Goal: Task Accomplishment & Management: Manage account settings

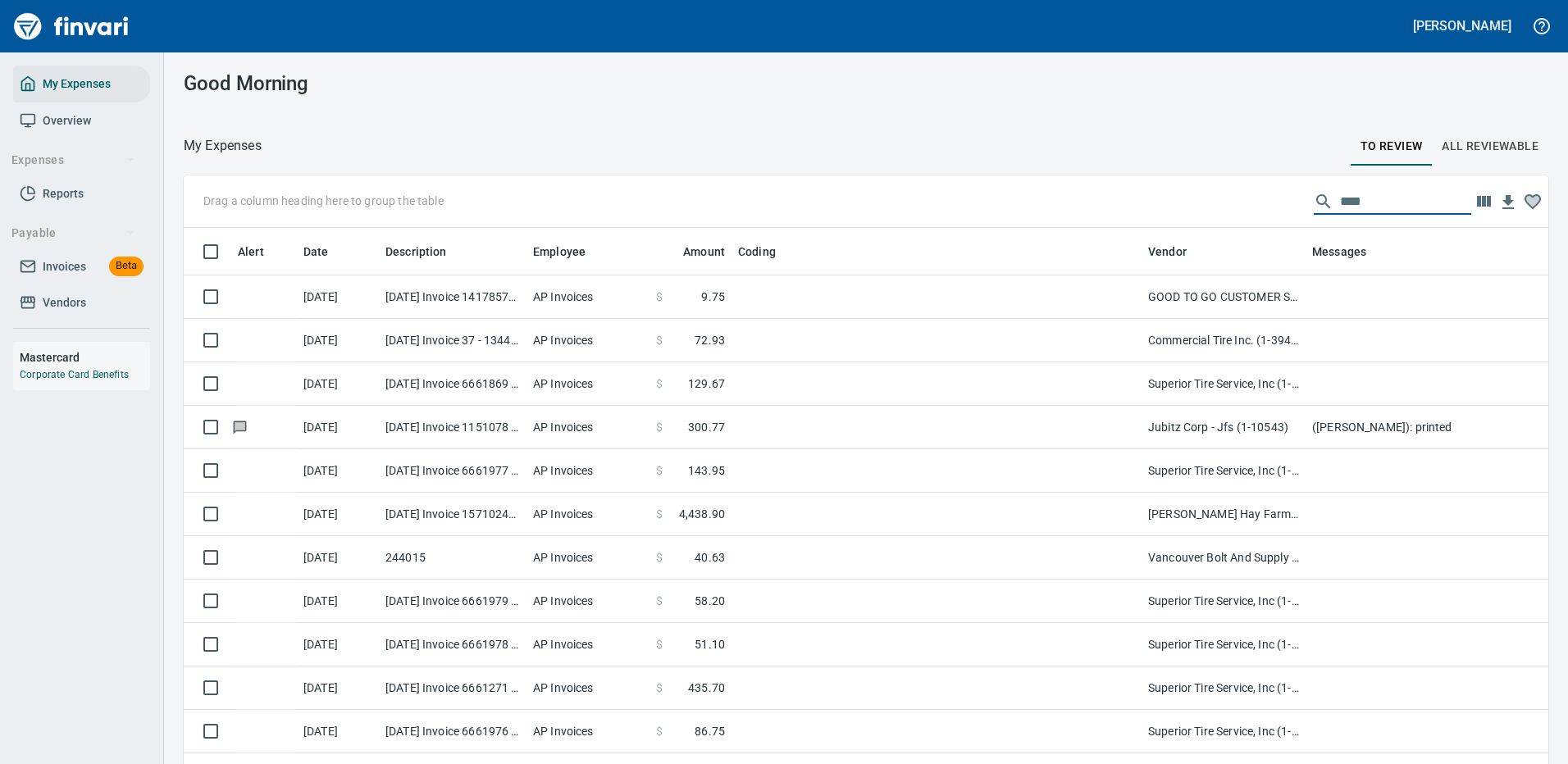
scroll to position [559, 1328]
drag, startPoint x: 1358, startPoint y: 201, endPoint x: 1089, endPoint y: 178, distance: 270.0
click at [1158, 194] on div "Drag a column heading here to group the table ****" at bounding box center [866, 202] width 1365 height 53
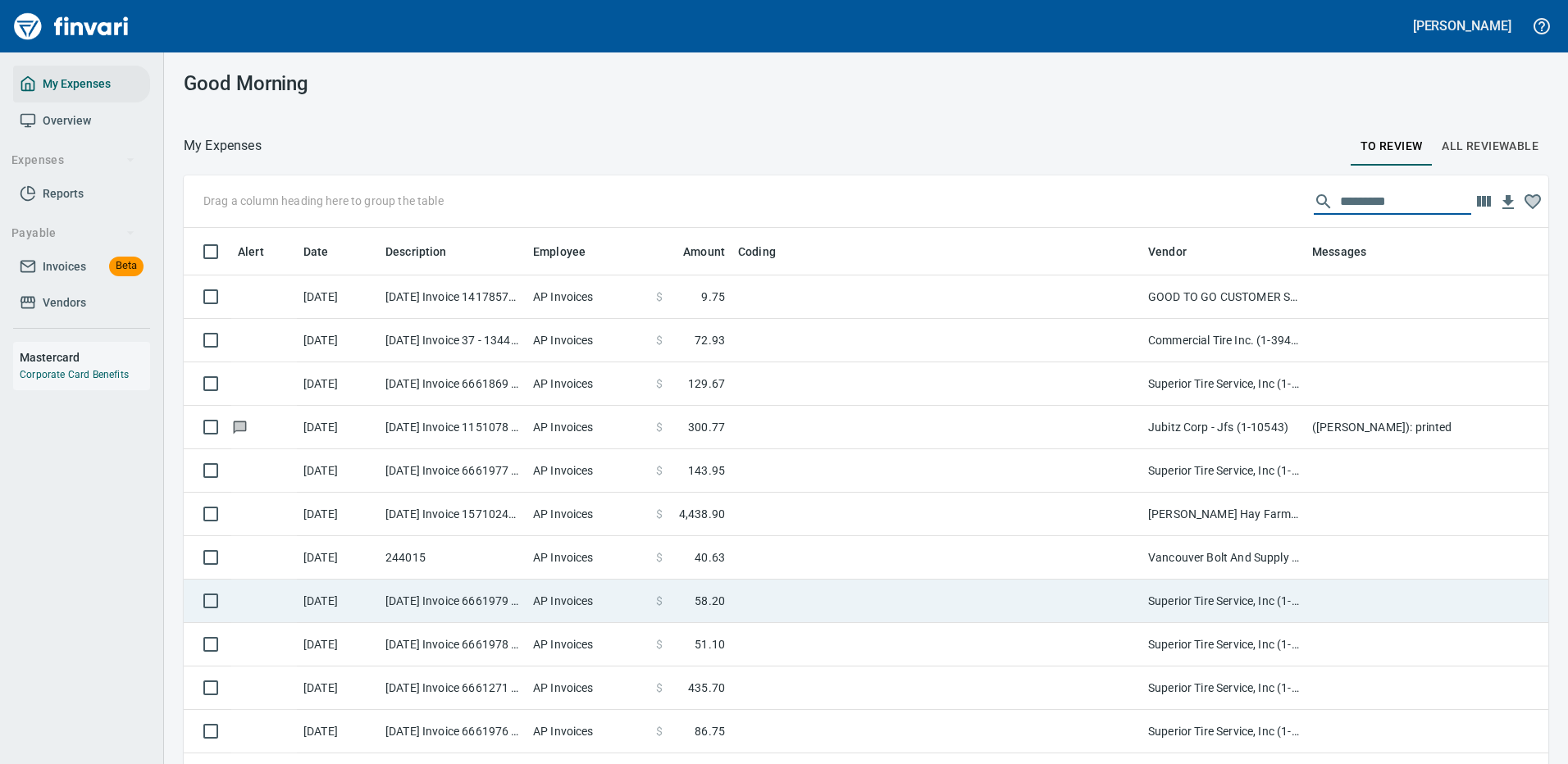
drag, startPoint x: 784, startPoint y: 516, endPoint x: 775, endPoint y: 516, distance: 9.0
click at [784, 516] on td at bounding box center [937, 514] width 410 height 44
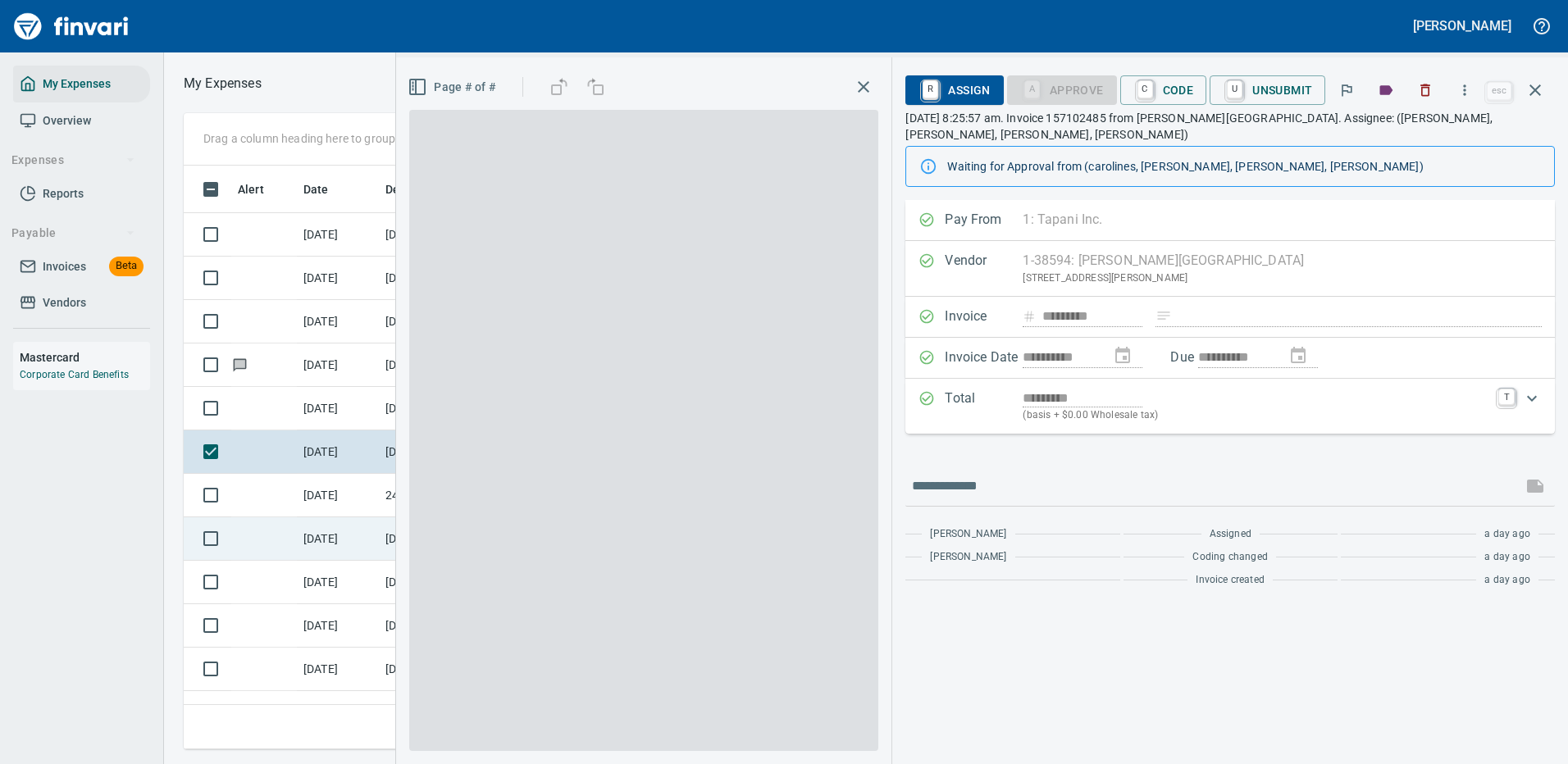
scroll to position [559, 930]
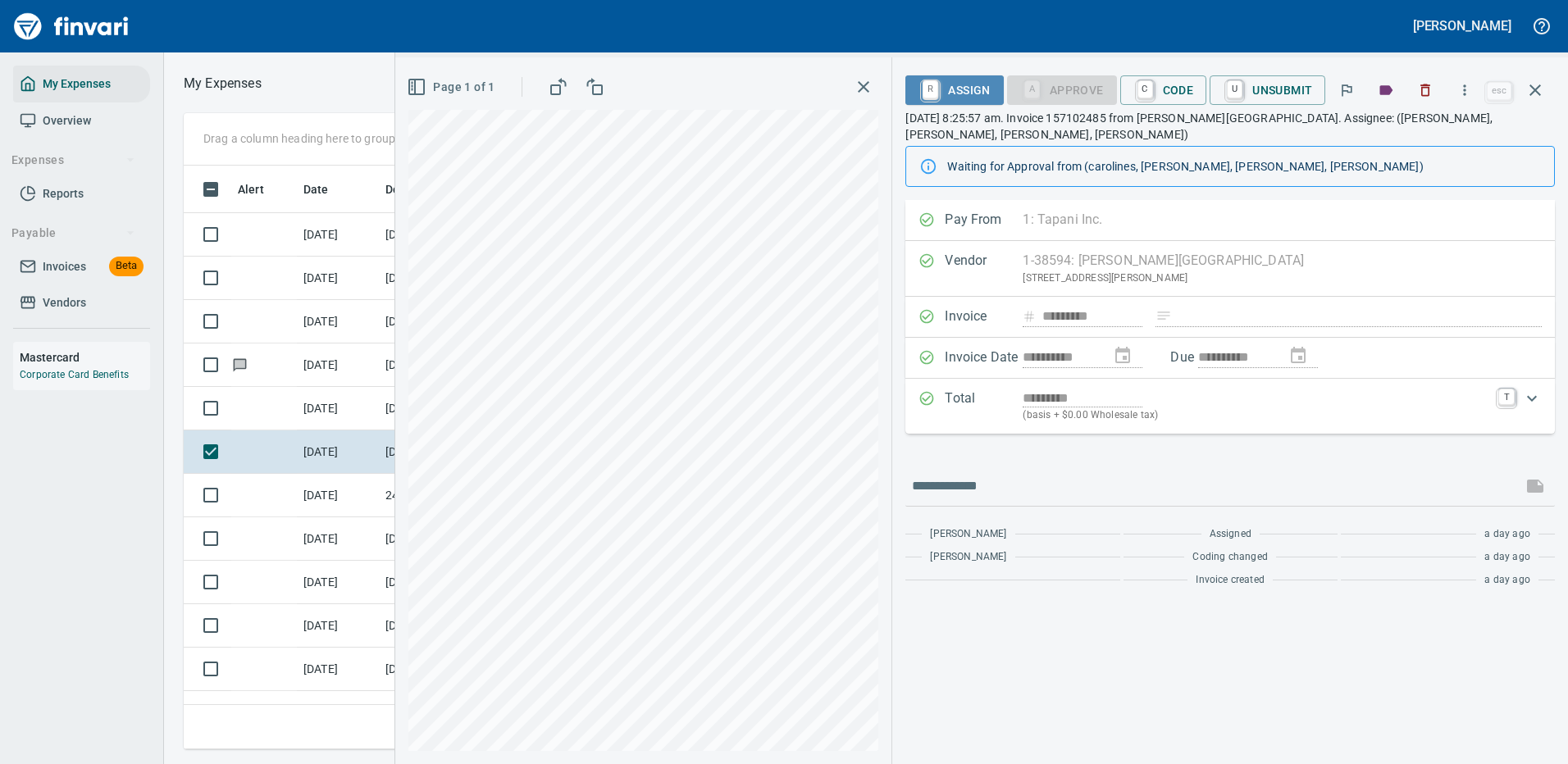
click at [966, 85] on span "R Assign" at bounding box center [954, 90] width 71 height 28
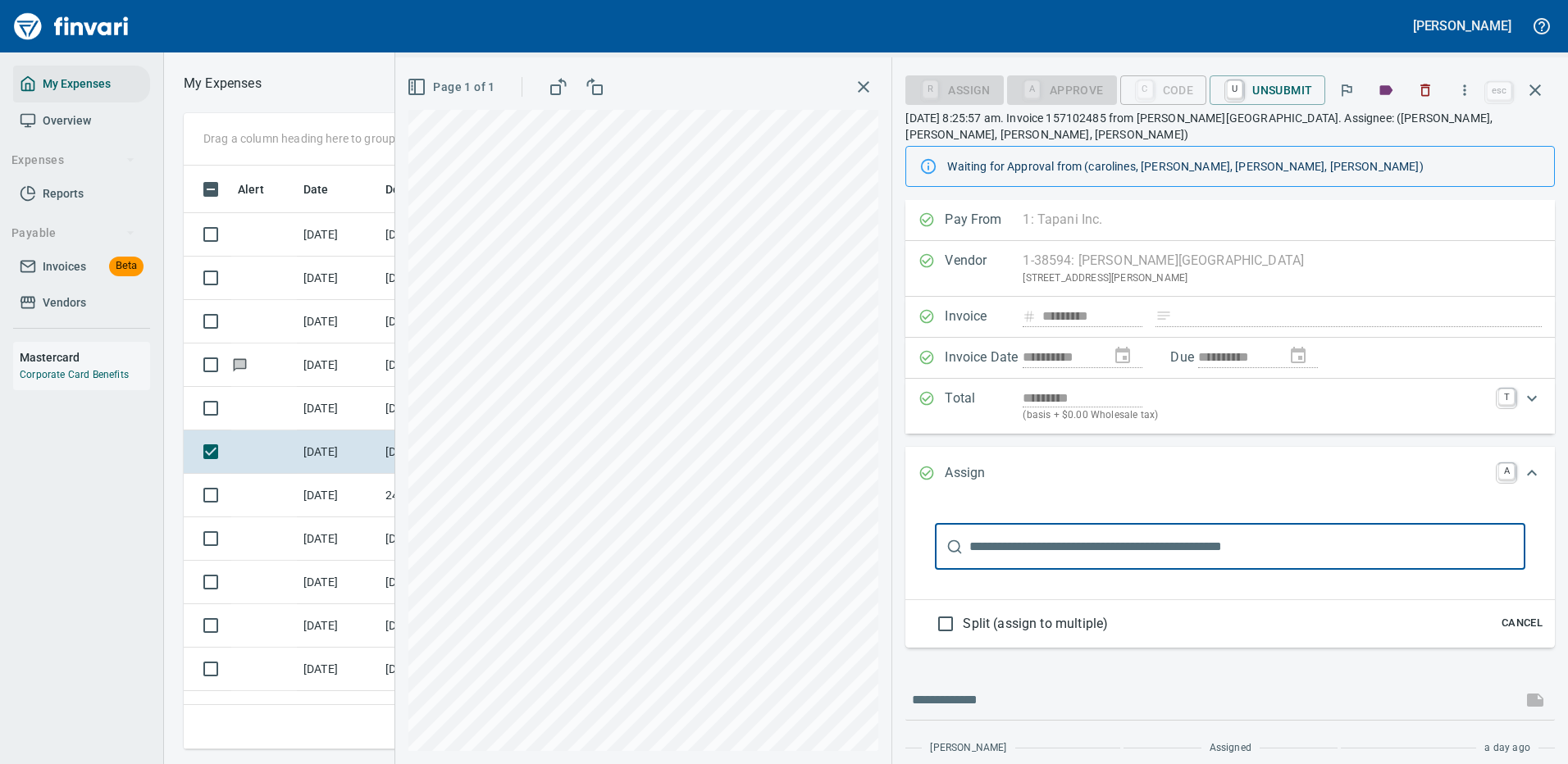
click at [1018, 538] on input "text" at bounding box center [1247, 547] width 556 height 46
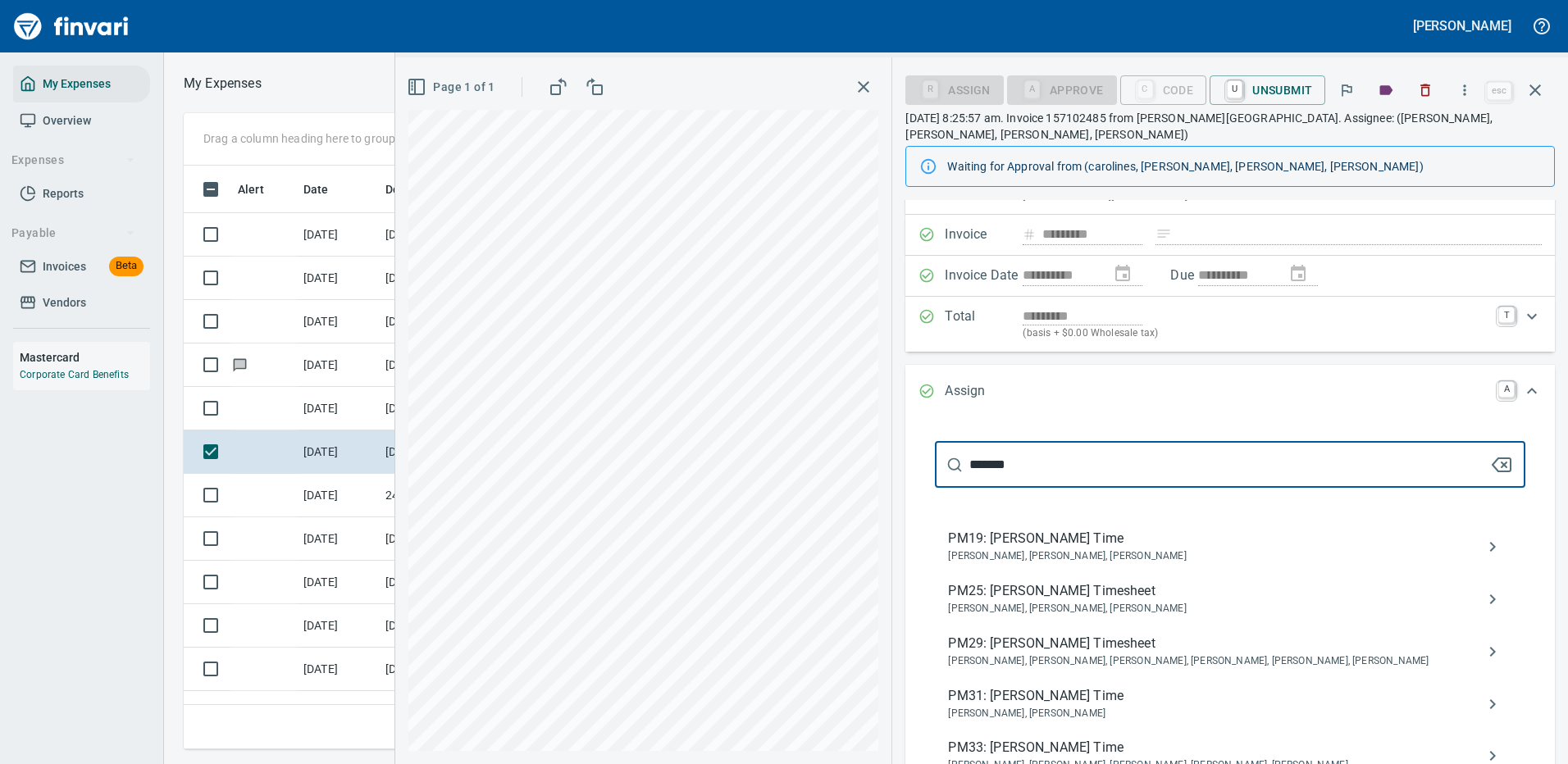
scroll to position [164, 0]
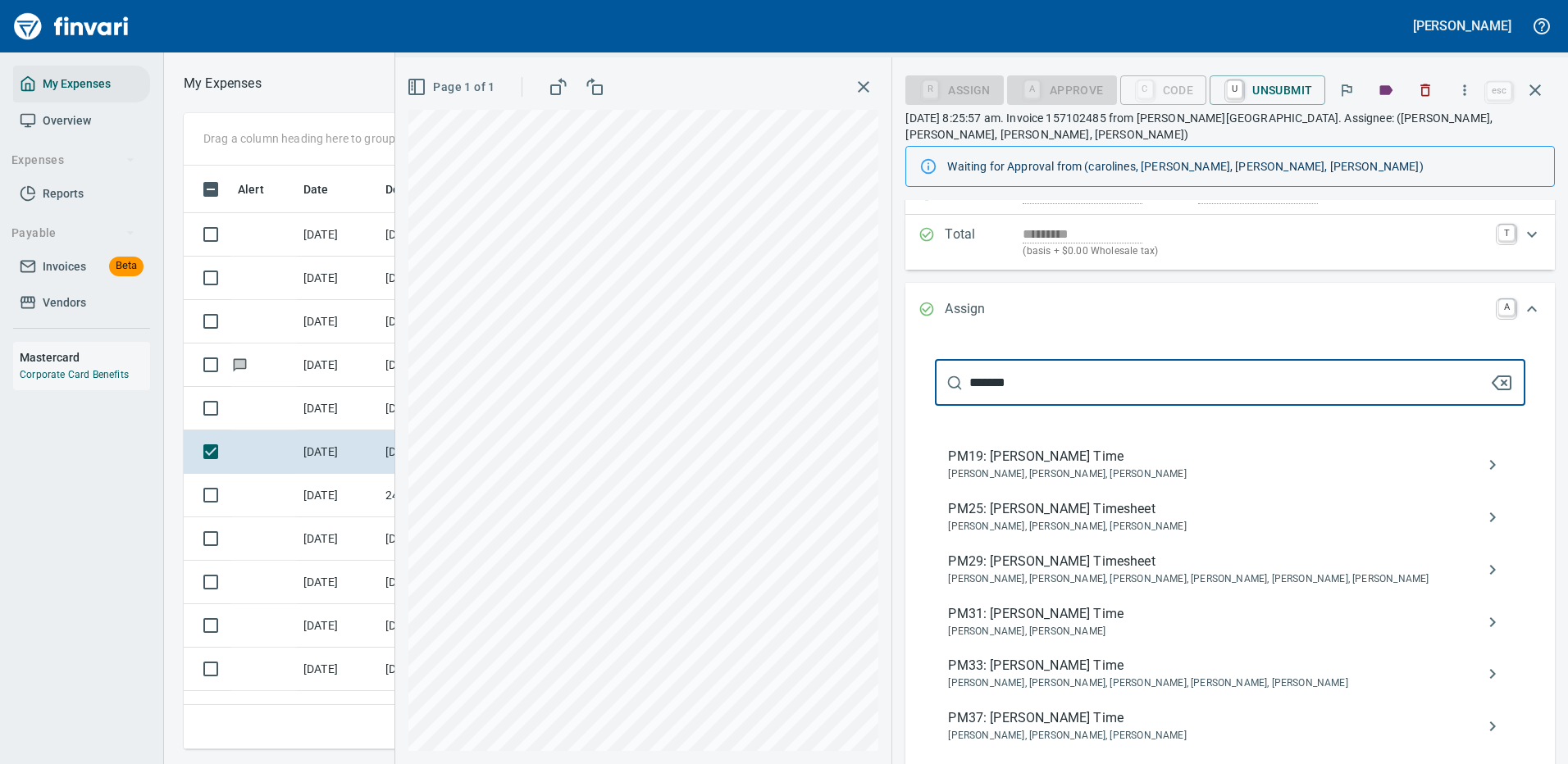
click at [810, 378] on div "**********" at bounding box center [982, 410] width 1173 height 707
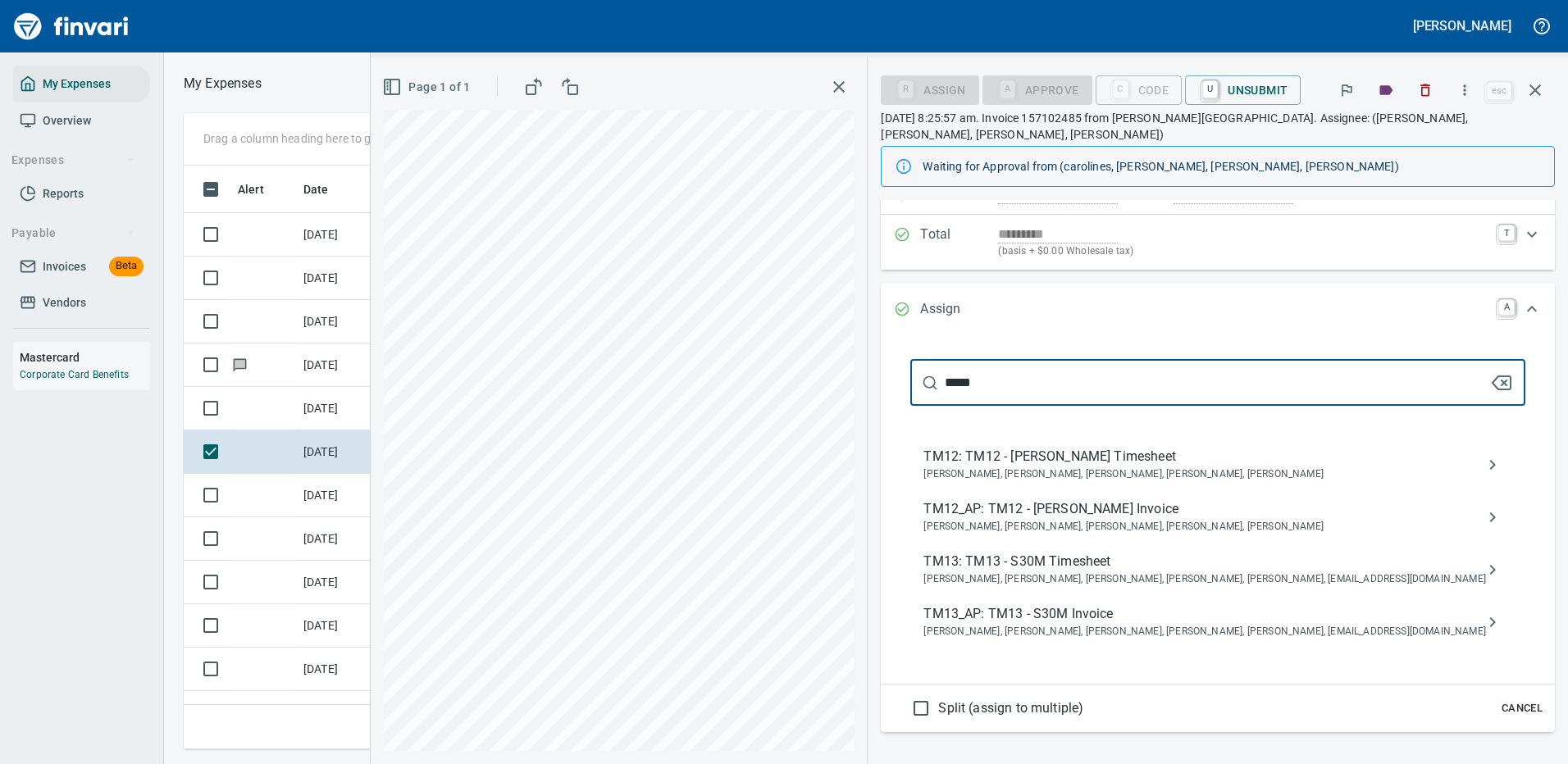
drag, startPoint x: 1013, startPoint y: 358, endPoint x: 961, endPoint y: 367, distance: 52.8
click at [961, 367] on div "***** ​" at bounding box center [1218, 383] width 615 height 46
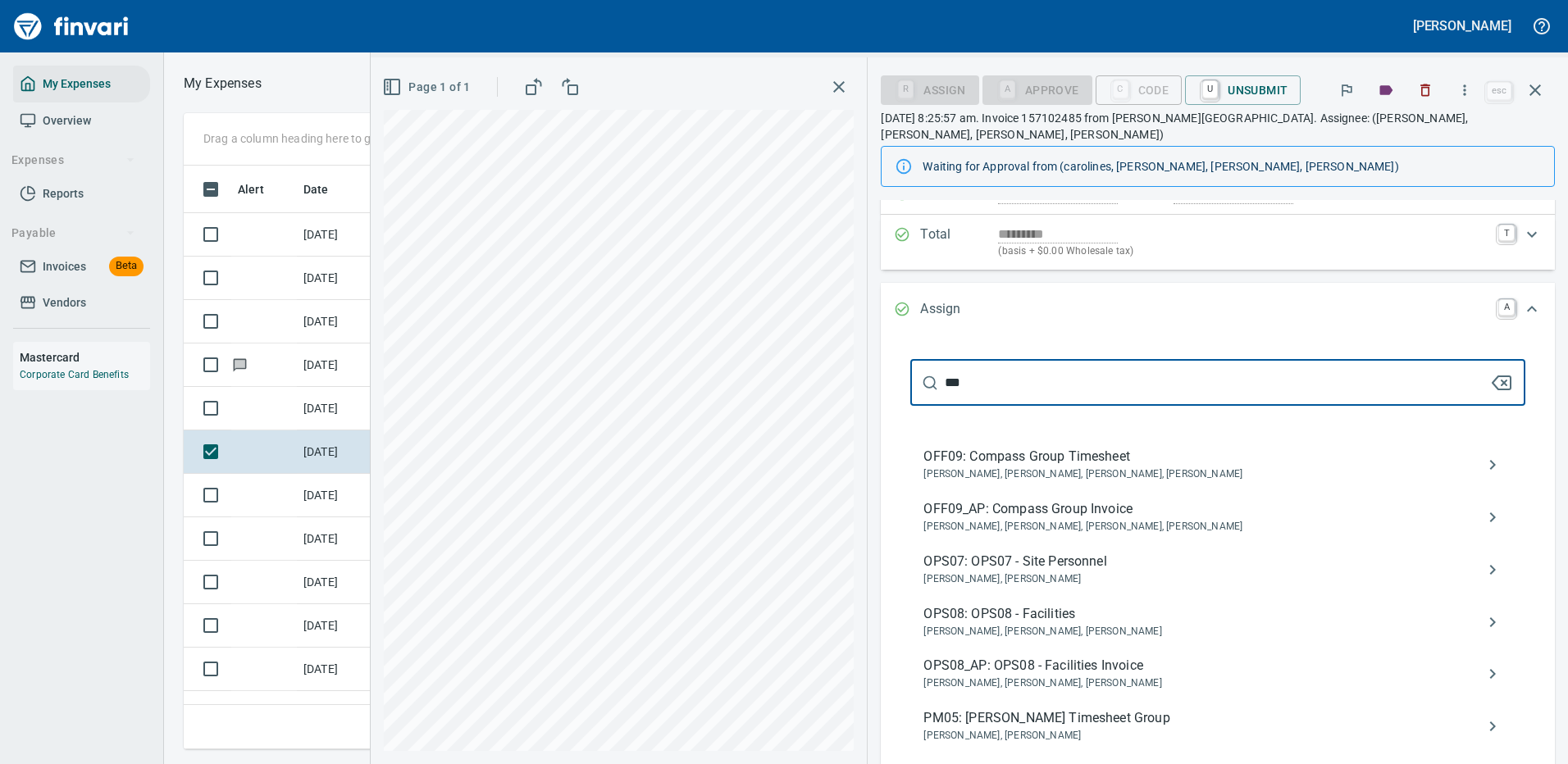
type input "***"
click at [1103, 300] on div "Expand" at bounding box center [1244, 310] width 491 height 21
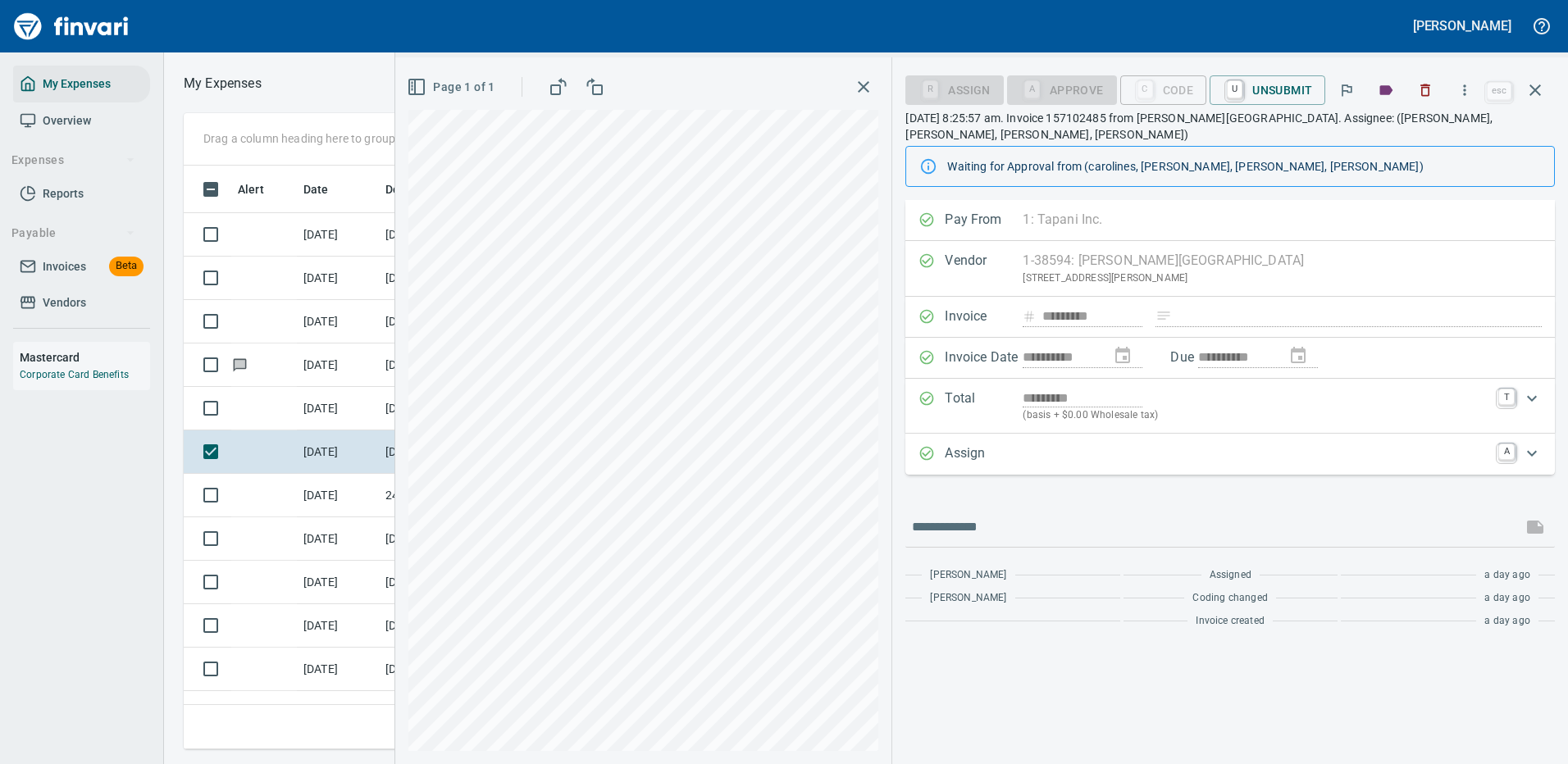
scroll to position [0, 0]
click at [1032, 514] on input "text" at bounding box center [1213, 527] width 604 height 26
type input "**********"
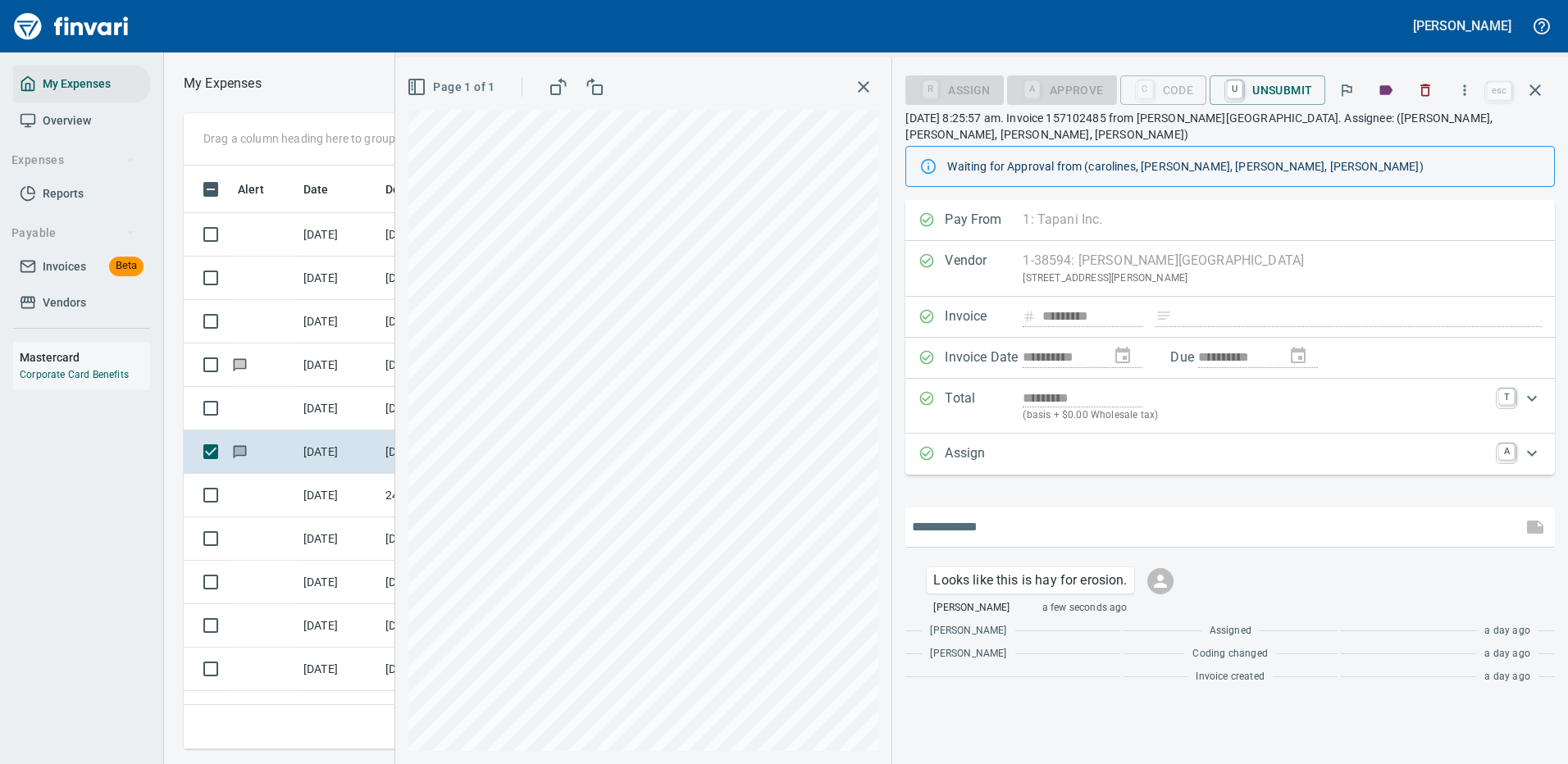
scroll to position [559, 930]
click at [1032, 443] on div "Expand" at bounding box center [1255, 454] width 465 height 21
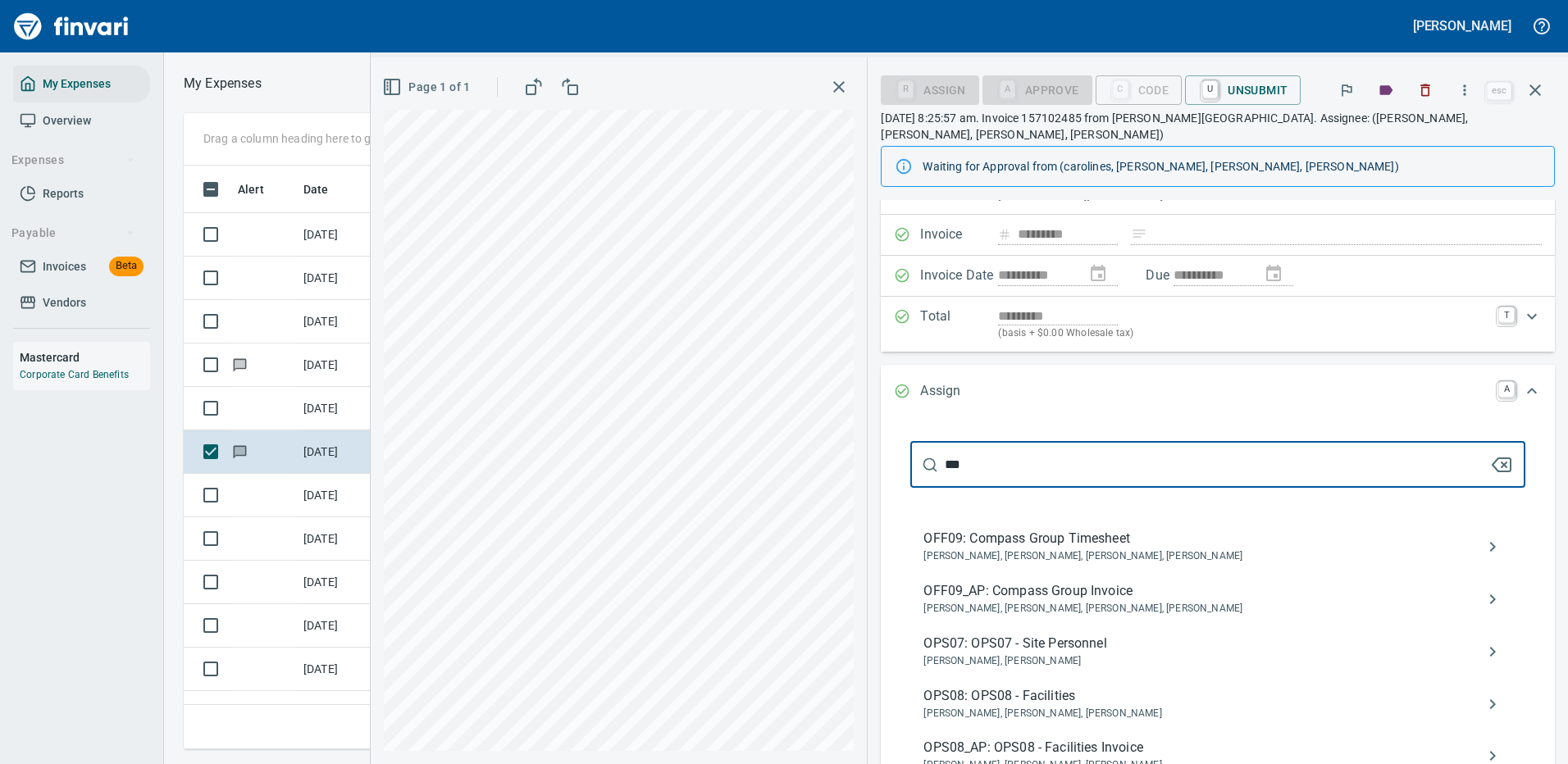
scroll to position [164, 0]
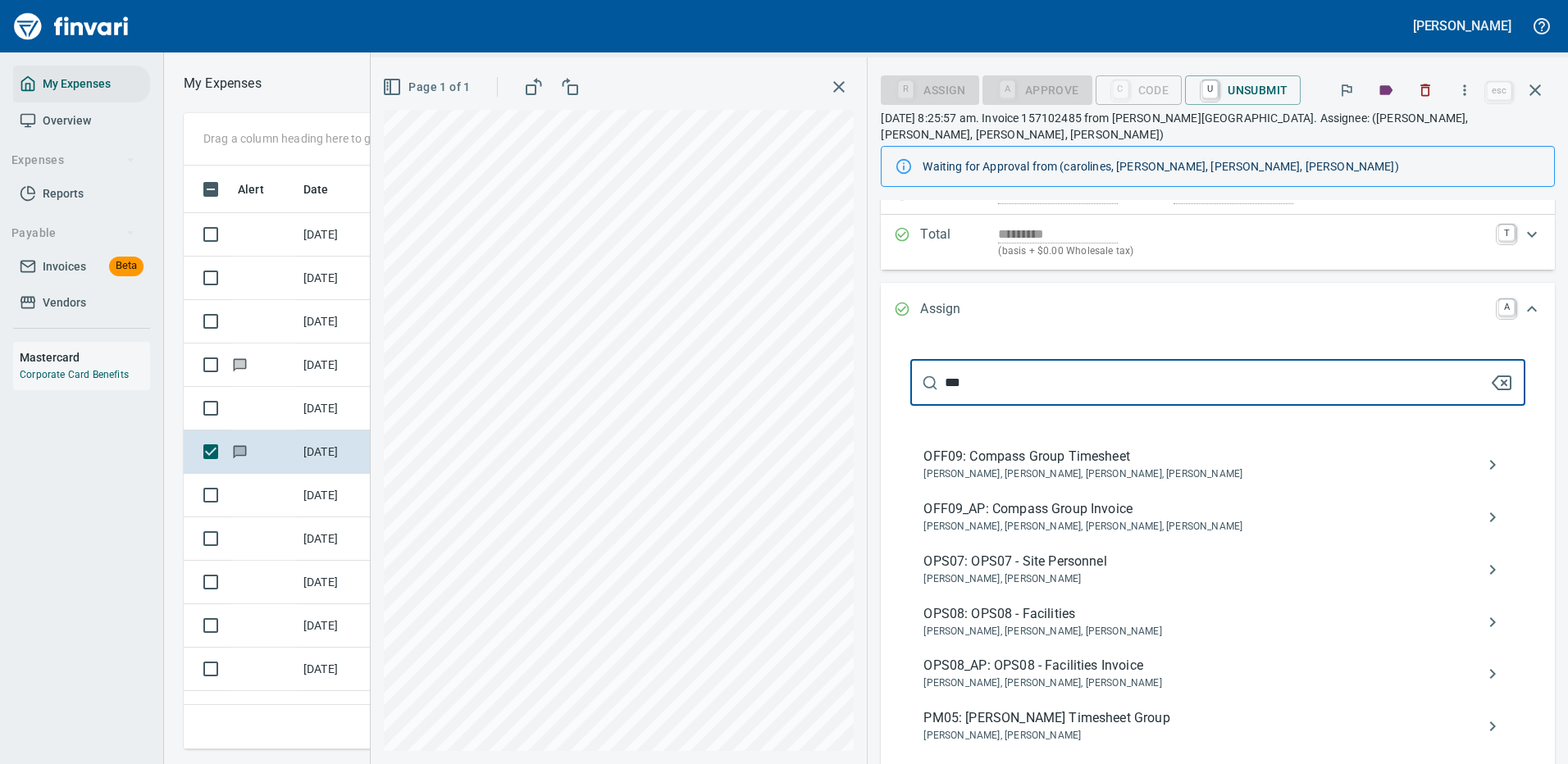
click at [1093, 656] on span "OPS08_AP: OPS08 - Facilities Invoice" at bounding box center [1205, 666] width 563 height 19
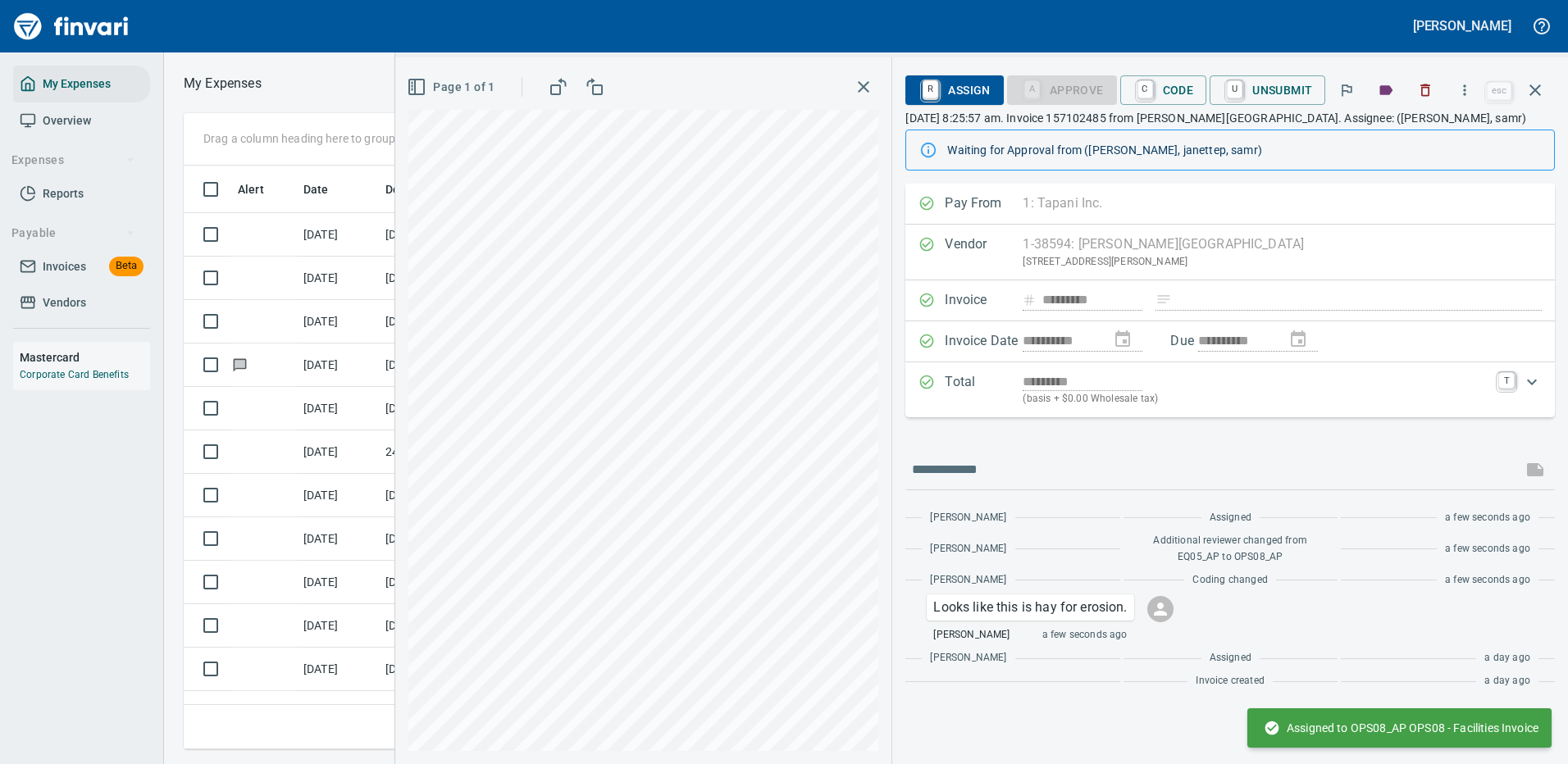
scroll to position [0, 0]
click at [1533, 86] on icon "button" at bounding box center [1535, 90] width 19 height 19
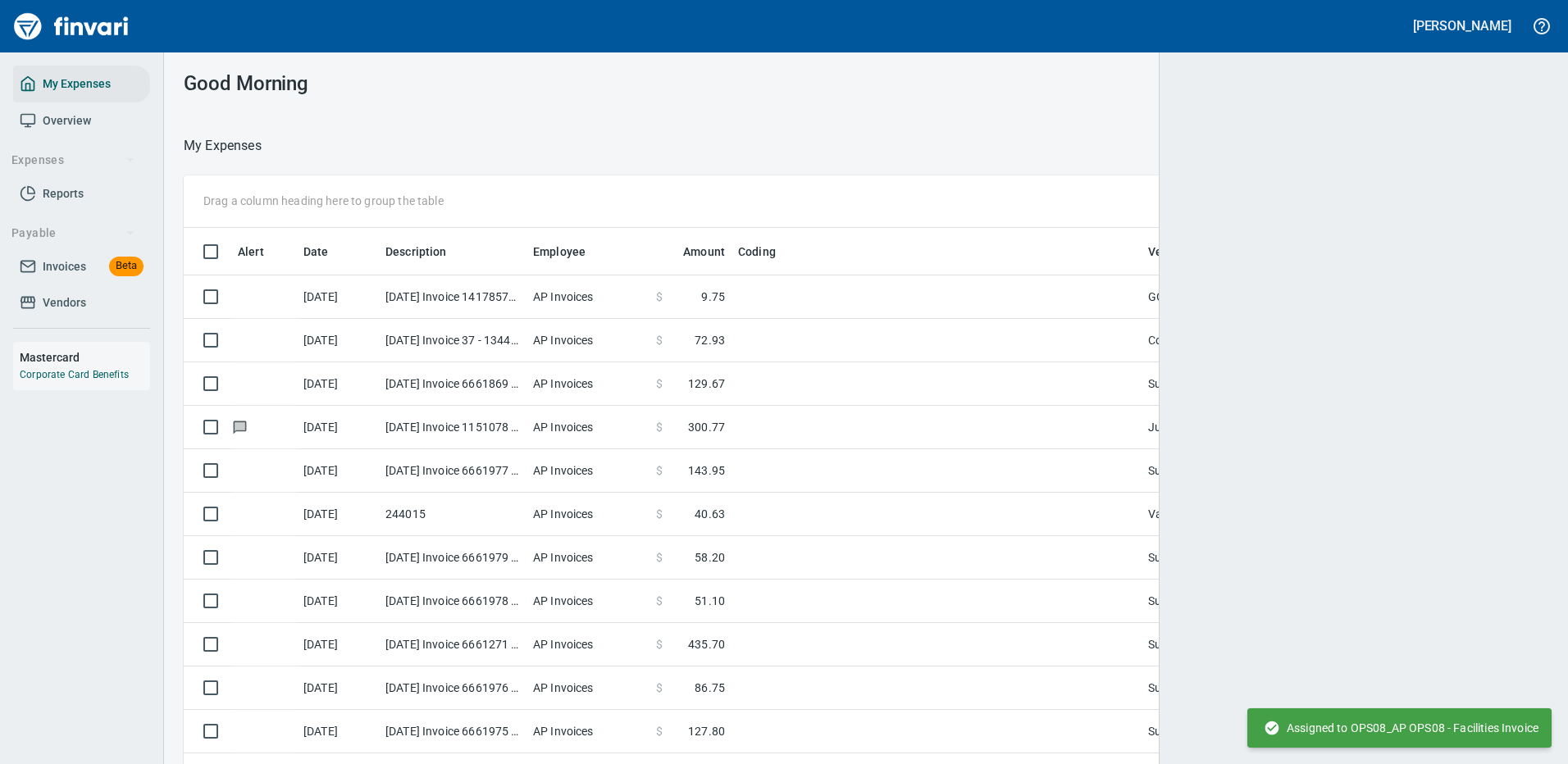
scroll to position [559, 1317]
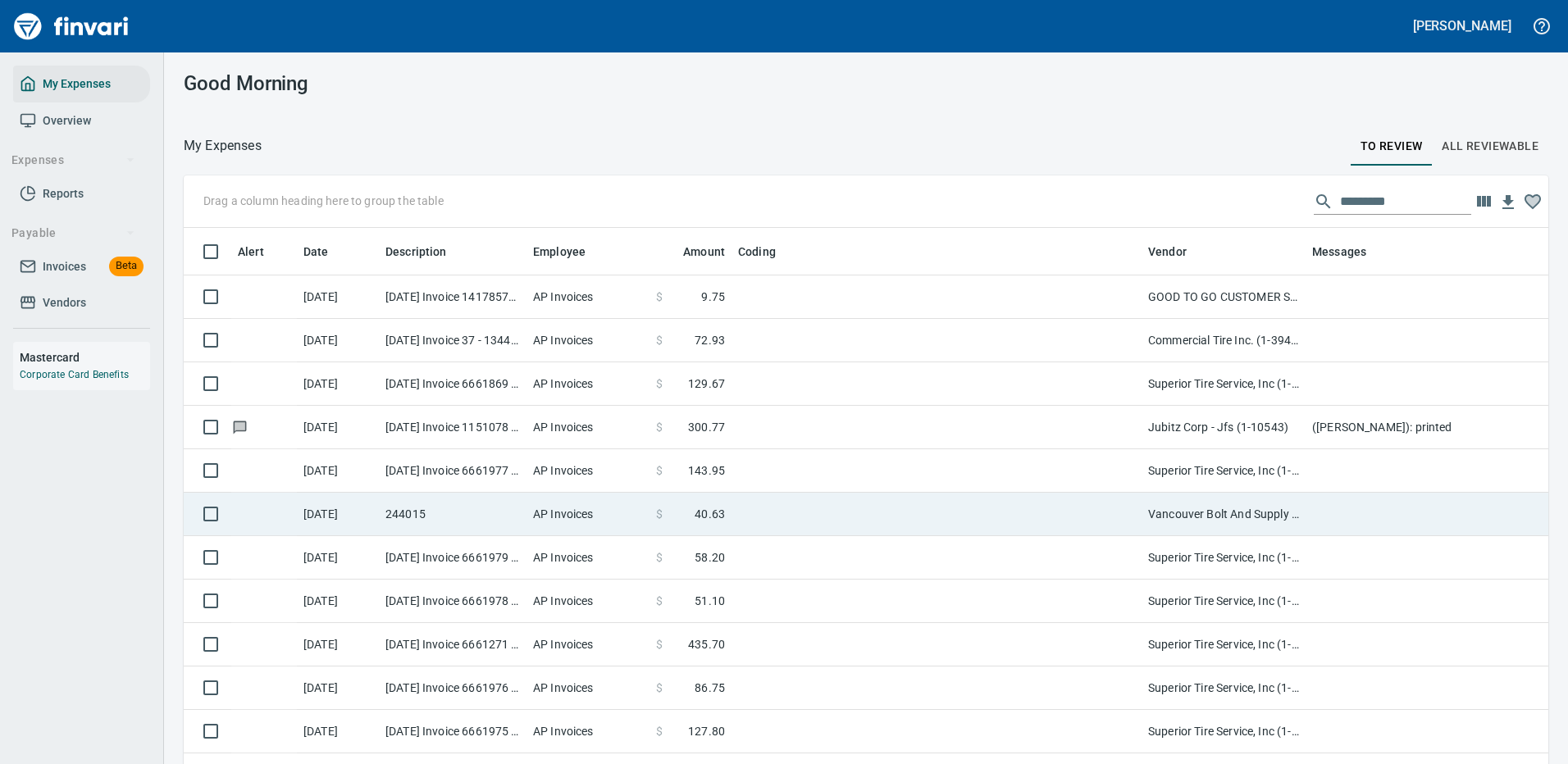
click at [928, 512] on td at bounding box center [937, 514] width 410 height 44
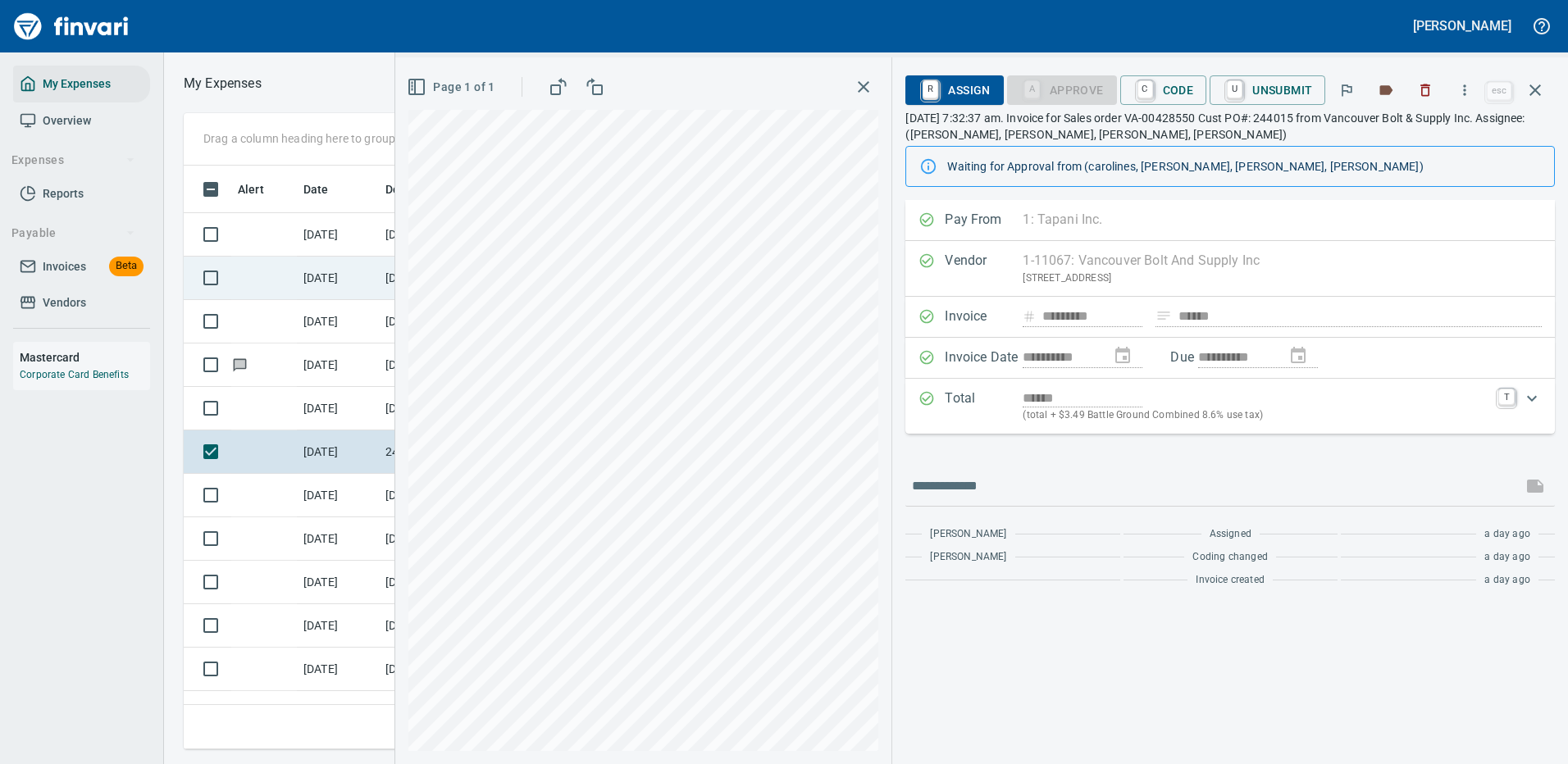
scroll to position [559, 930]
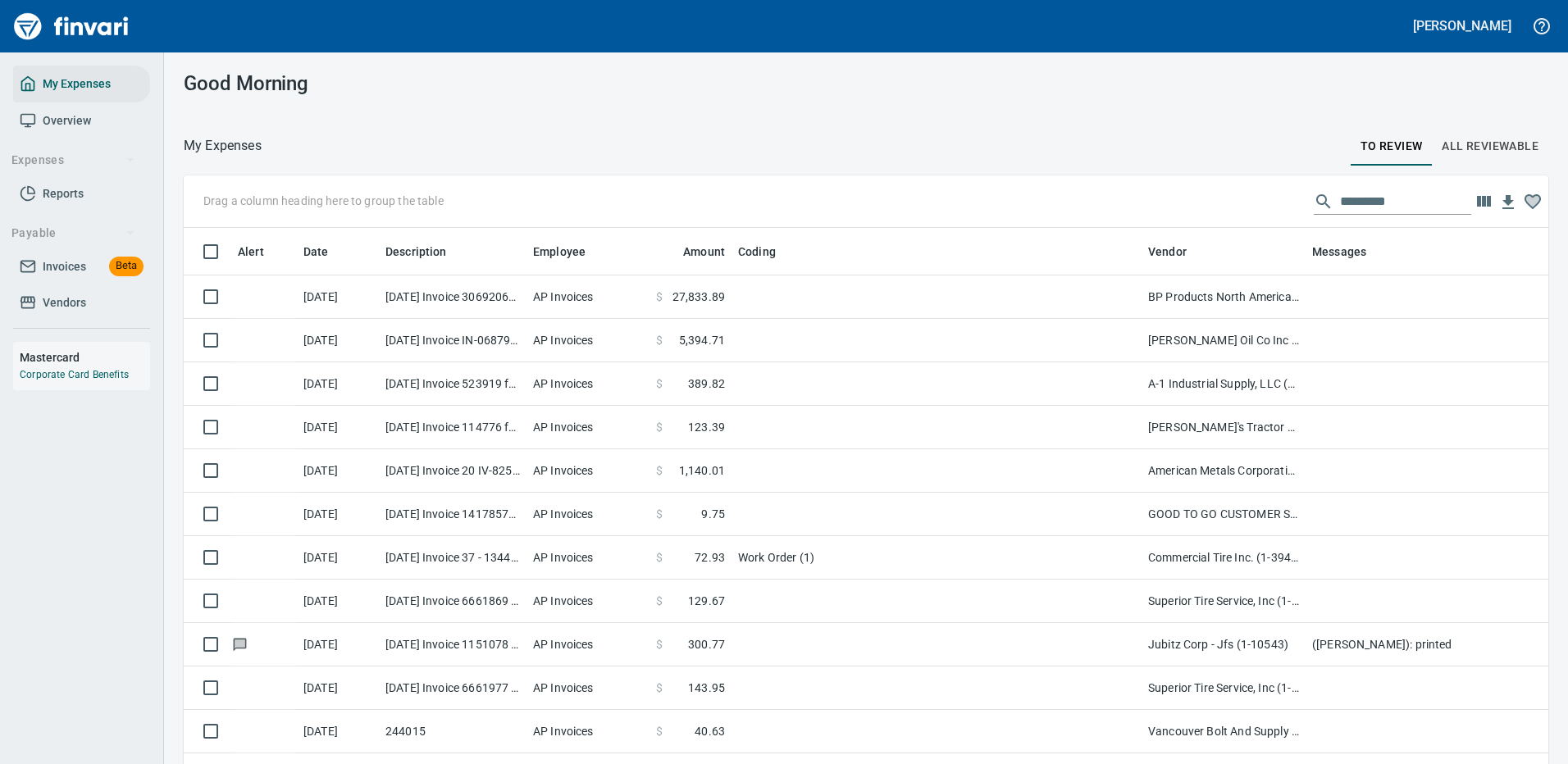
scroll to position [559, 1328]
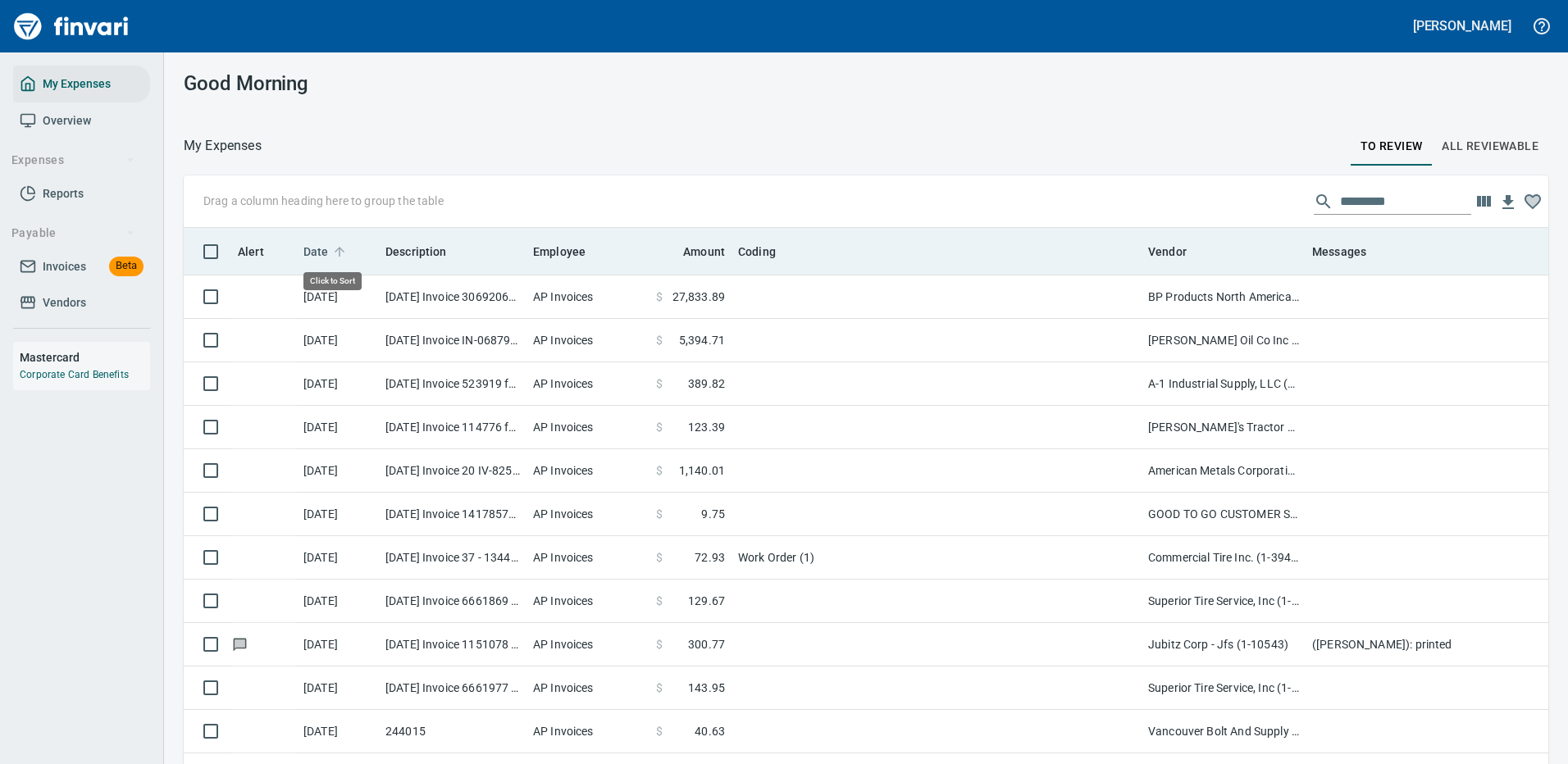
click at [320, 249] on span "Date" at bounding box center [316, 251] width 25 height 19
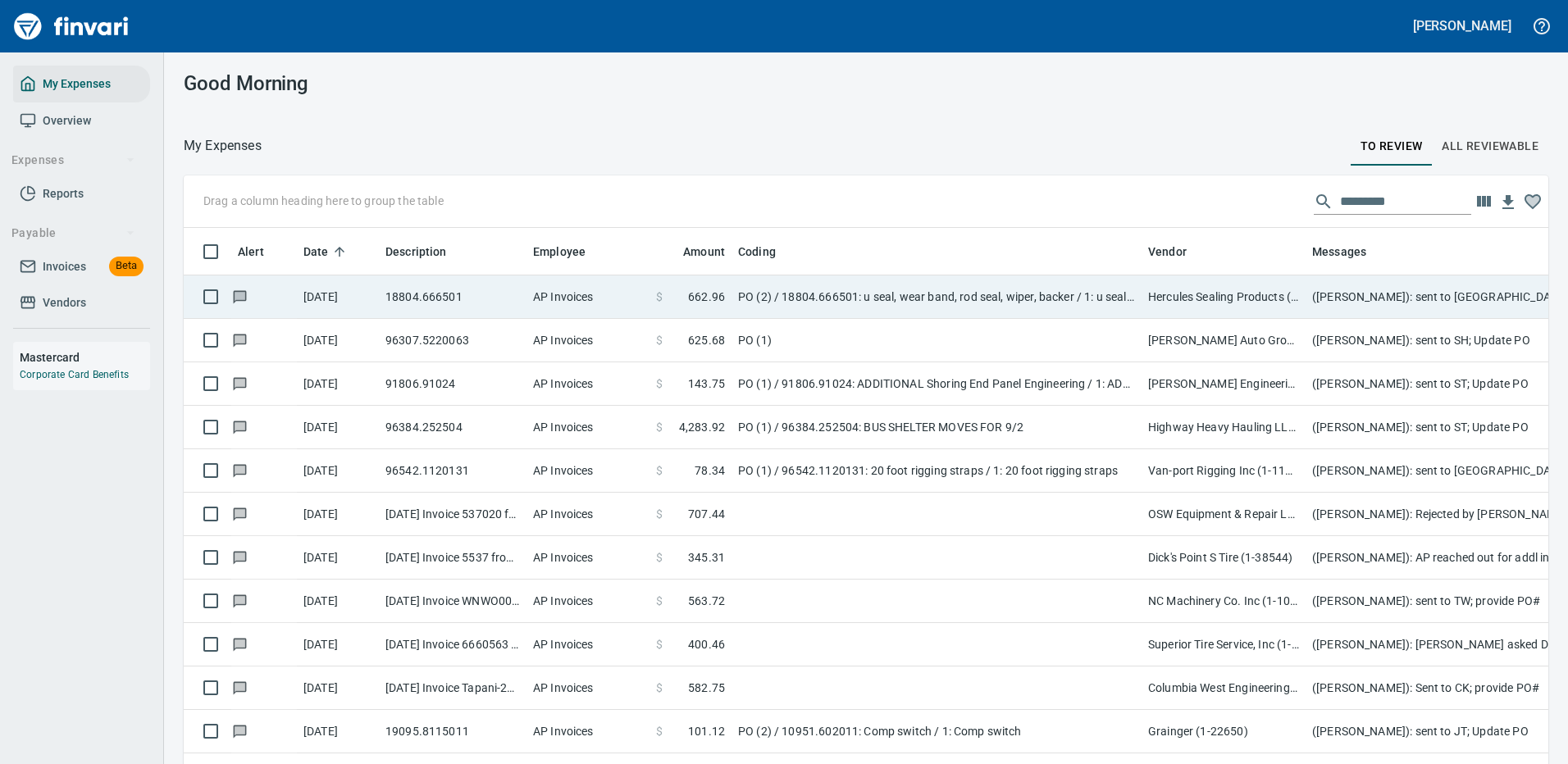
click at [1008, 291] on td "PO (2) / 18804.666501: u seal, wear band, rod seal, wiper, backer / 1: u seal, …" at bounding box center [937, 297] width 410 height 44
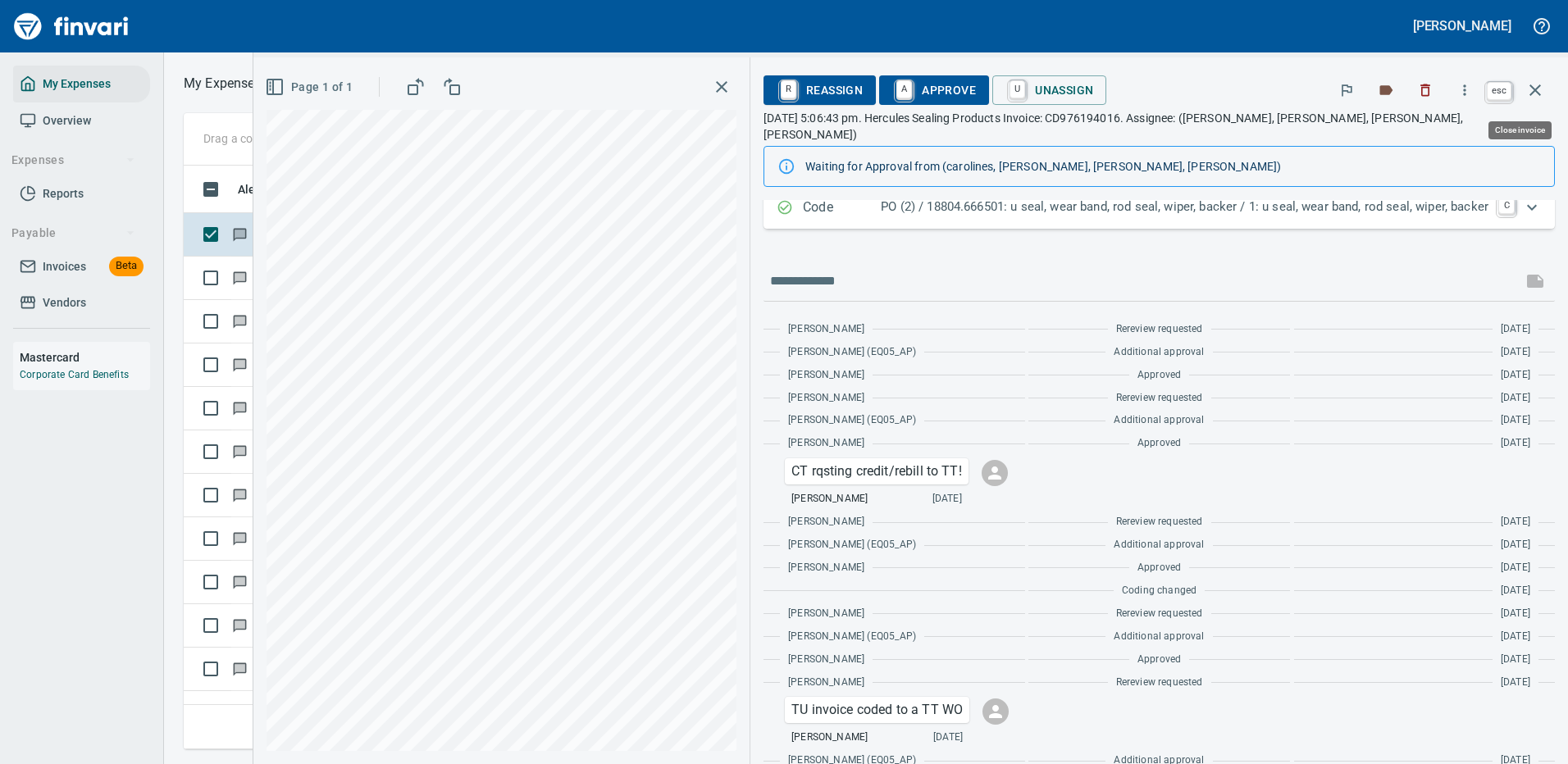
scroll to position [559, 930]
click at [1536, 86] on icon "button" at bounding box center [1535, 90] width 19 height 19
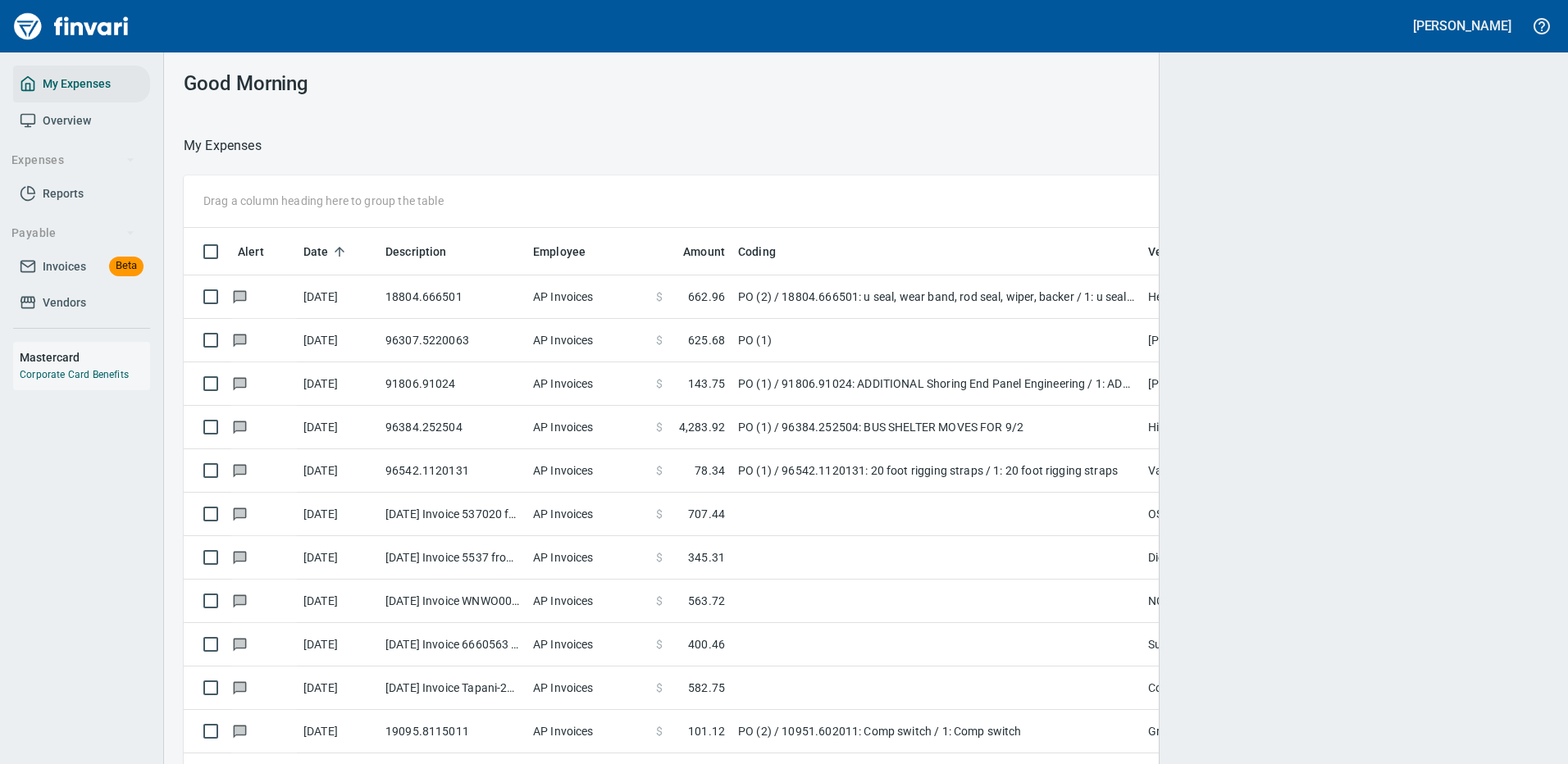
scroll to position [559, 1328]
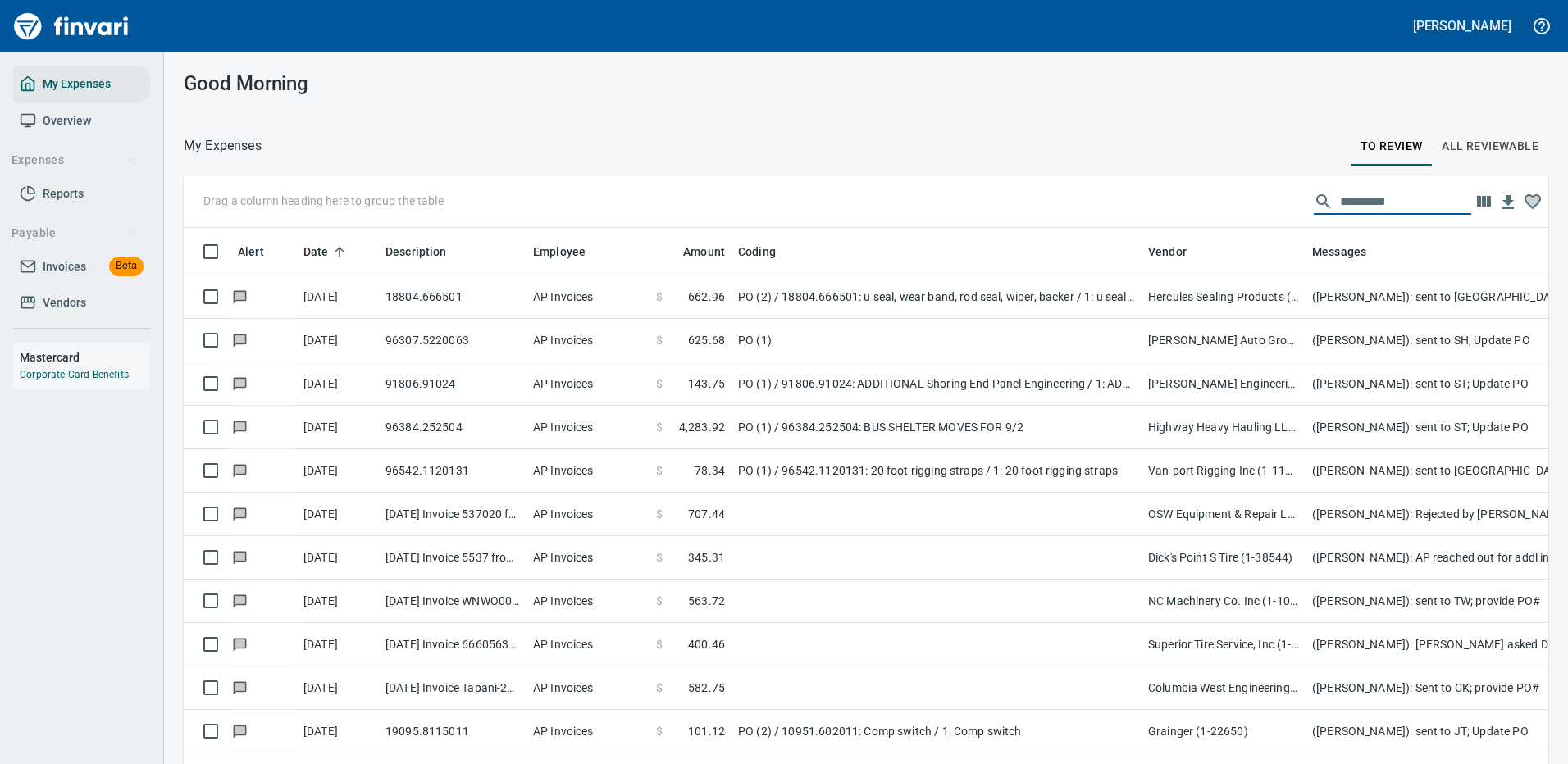
click at [1340, 197] on input "text" at bounding box center [1406, 202] width 131 height 26
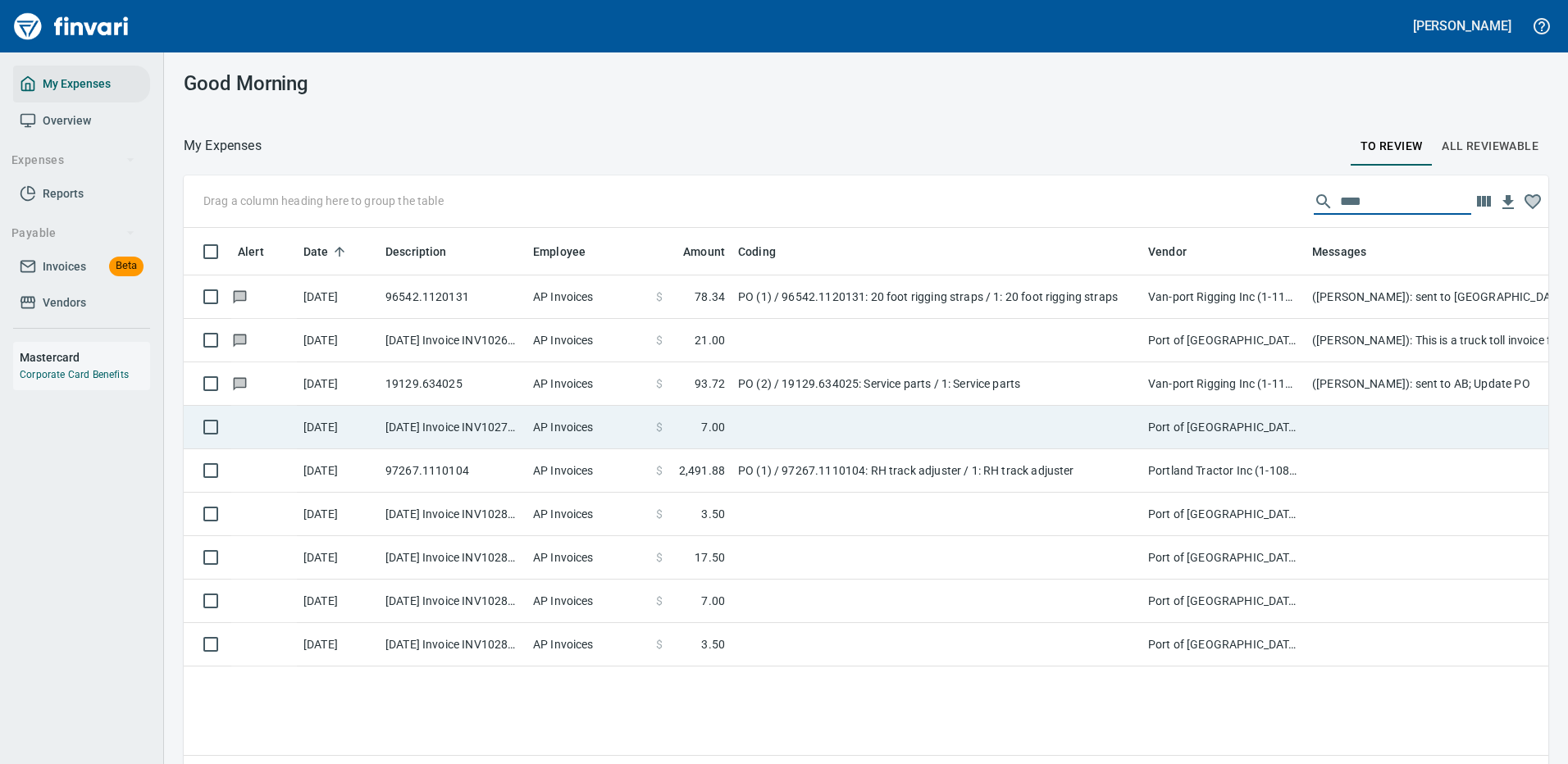
type input "****"
click at [1048, 421] on td at bounding box center [937, 428] width 410 height 44
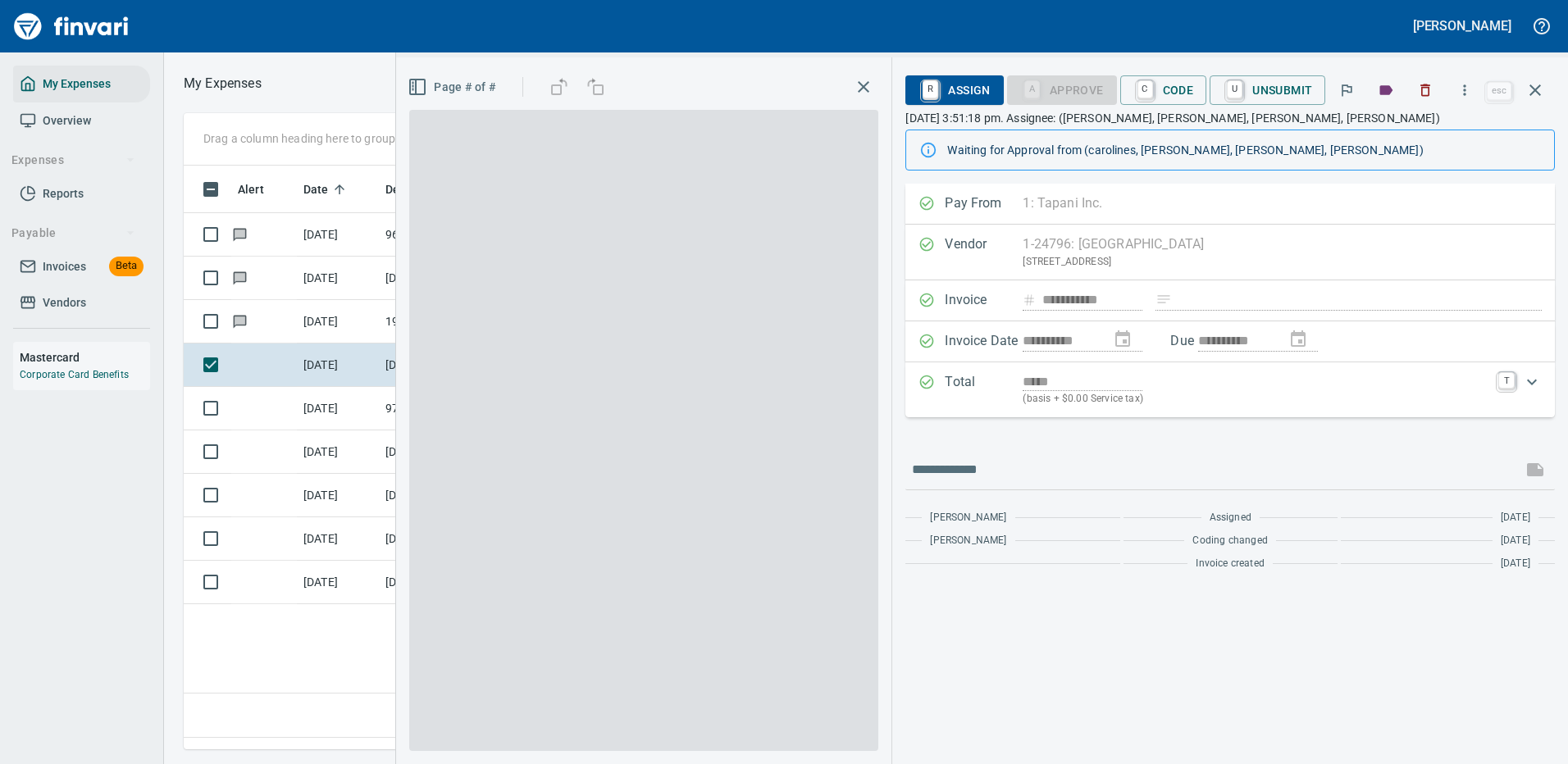
scroll to position [559, 942]
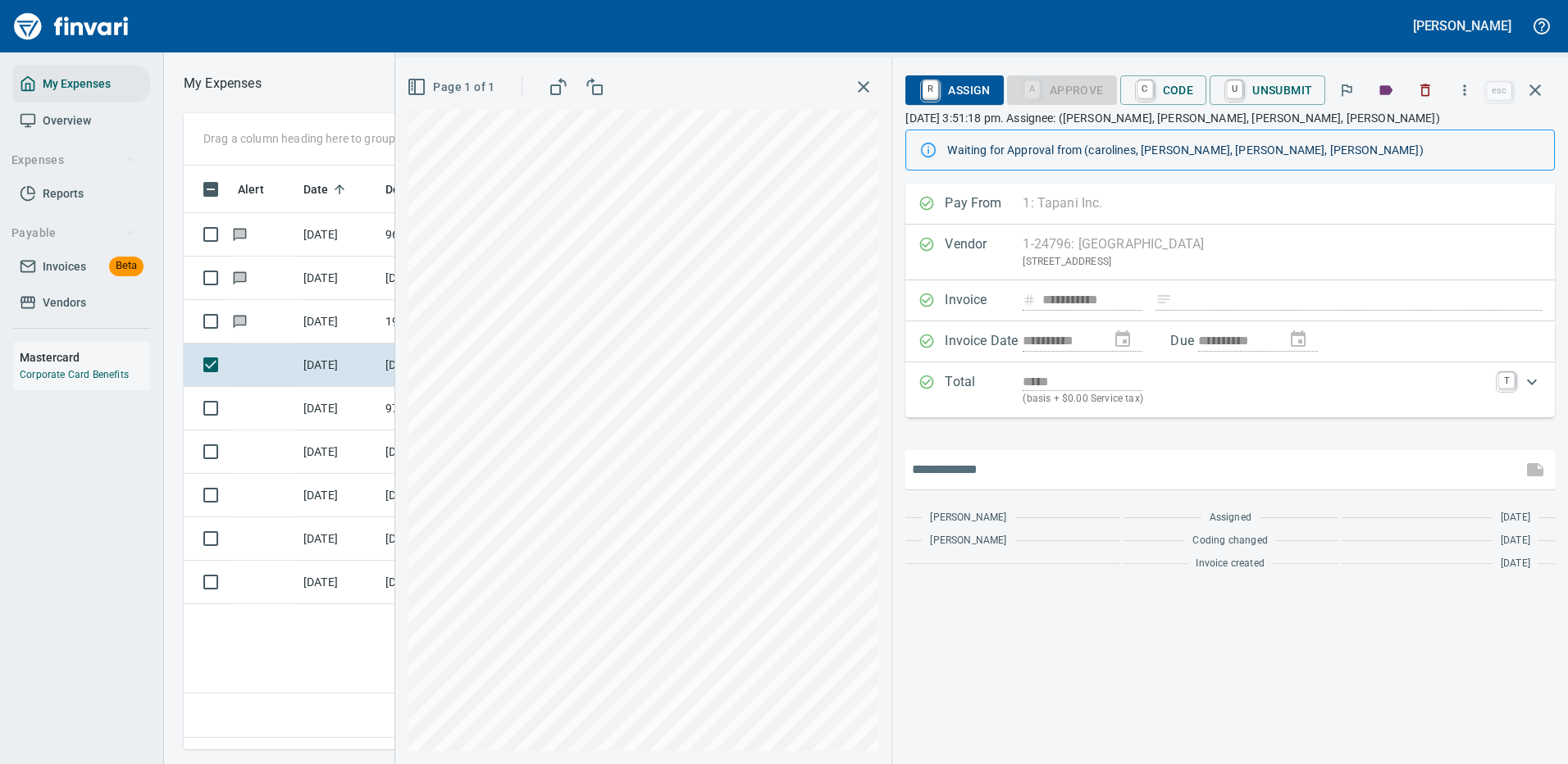
click at [1009, 465] on input "text" at bounding box center [1213, 470] width 604 height 26
type input "*"
type input "**********"
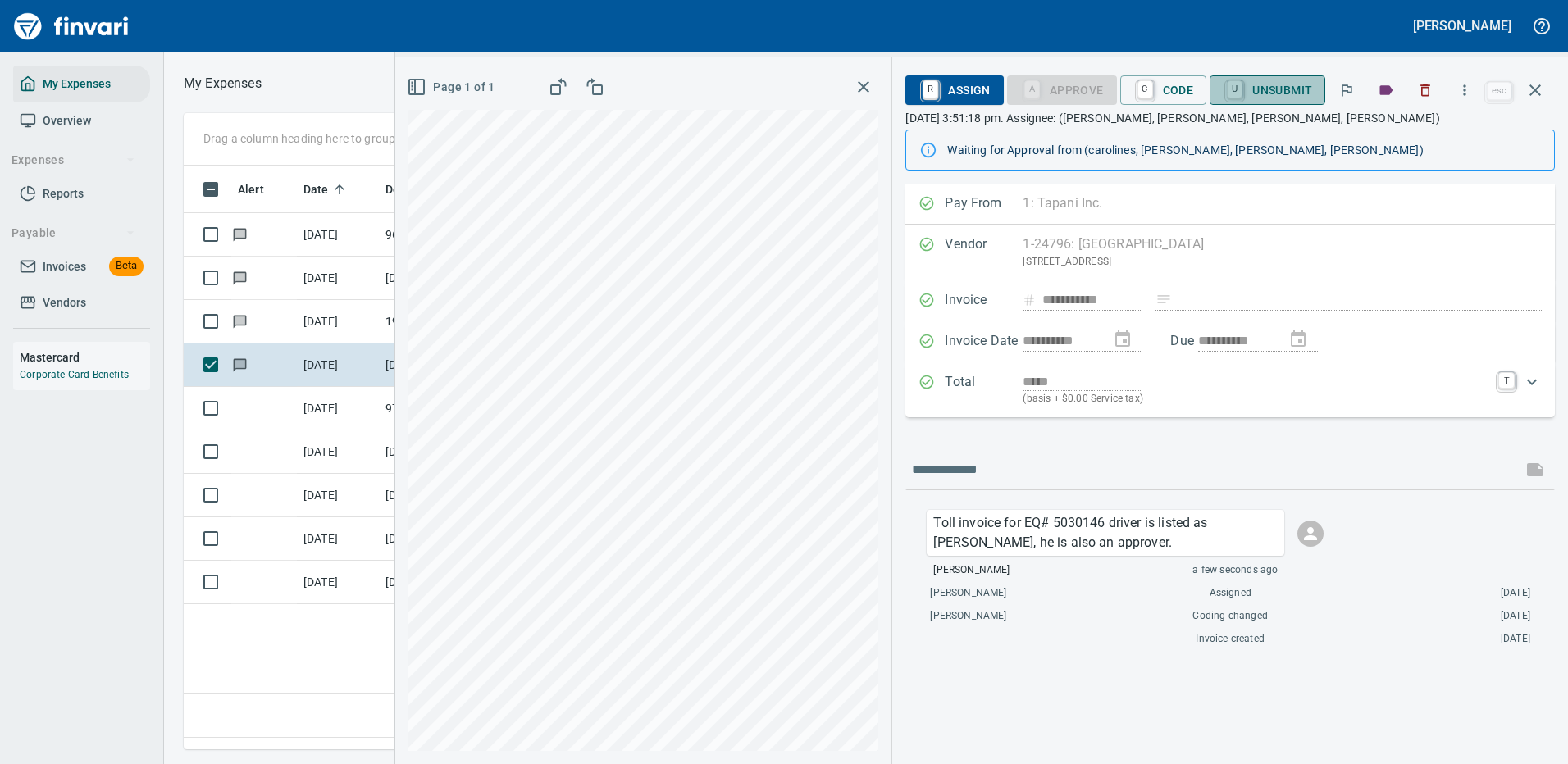
click at [1279, 88] on span "U Unsubmit" at bounding box center [1267, 90] width 89 height 28
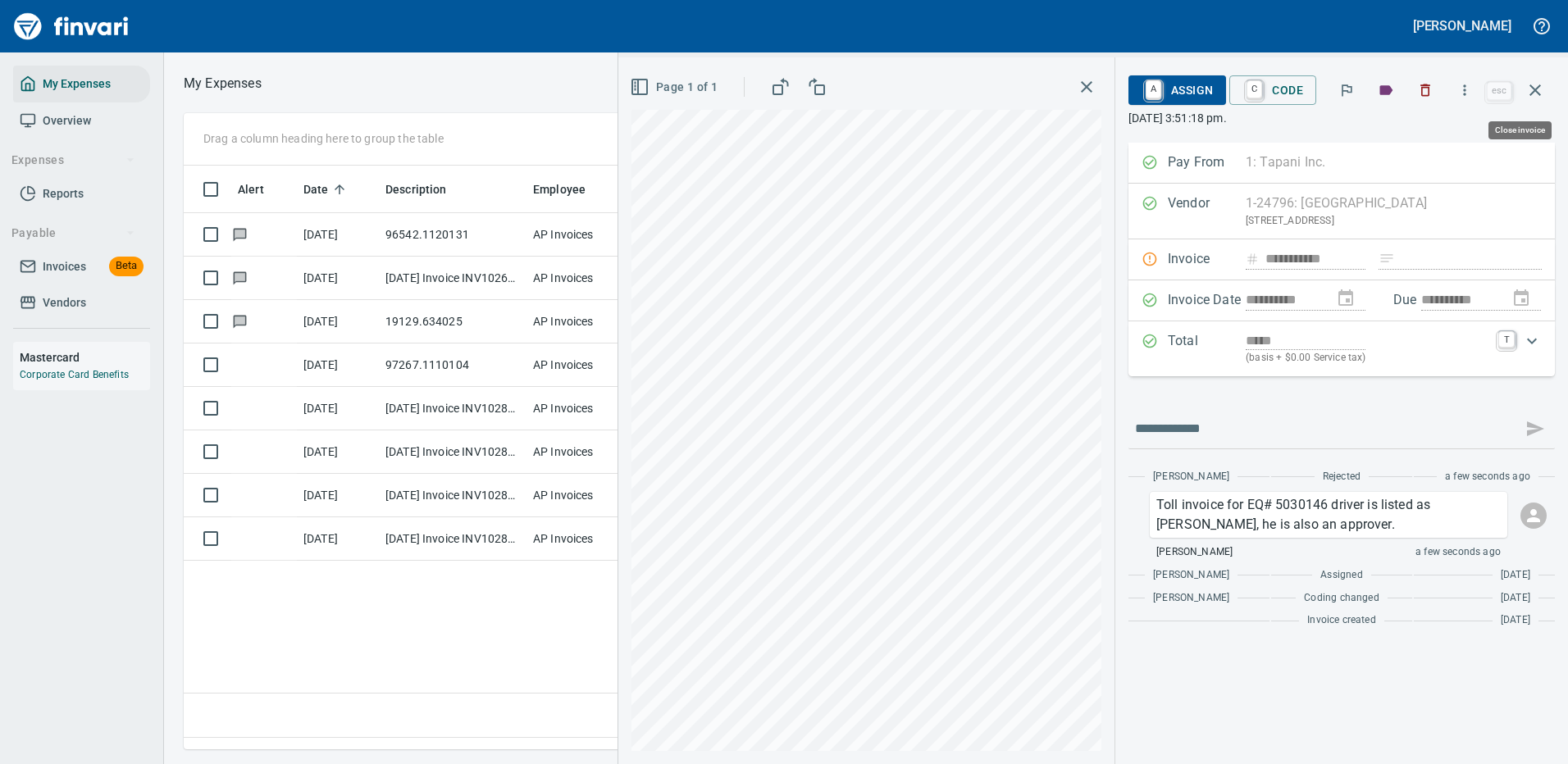
click at [1537, 89] on icon "button" at bounding box center [1535, 90] width 19 height 19
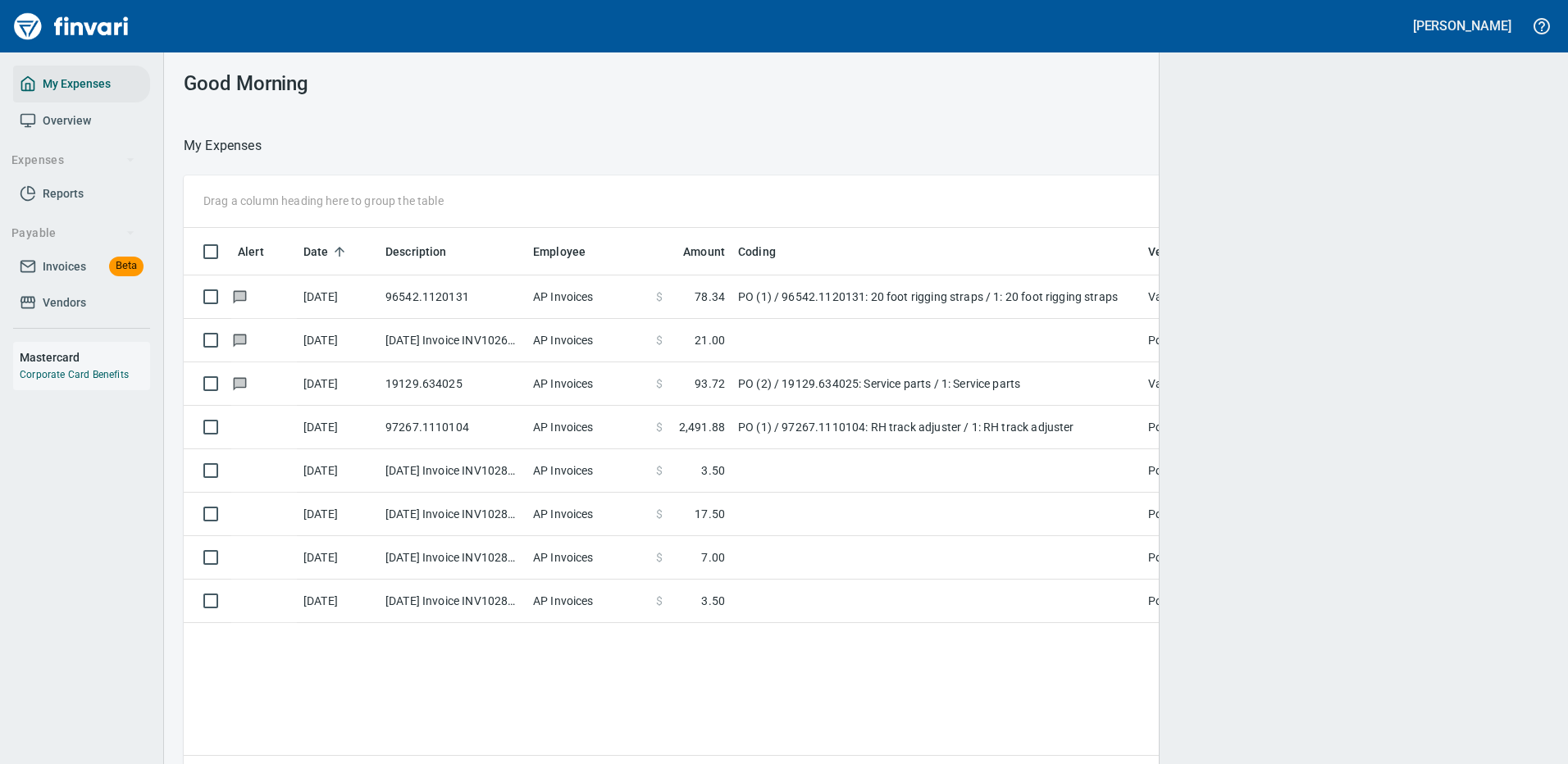
scroll to position [559, 1340]
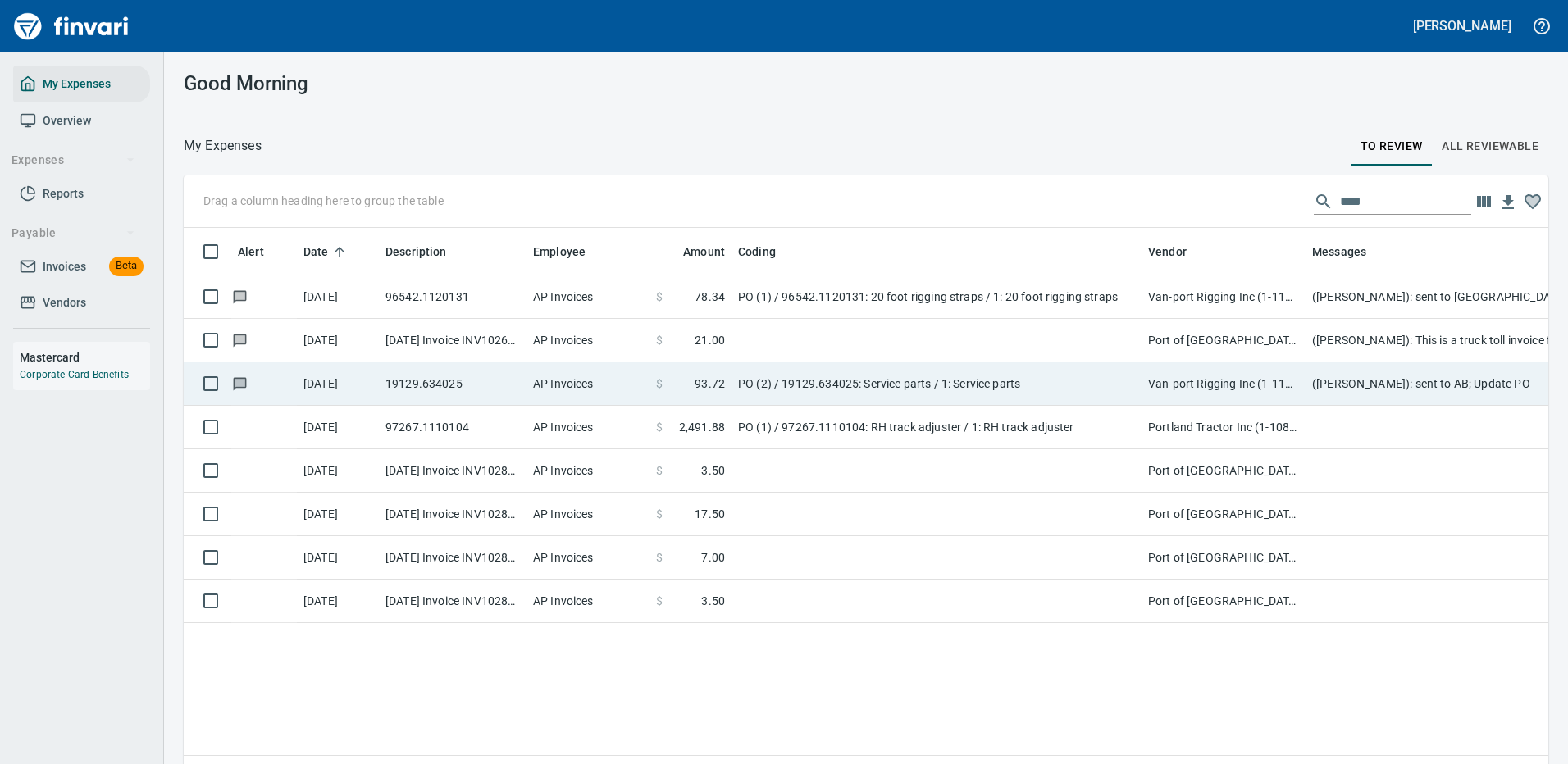
click at [797, 334] on td at bounding box center [937, 341] width 410 height 44
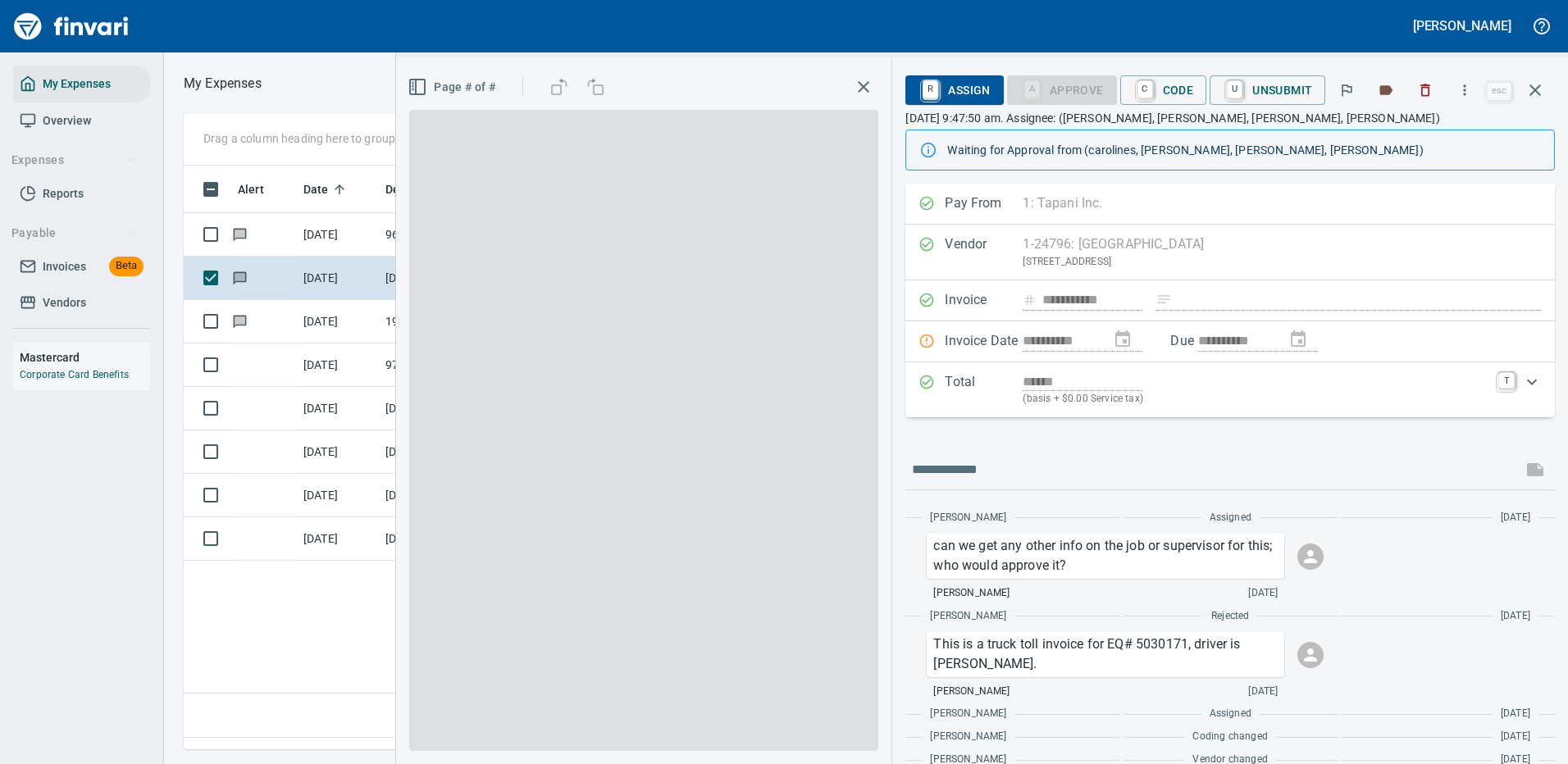
scroll to position [559, 942]
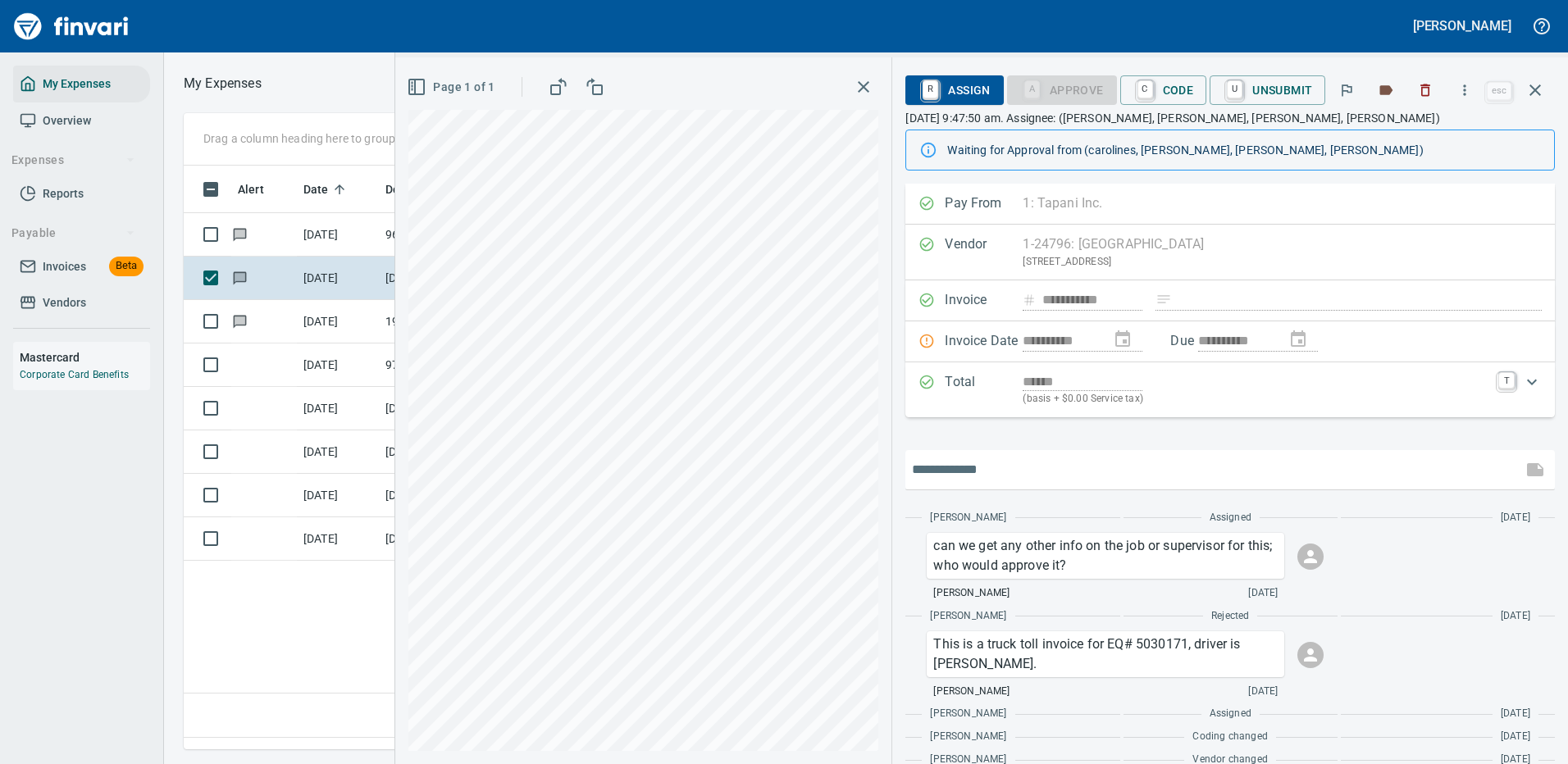
click at [969, 464] on input "text" at bounding box center [1213, 470] width 604 height 26
type input "**********"
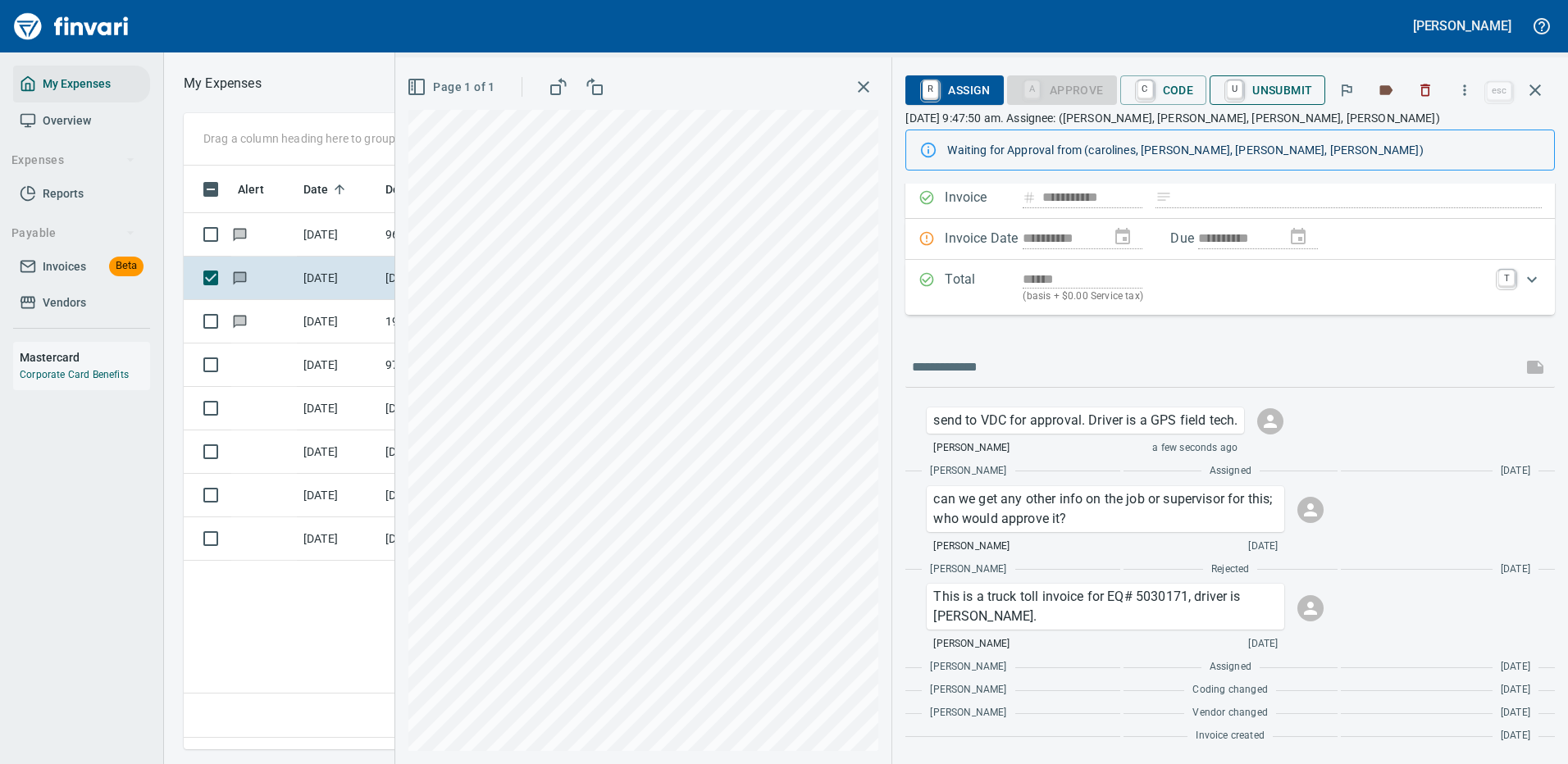
click at [1288, 88] on span "U Unsubmit" at bounding box center [1267, 90] width 89 height 28
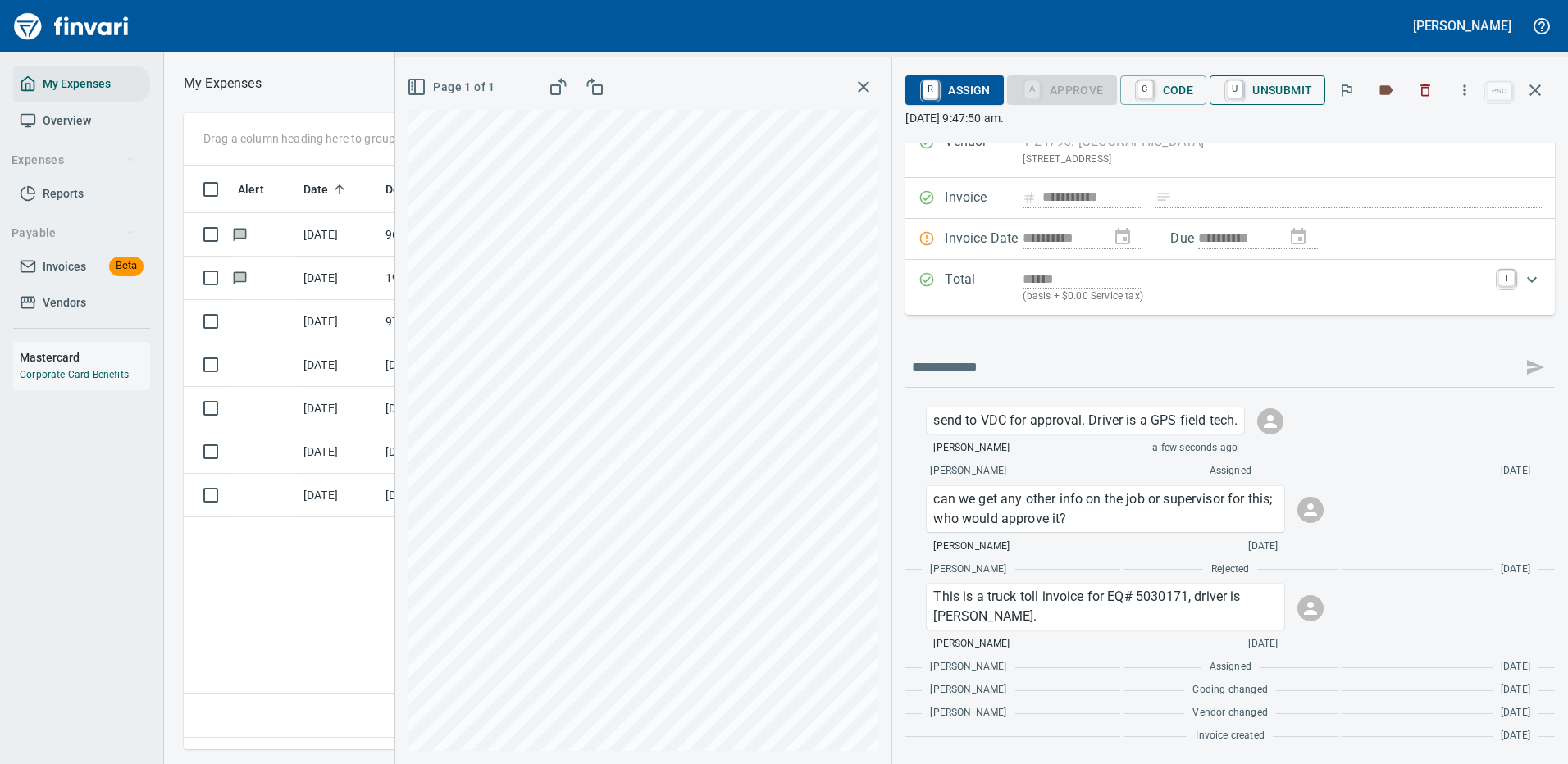
scroll to position [84, 0]
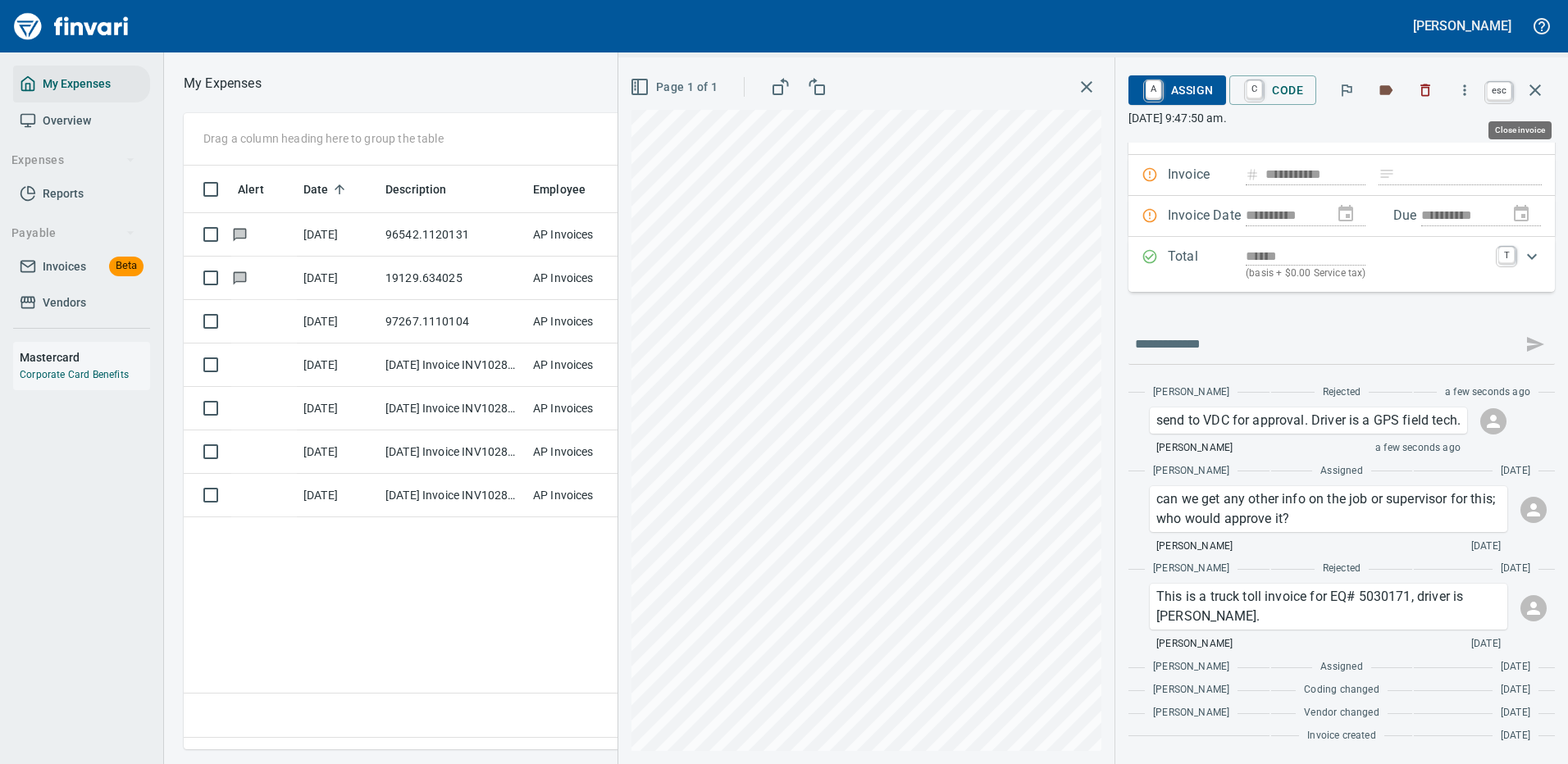
click at [1540, 83] on icon "button" at bounding box center [1535, 90] width 19 height 19
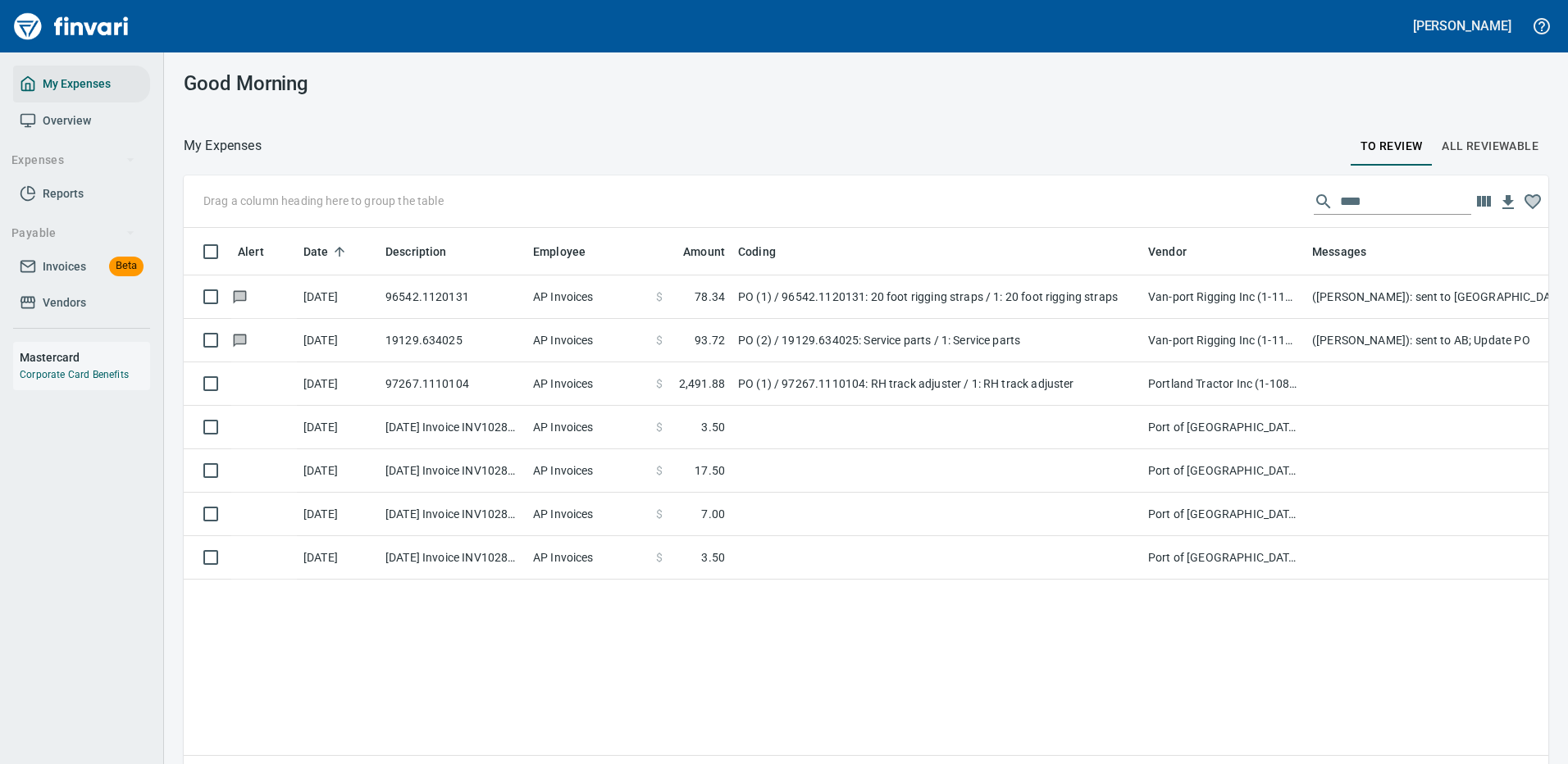
scroll to position [559, 1340]
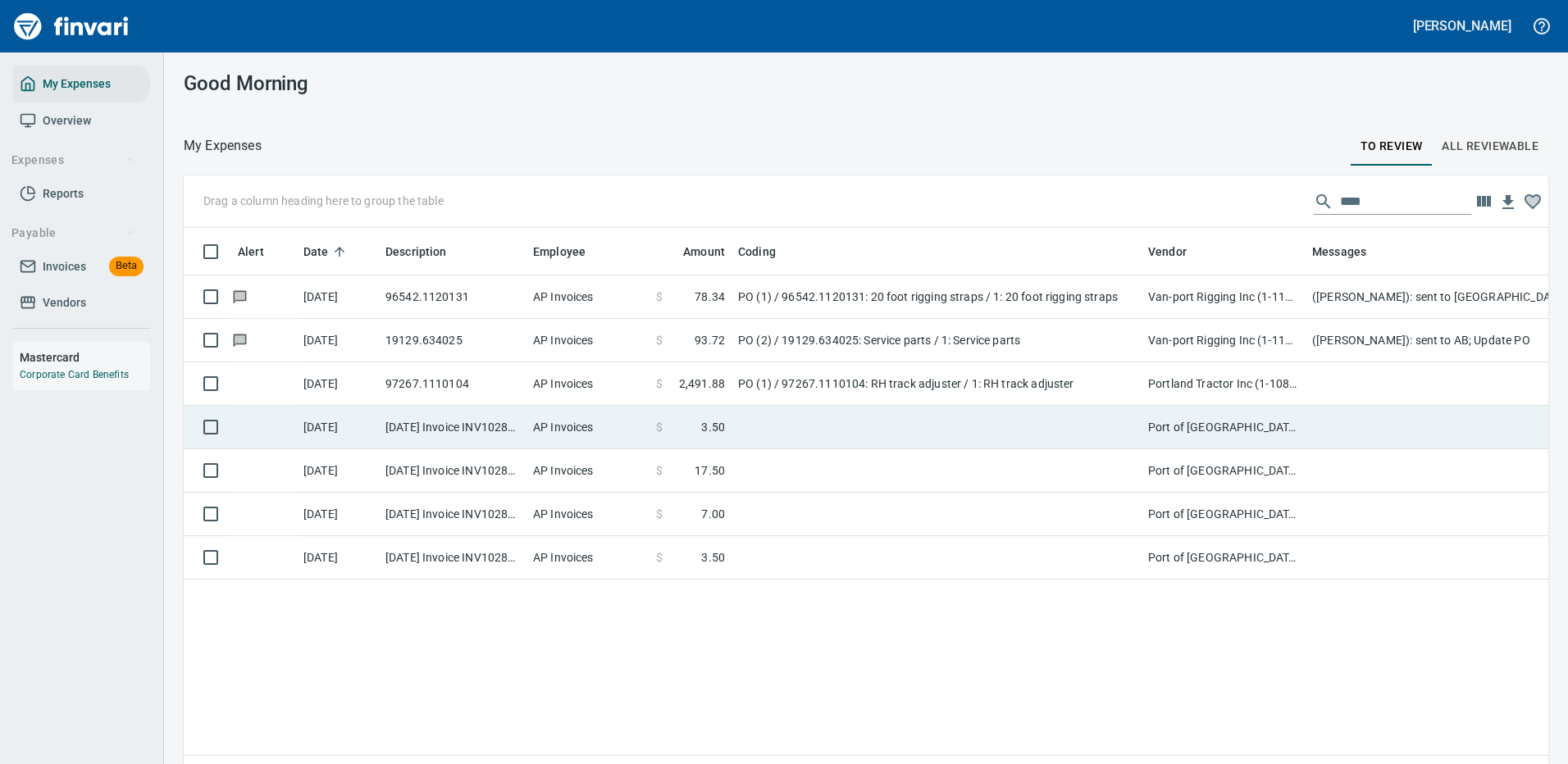
click at [855, 425] on td at bounding box center [937, 428] width 410 height 44
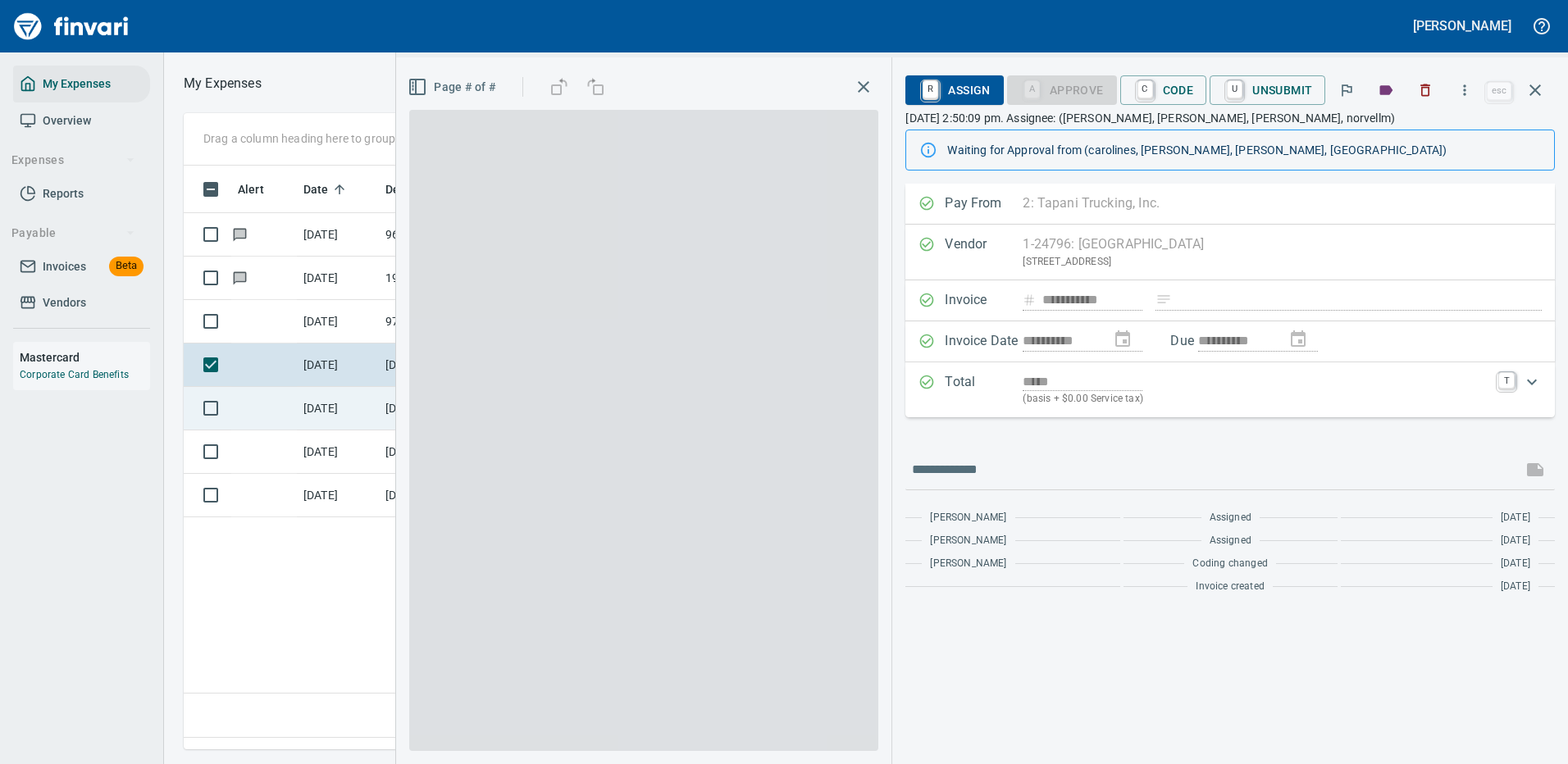
scroll to position [559, 942]
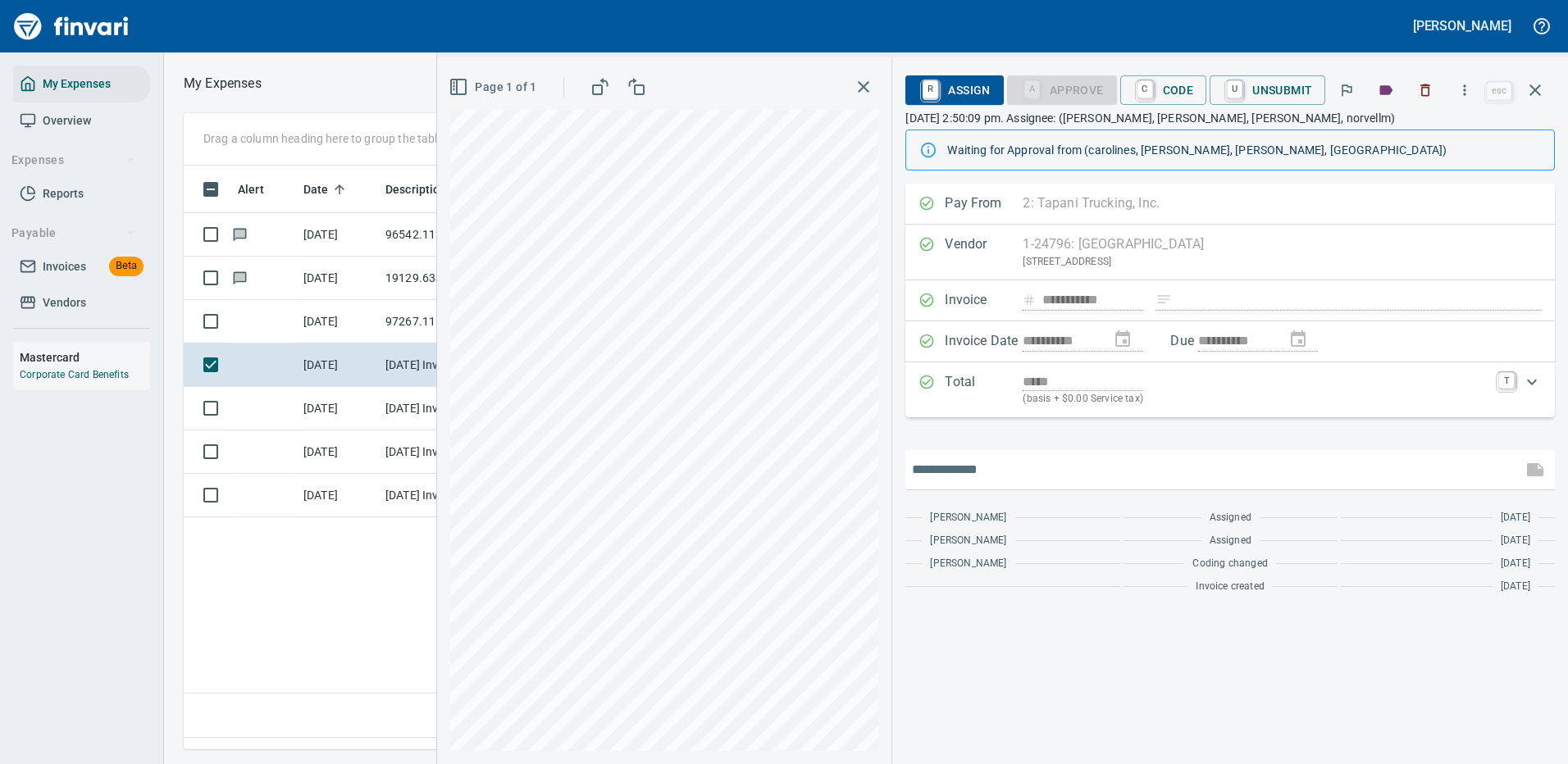
click at [976, 474] on input "text" at bounding box center [1213, 470] width 604 height 26
type input "**********"
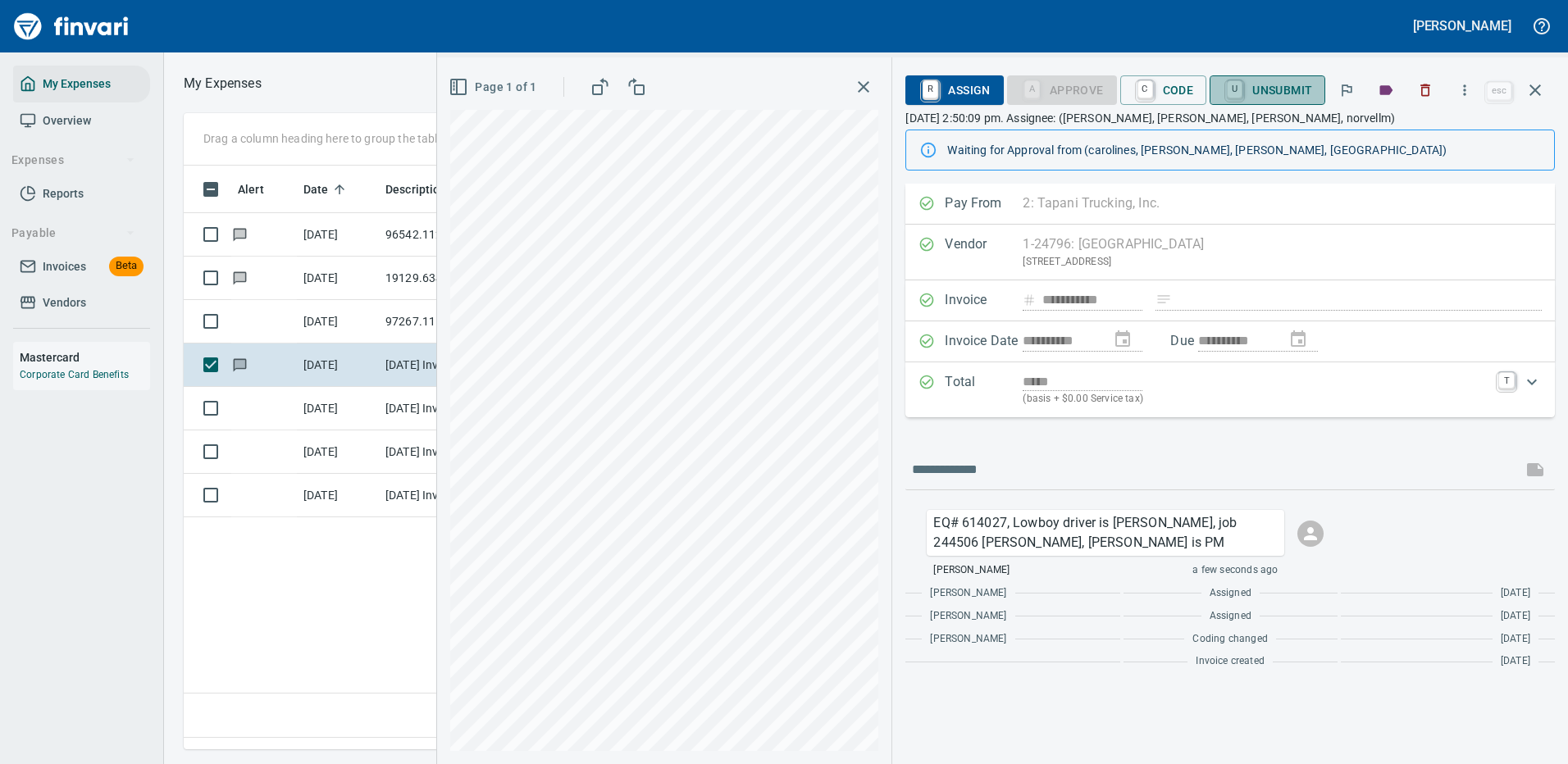
click at [1281, 87] on span "U Unsubmit" at bounding box center [1267, 90] width 89 height 28
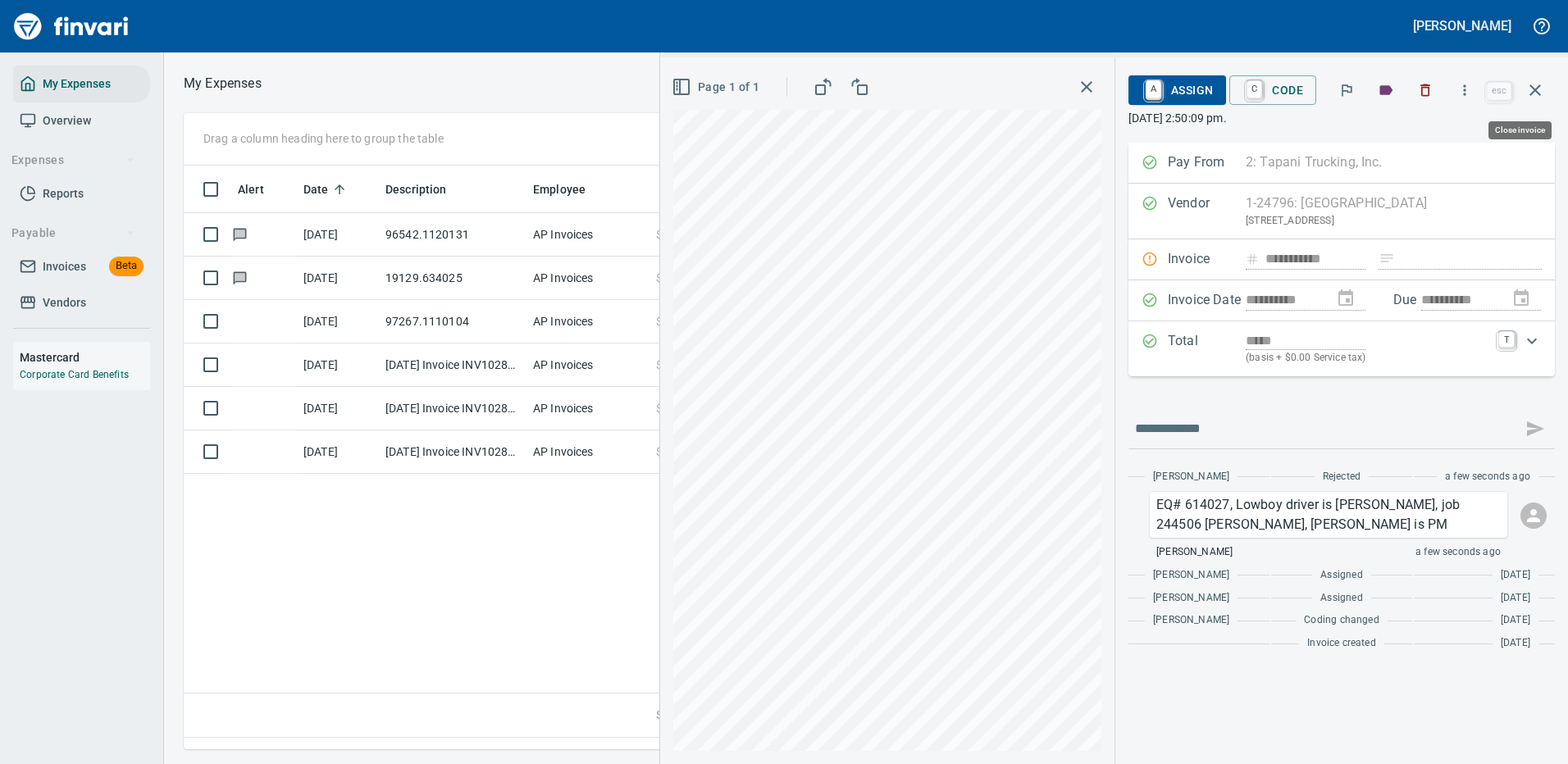
click at [1533, 84] on icon "button" at bounding box center [1535, 90] width 19 height 19
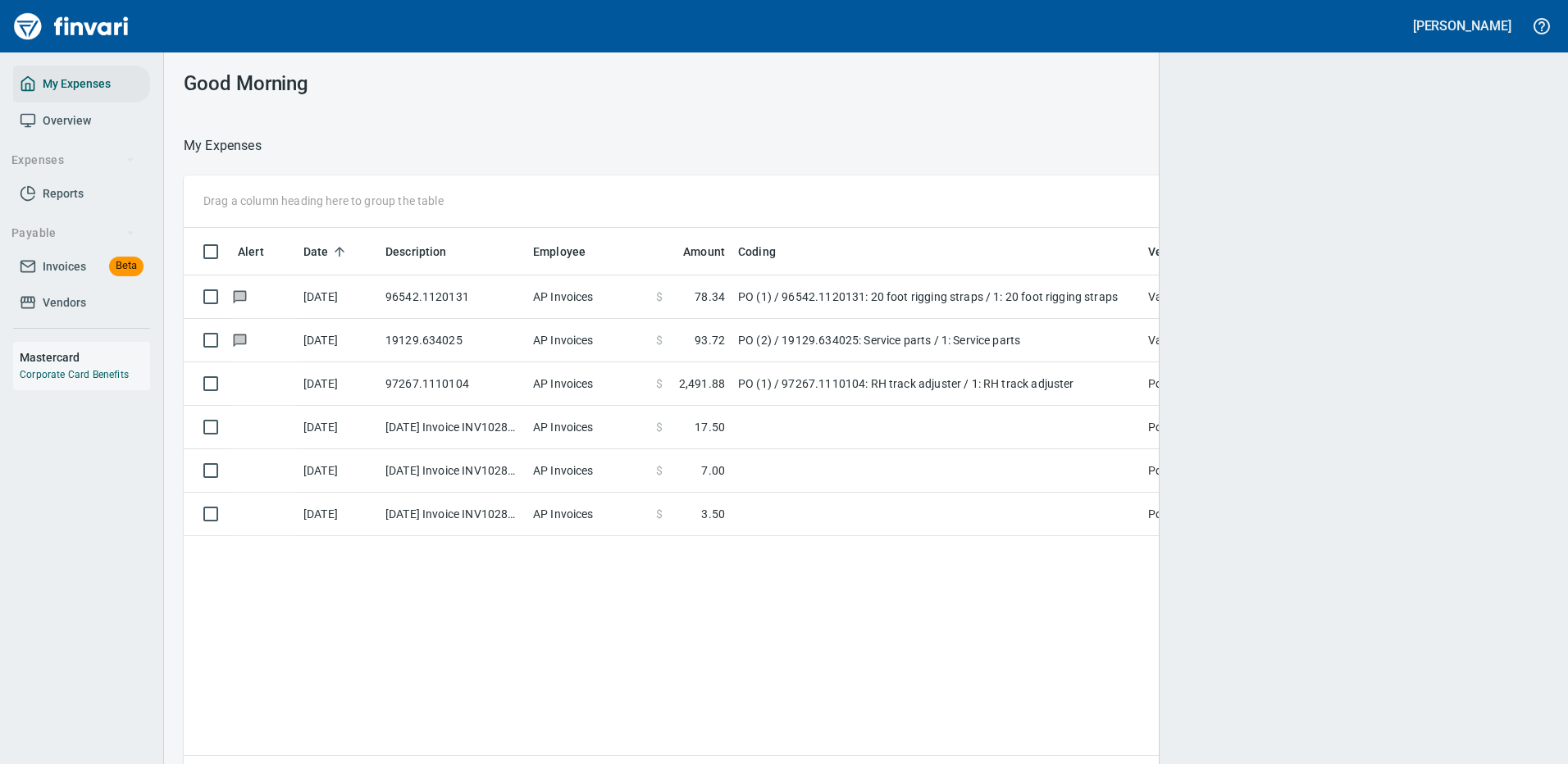
scroll to position [2, 2]
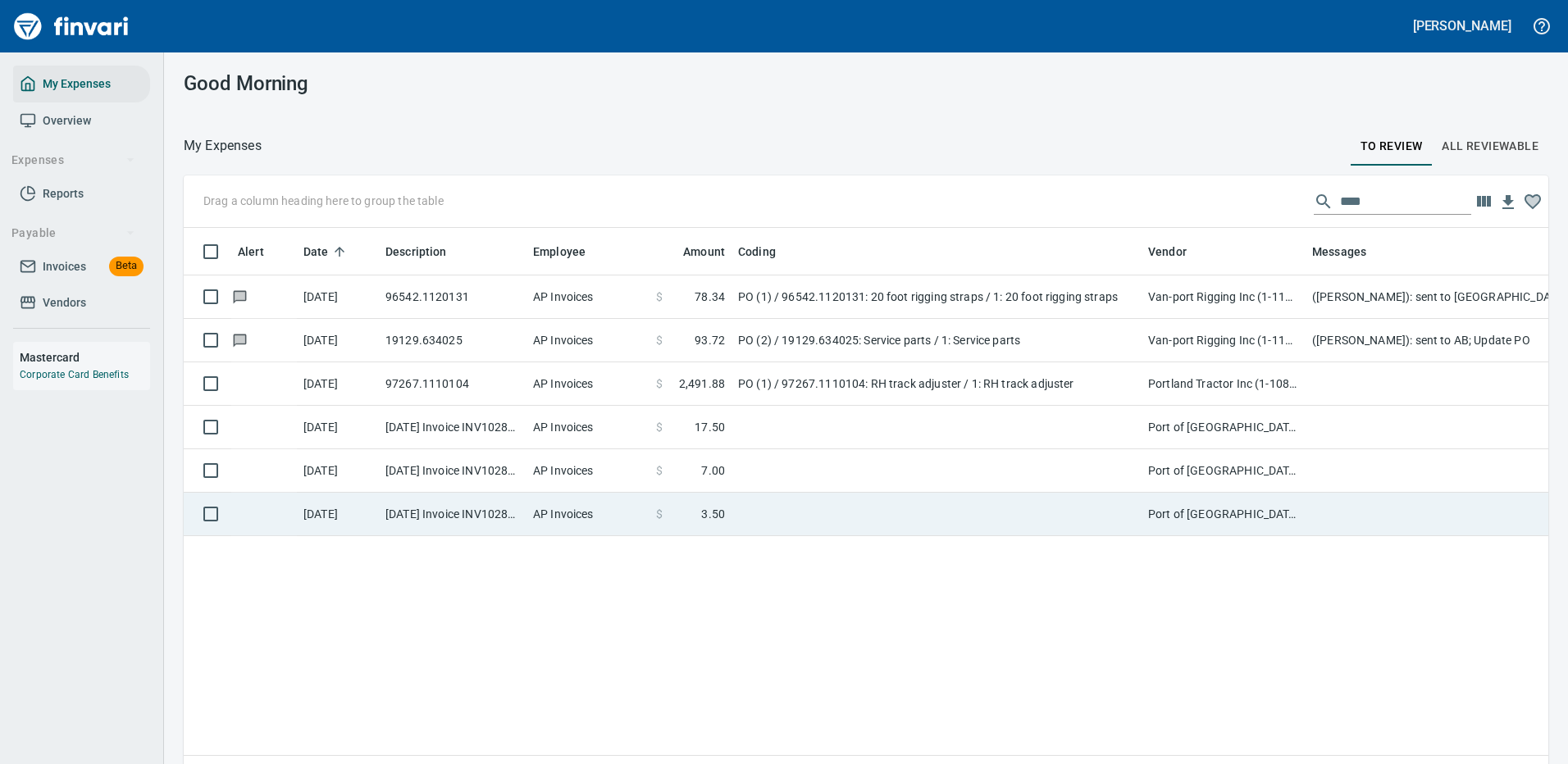
click at [883, 510] on td at bounding box center [937, 514] width 410 height 44
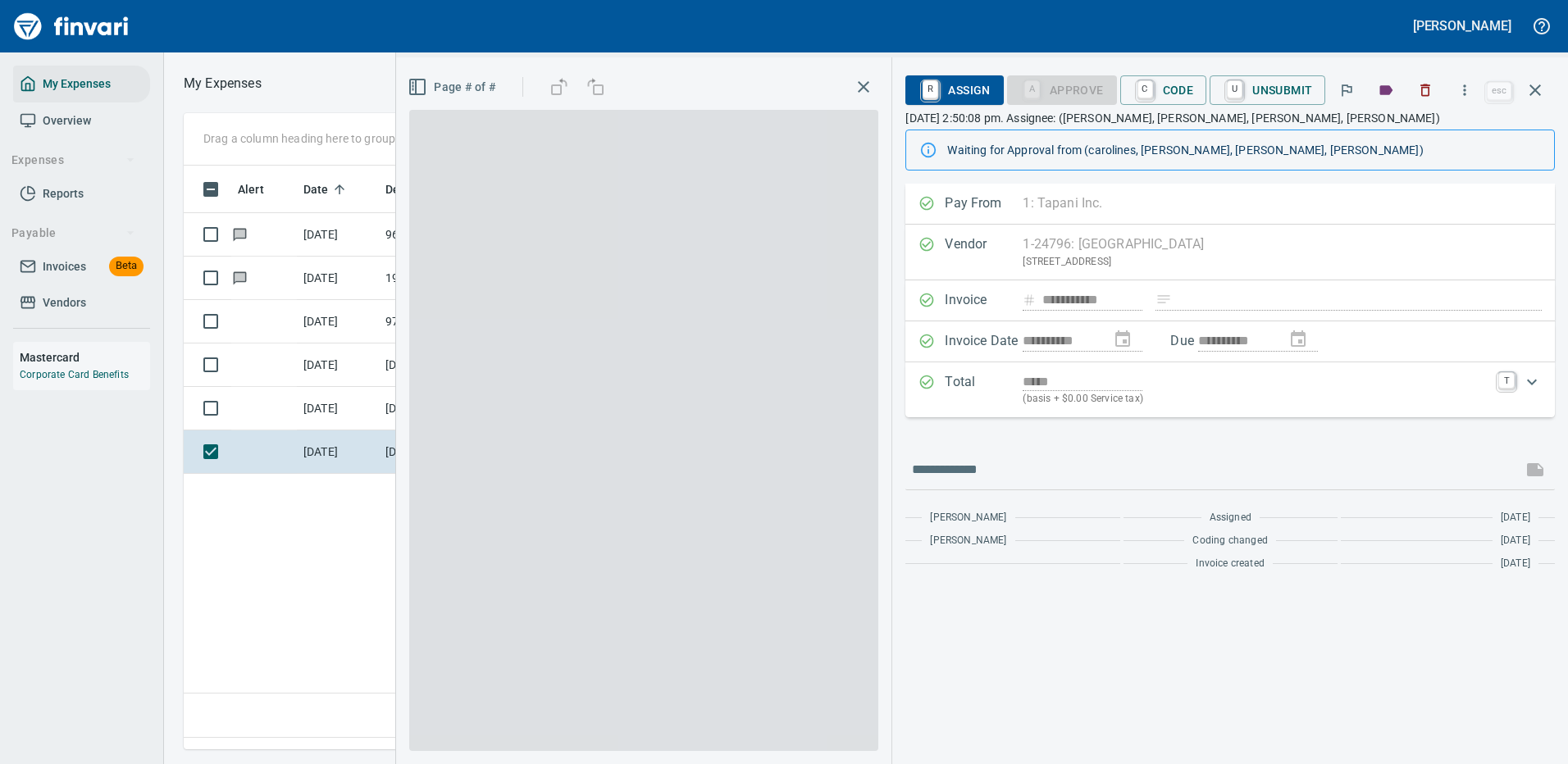
scroll to position [559, 942]
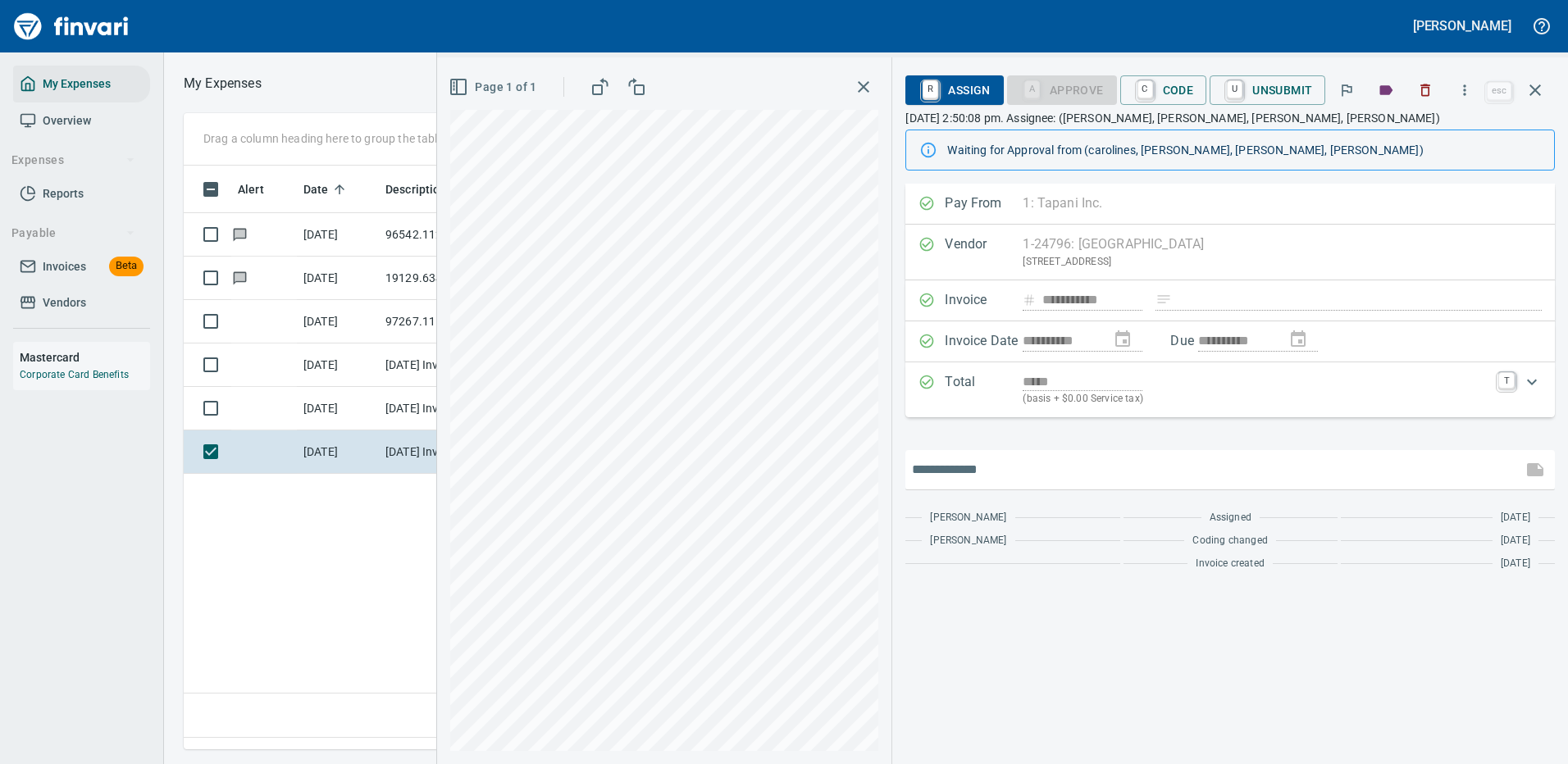
click at [994, 468] on input "text" at bounding box center [1213, 470] width 604 height 26
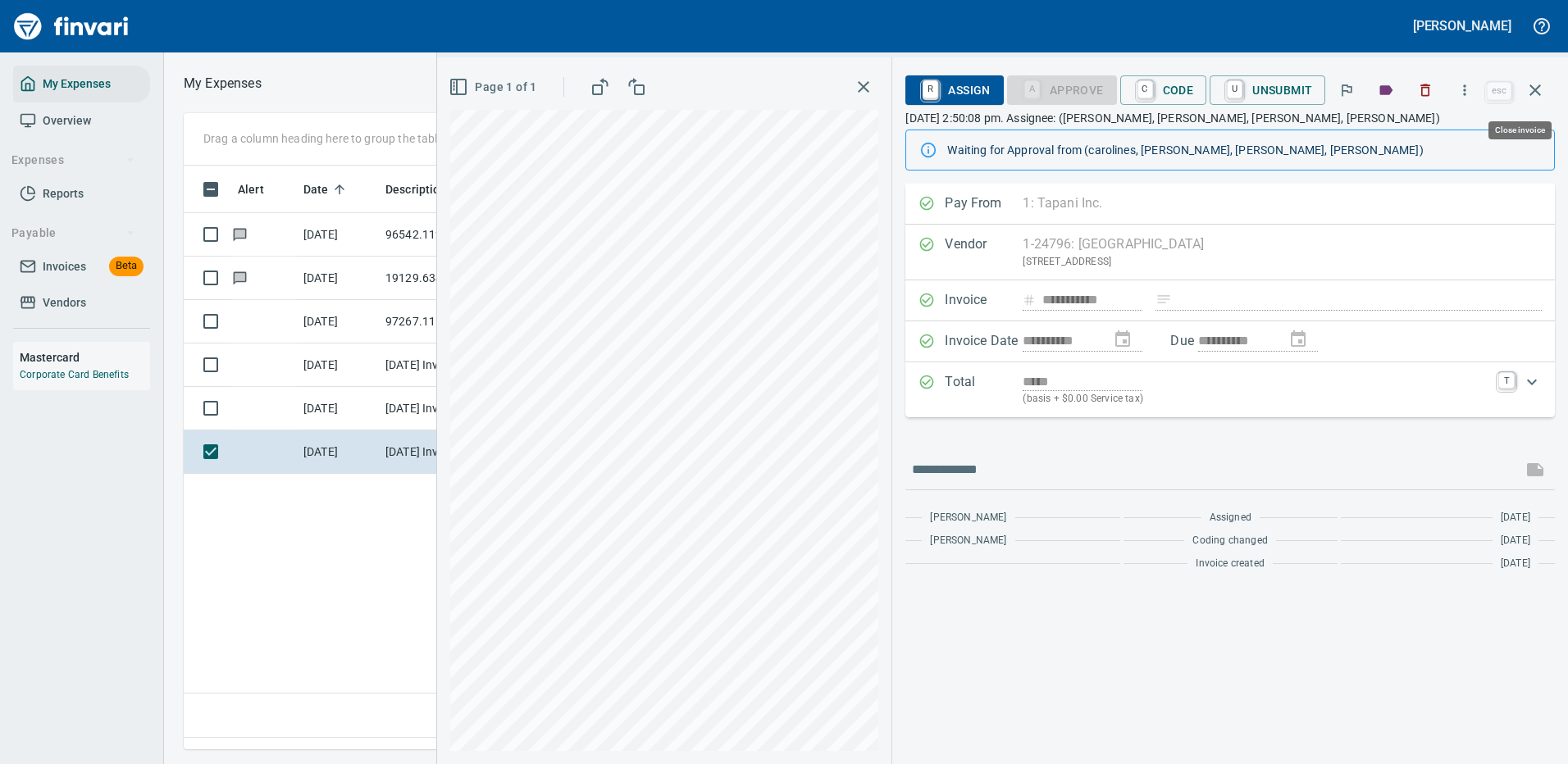
click at [1536, 89] on icon "button" at bounding box center [1535, 89] width 11 height 11
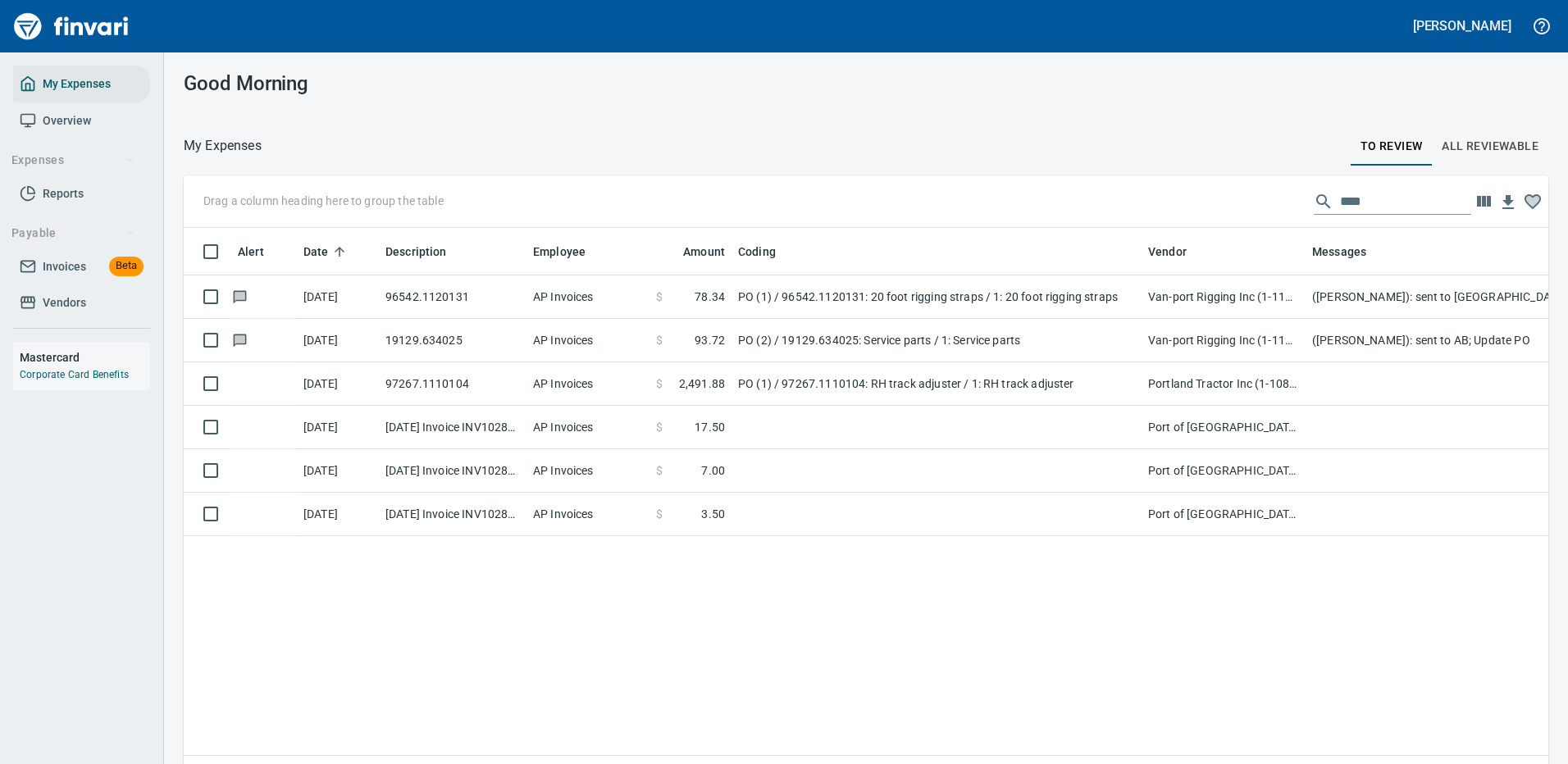
scroll to position [559, 1340]
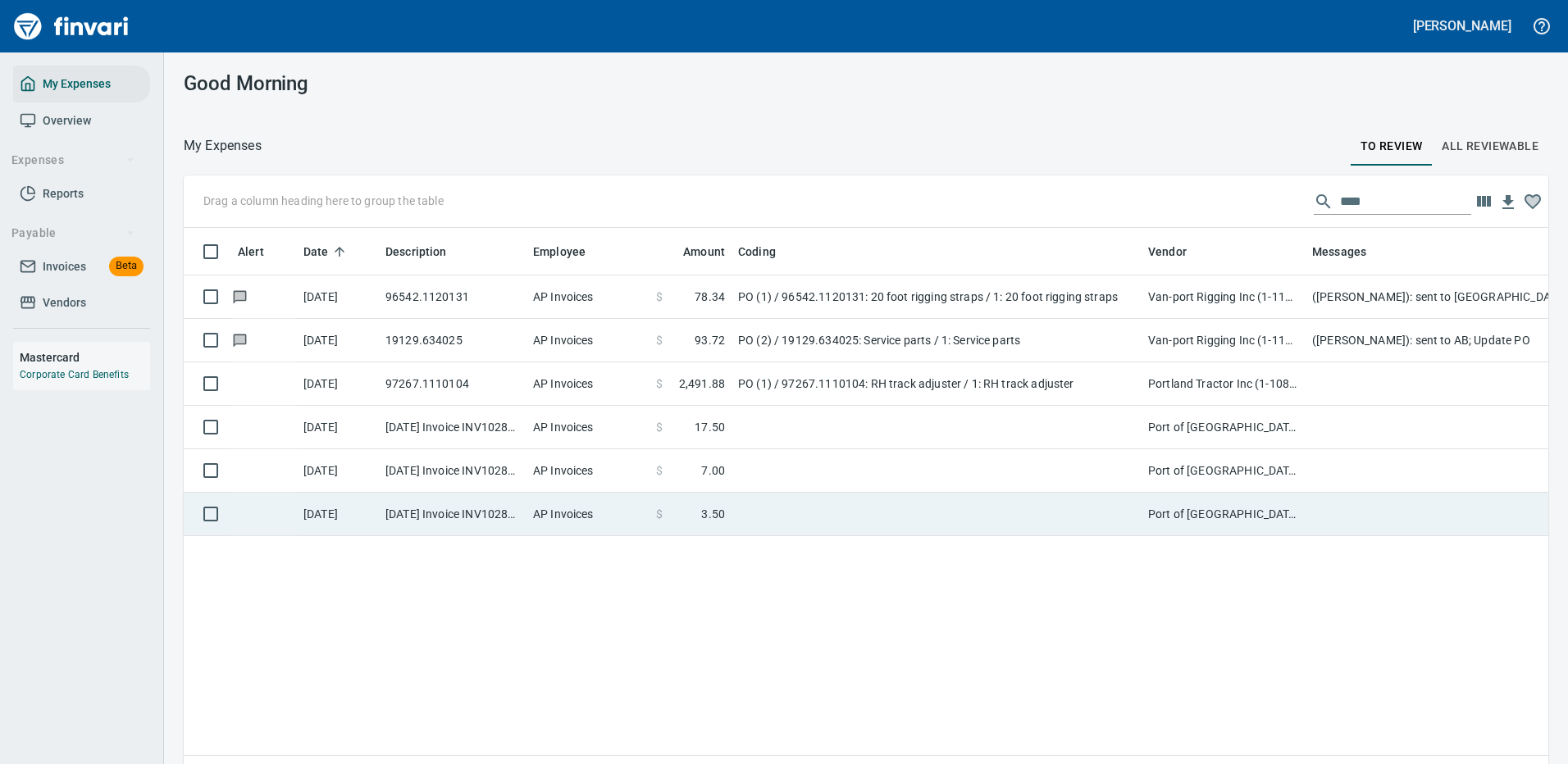
click at [801, 514] on td at bounding box center [937, 514] width 410 height 44
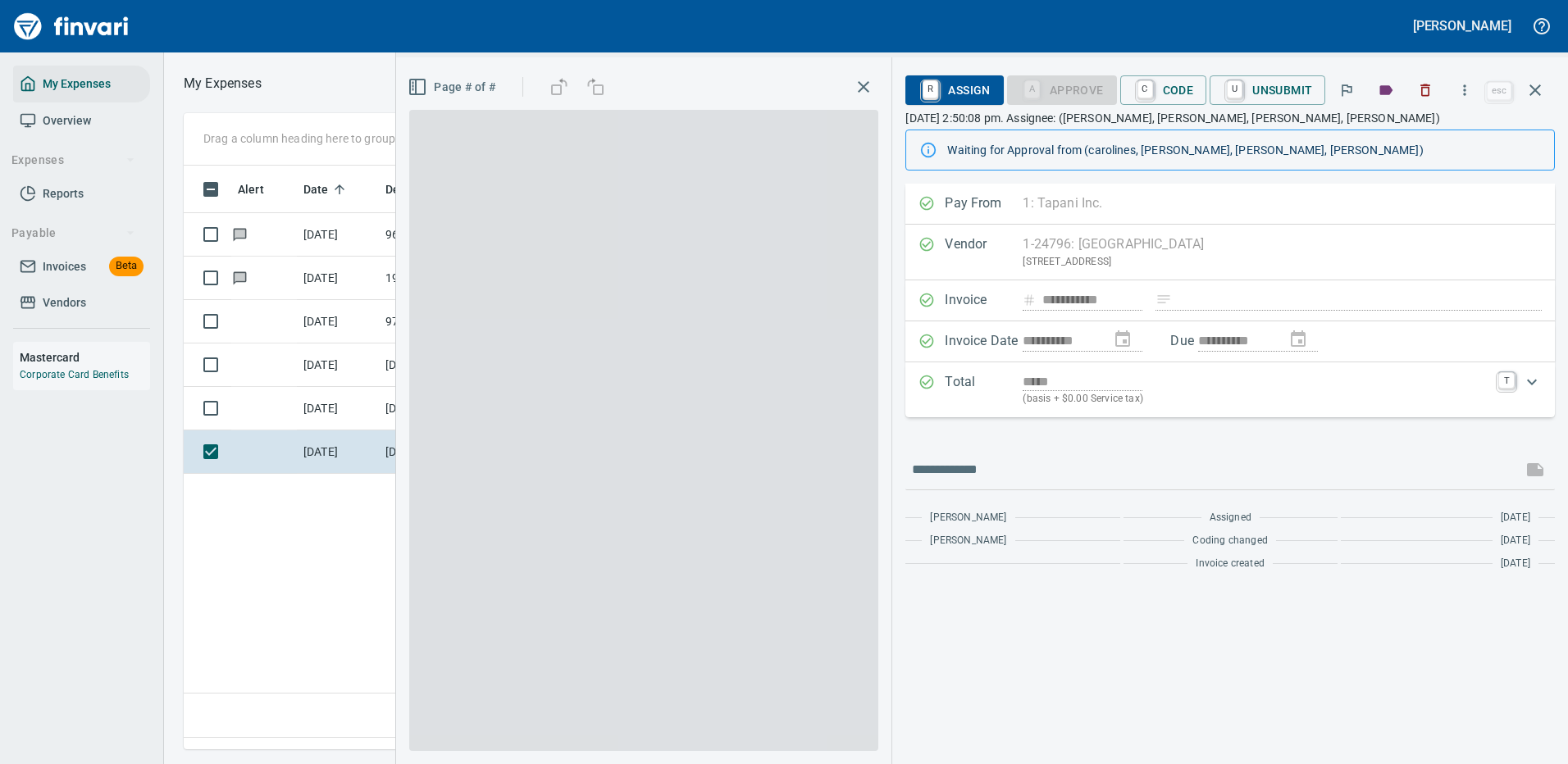
scroll to position [559, 942]
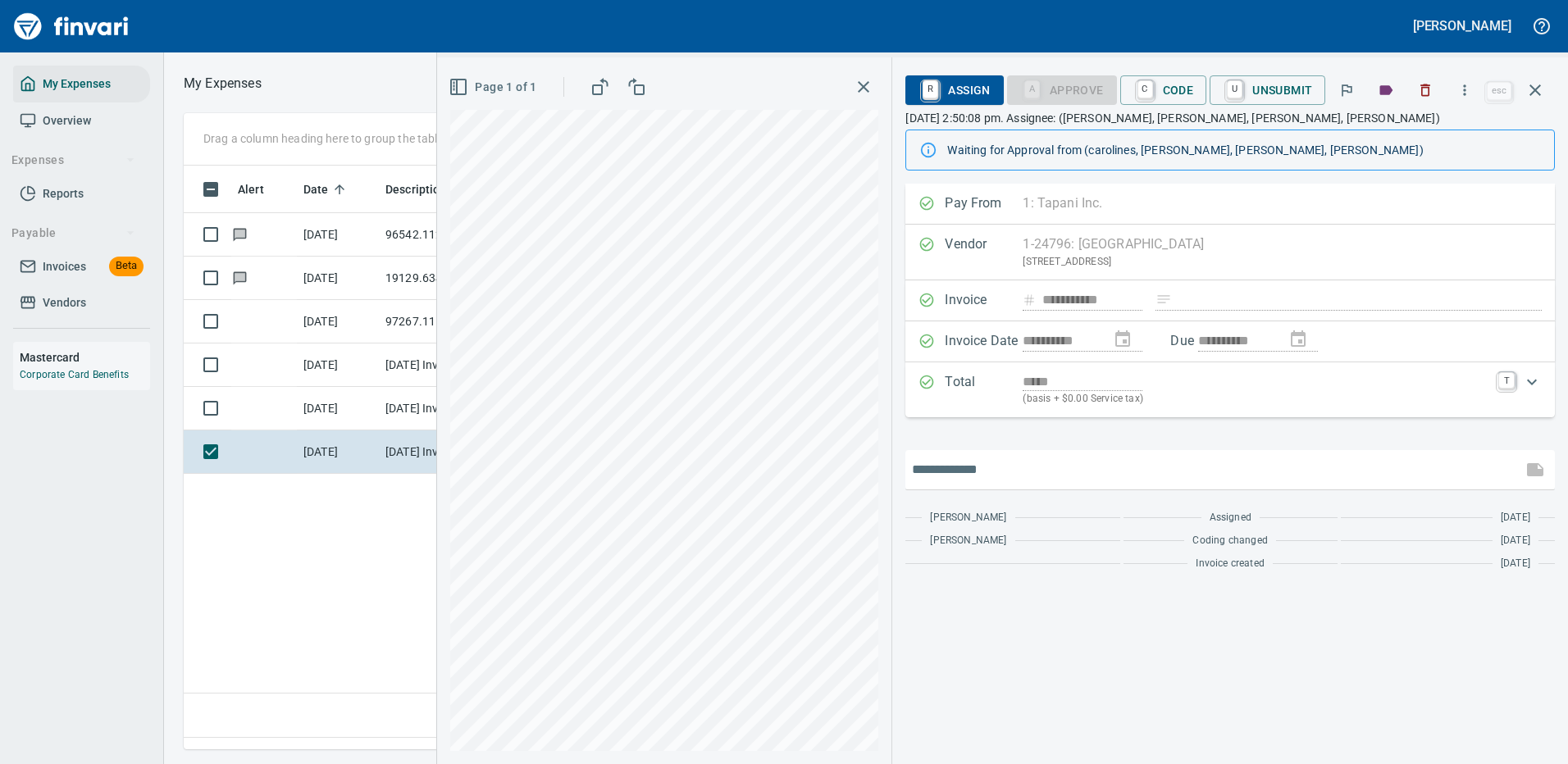
click at [1029, 470] on input "text" at bounding box center [1213, 470] width 604 height 26
type input "**********"
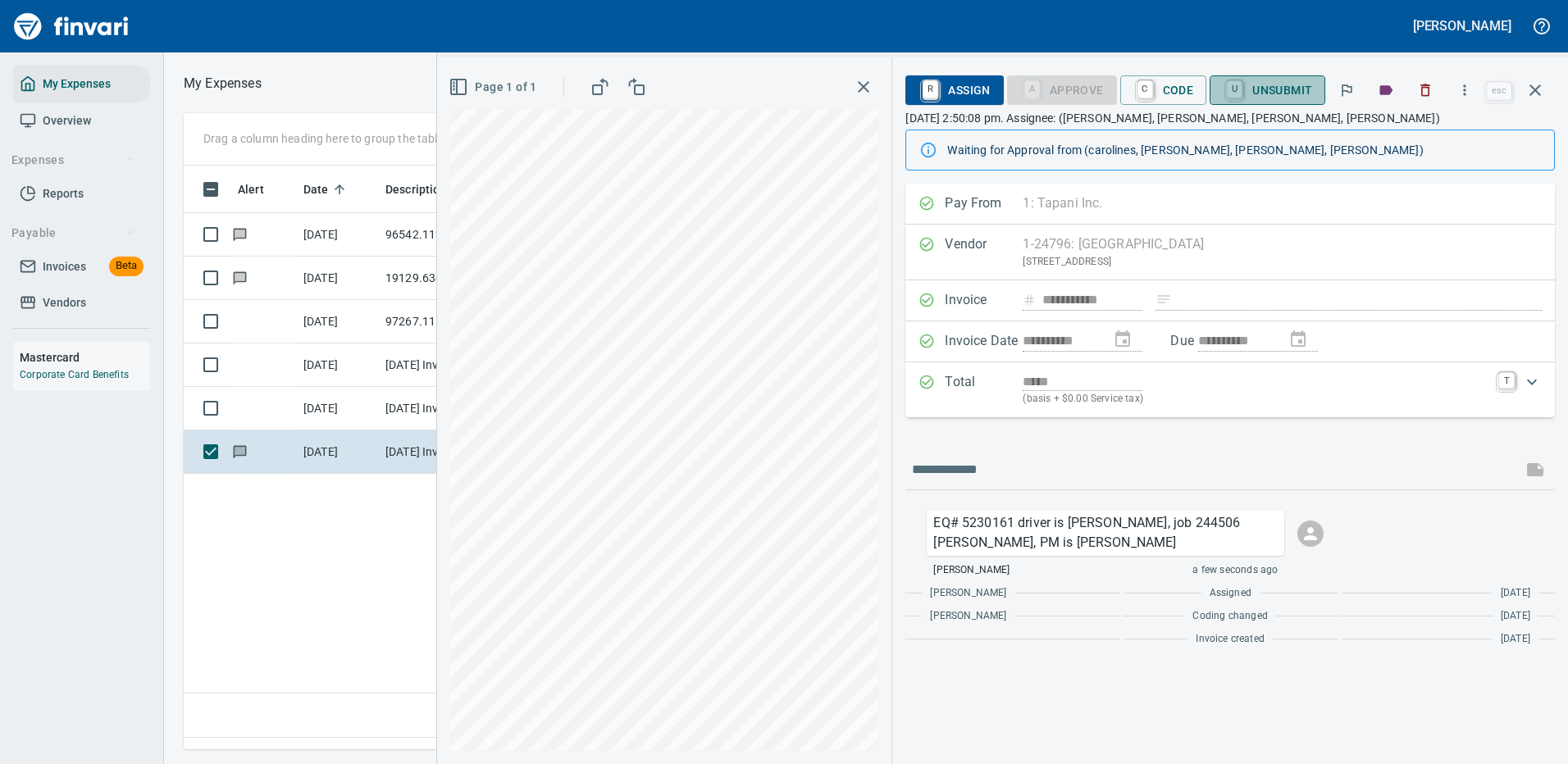
click at [1288, 89] on span "U Unsubmit" at bounding box center [1267, 90] width 89 height 28
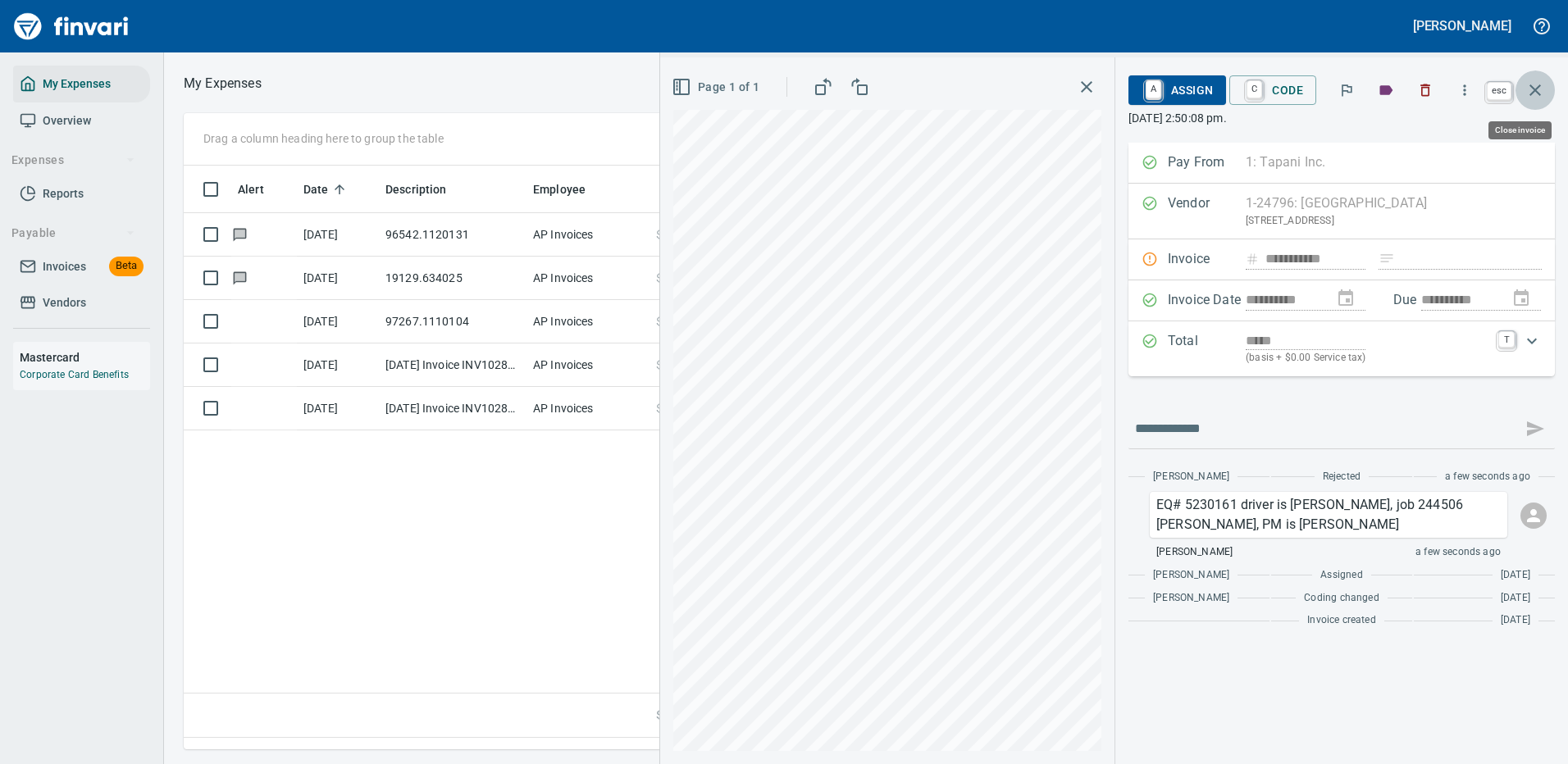
click at [1536, 90] on icon "button" at bounding box center [1535, 90] width 19 height 19
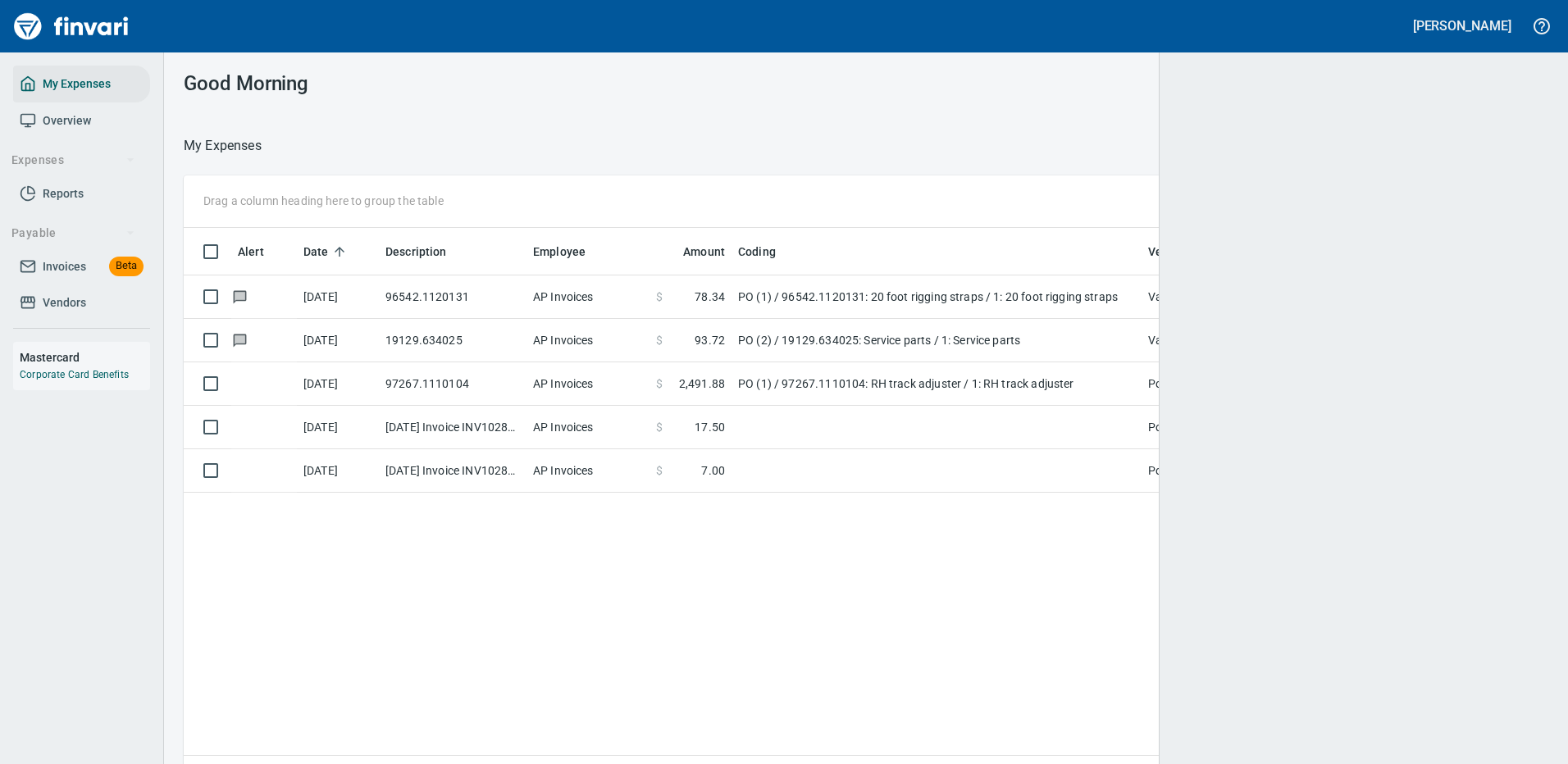
scroll to position [559, 1340]
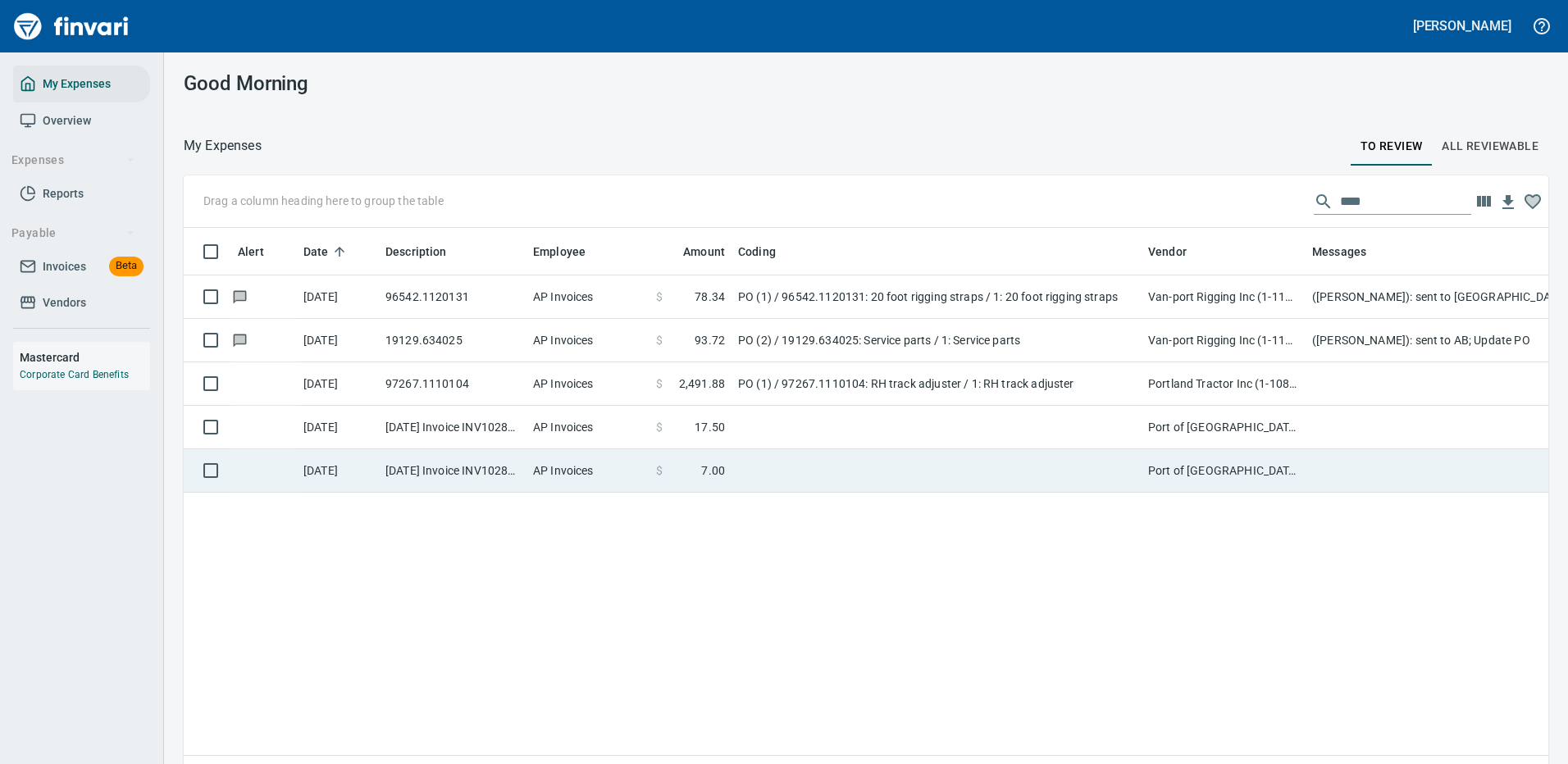
click at [897, 463] on td at bounding box center [937, 471] width 410 height 44
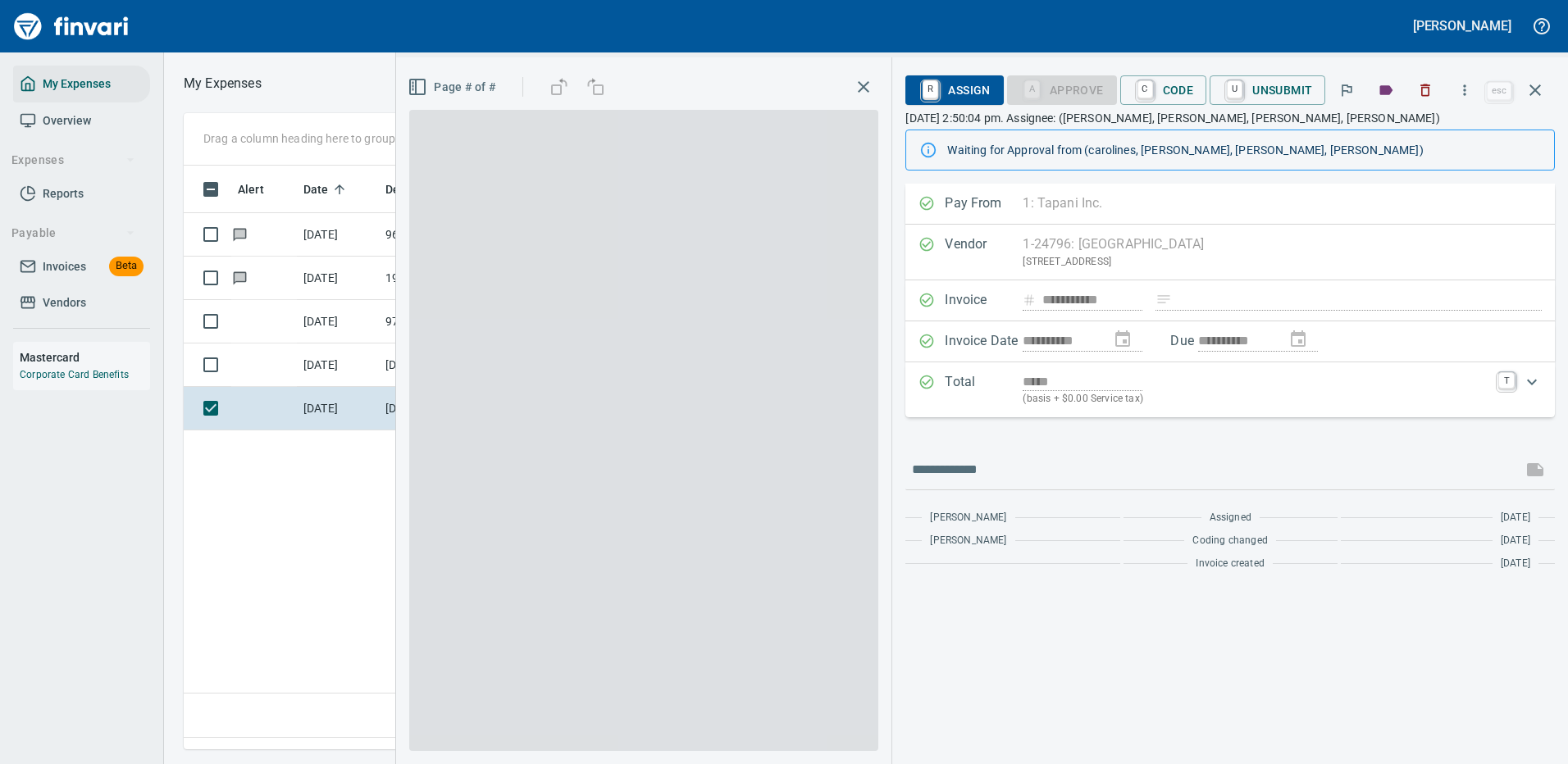
scroll to position [559, 942]
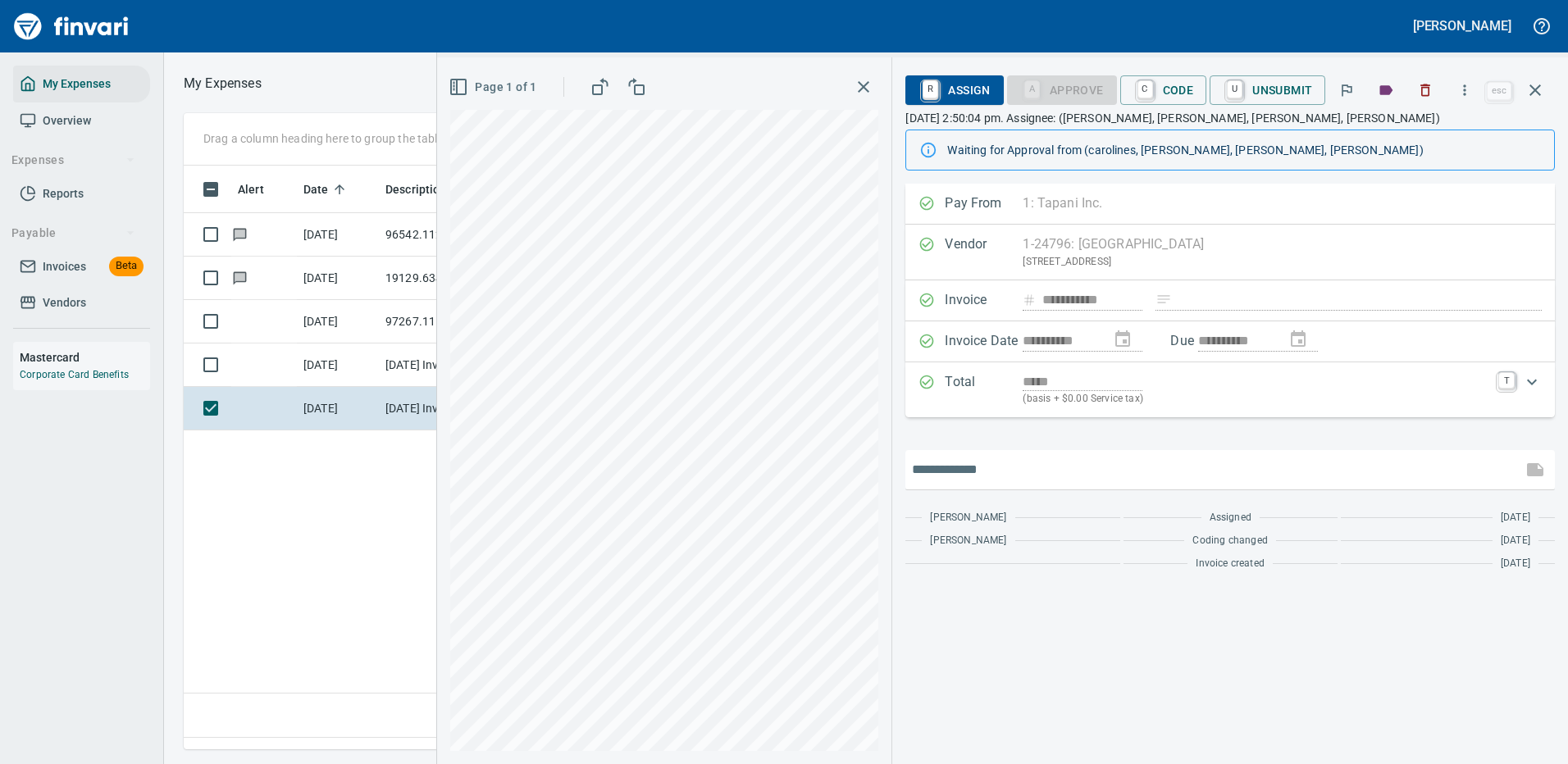
click at [1013, 476] on input "text" at bounding box center [1213, 470] width 604 height 26
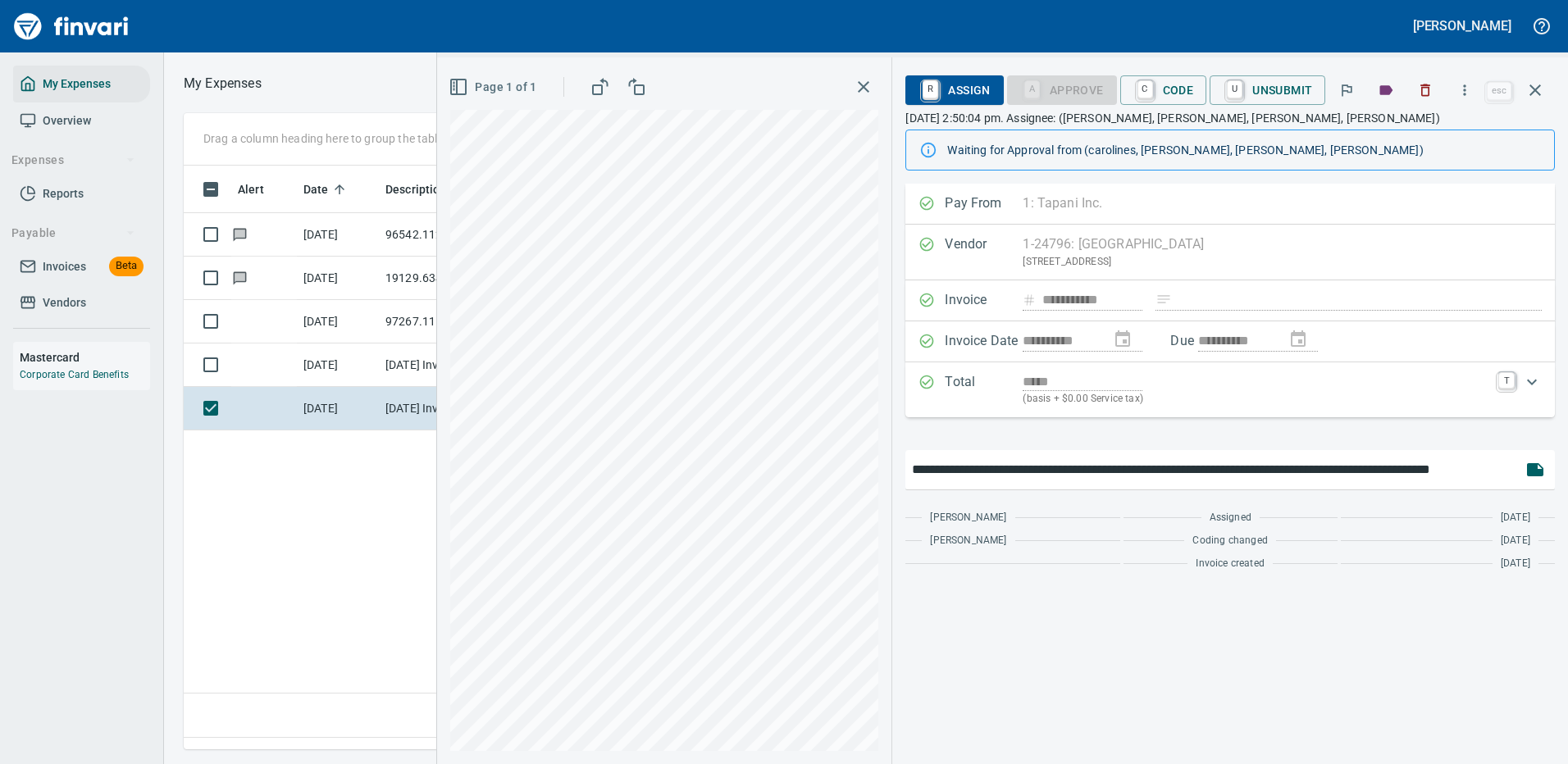
scroll to position [0, 11]
type input "**********"
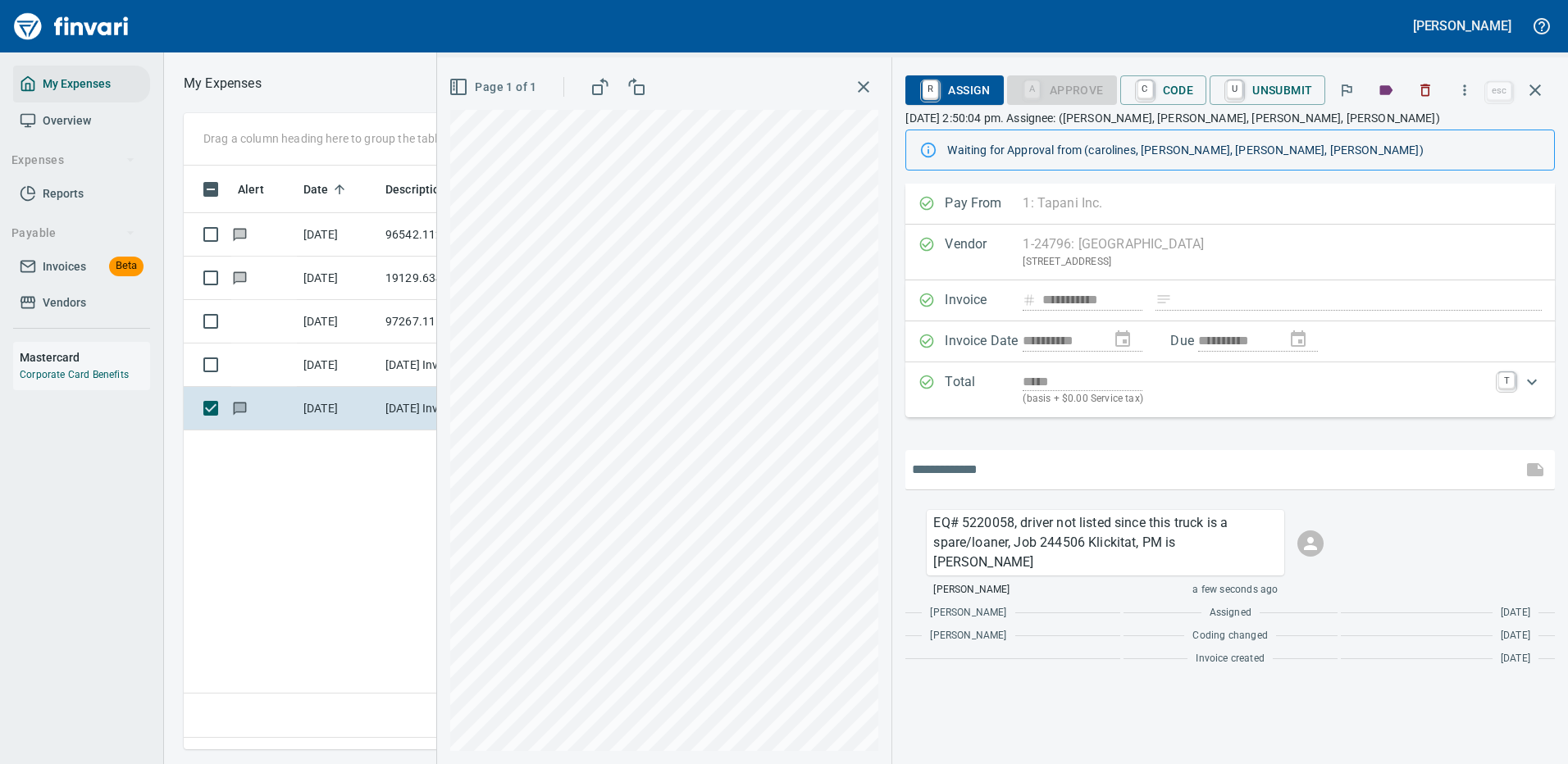
scroll to position [559, 942]
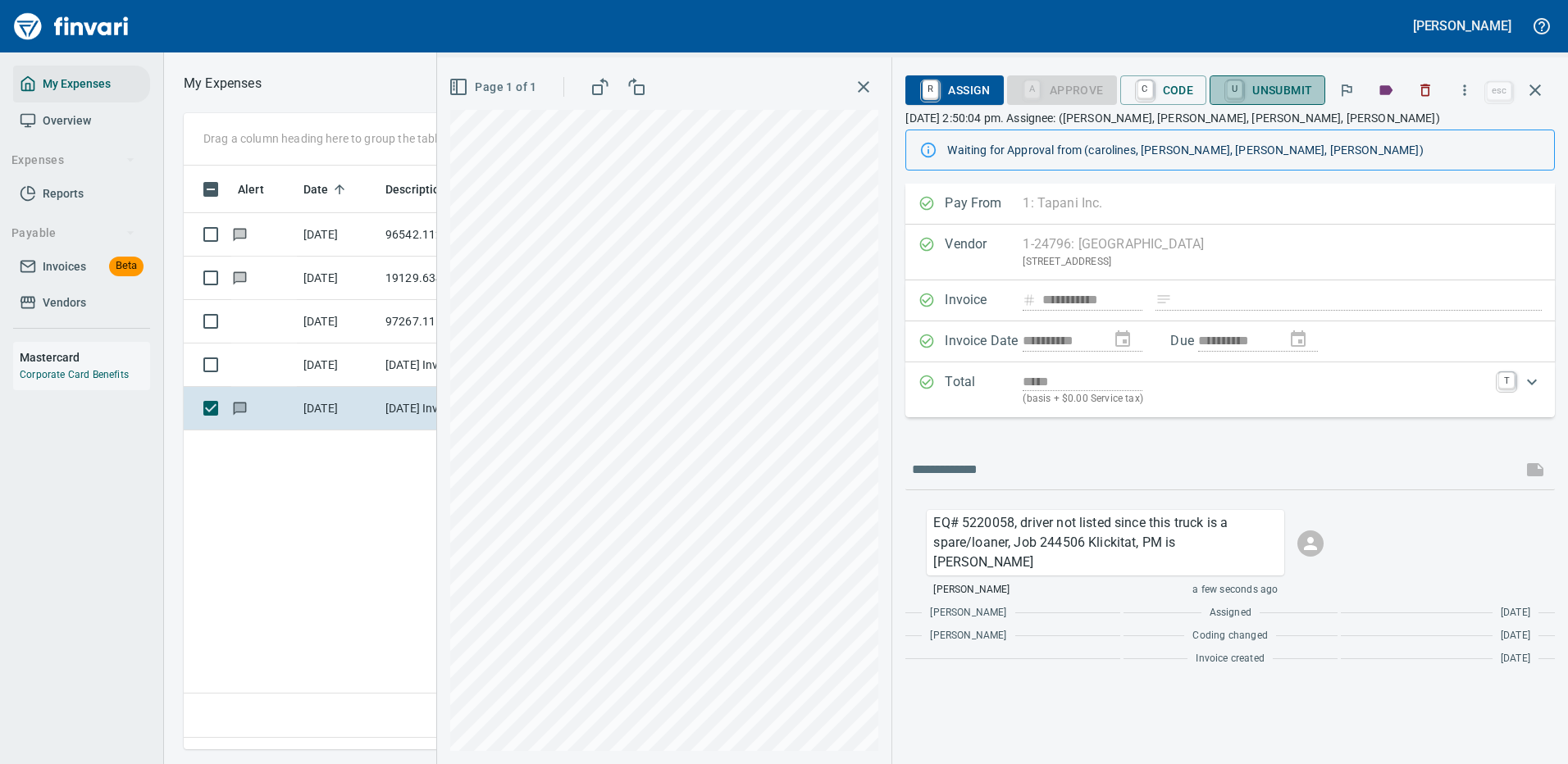
click at [1274, 90] on span "U Unsubmit" at bounding box center [1267, 90] width 89 height 28
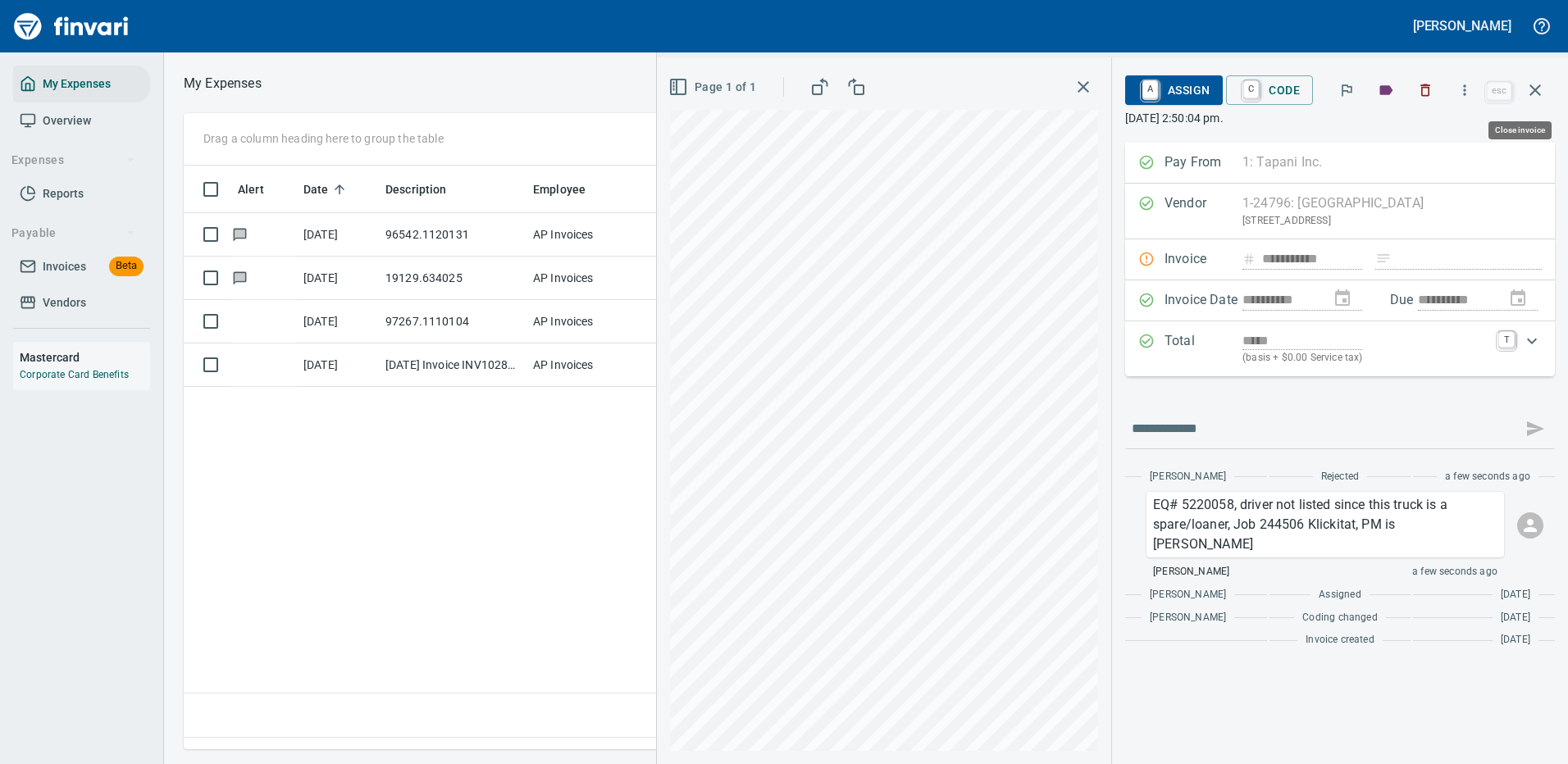
click at [1537, 86] on icon "button" at bounding box center [1535, 90] width 19 height 19
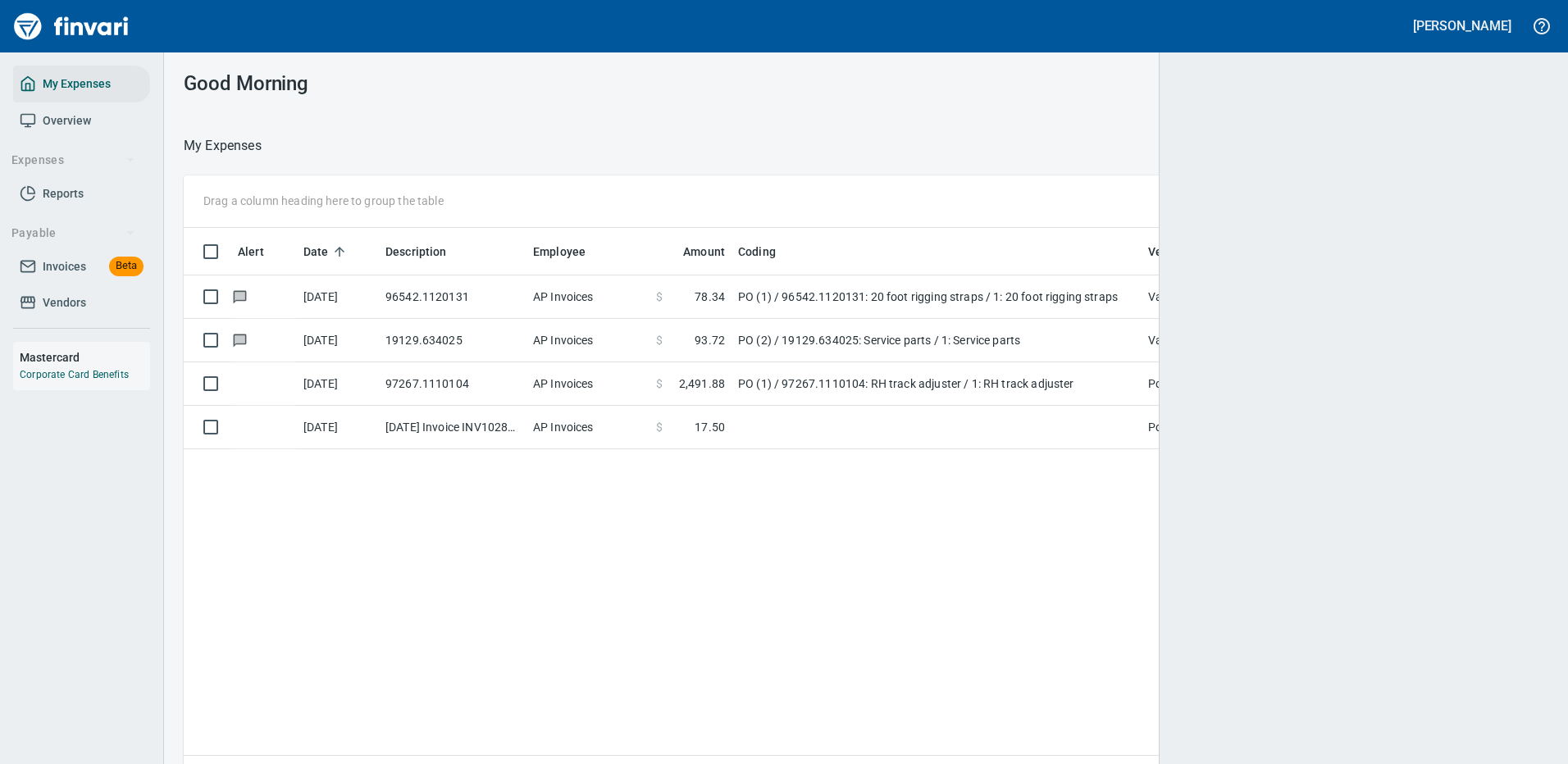
scroll to position [559, 1330]
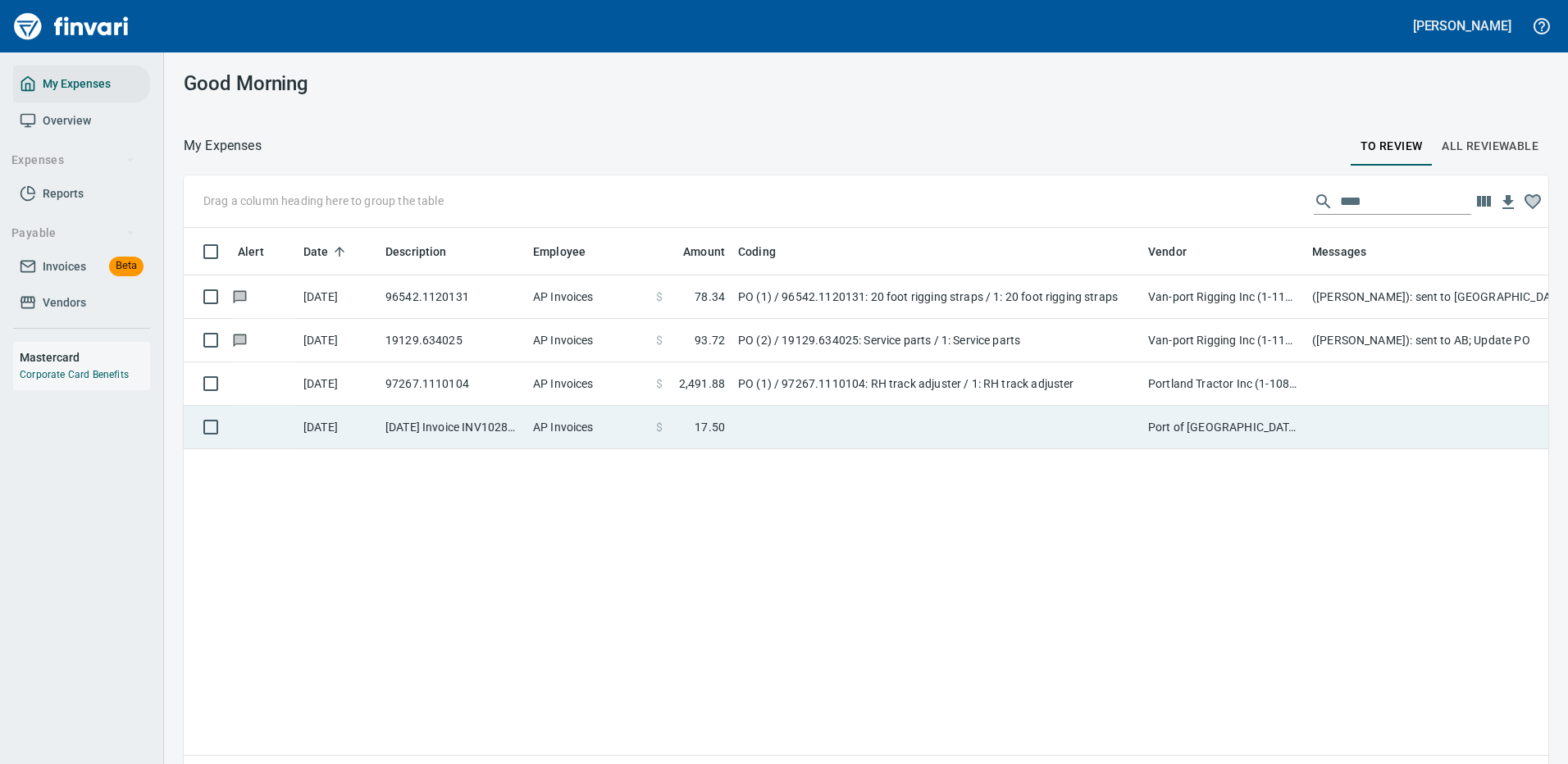
click at [952, 421] on td at bounding box center [937, 428] width 410 height 44
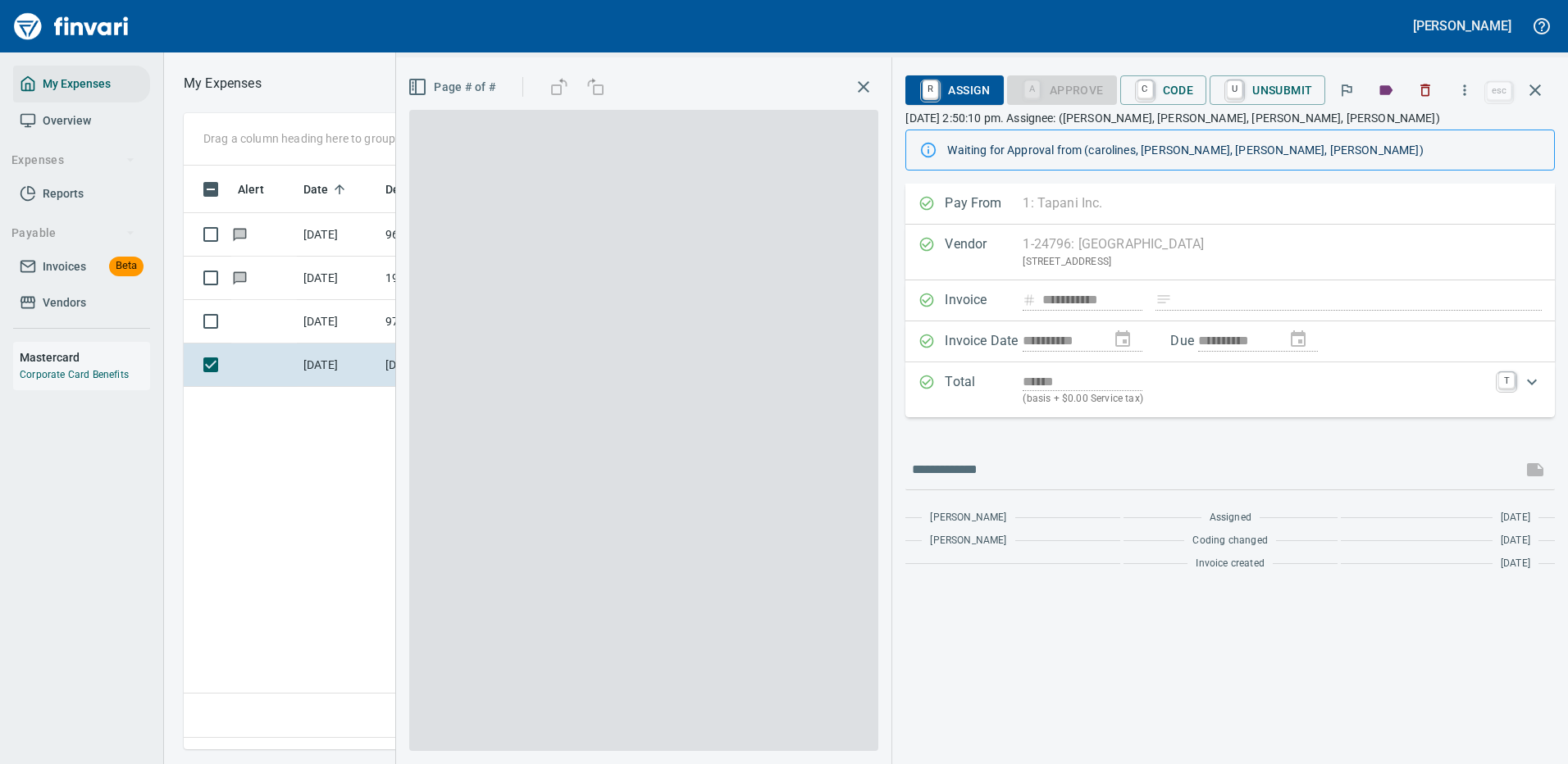
scroll to position [559, 942]
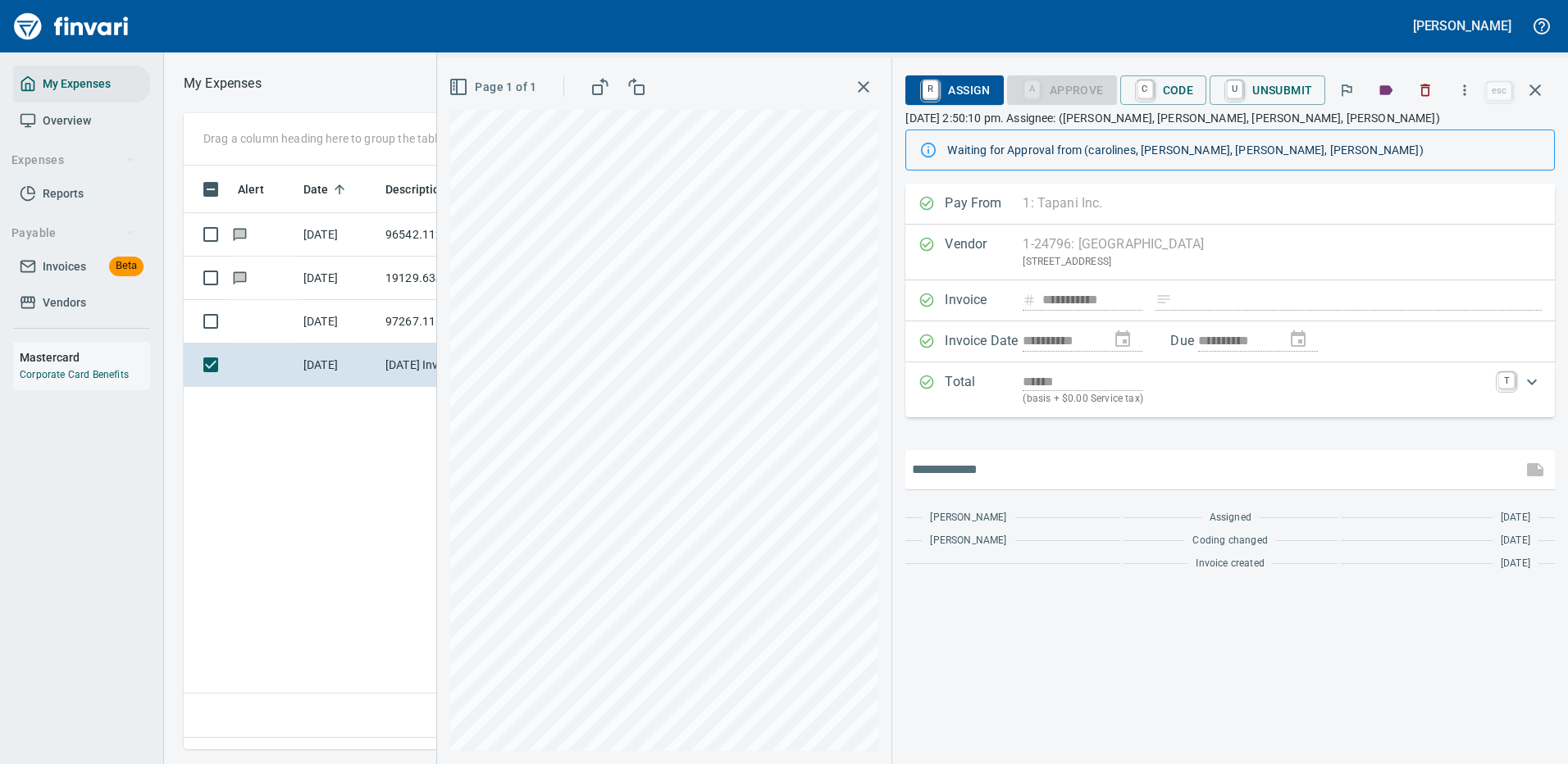
click at [983, 467] on input "text" at bounding box center [1213, 470] width 604 height 26
type input "**********"
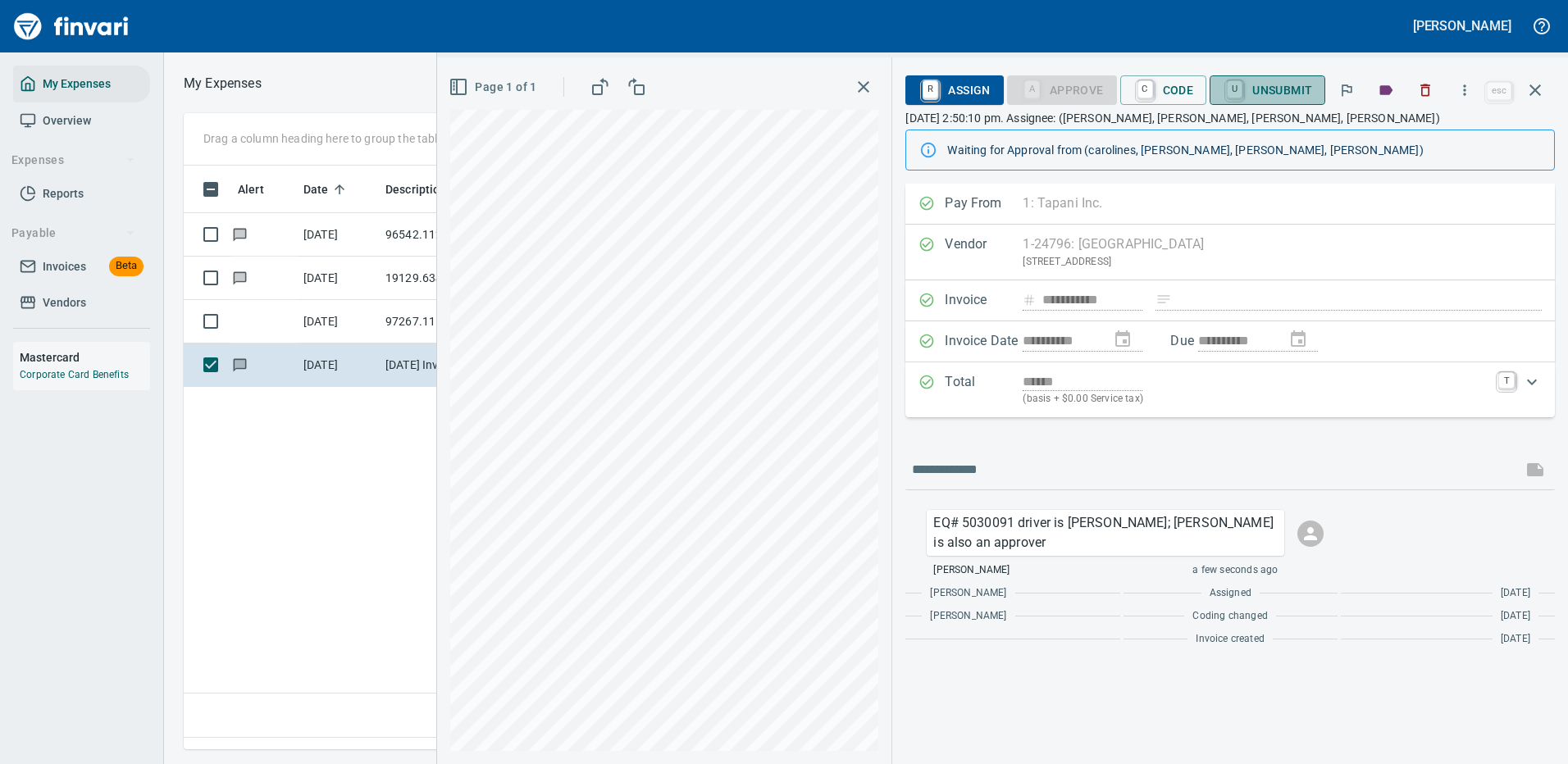
click at [1281, 90] on span "U Unsubmit" at bounding box center [1267, 90] width 89 height 28
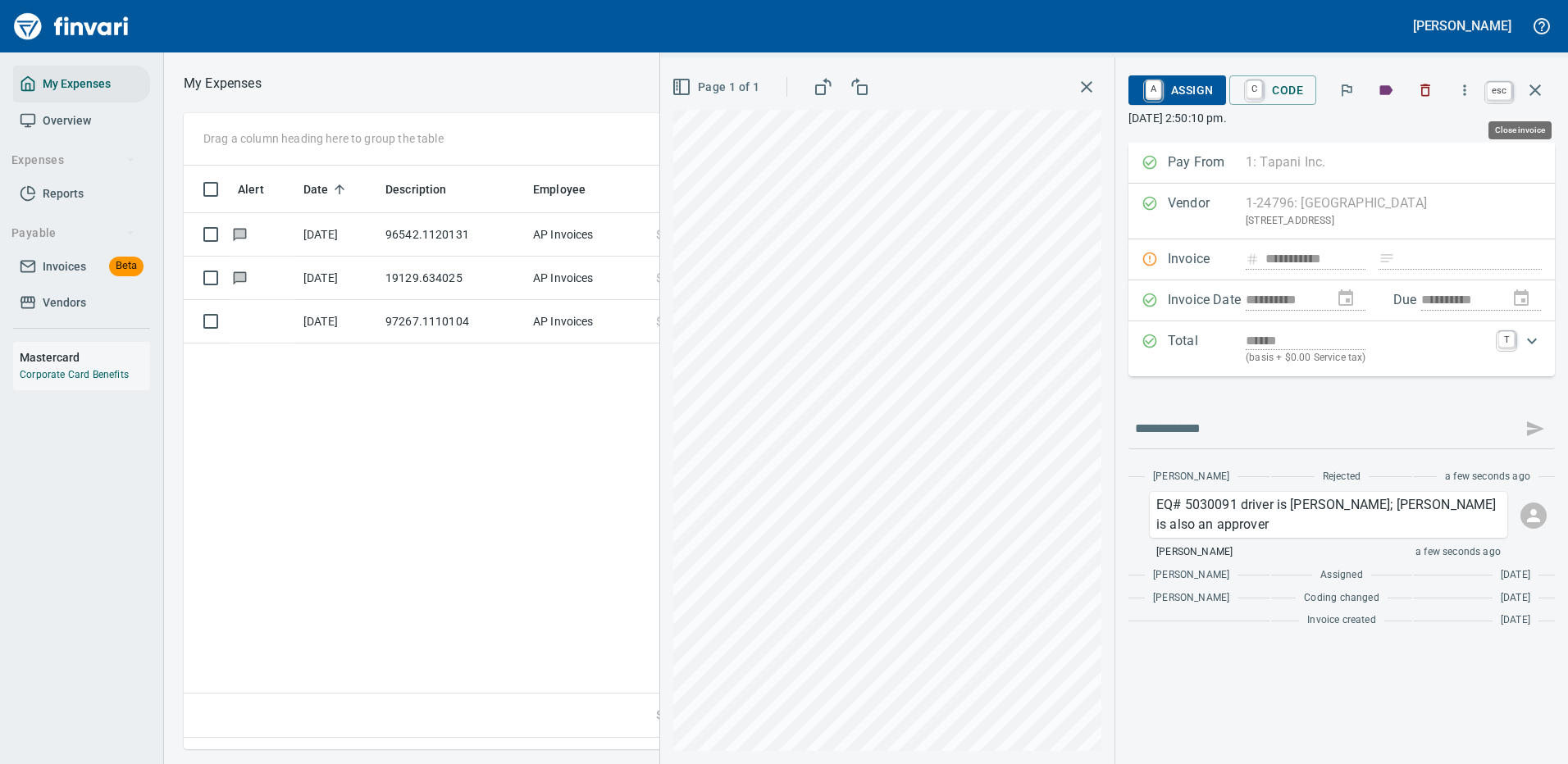
click at [1532, 90] on icon "button" at bounding box center [1535, 90] width 19 height 19
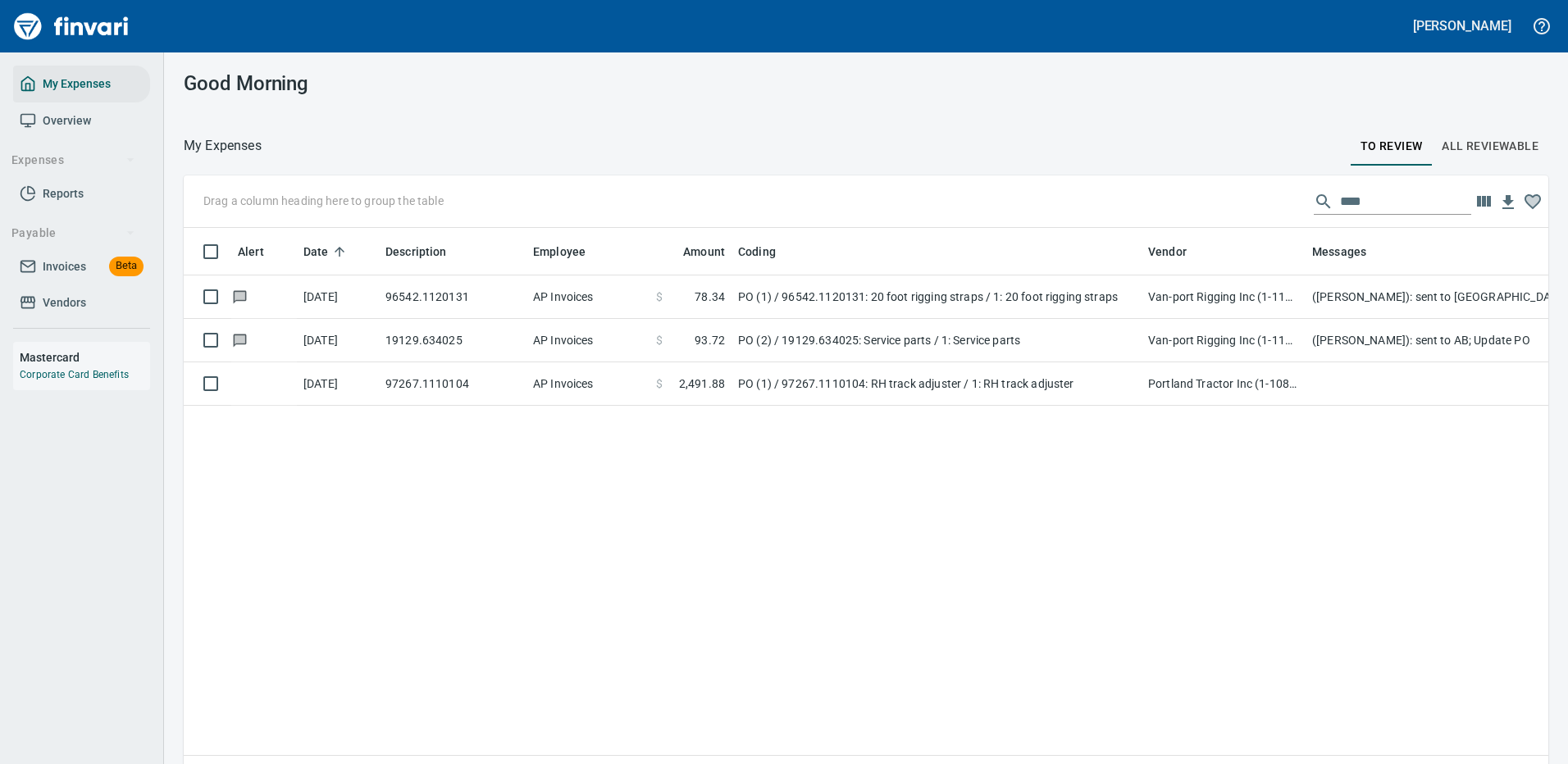
scroll to position [559, 1340]
drag, startPoint x: 1349, startPoint y: 195, endPoint x: 1208, endPoint y: 195, distance: 141.0
click at [1208, 195] on div "Drag a column heading here to group the table ****" at bounding box center [866, 202] width 1365 height 53
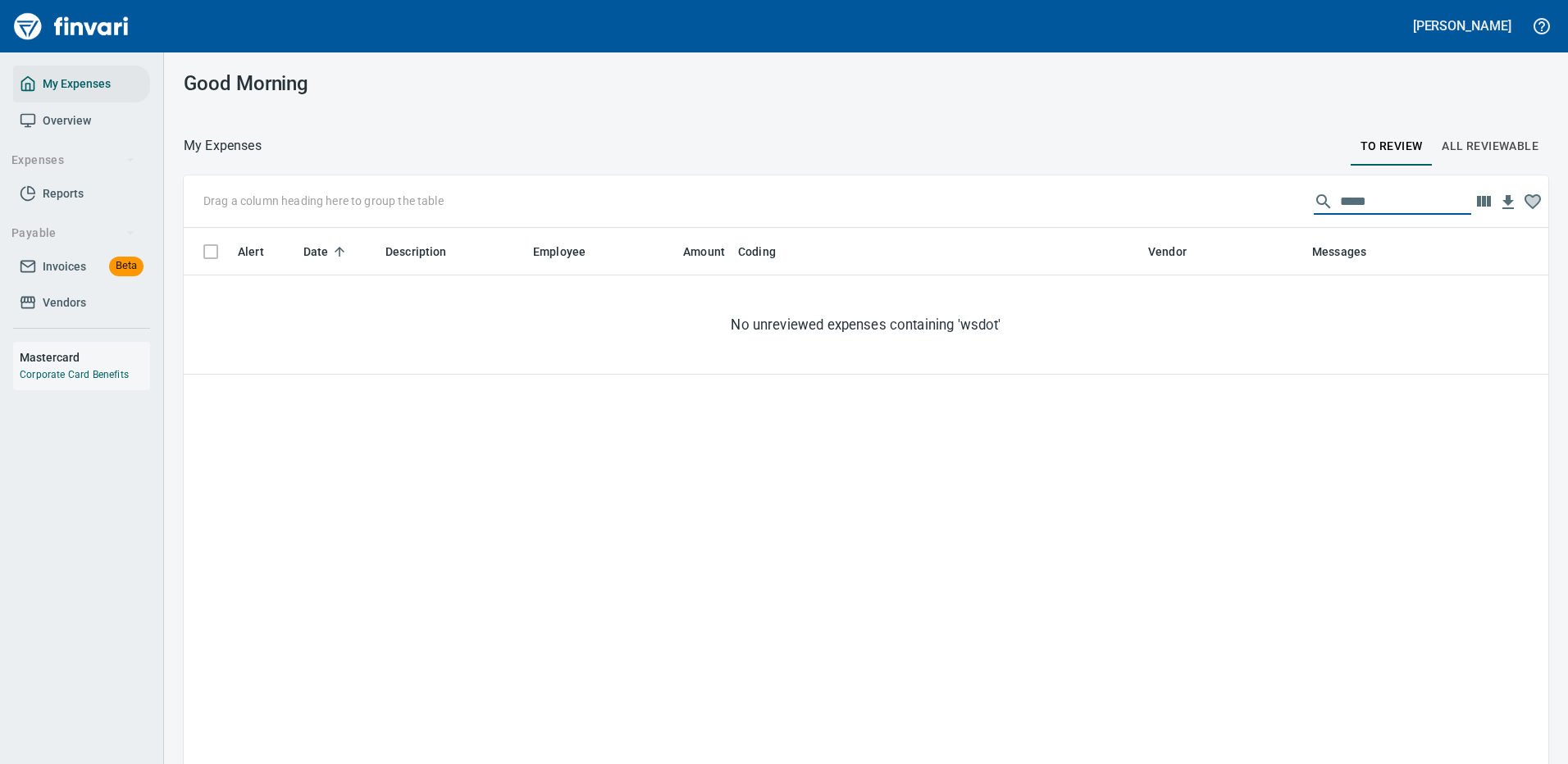
drag, startPoint x: 1361, startPoint y: 197, endPoint x: 1185, endPoint y: 205, distance: 176.2
click at [1185, 205] on div "Drag a column heading here to group the table *****" at bounding box center [866, 202] width 1365 height 53
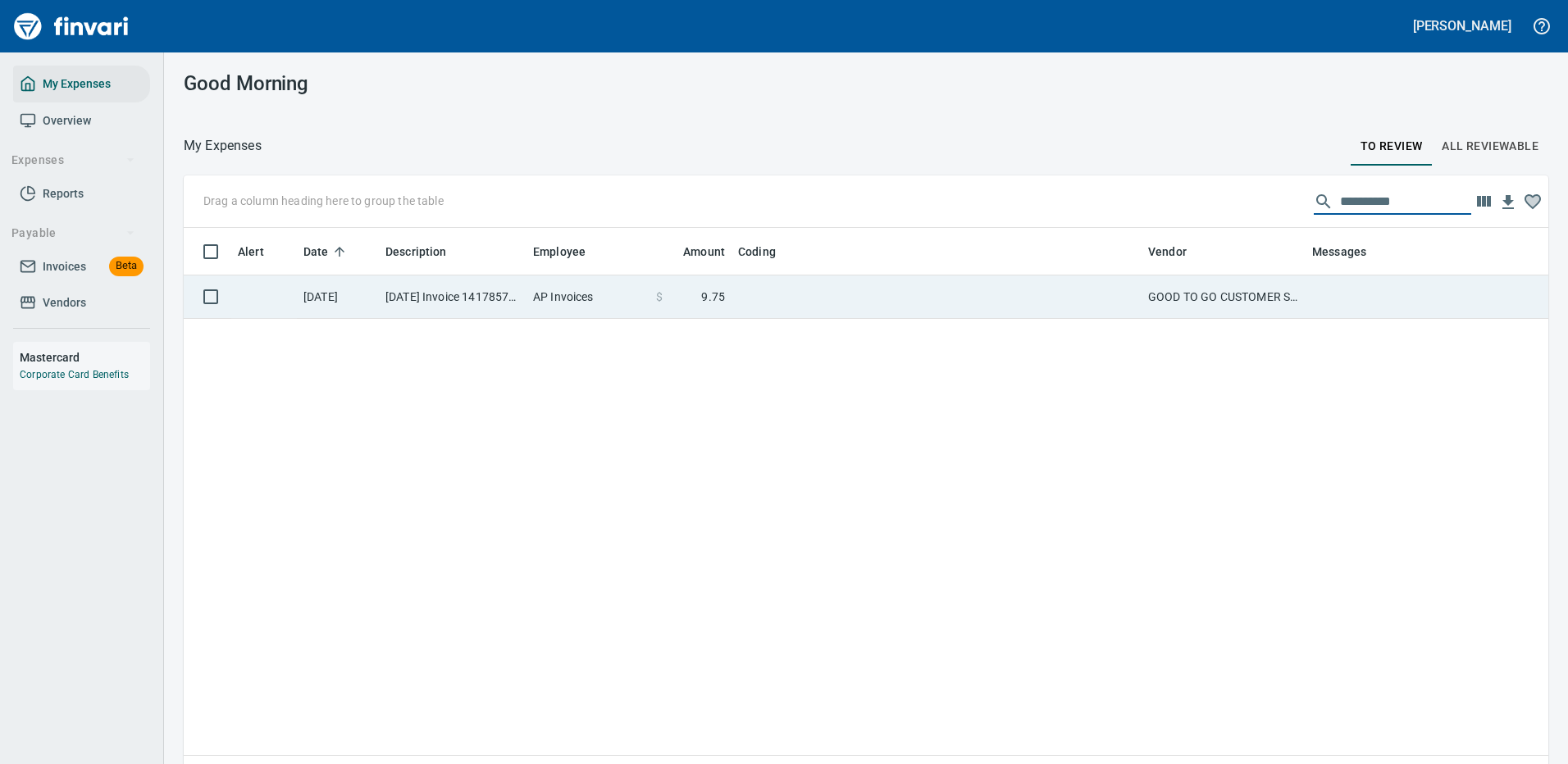
type input "**********"
click at [1013, 289] on td at bounding box center [937, 297] width 410 height 44
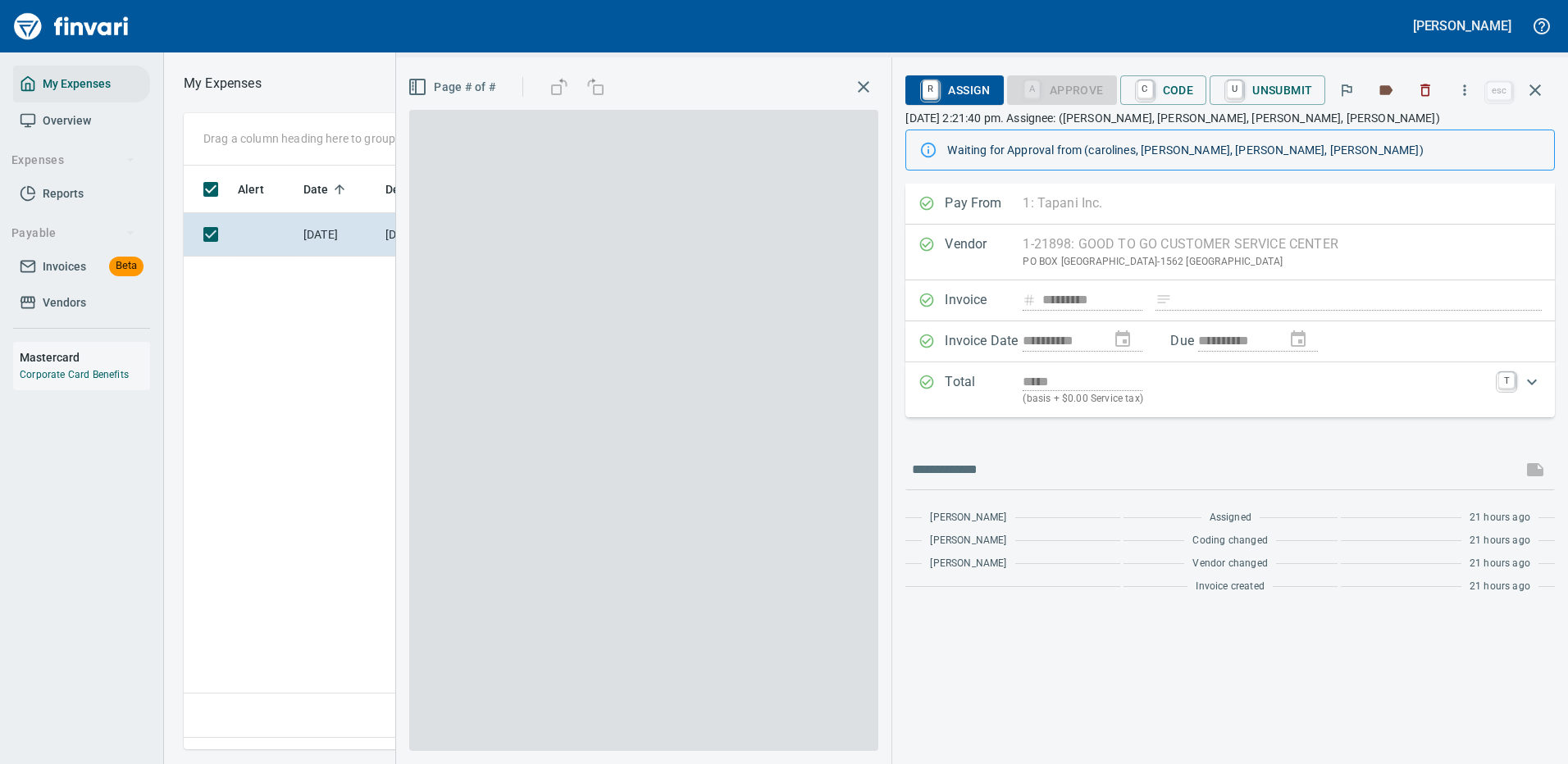
scroll to position [559, 942]
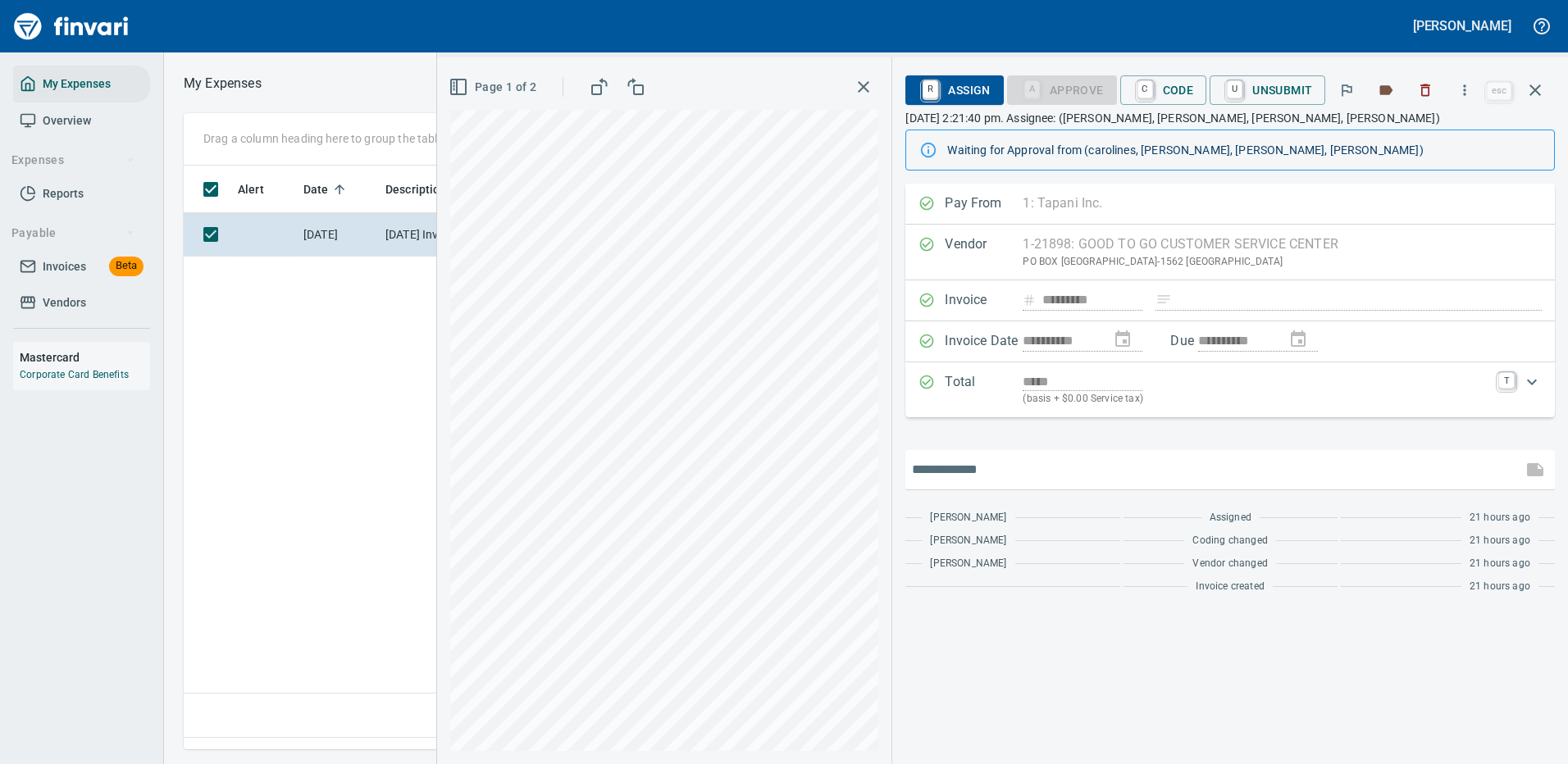
click at [981, 468] on input "text" at bounding box center [1213, 470] width 604 height 26
type input "**********"
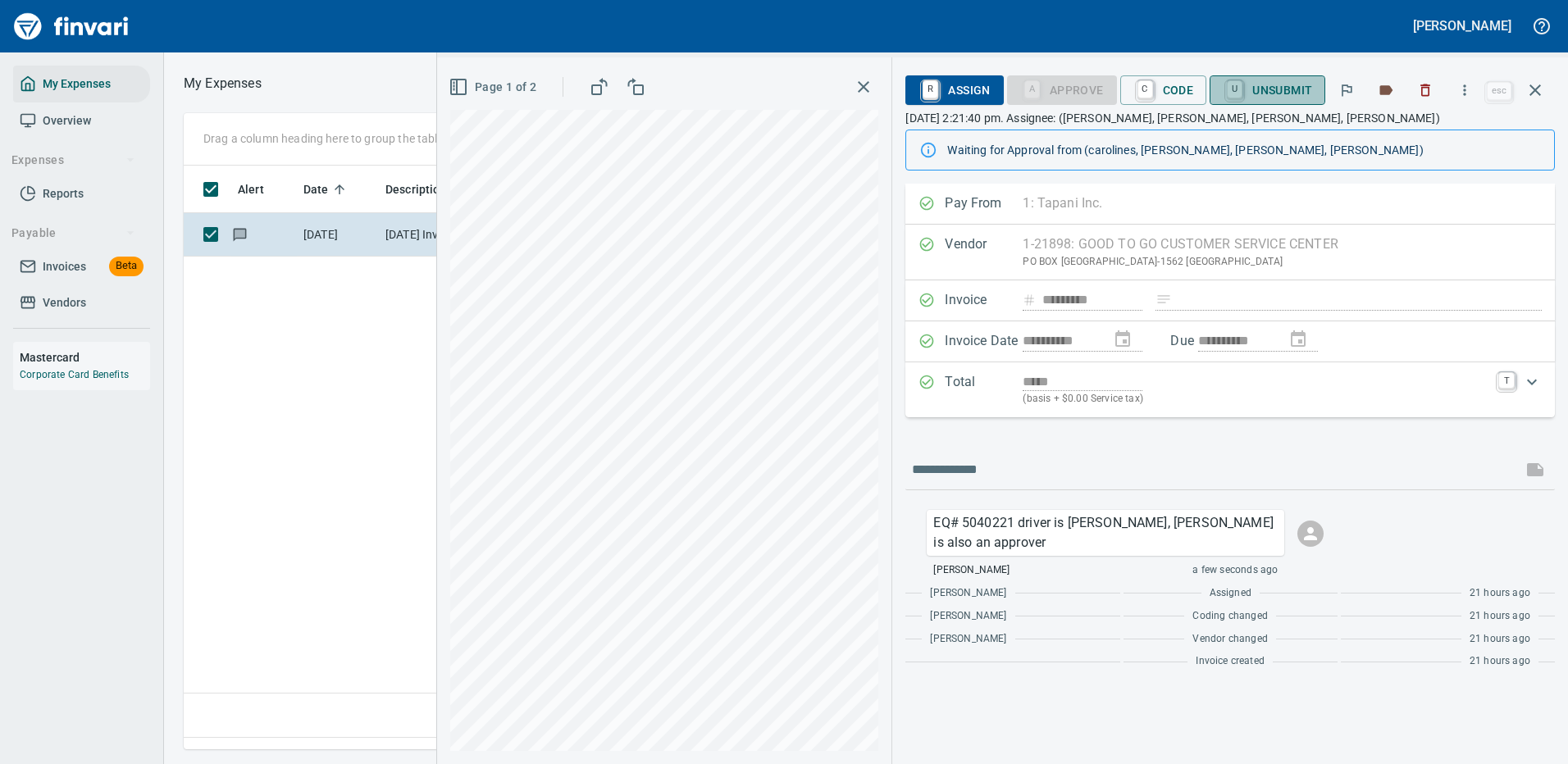
click at [1288, 84] on span "U Unsubmit" at bounding box center [1267, 90] width 89 height 28
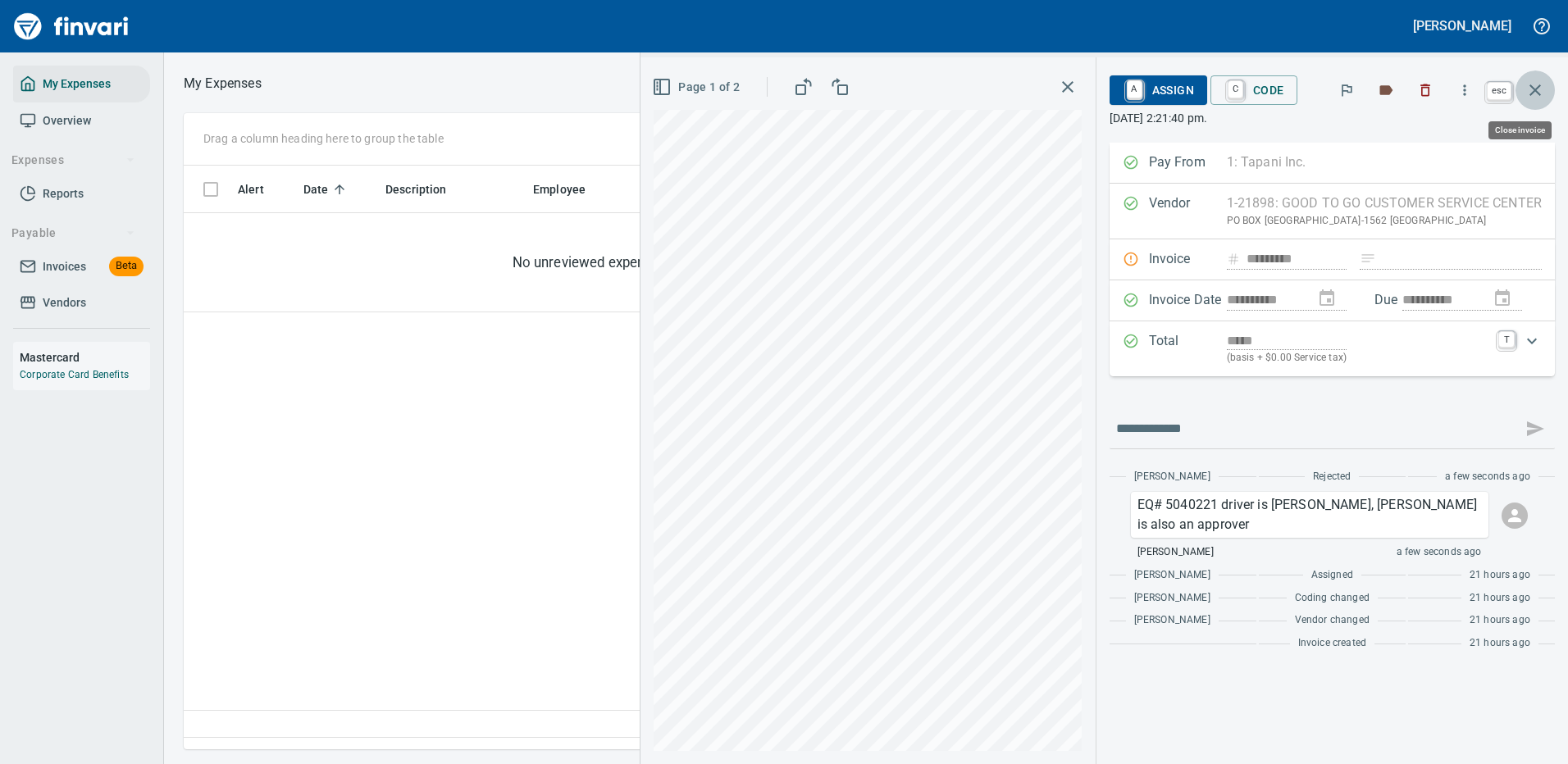
click at [1539, 89] on icon "button" at bounding box center [1535, 90] width 19 height 19
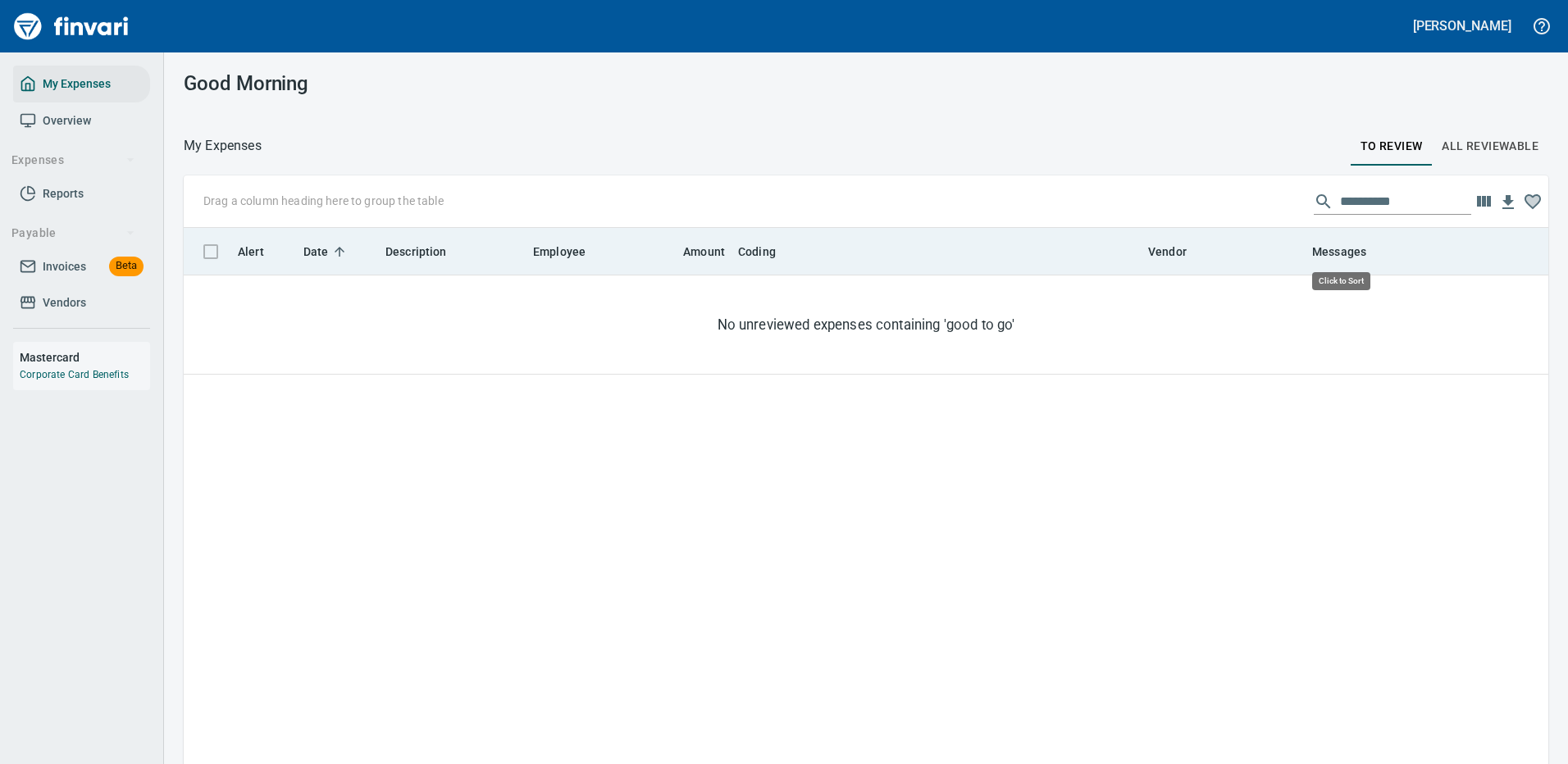
scroll to position [559, 1340]
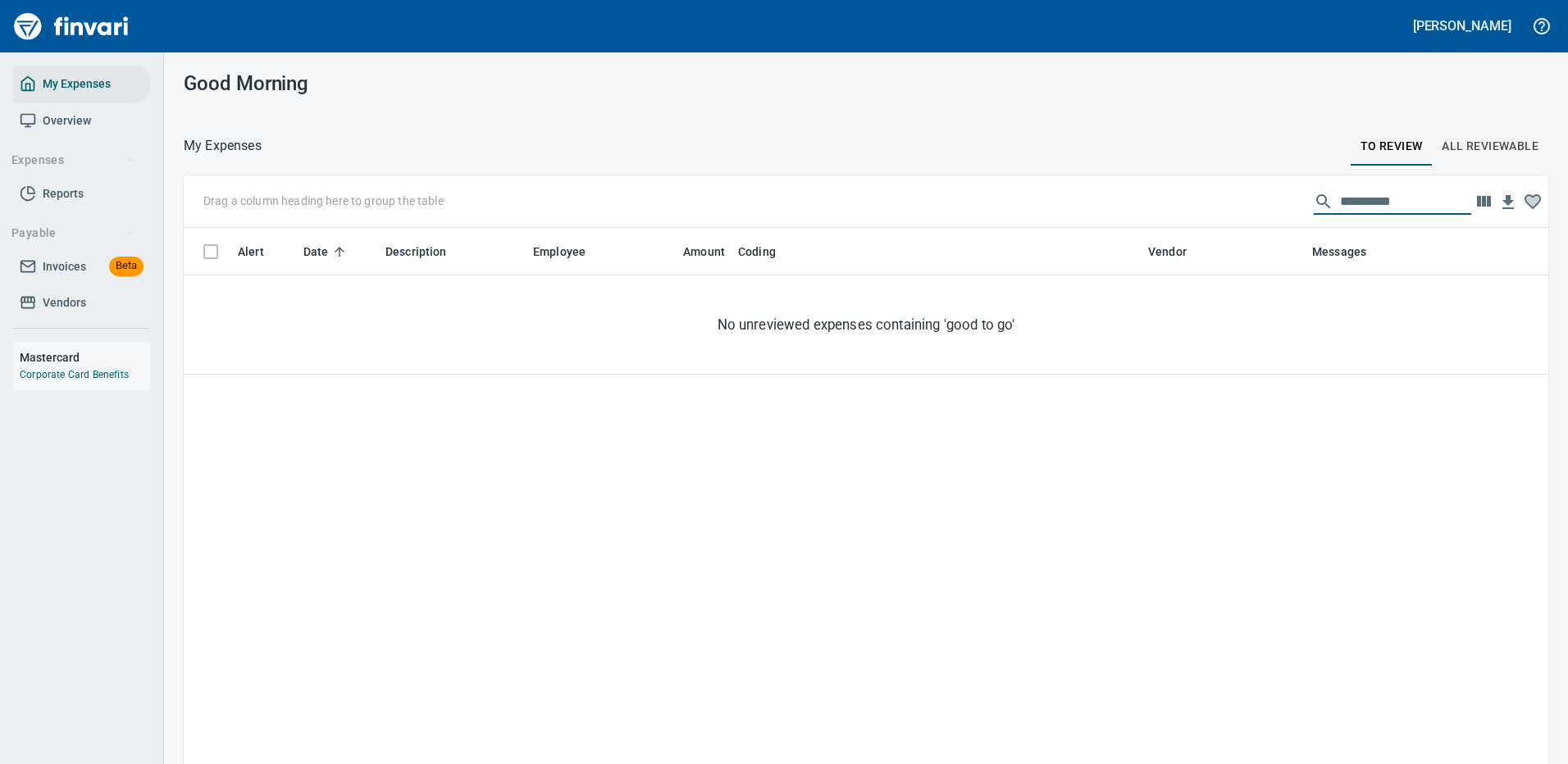
drag, startPoint x: 1390, startPoint y: 199, endPoint x: 1254, endPoint y: 201, distance: 136.0
click at [1254, 201] on div "**********" at bounding box center [866, 202] width 1365 height 53
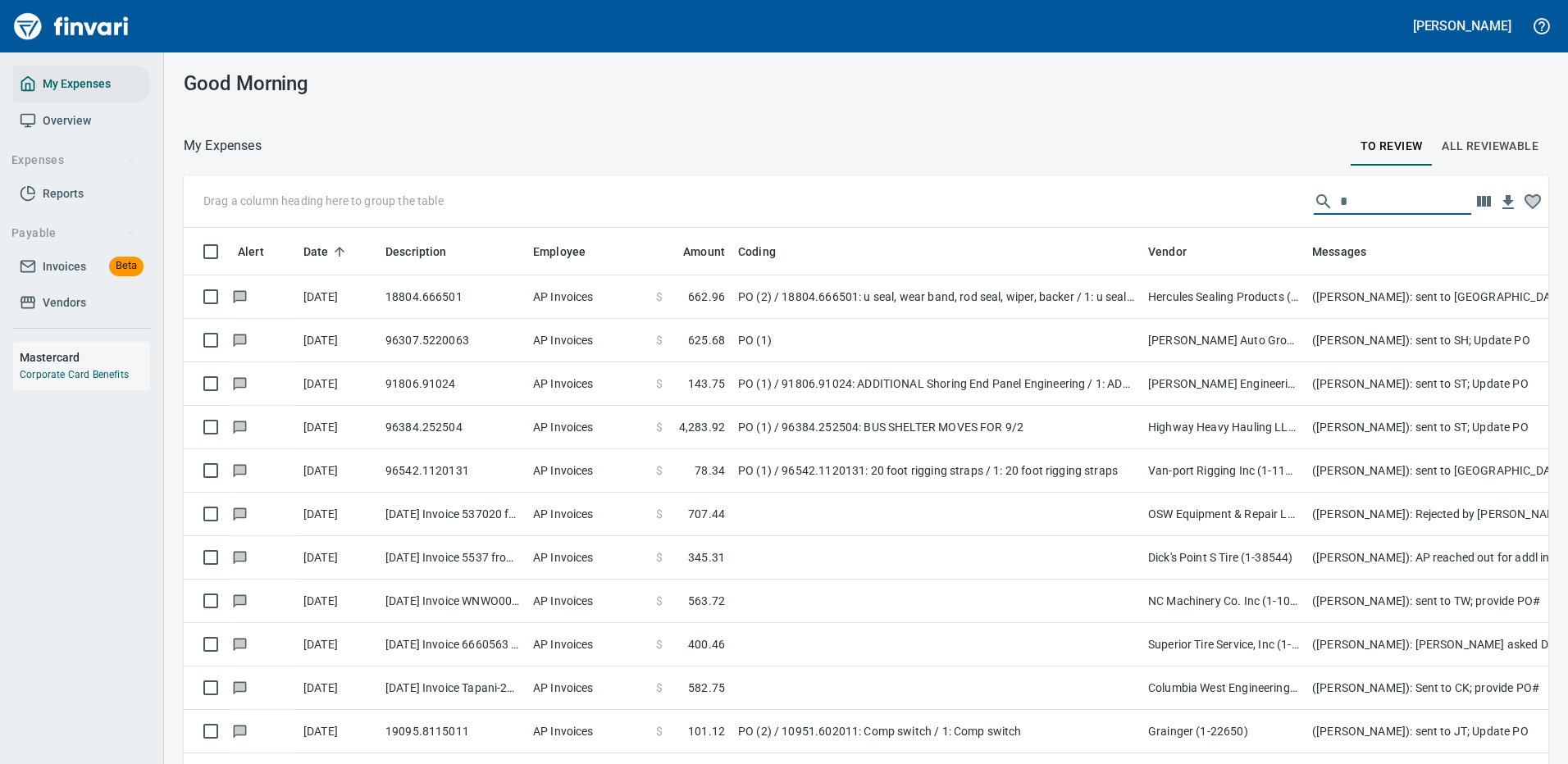
scroll to position [559, 1328]
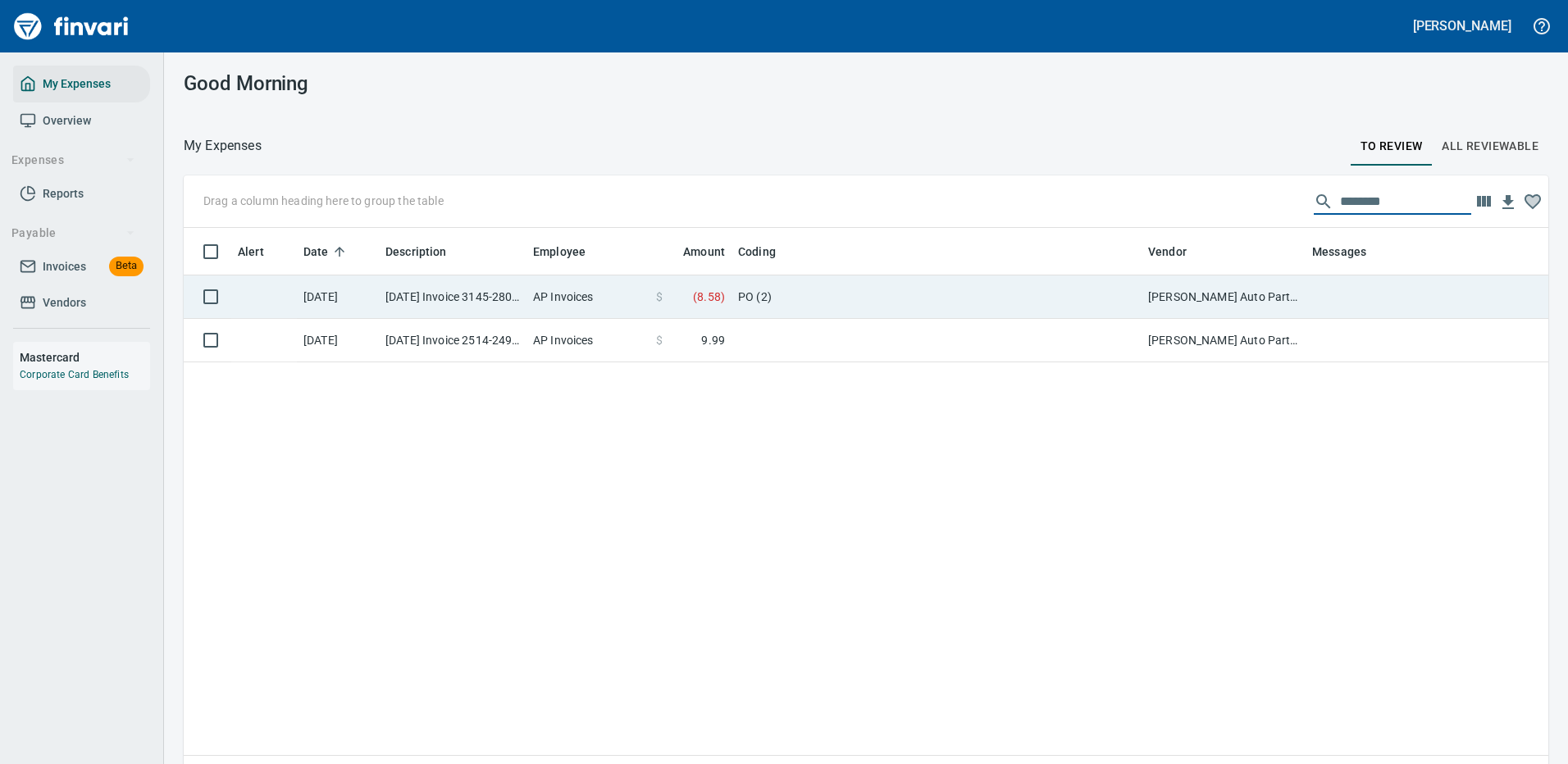
type input "********"
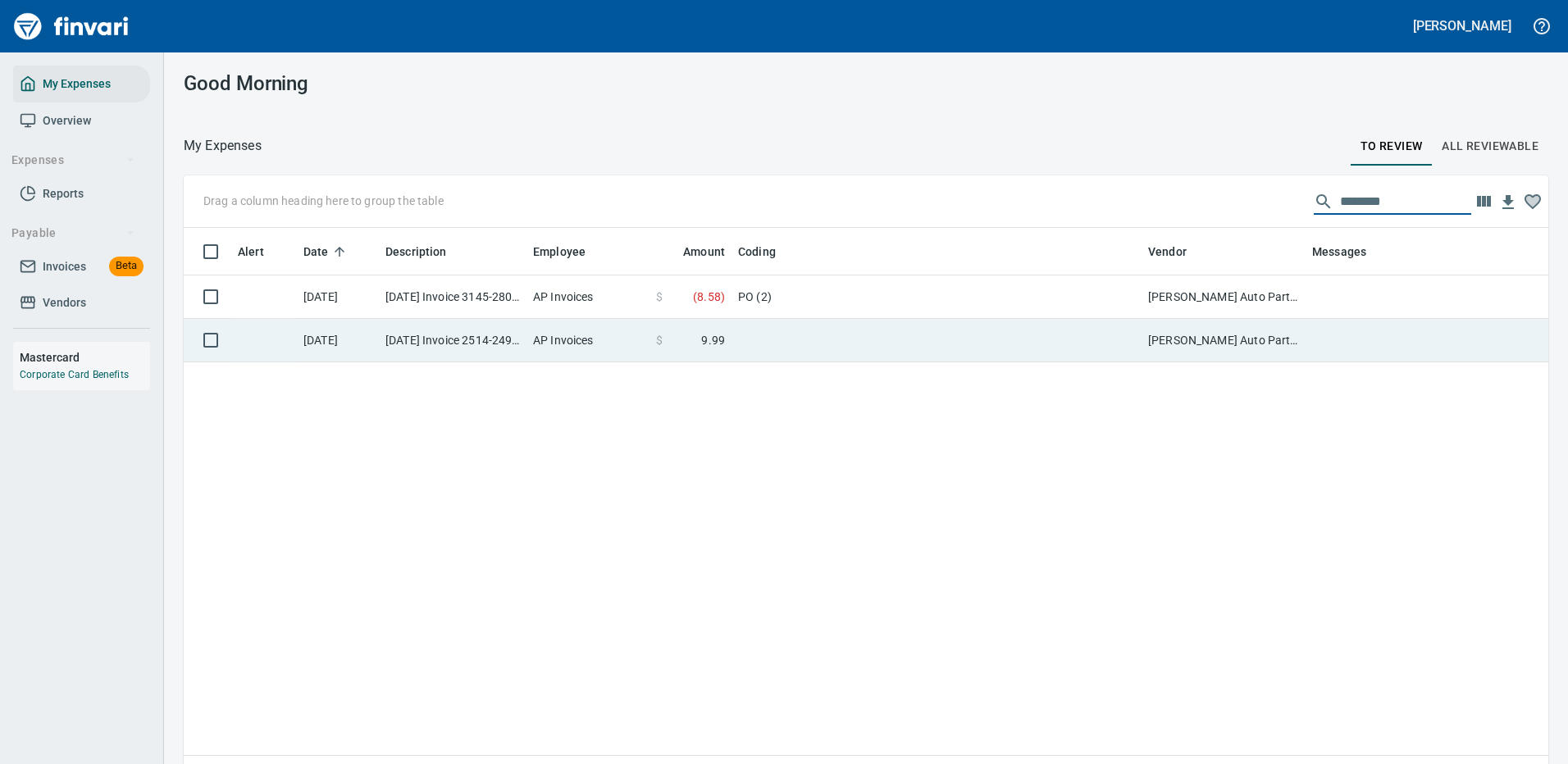
click at [869, 294] on td "PO (2)" at bounding box center [937, 297] width 410 height 44
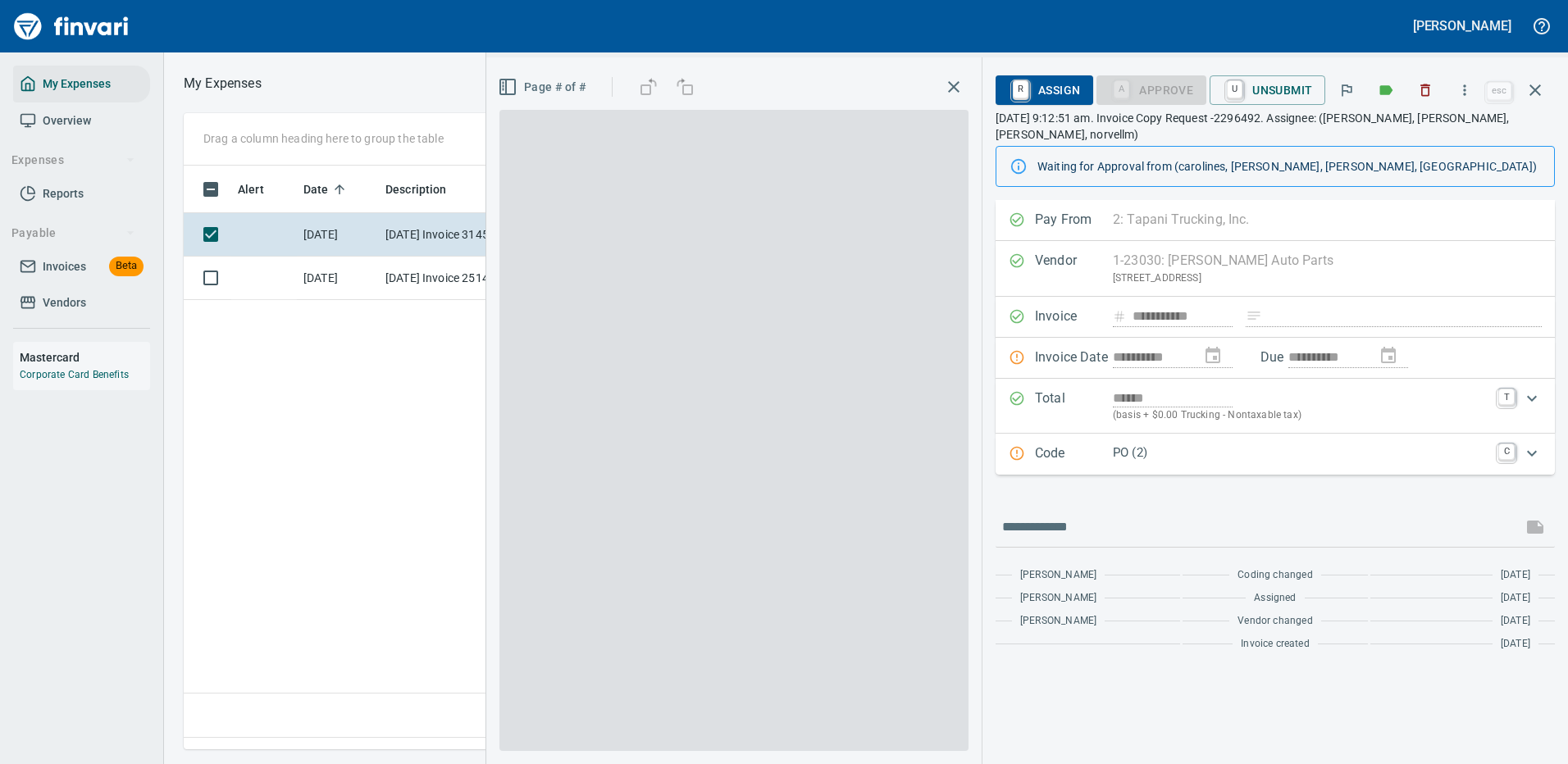
scroll to position [559, 942]
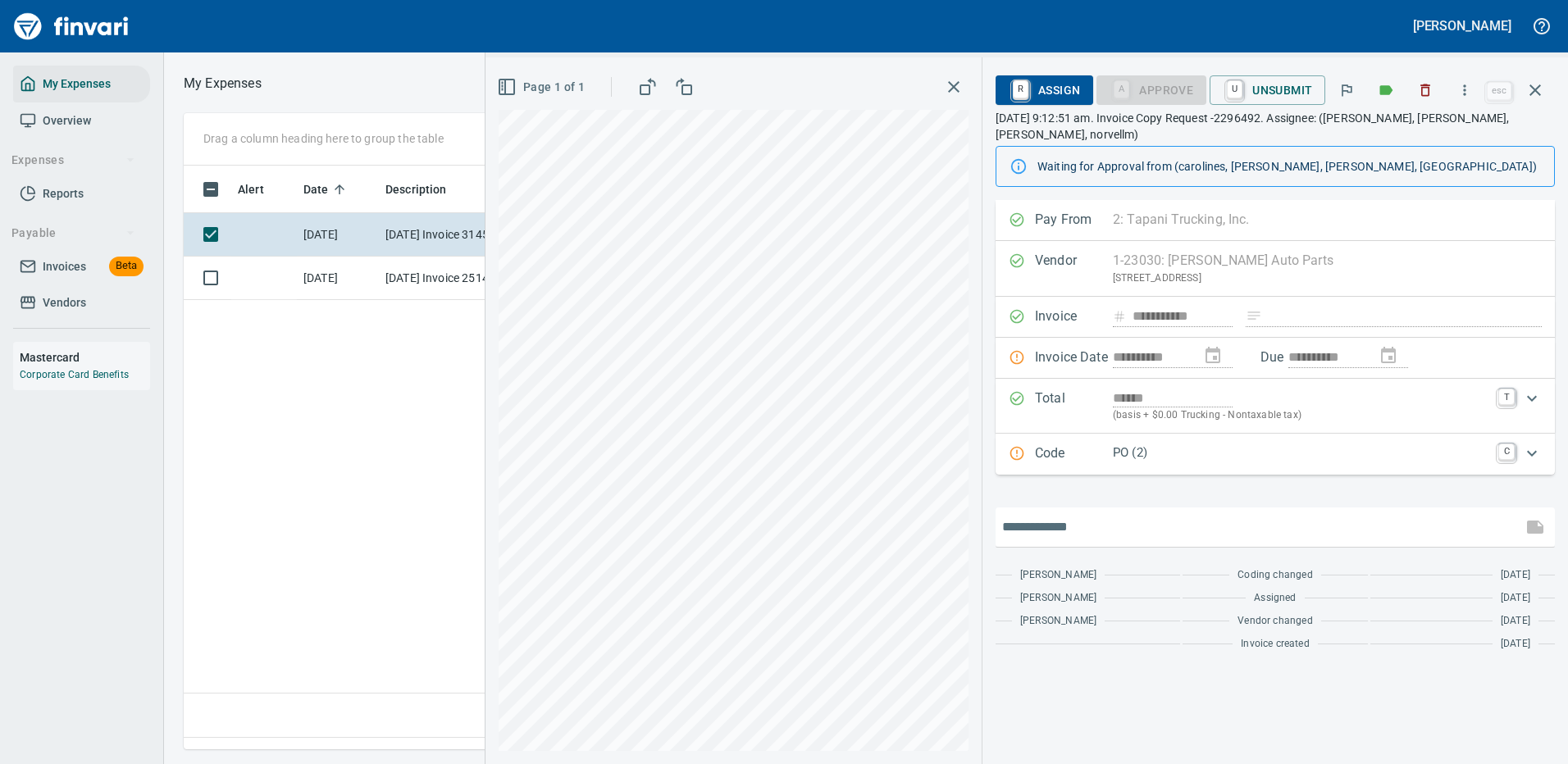
click at [1090, 530] on input "text" at bounding box center [1259, 527] width 514 height 26
click at [1373, 526] on input "**********" at bounding box center [1258, 527] width 513 height 26
click at [1478, 527] on input "**********" at bounding box center [1258, 527] width 513 height 26
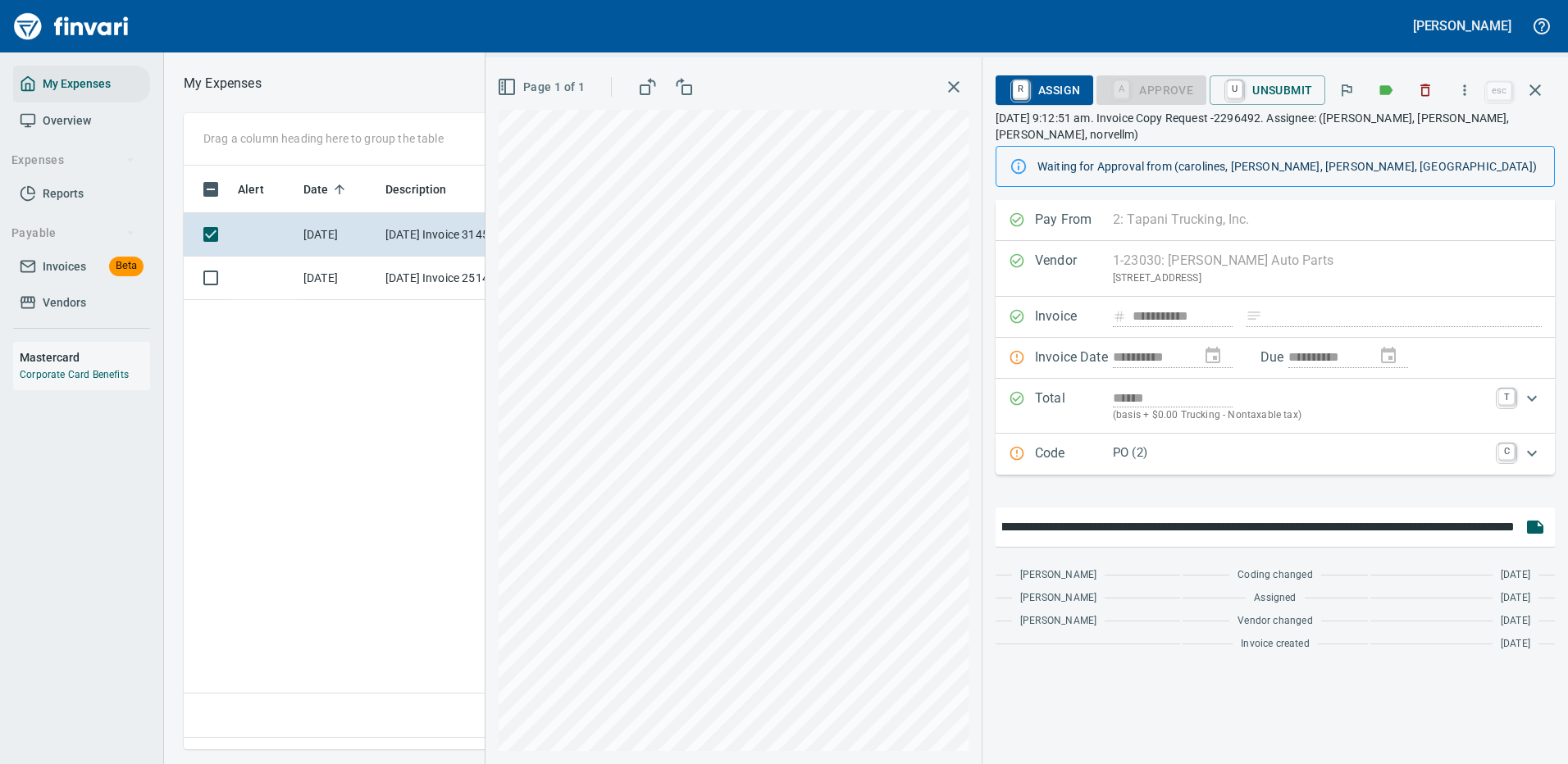
type input "**********"
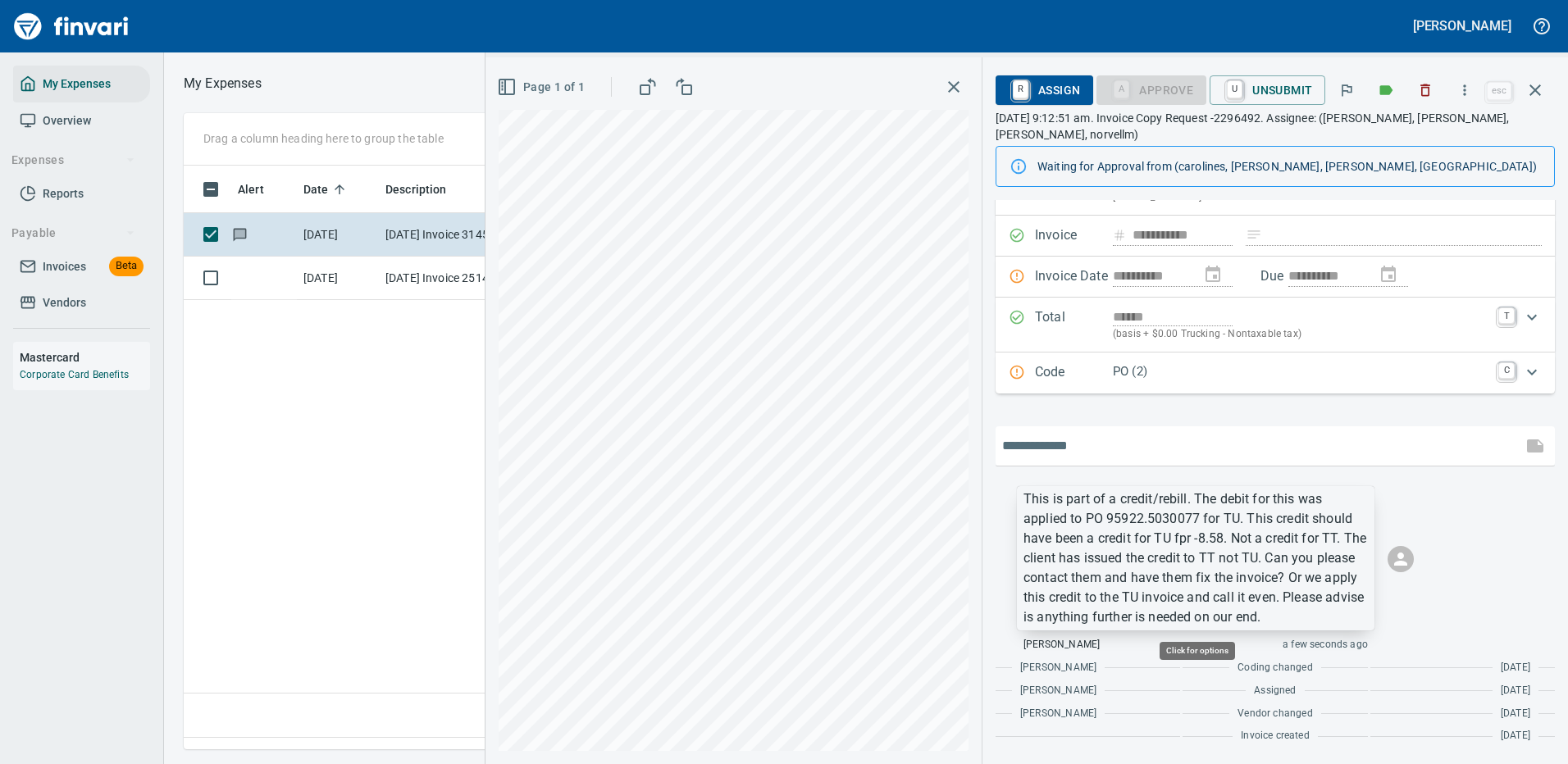
scroll to position [559, 942]
click at [1125, 535] on p "This is part of a credit/rebill. The debit for this was applied to PO 95922.503…" at bounding box center [1196, 558] width 344 height 138
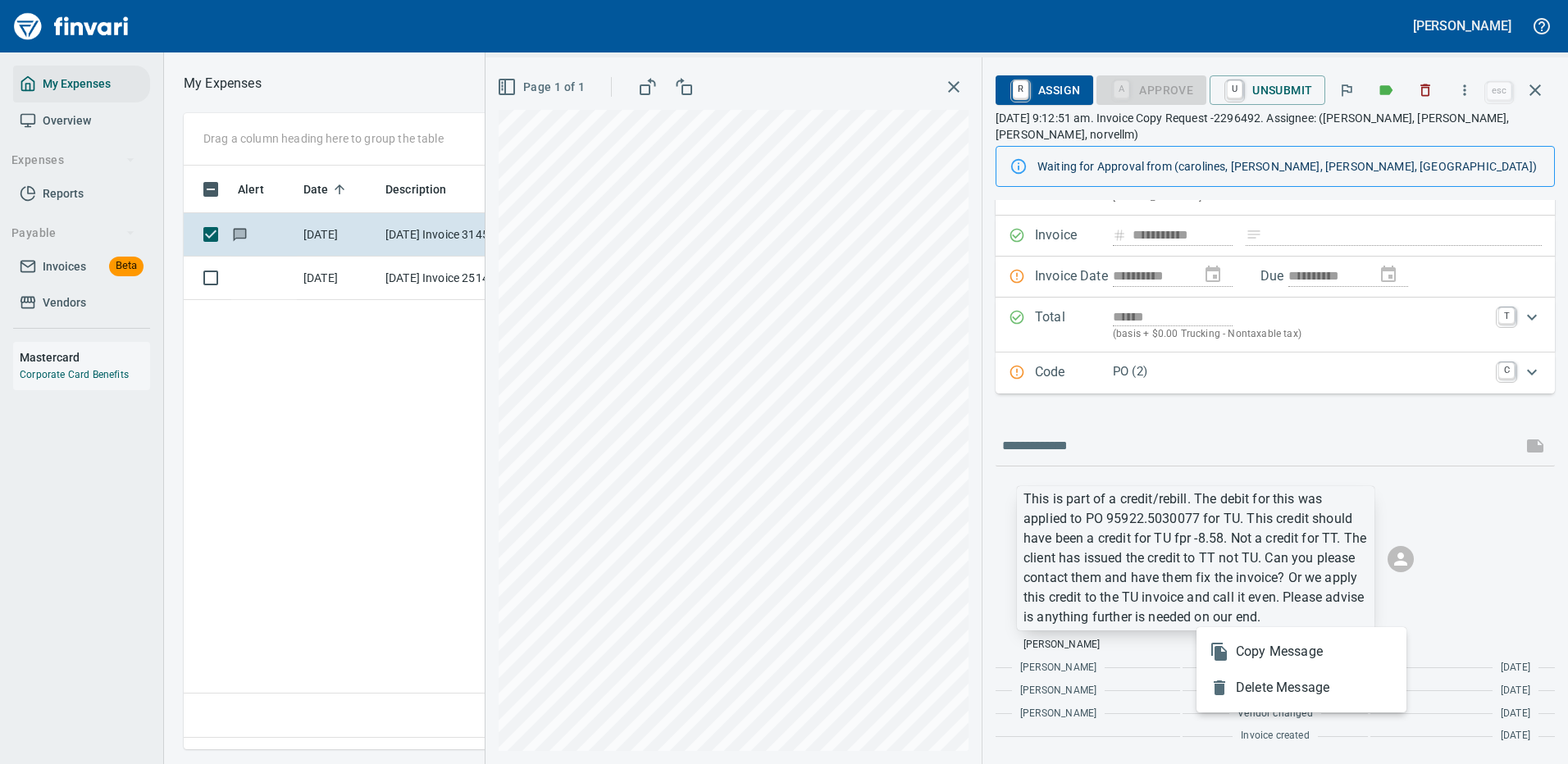
click at [1125, 535] on div at bounding box center [784, 382] width 1568 height 764
click at [1067, 520] on p "This is part of a credit/rebill. The debit for this was applied to PO 95922.503…" at bounding box center [1196, 558] width 344 height 138
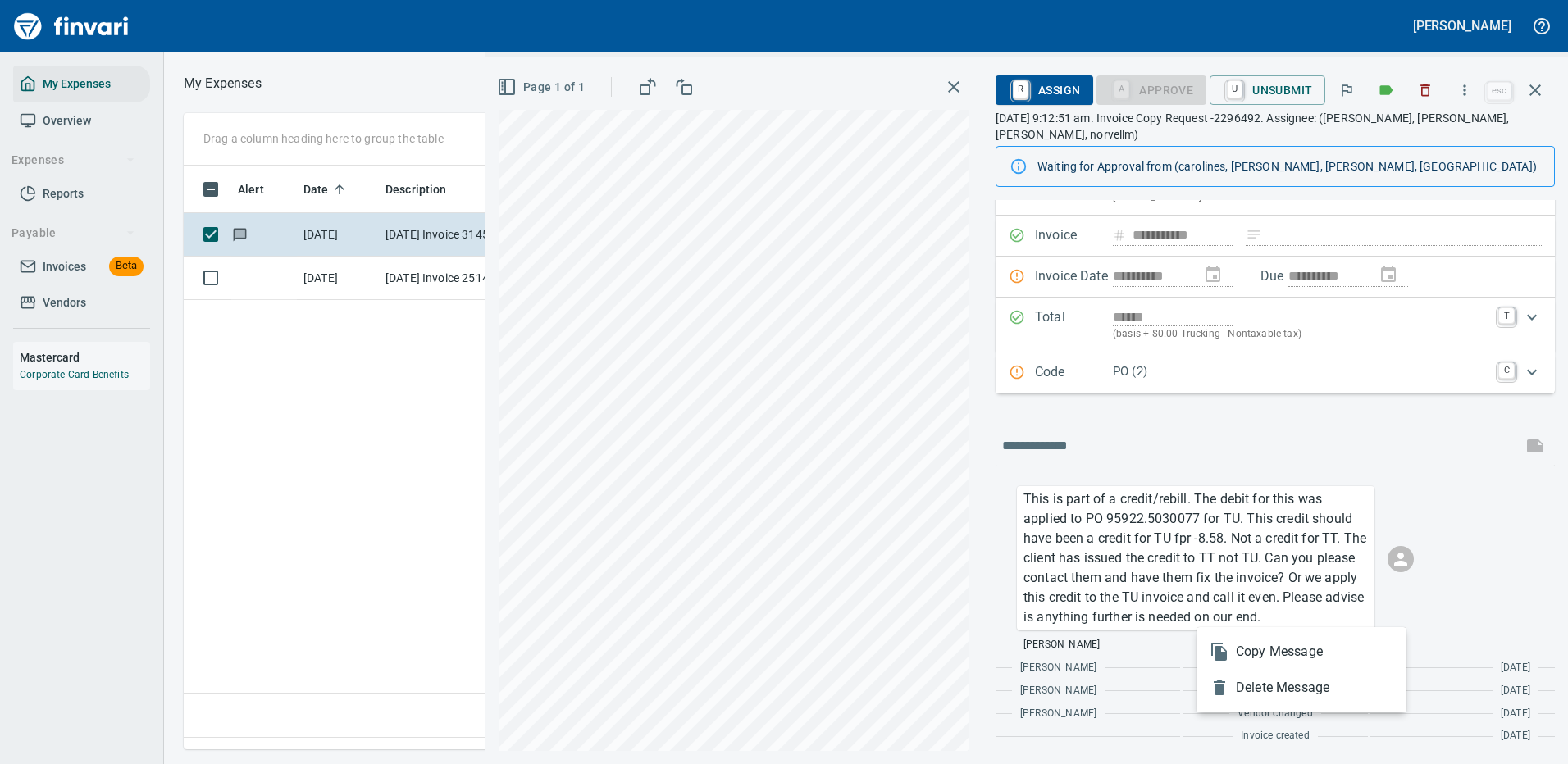
click at [1245, 648] on span "Copy Message" at bounding box center [1315, 652] width 158 height 19
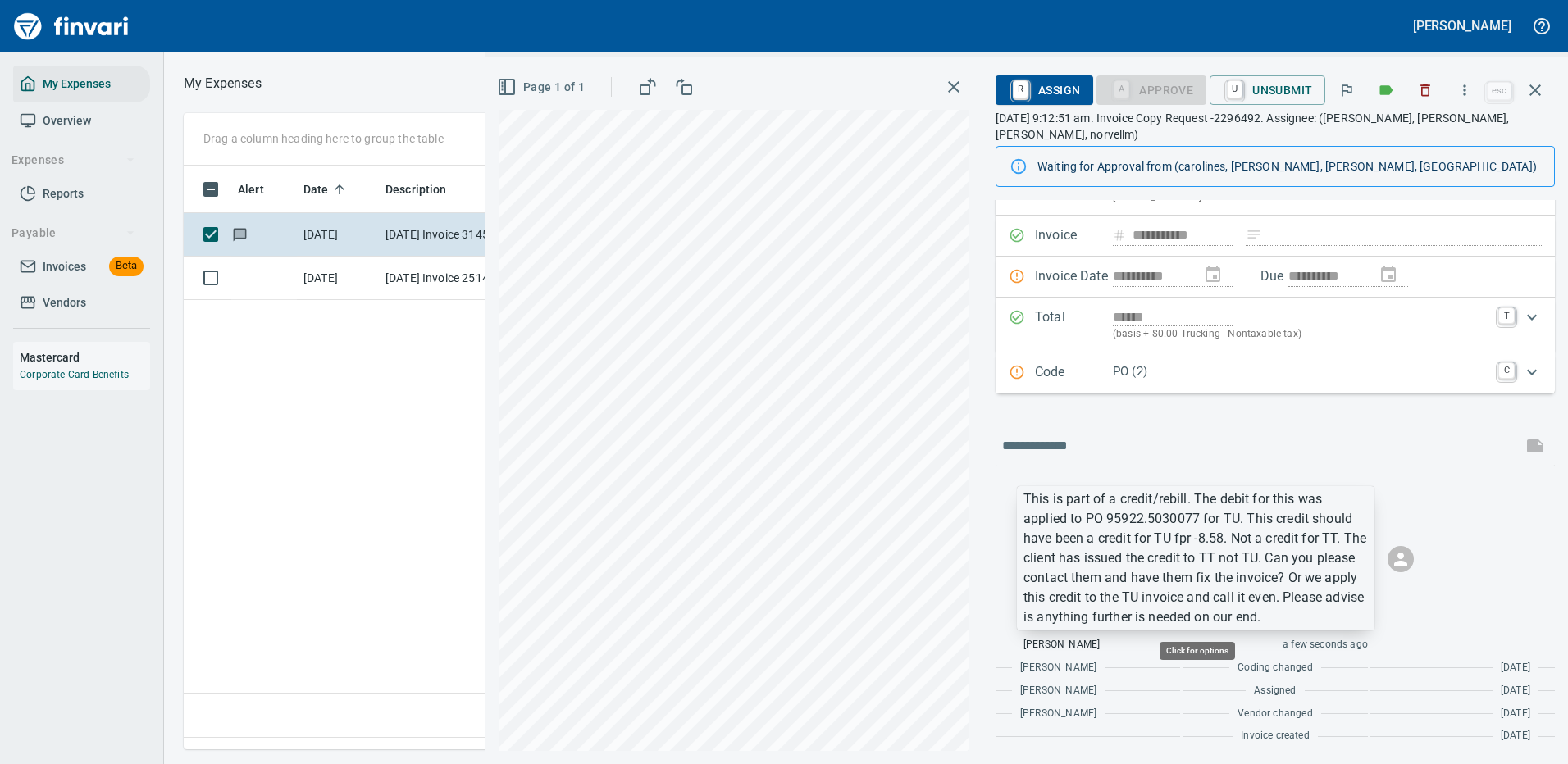
click at [1207, 543] on p "This is part of a credit/rebill. The debit for this was applied to PO 95922.503…" at bounding box center [1196, 558] width 344 height 138
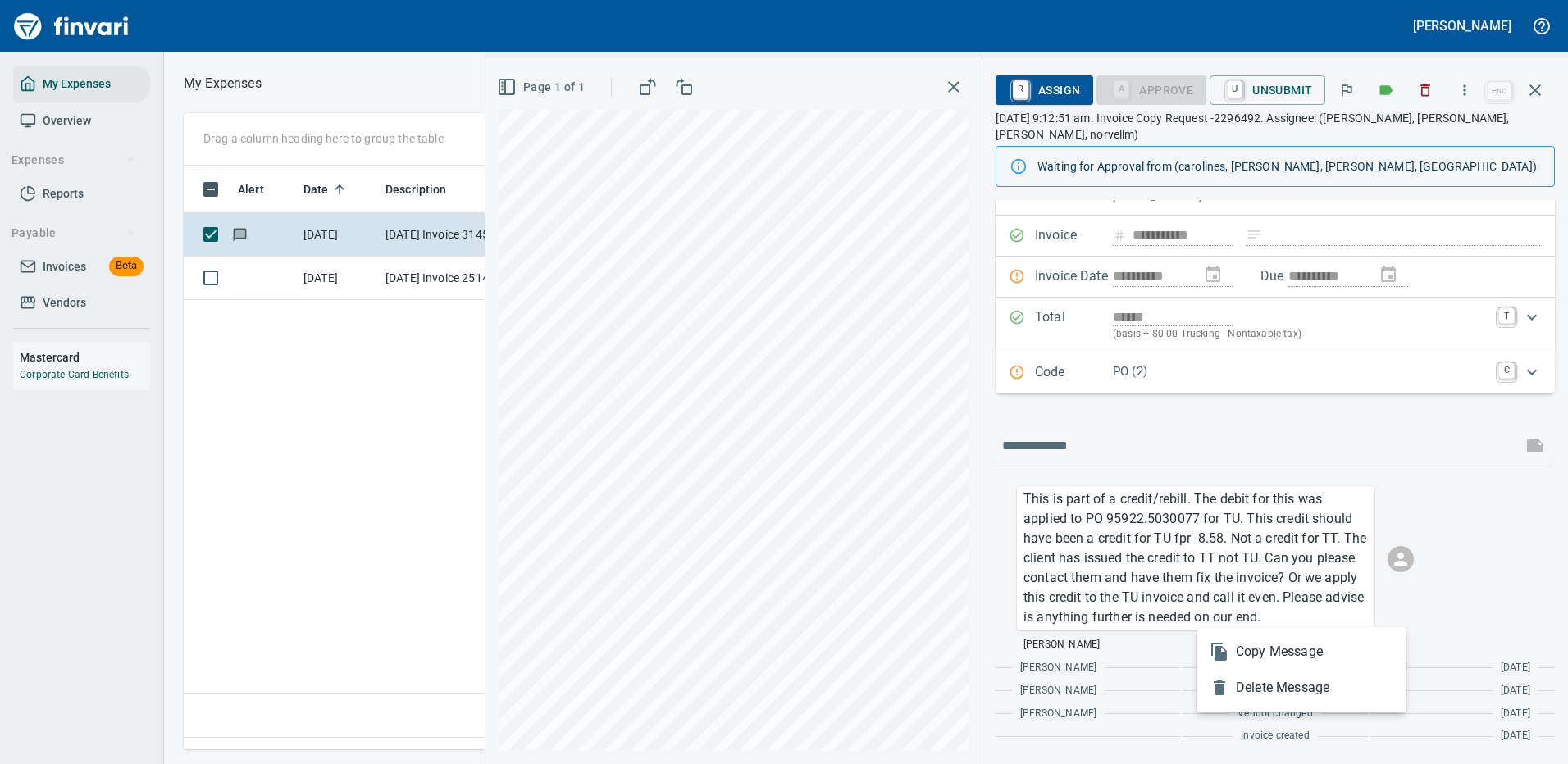
drag, startPoint x: 1250, startPoint y: 690, endPoint x: 1196, endPoint y: 566, distance: 135.2
click at [1250, 690] on span "Delete Message" at bounding box center [1315, 688] width 158 height 19
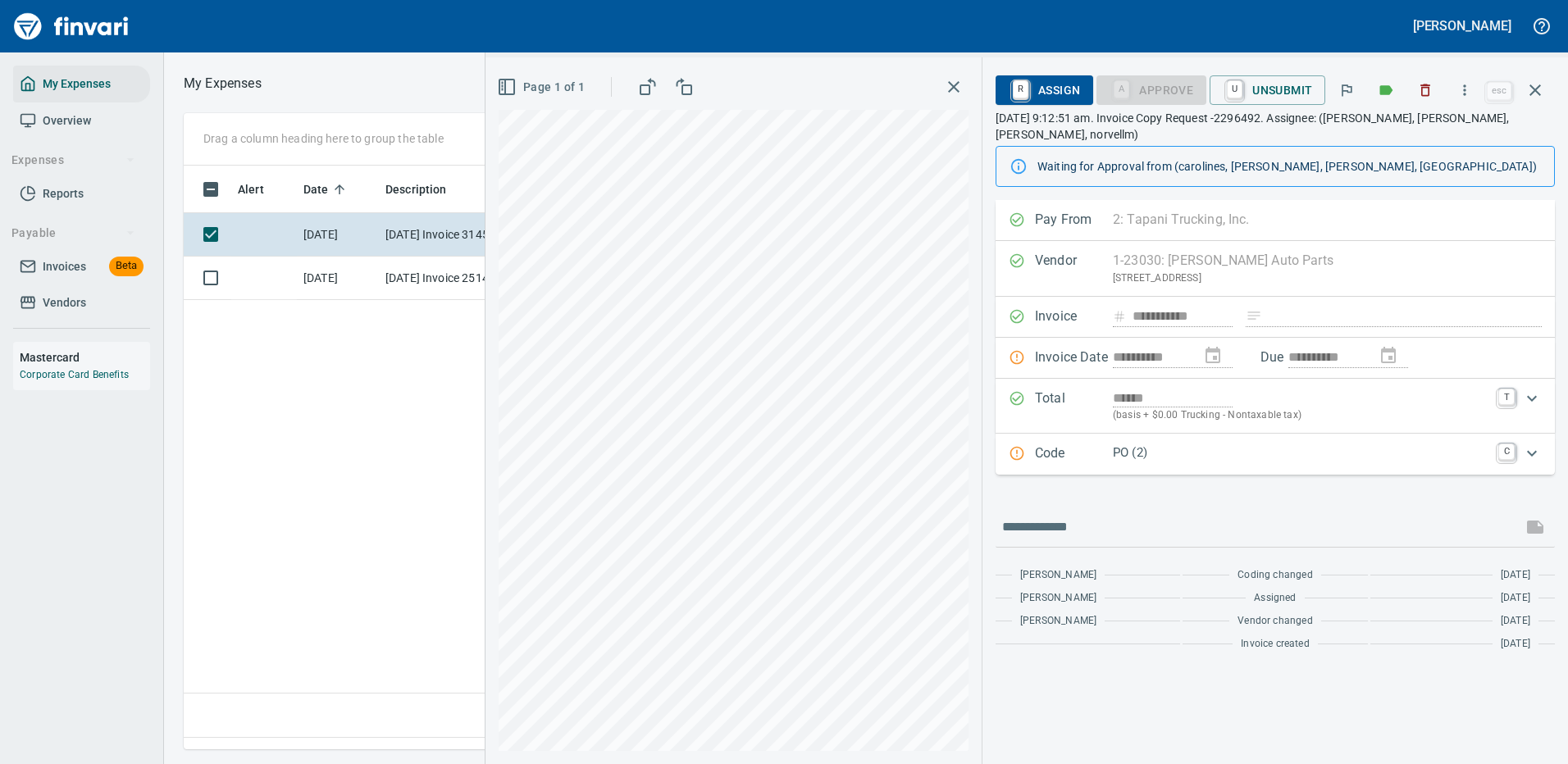
scroll to position [0, 0]
click at [1092, 516] on input "text" at bounding box center [1258, 527] width 513 height 26
paste input "**********"
click at [1166, 531] on input "**********" at bounding box center [1258, 527] width 513 height 26
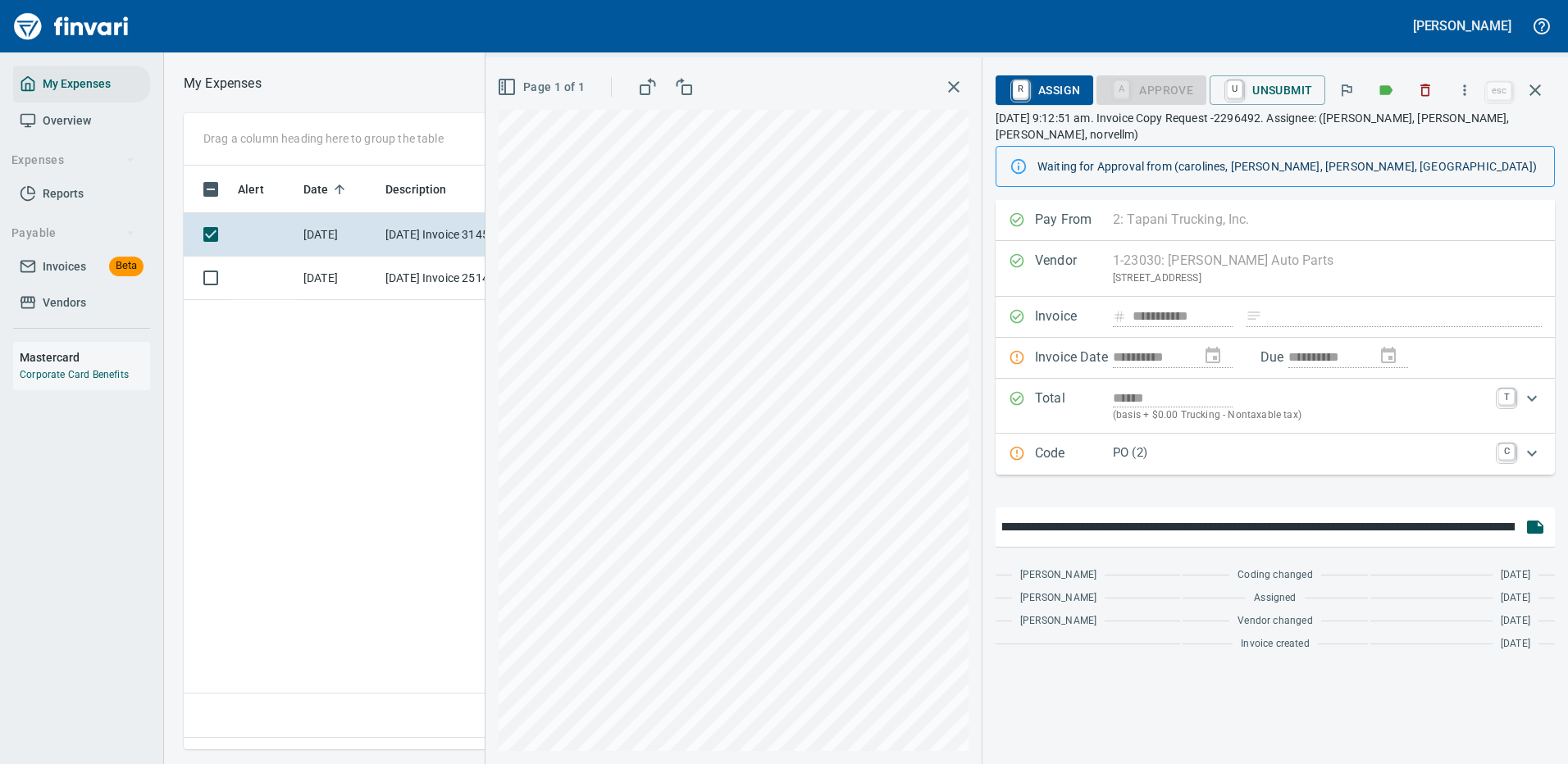
scroll to position [0, 435]
type input "**********"
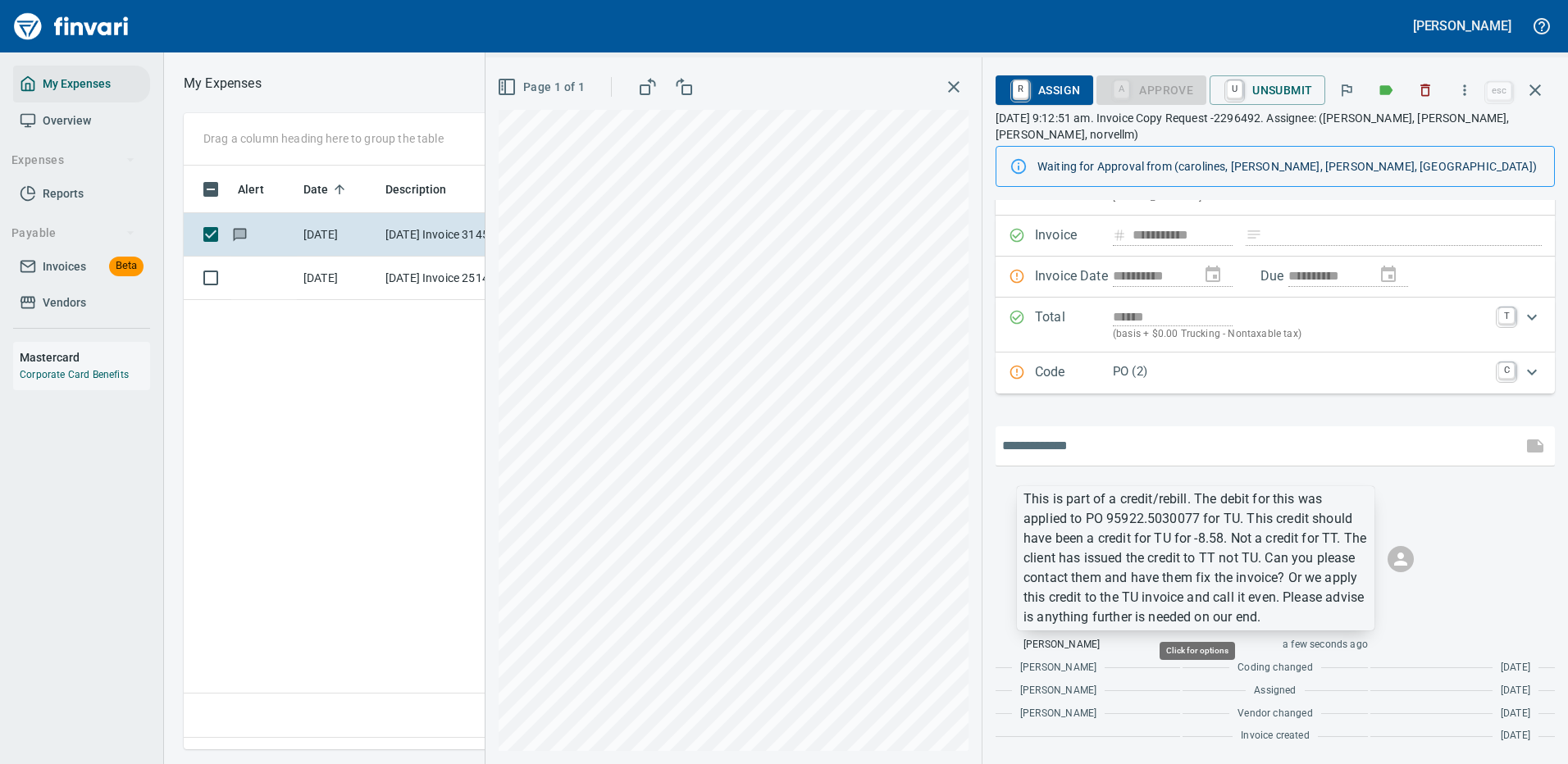
scroll to position [559, 942]
click at [1250, 565] on p "This is part of a credit/rebill. The debit for this was applied to PO 95922.503…" at bounding box center [1196, 558] width 344 height 138
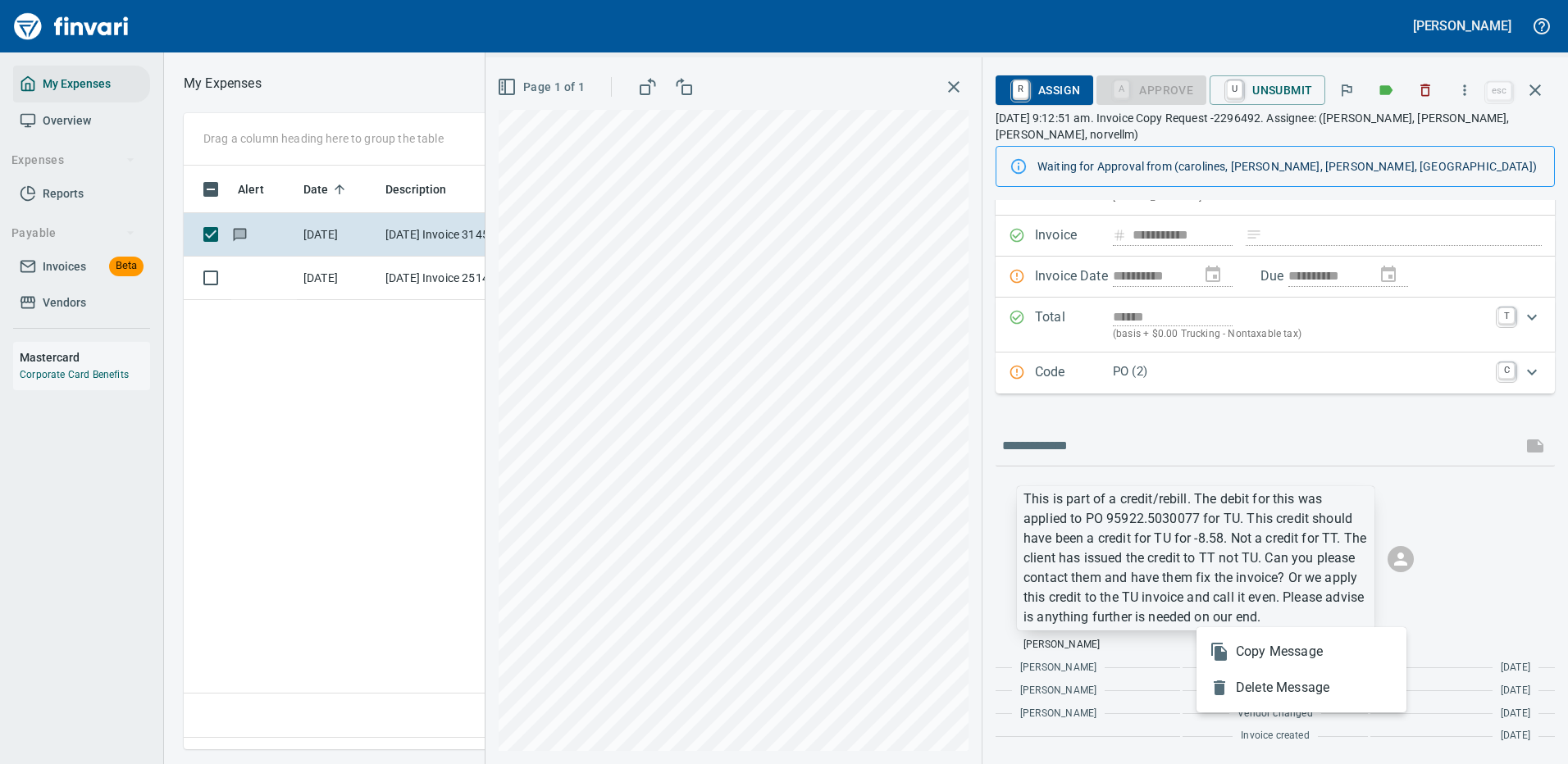
click at [1250, 565] on div at bounding box center [784, 382] width 1568 height 764
click at [1249, 556] on p "This is part of a credit/rebill. The debit for this was applied to PO 95922.503…" at bounding box center [1196, 558] width 344 height 138
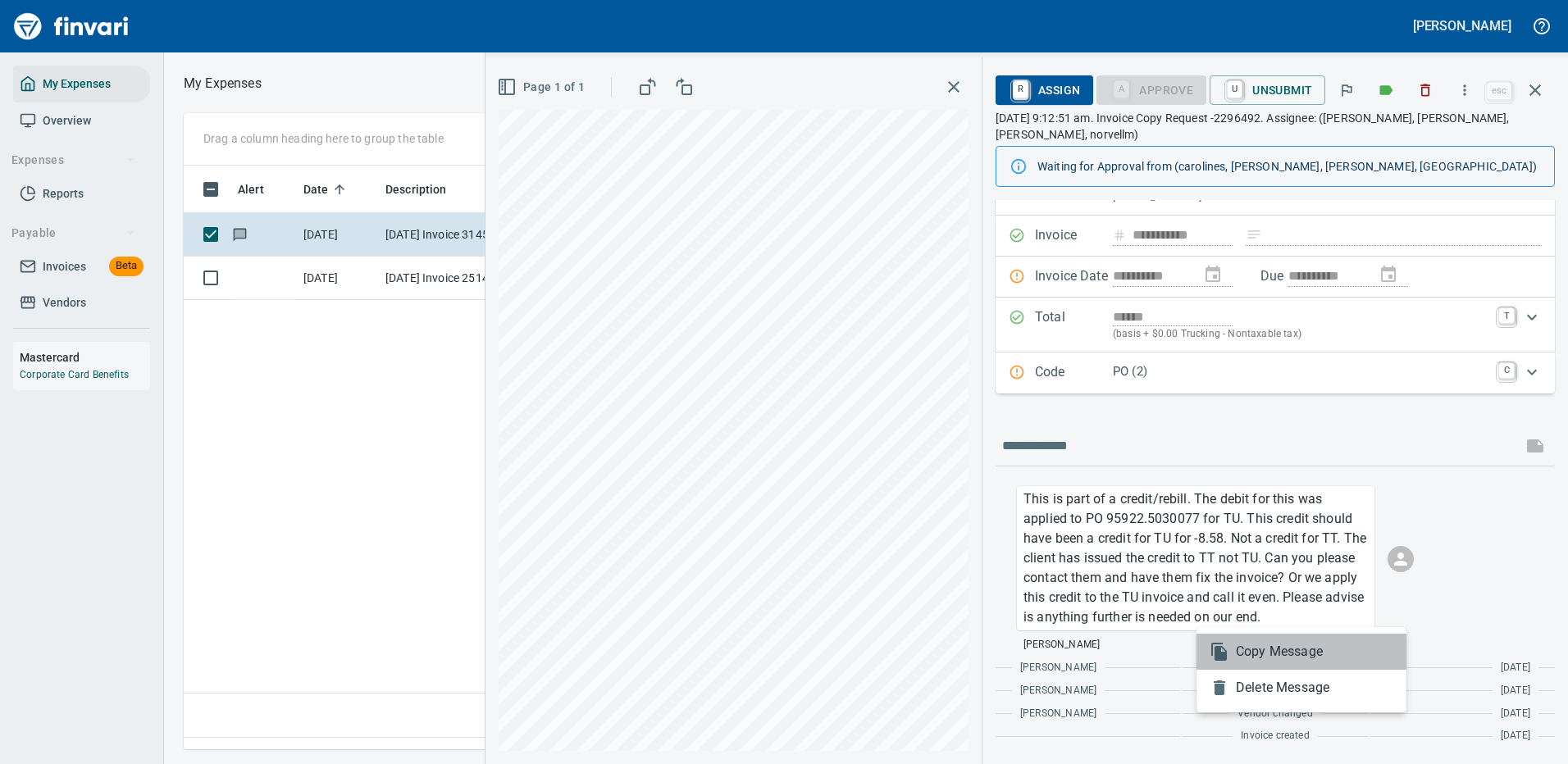
click at [1252, 654] on span "Copy Message" at bounding box center [1315, 652] width 158 height 19
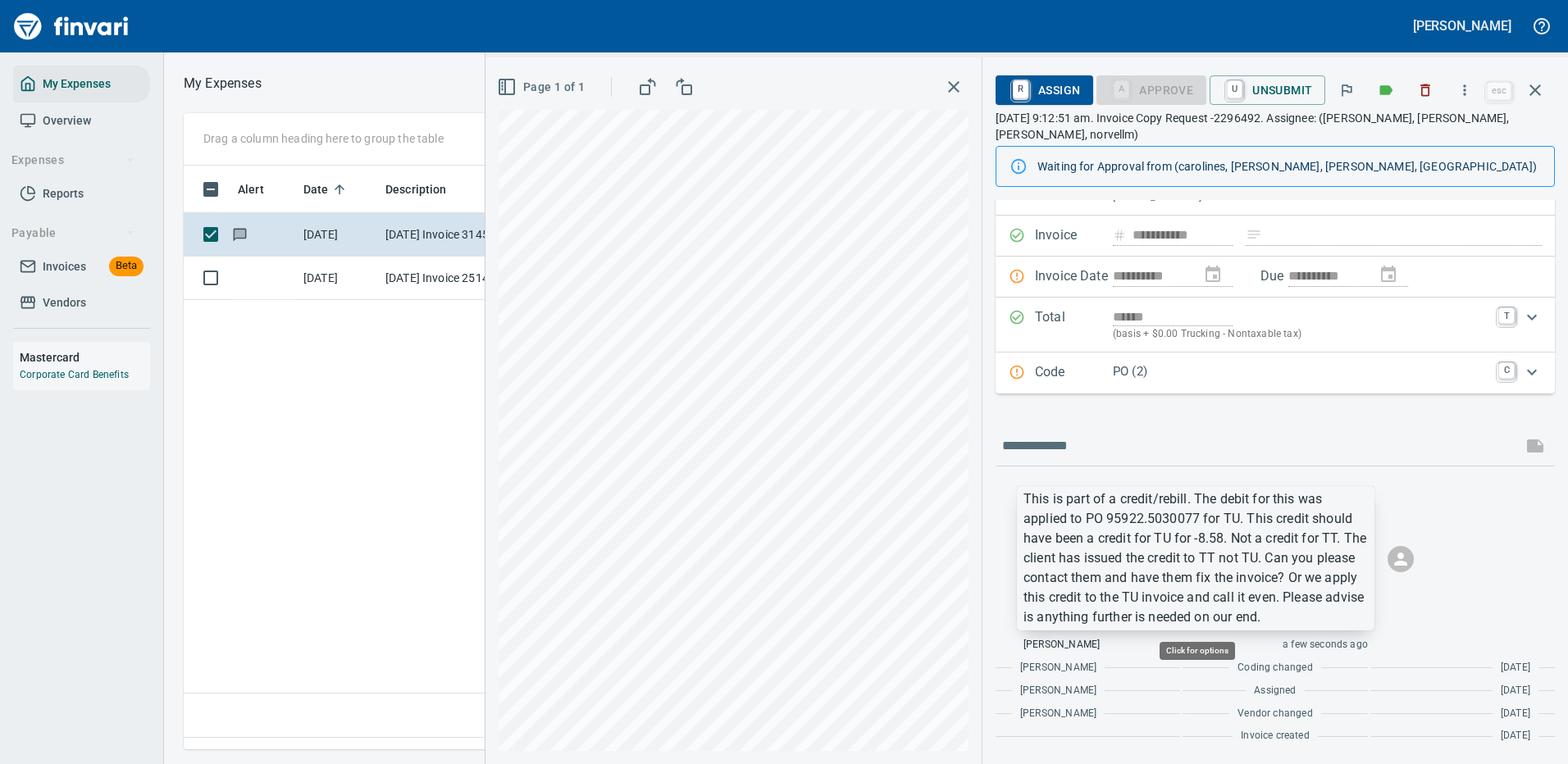
click at [1288, 567] on p "This is part of a credit/rebill. The debit for this was applied to PO 95922.503…" at bounding box center [1196, 558] width 344 height 138
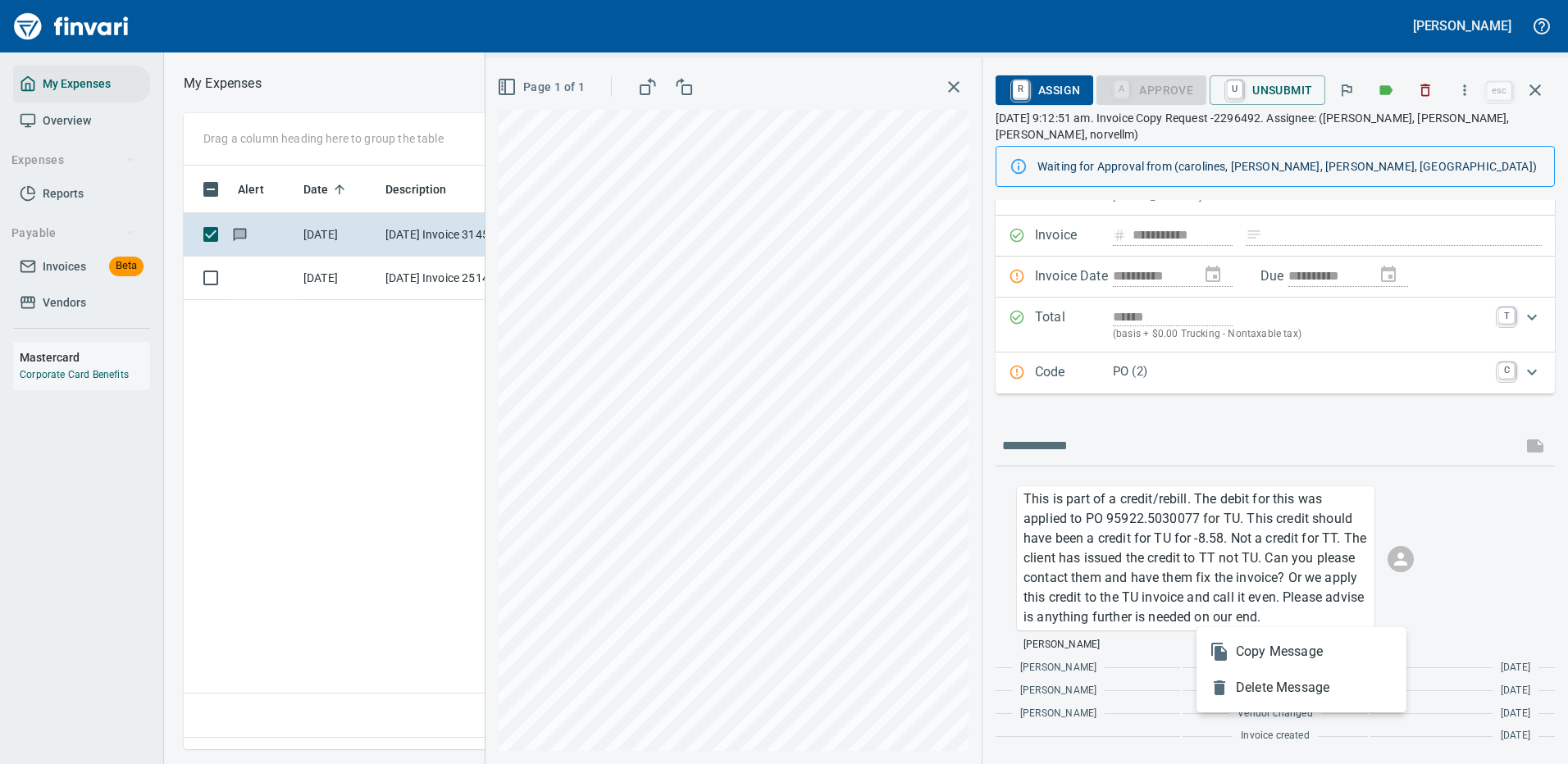
drag, startPoint x: 1288, startPoint y: 687, endPoint x: 1276, endPoint y: 615, distance: 73.0
click at [1288, 685] on span "Delete Message" at bounding box center [1315, 688] width 158 height 19
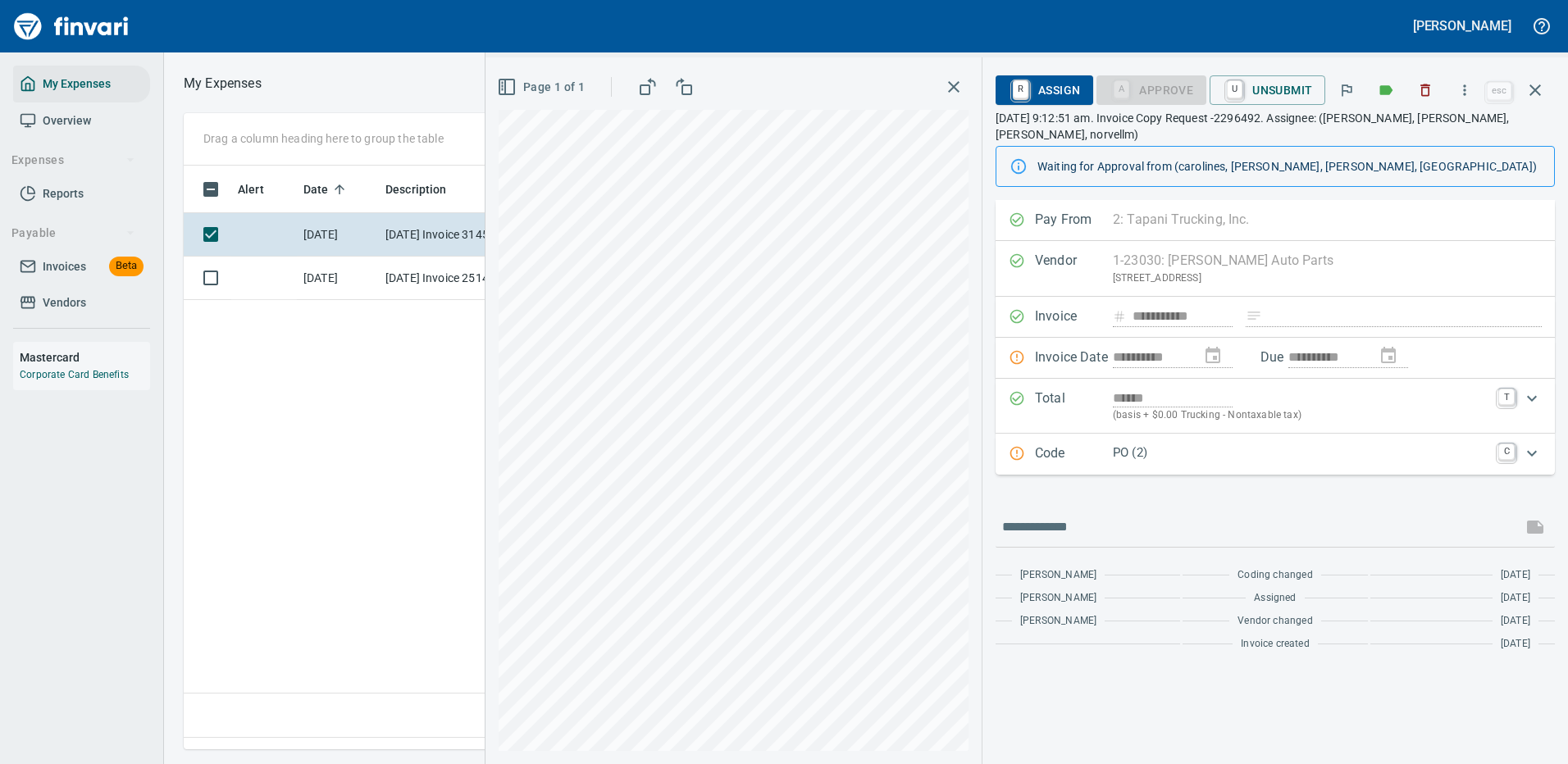
scroll to position [0, 0]
click at [1086, 519] on input "text" at bounding box center [1258, 527] width 513 height 26
paste input "**********"
click at [1513, 526] on input "**********" at bounding box center [1258, 527] width 513 height 26
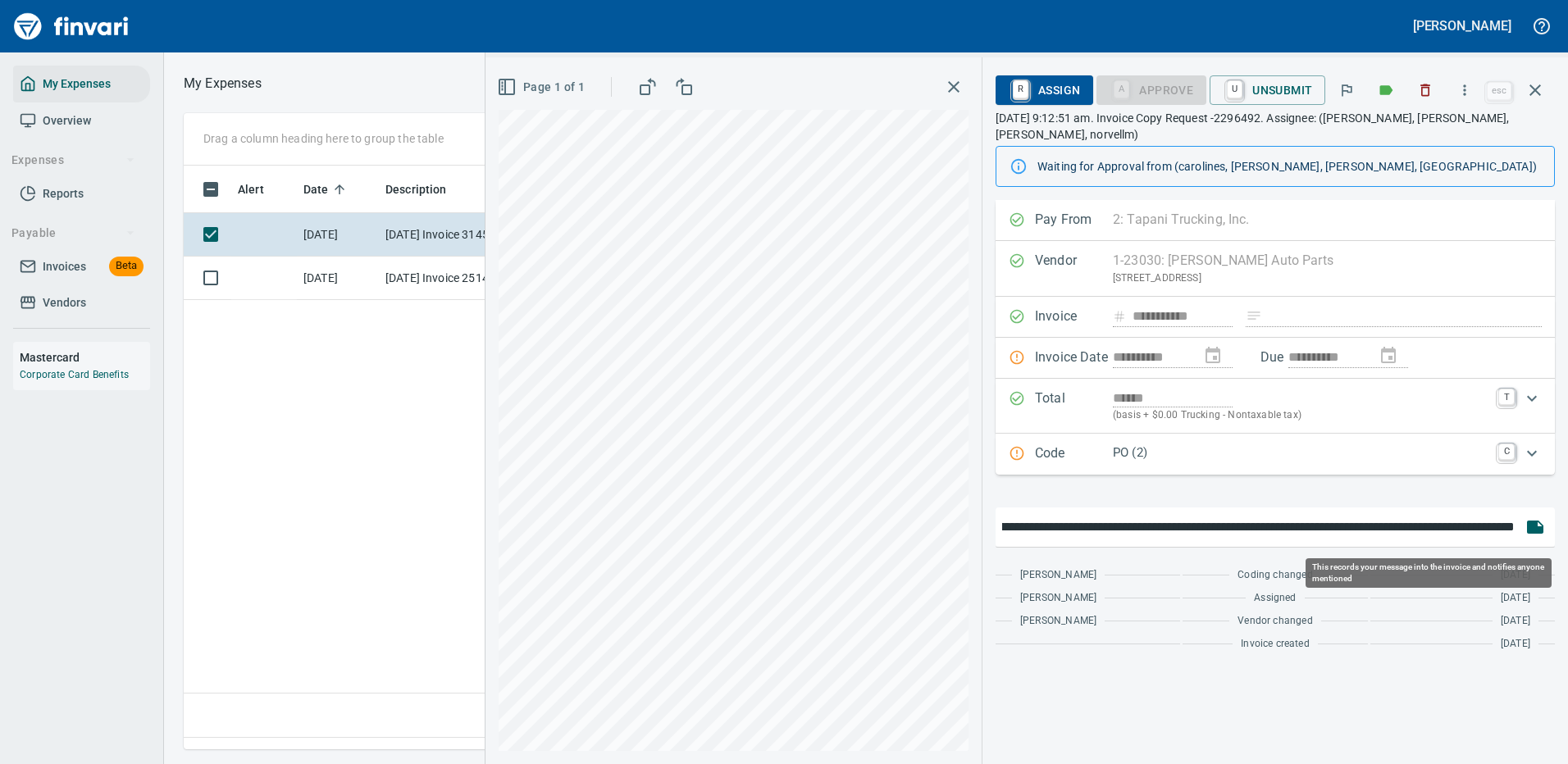
scroll to position [0, 1813]
drag, startPoint x: 1437, startPoint y: 527, endPoint x: 1457, endPoint y: 525, distance: 20.1
click at [1457, 525] on input "**********" at bounding box center [1258, 527] width 513 height 26
type input "**********"
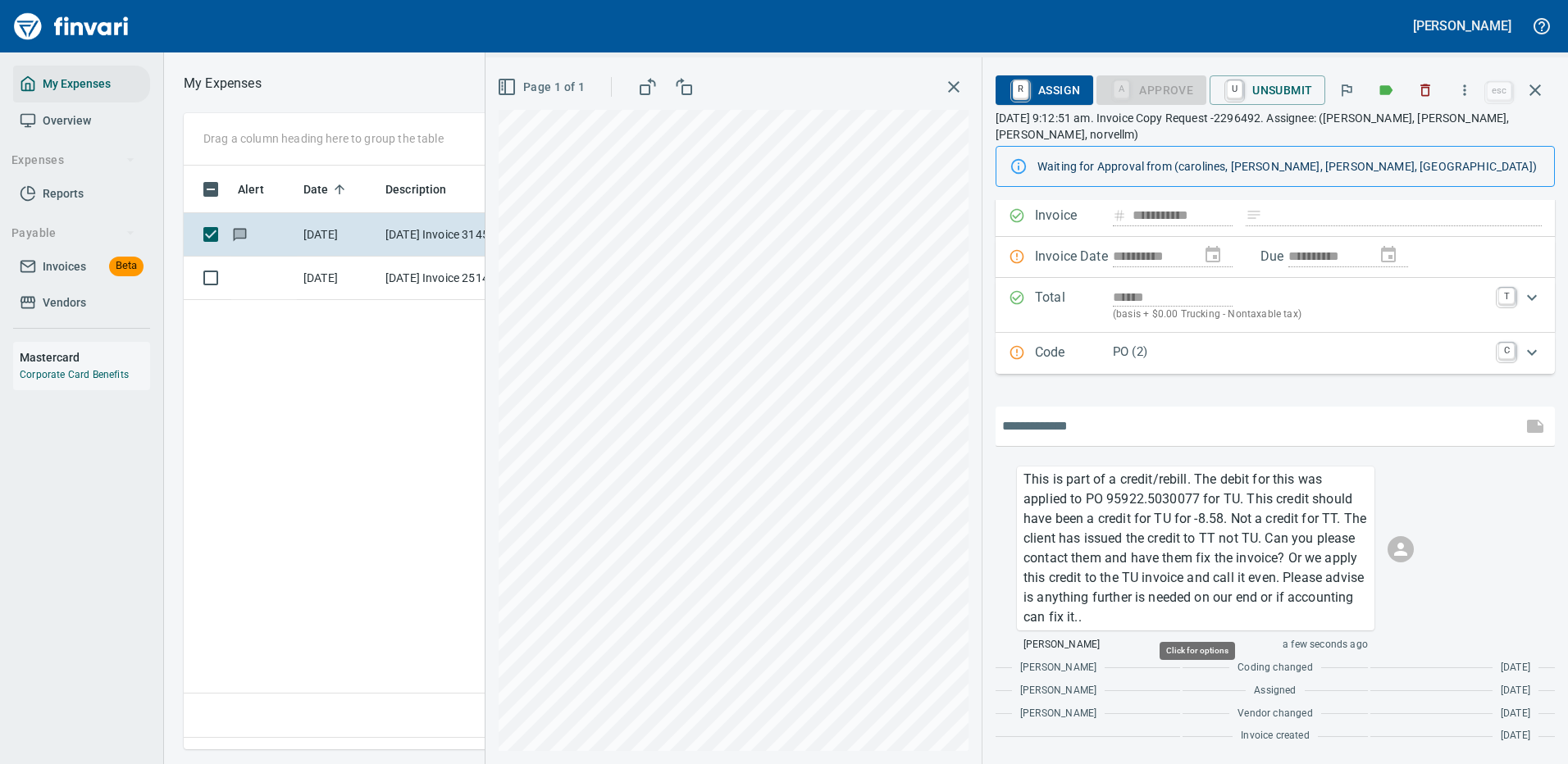
scroll to position [559, 942]
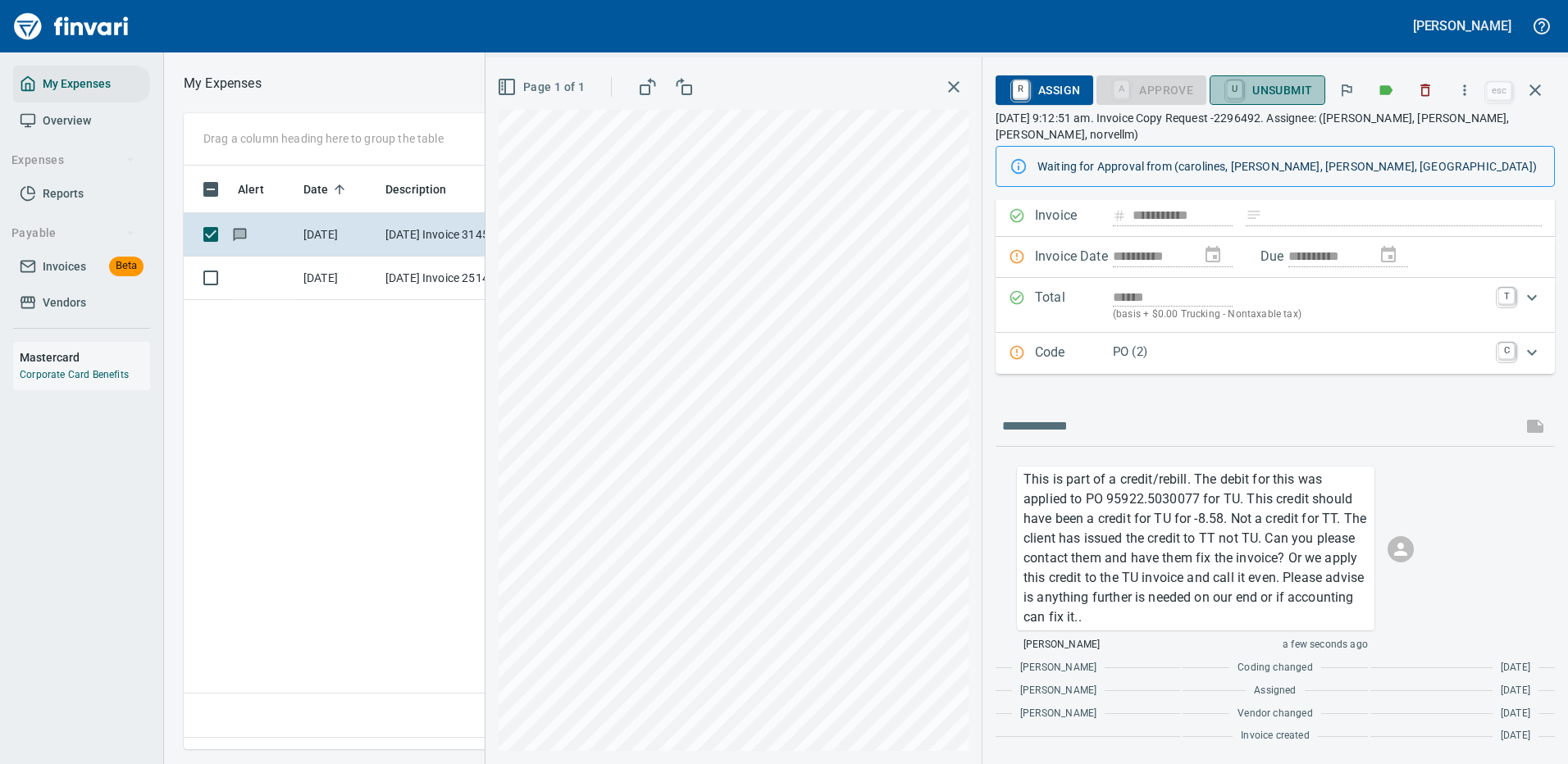
click at [1279, 88] on span "U Unsubmit" at bounding box center [1267, 90] width 89 height 28
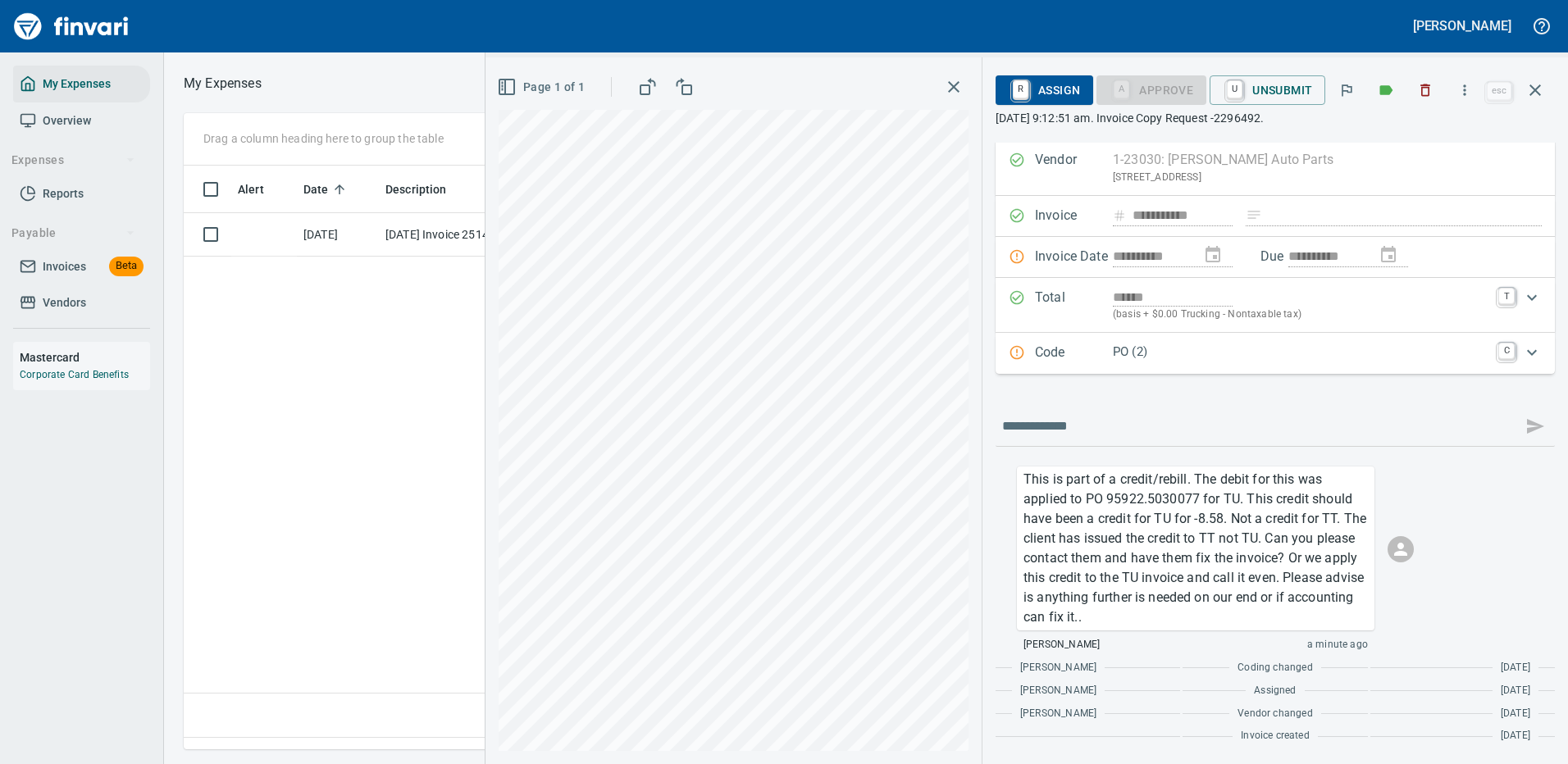
scroll to position [67, 0]
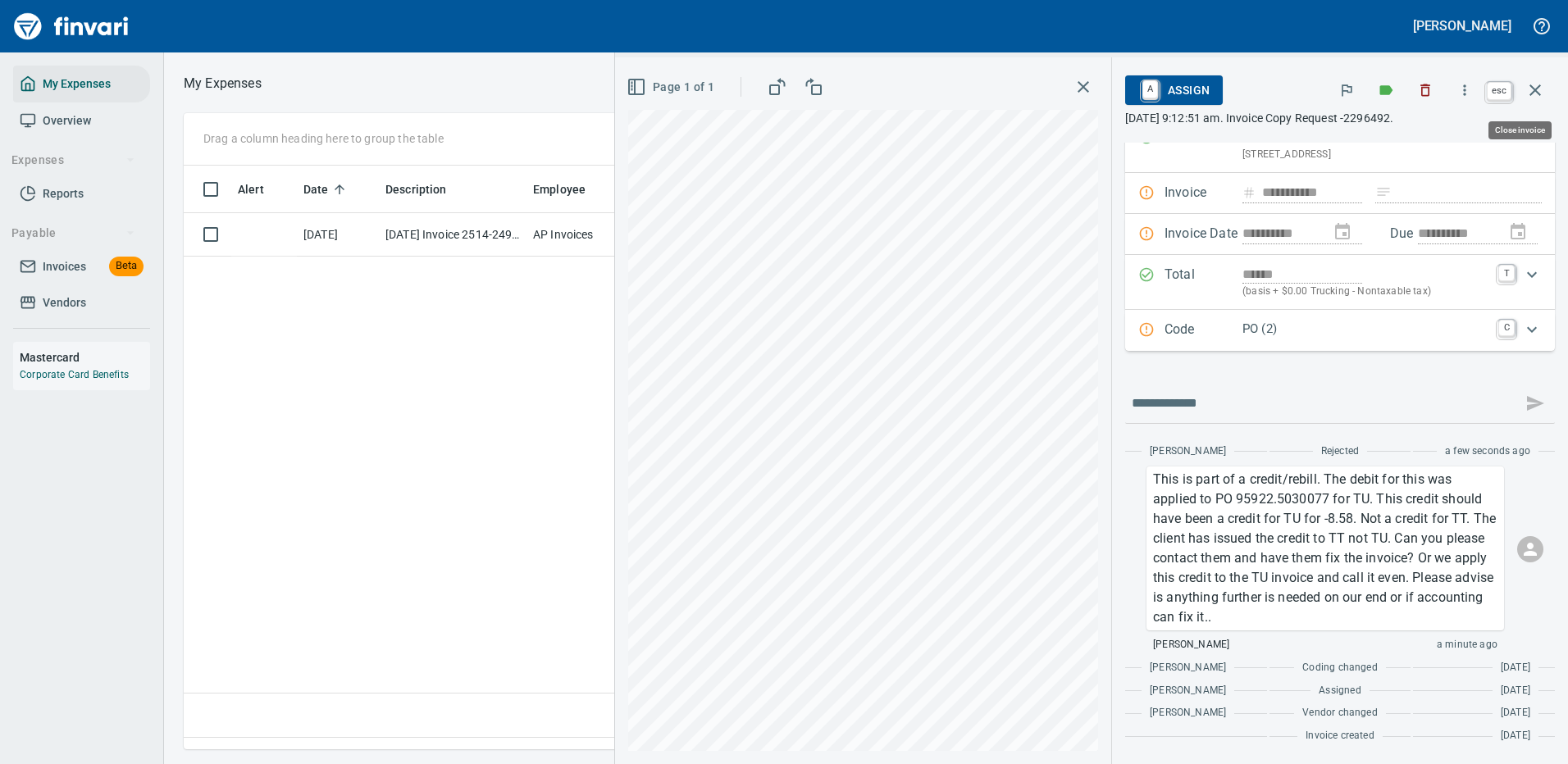
click at [1535, 87] on icon "button" at bounding box center [1535, 90] width 19 height 19
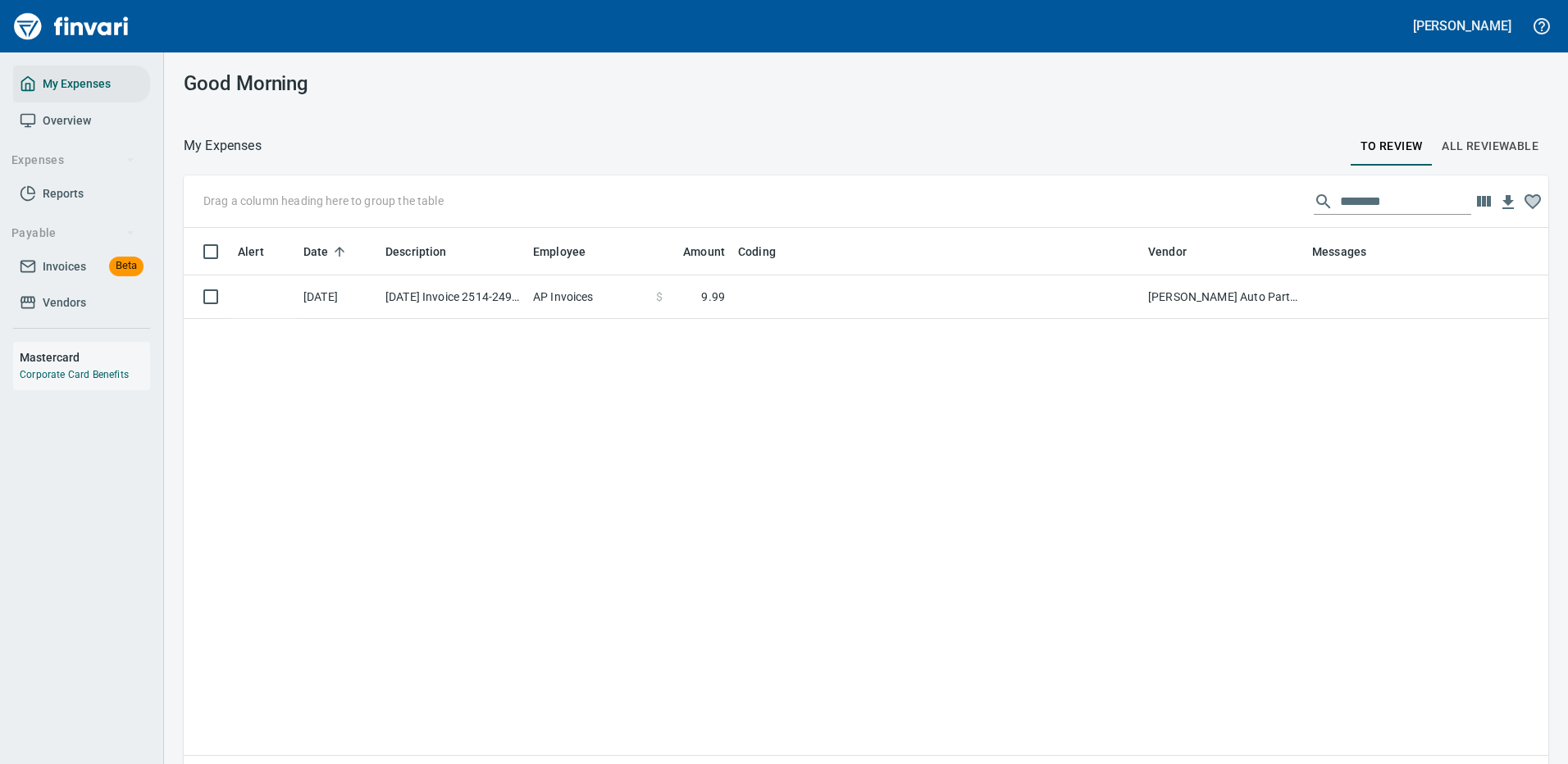
scroll to position [559, 1340]
drag, startPoint x: 1390, startPoint y: 198, endPoint x: 1188, endPoint y: 209, distance: 202.3
click at [1204, 206] on div "Drag a column heading here to group the table ********" at bounding box center [866, 202] width 1365 height 53
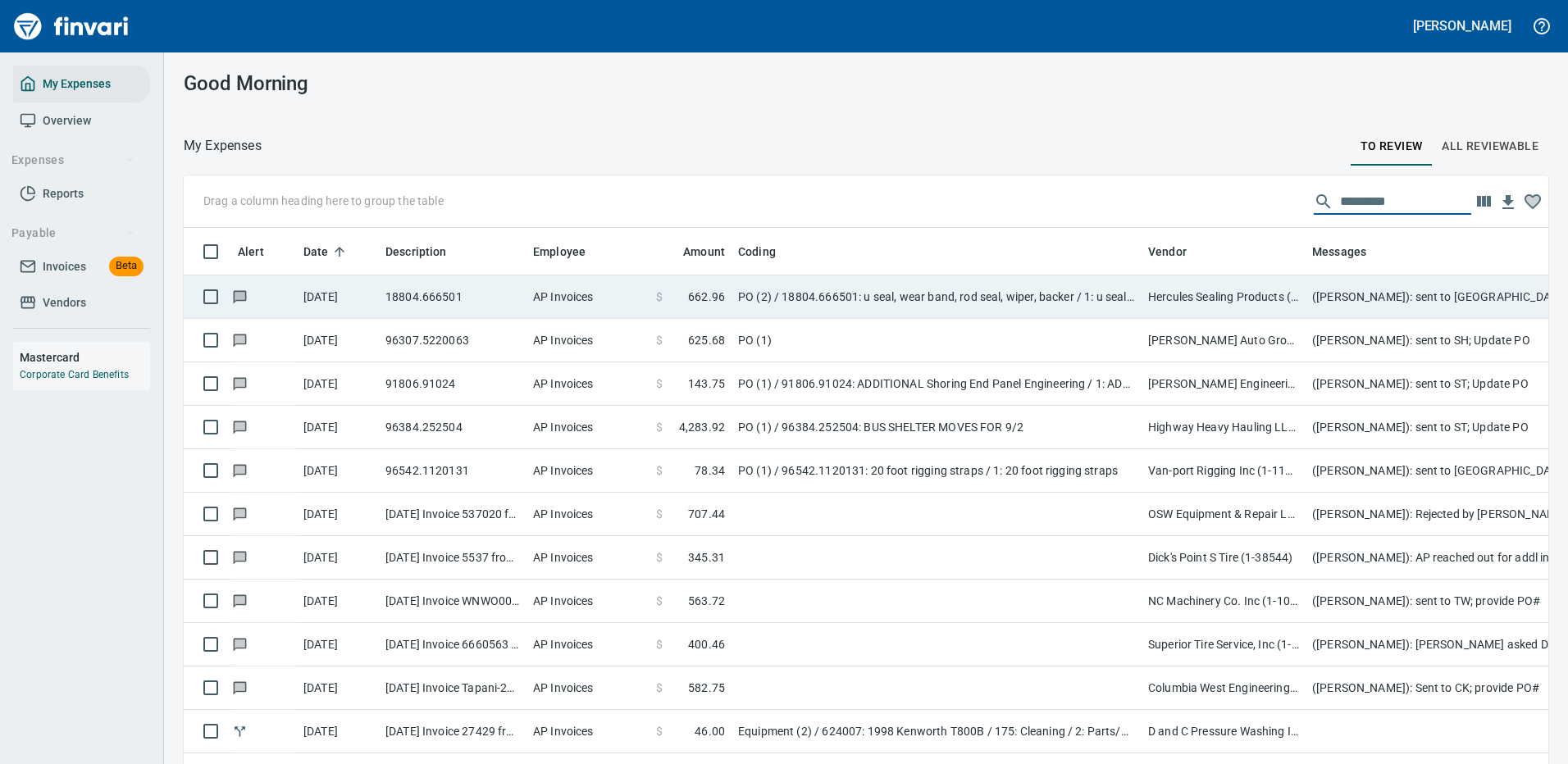
scroll to position [559, 1328]
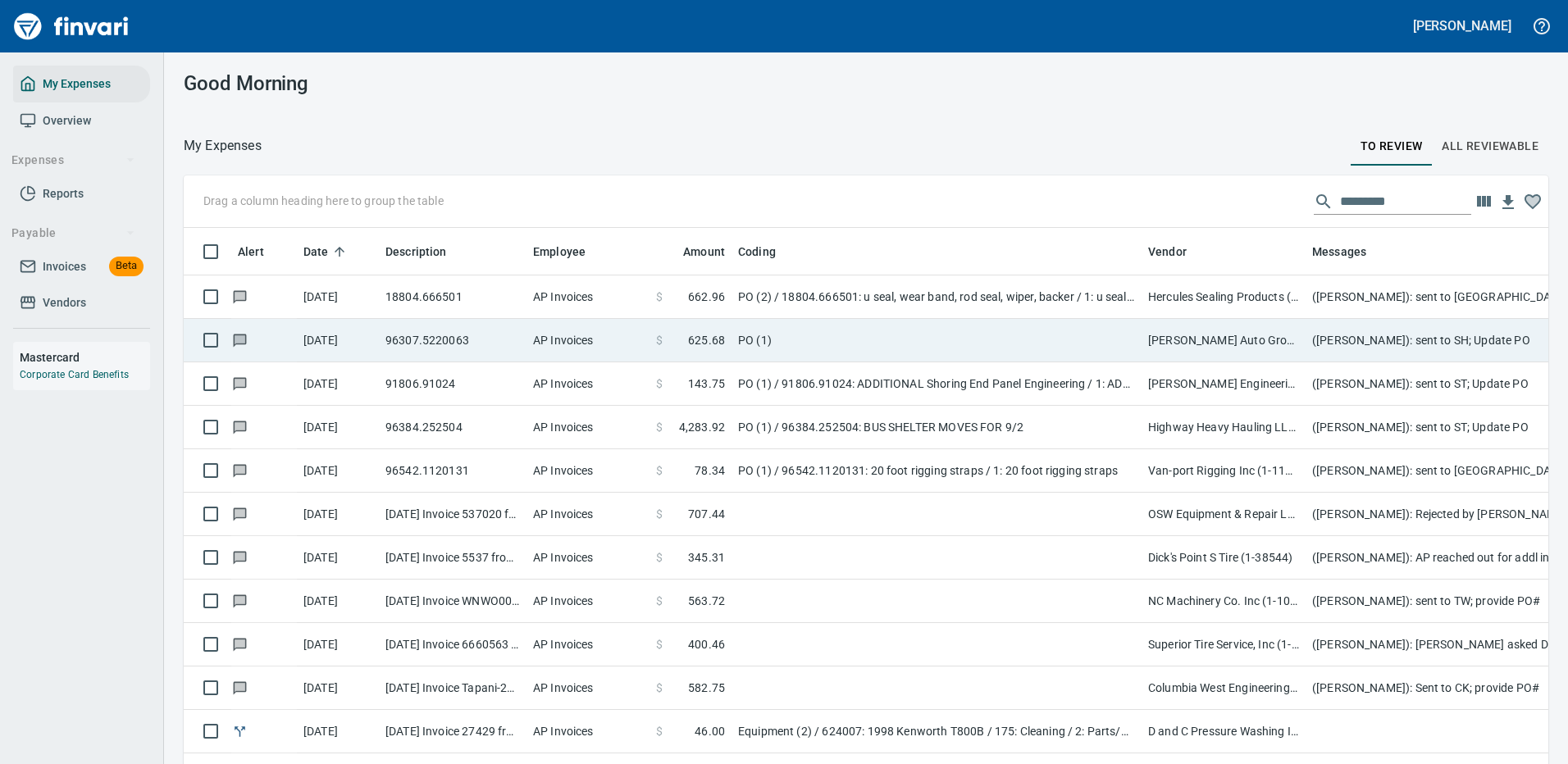
click at [1043, 327] on td "PO (1)" at bounding box center [937, 341] width 410 height 44
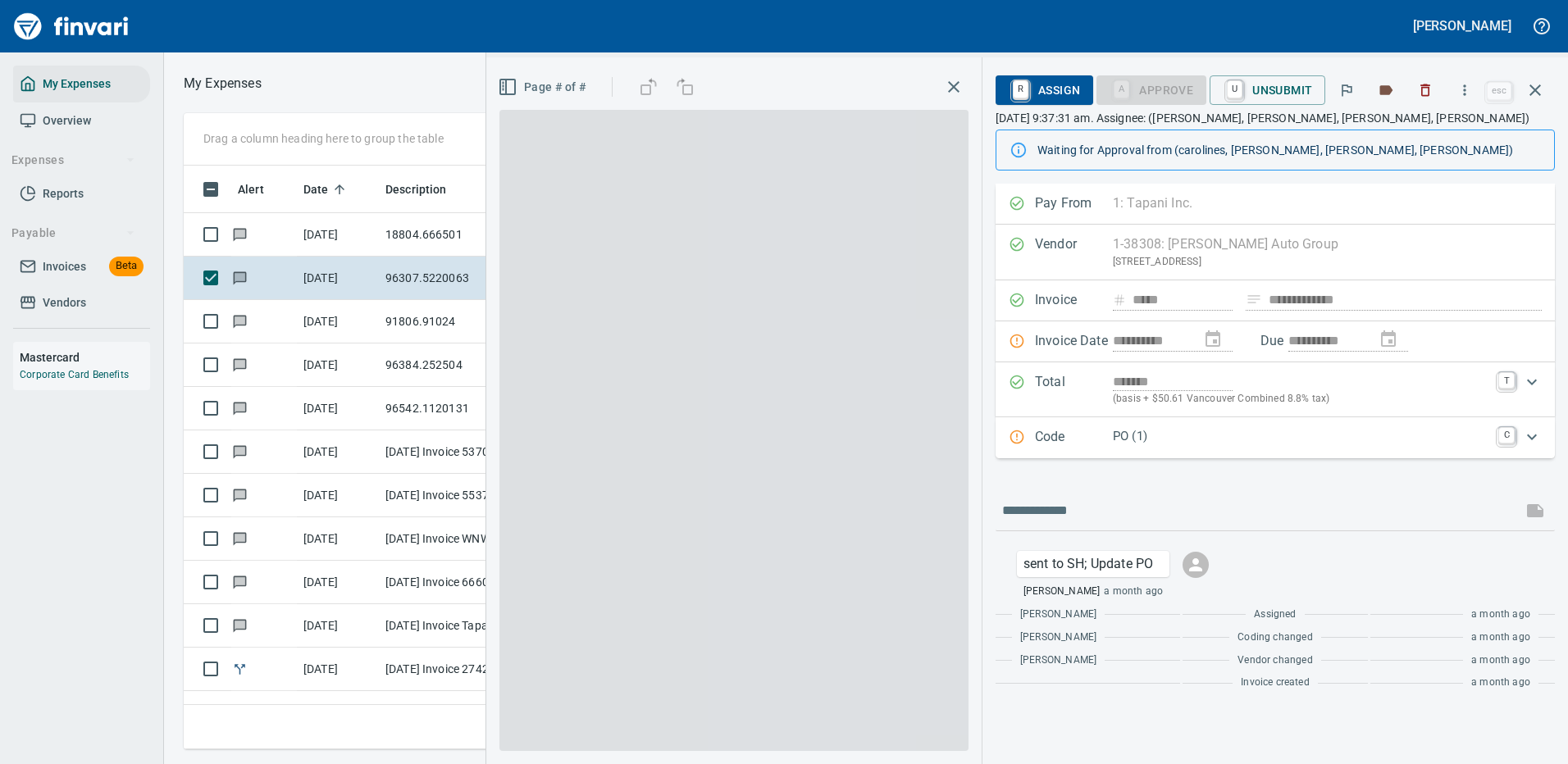
scroll to position [559, 930]
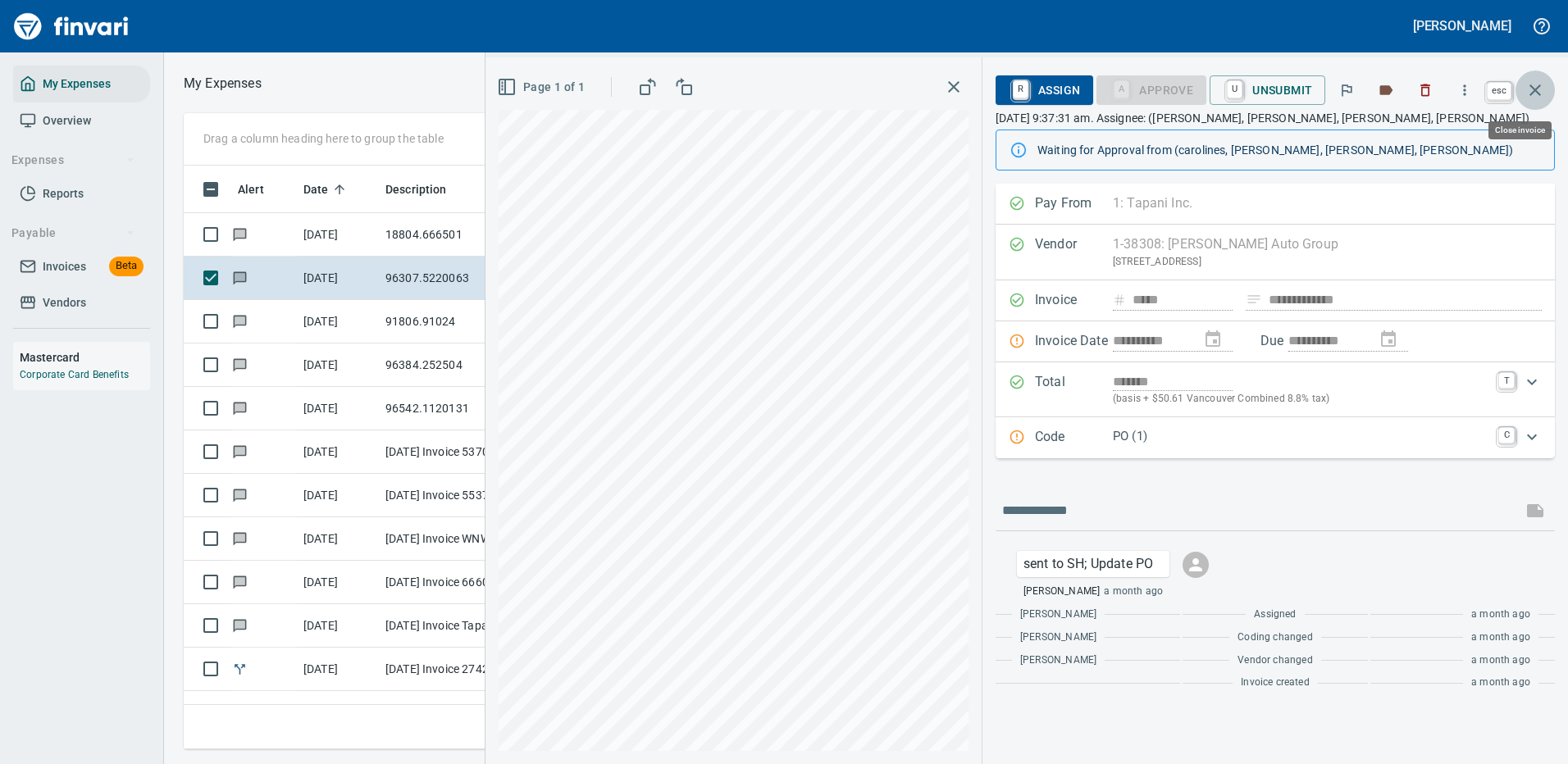
click at [1534, 90] on icon "button" at bounding box center [1535, 90] width 19 height 19
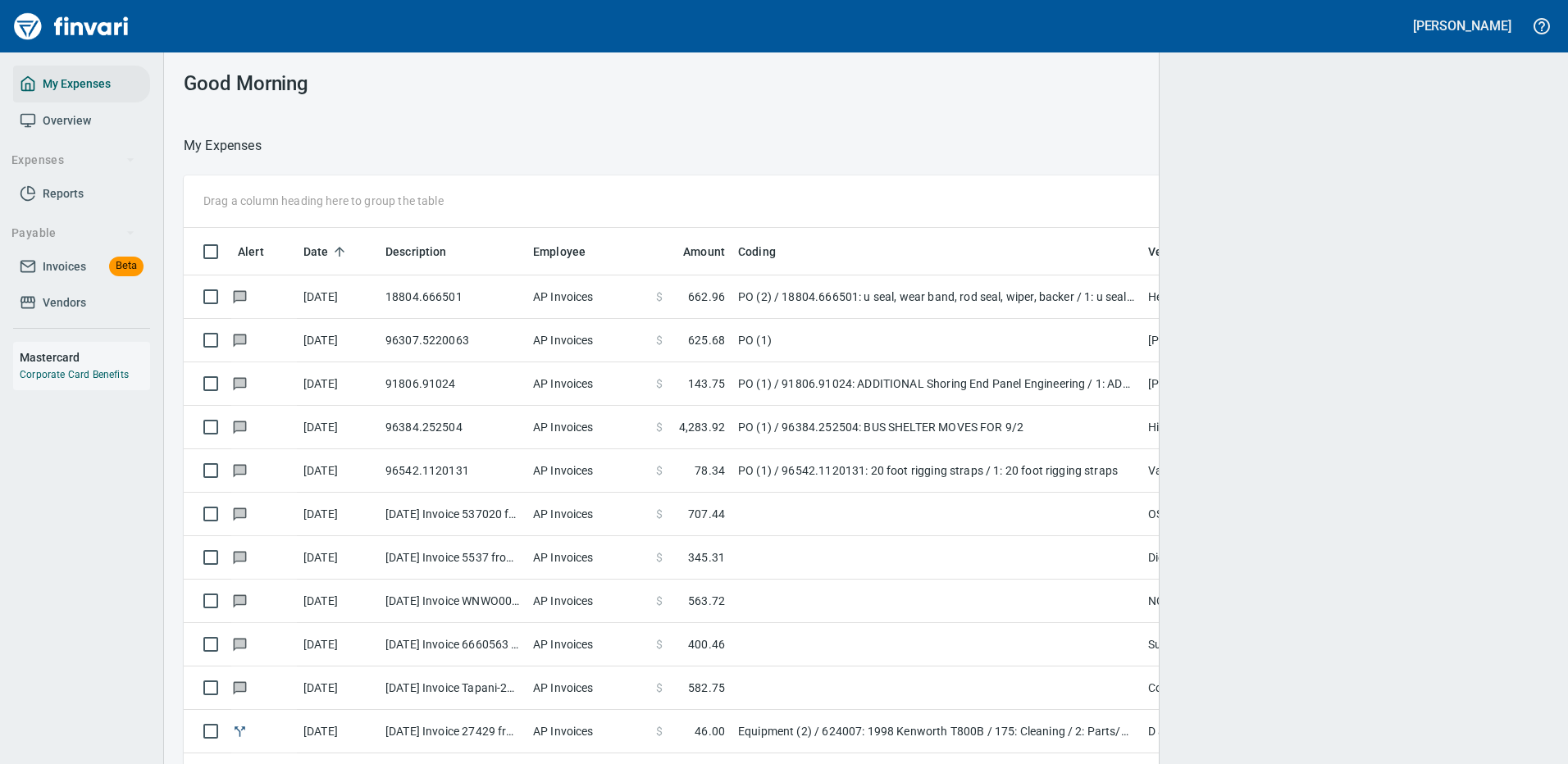
scroll to position [559, 1323]
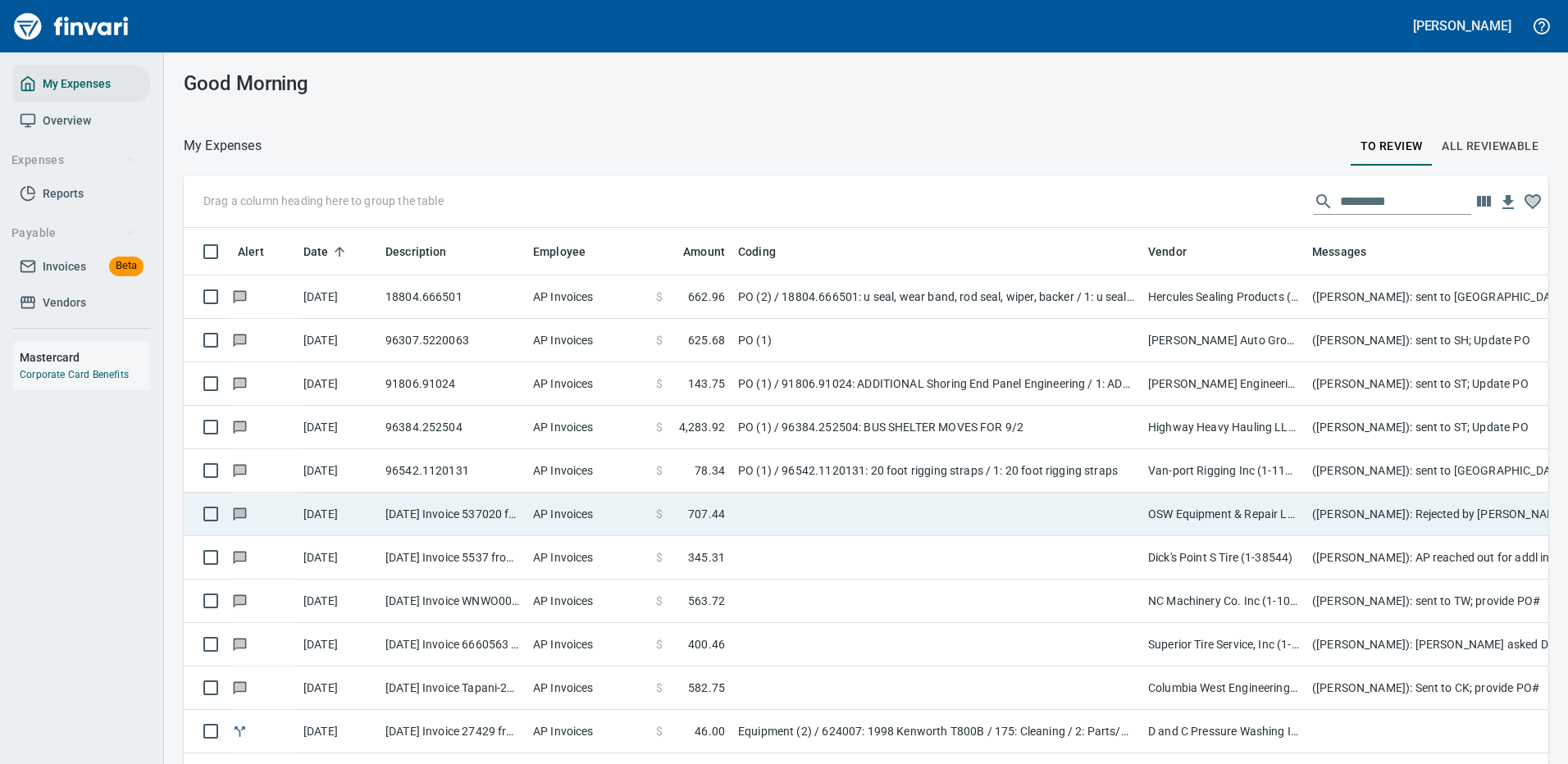
click at [967, 510] on td at bounding box center [937, 514] width 410 height 44
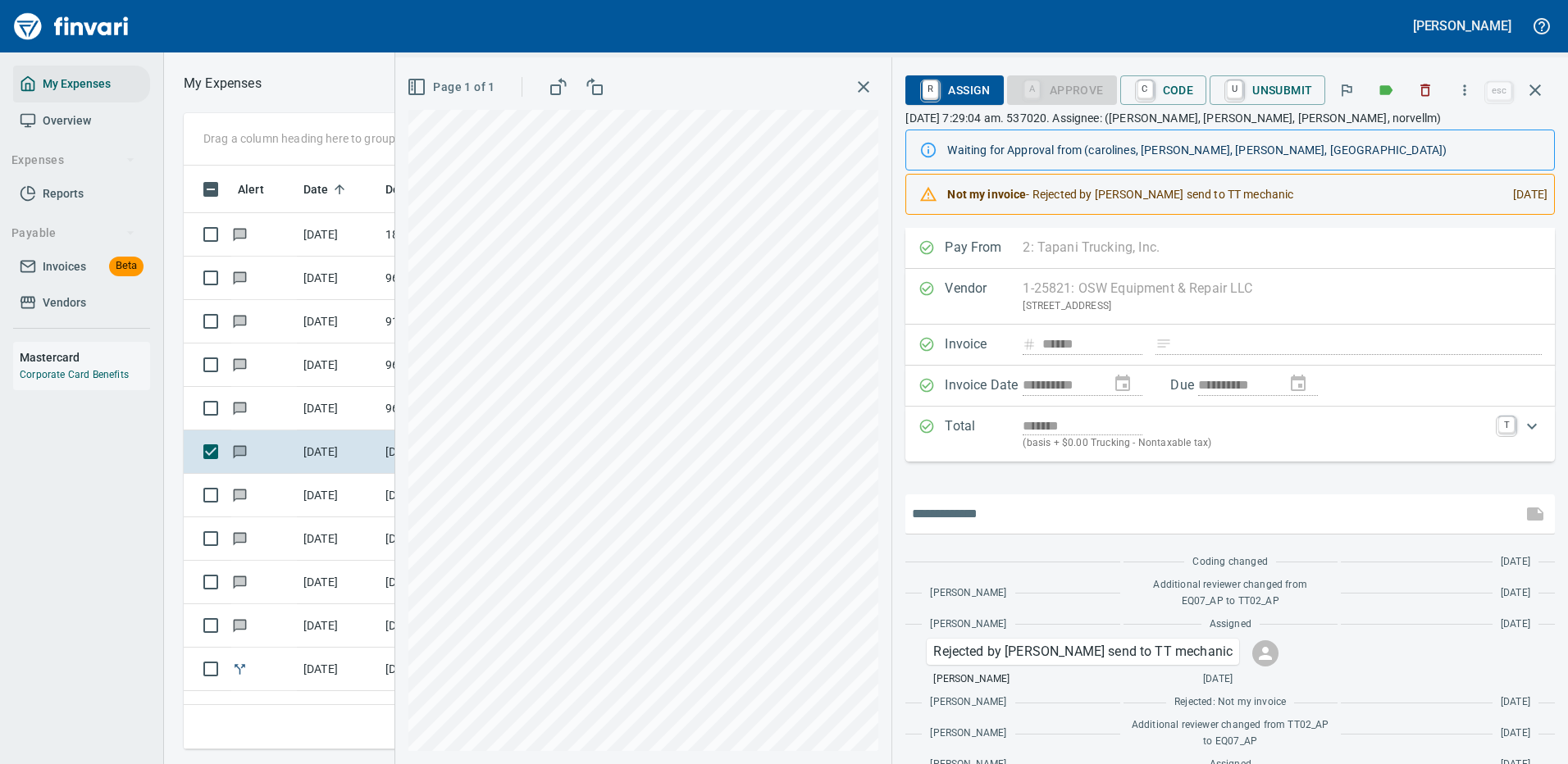
click at [1005, 517] on input "text" at bounding box center [1213, 514] width 604 height 26
type input "**********"
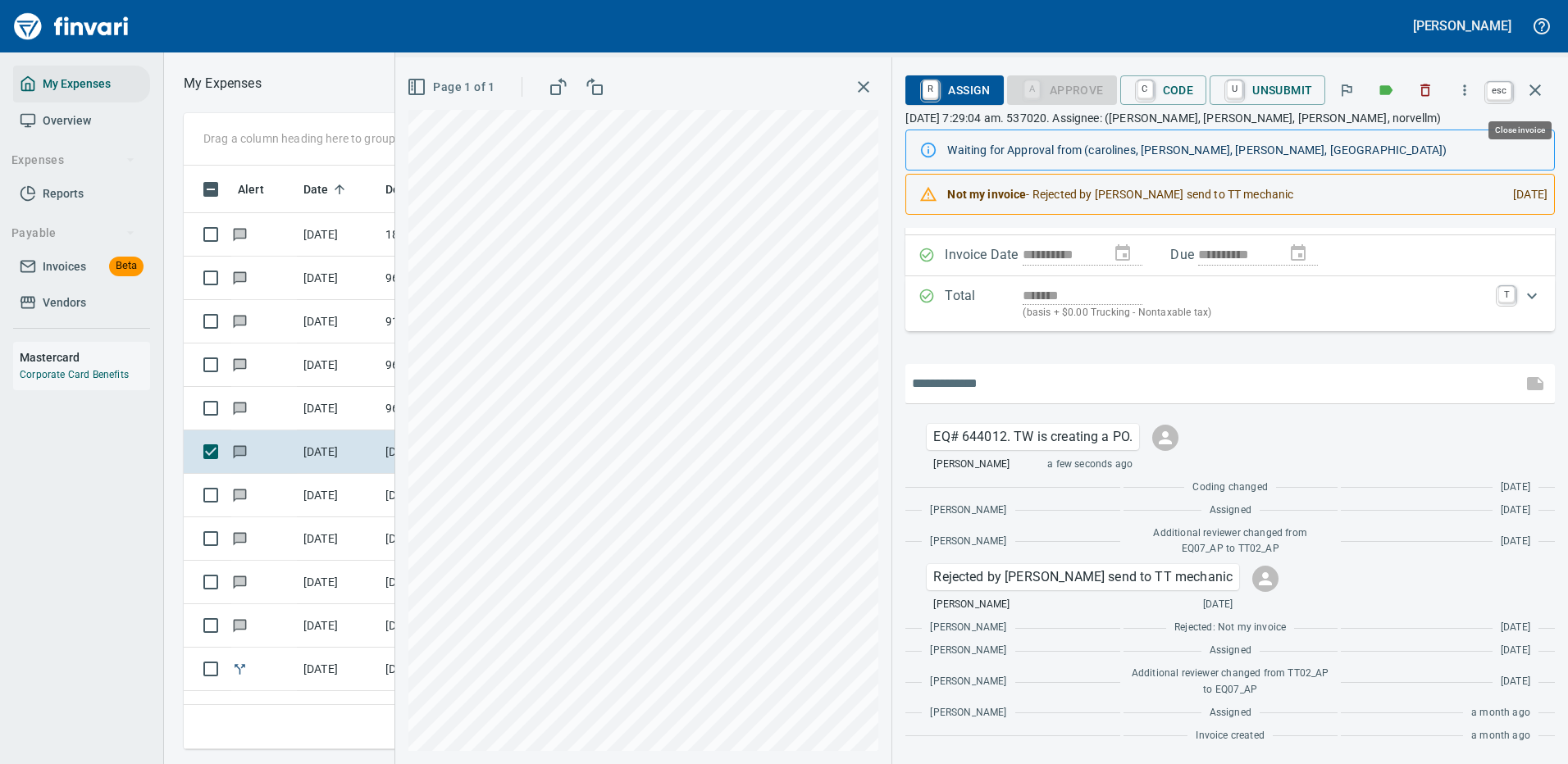
scroll to position [559, 930]
click at [1536, 88] on icon "button" at bounding box center [1535, 90] width 19 height 19
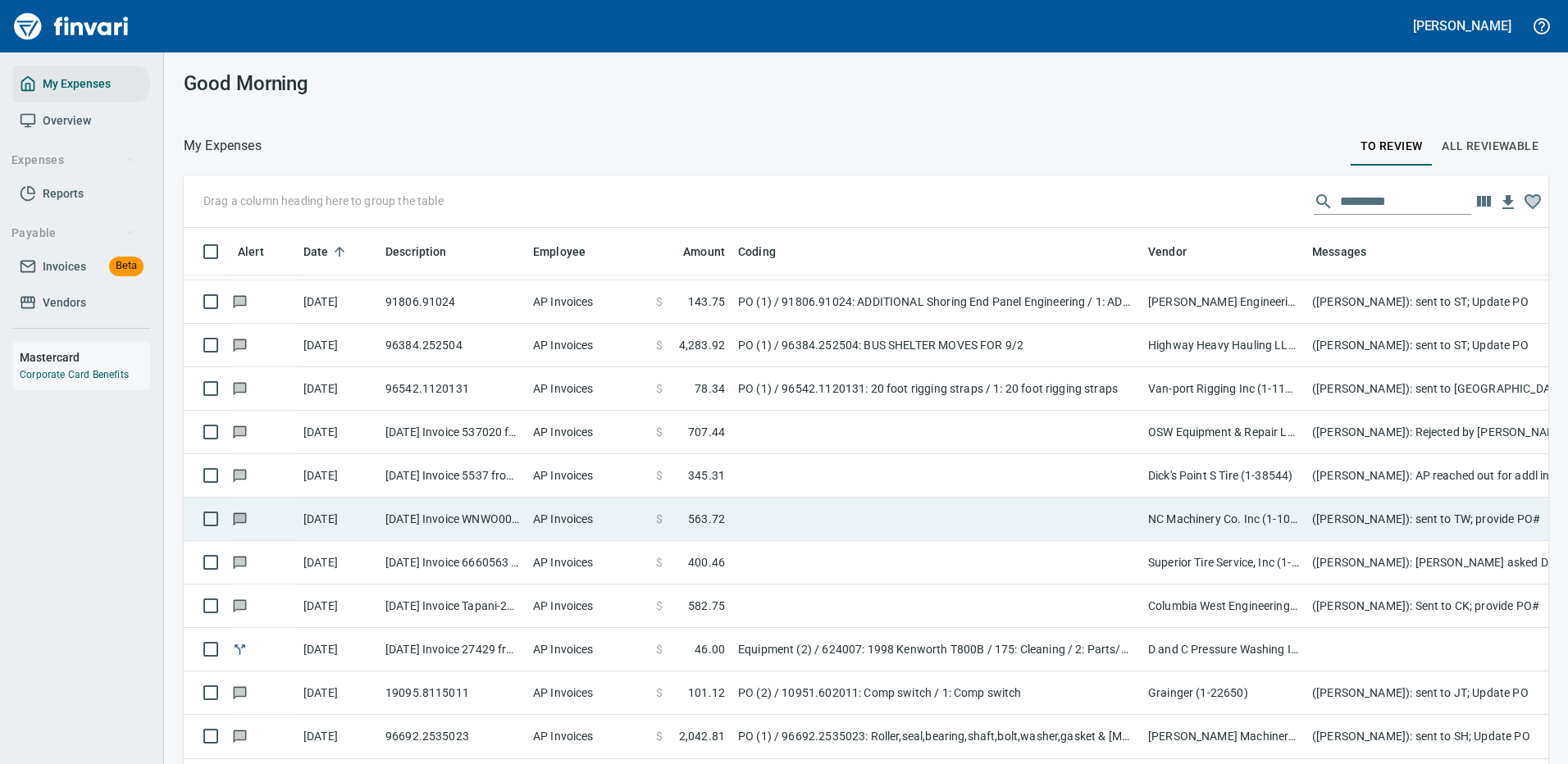
scroll to position [164, 0]
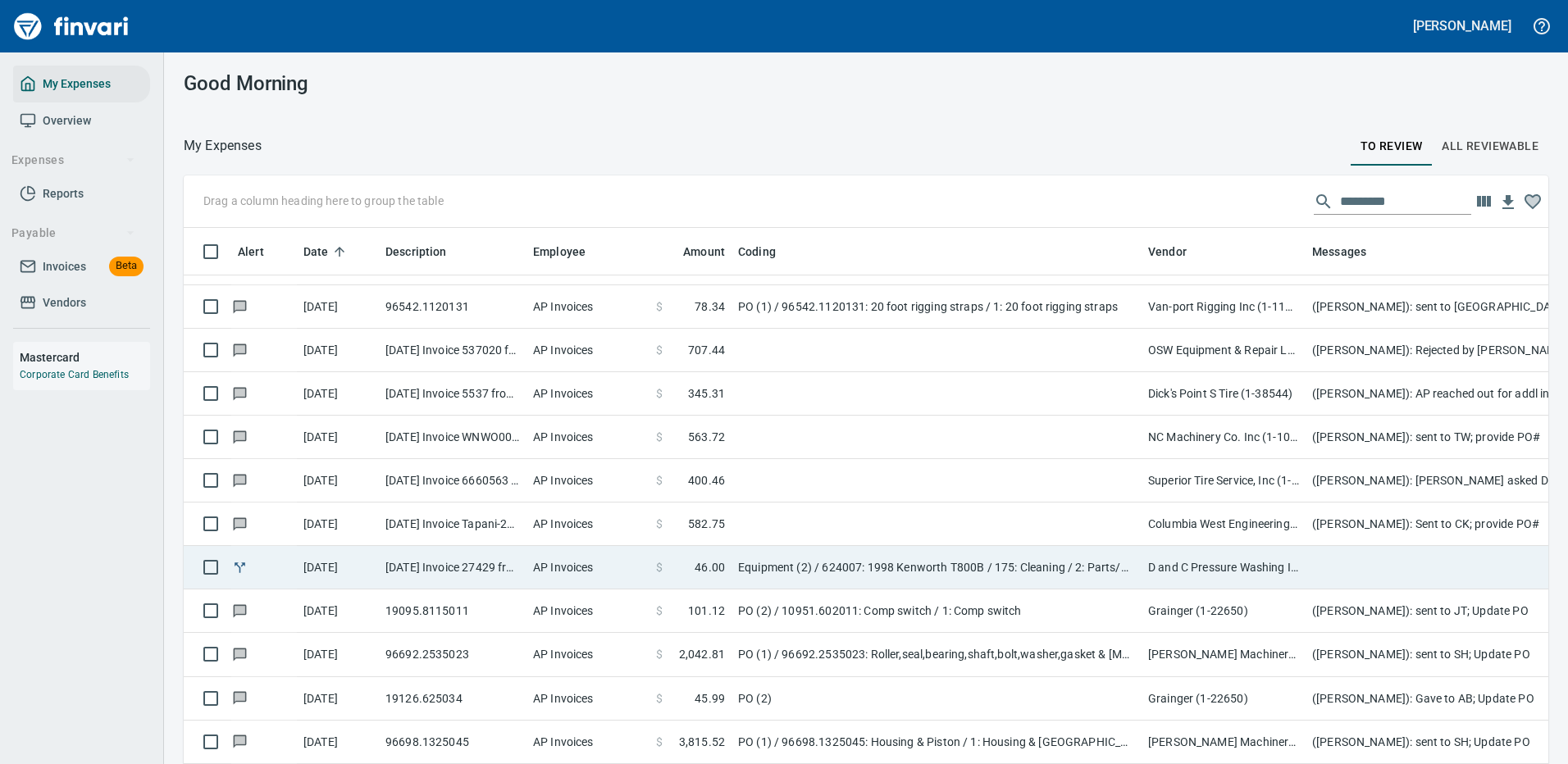
click at [1017, 569] on td "Equipment (2) / 624007: 1998 Kenworth T800B / 175: Cleaning / 2: Parts/Other" at bounding box center [937, 568] width 410 height 44
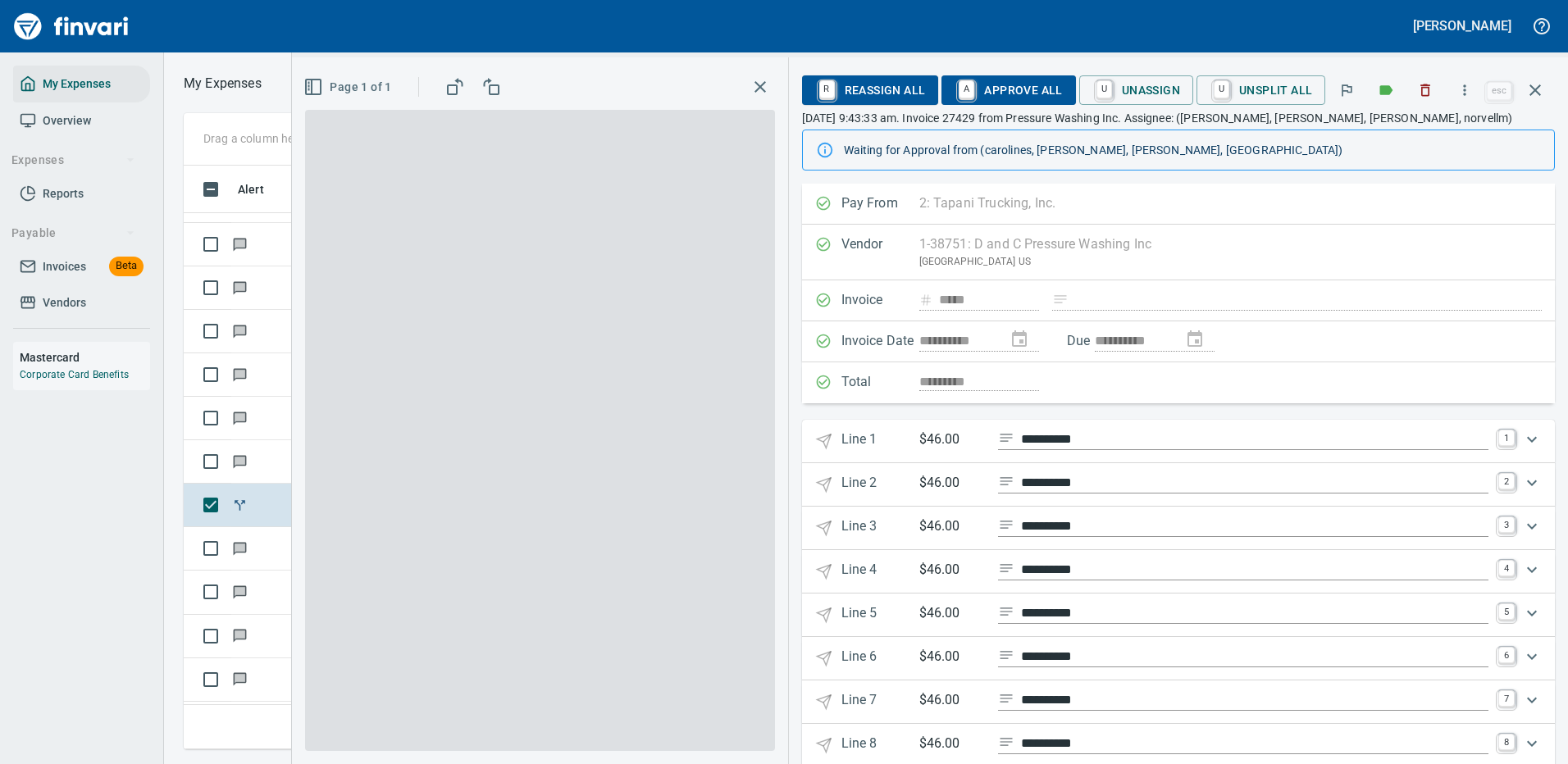
scroll to position [559, 930]
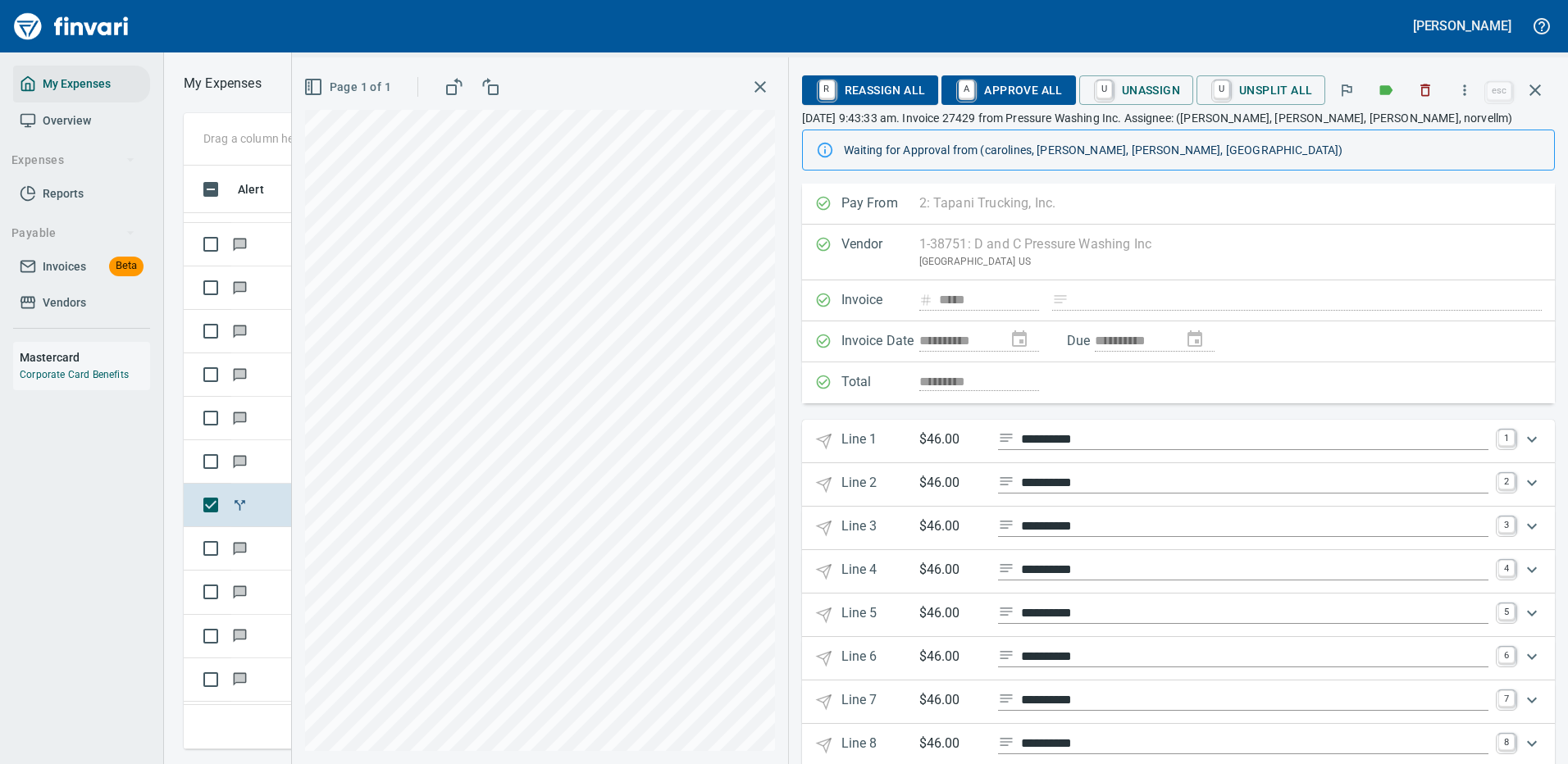
click at [1522, 433] on icon "Expand" at bounding box center [1532, 439] width 19 height 19
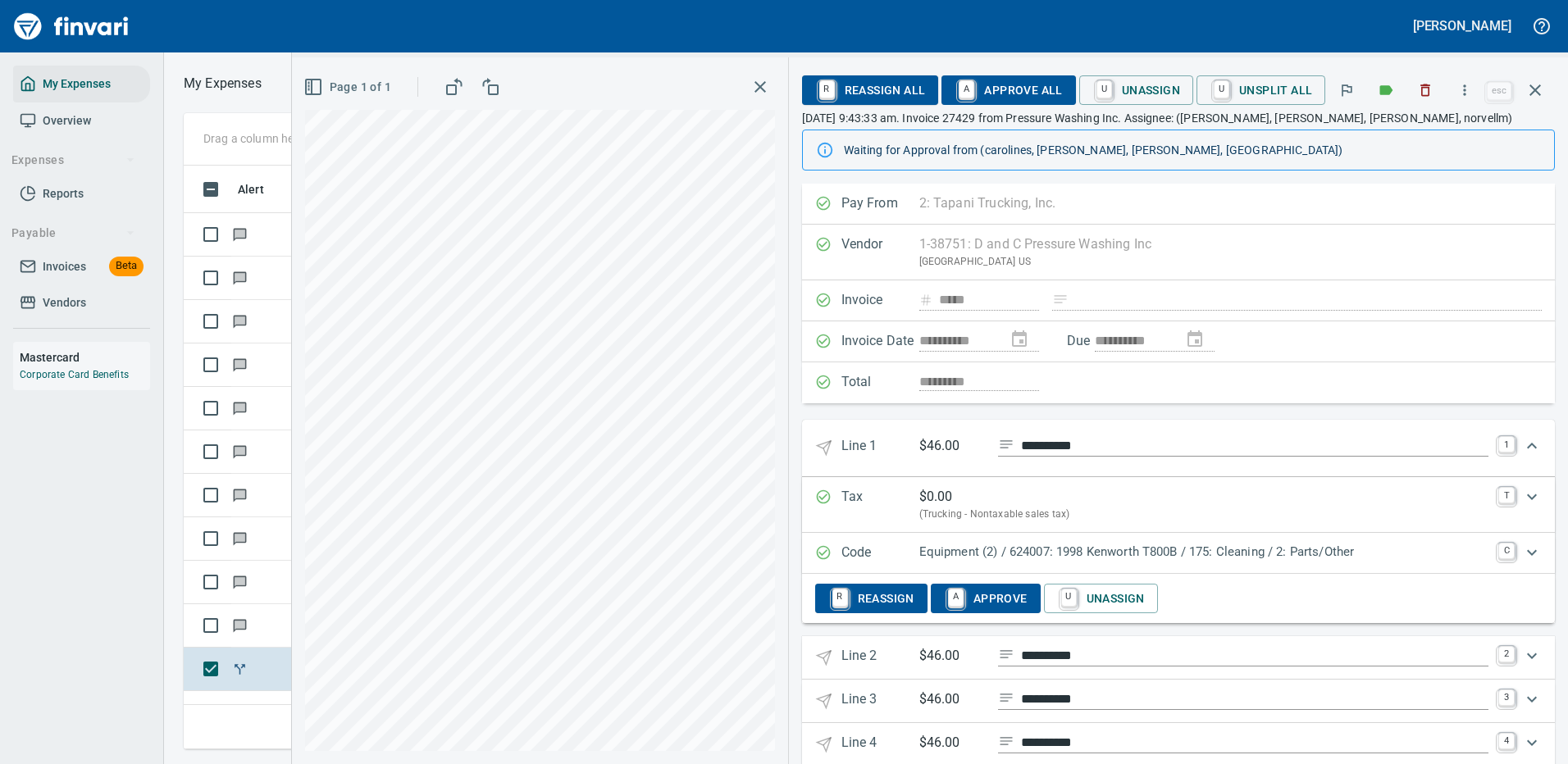
scroll to position [559, 930]
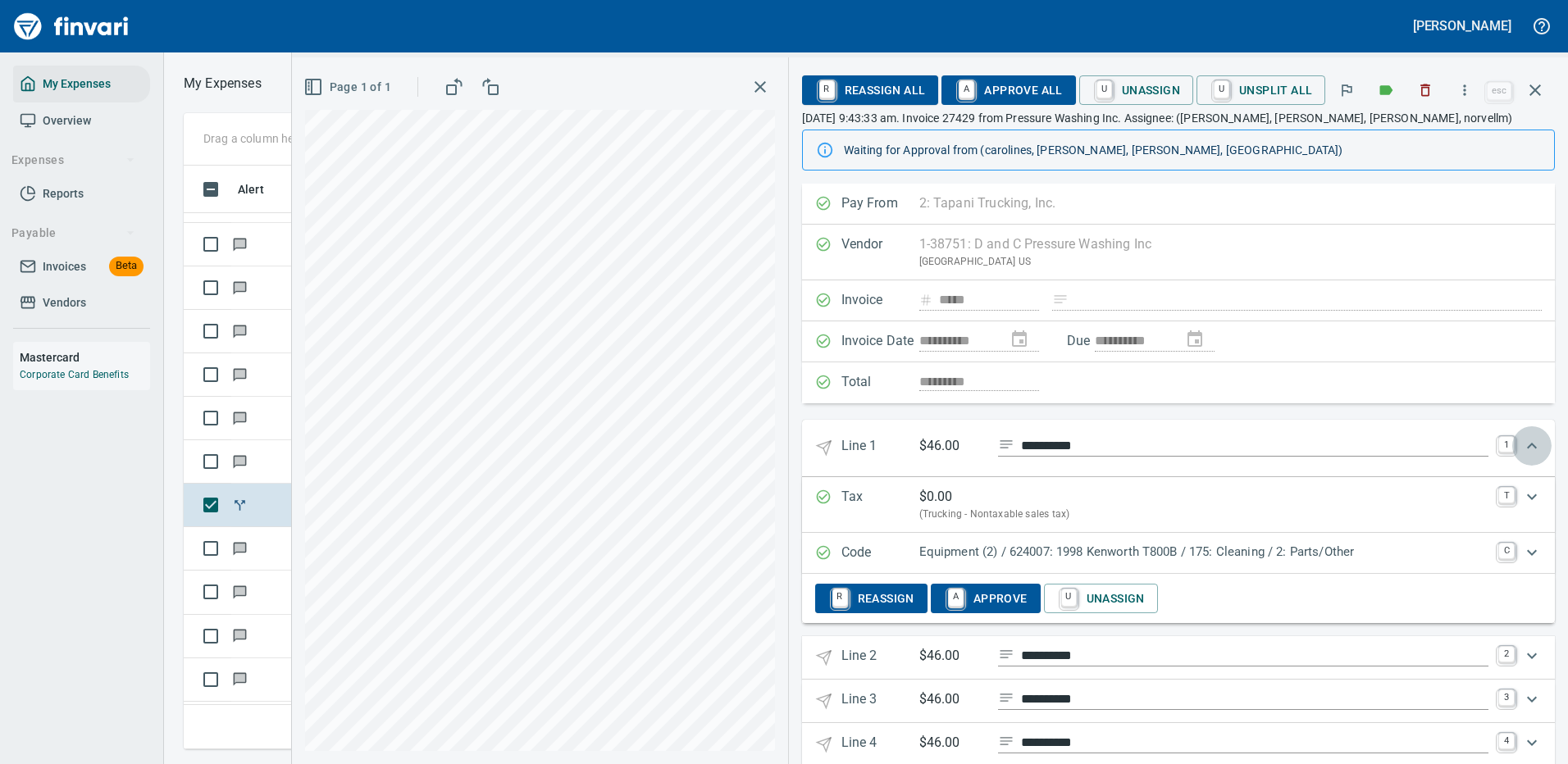
click at [1522, 441] on icon "Expand" at bounding box center [1532, 446] width 19 height 19
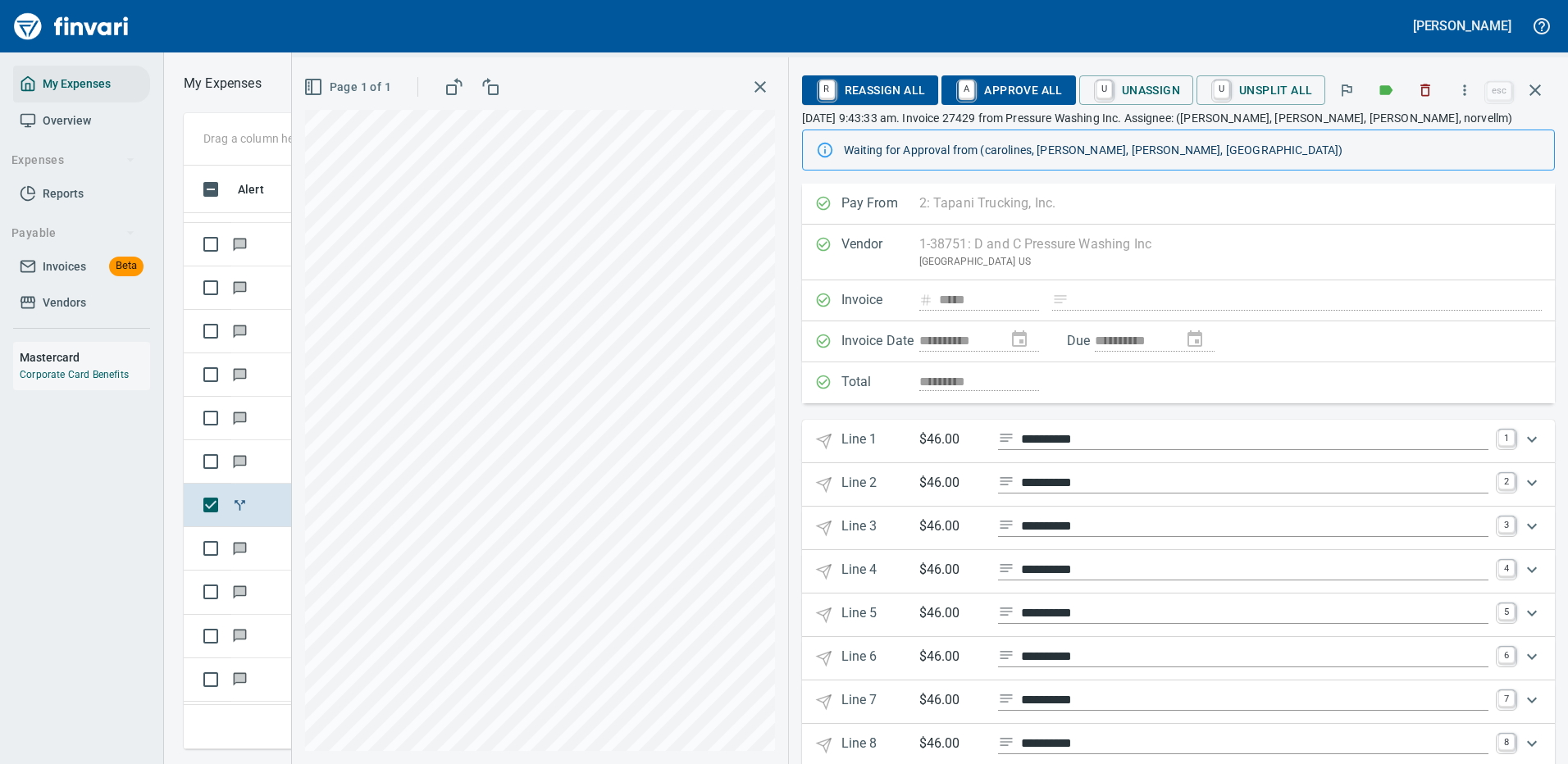
click at [1527, 481] on icon "Expand" at bounding box center [1531, 483] width 10 height 6
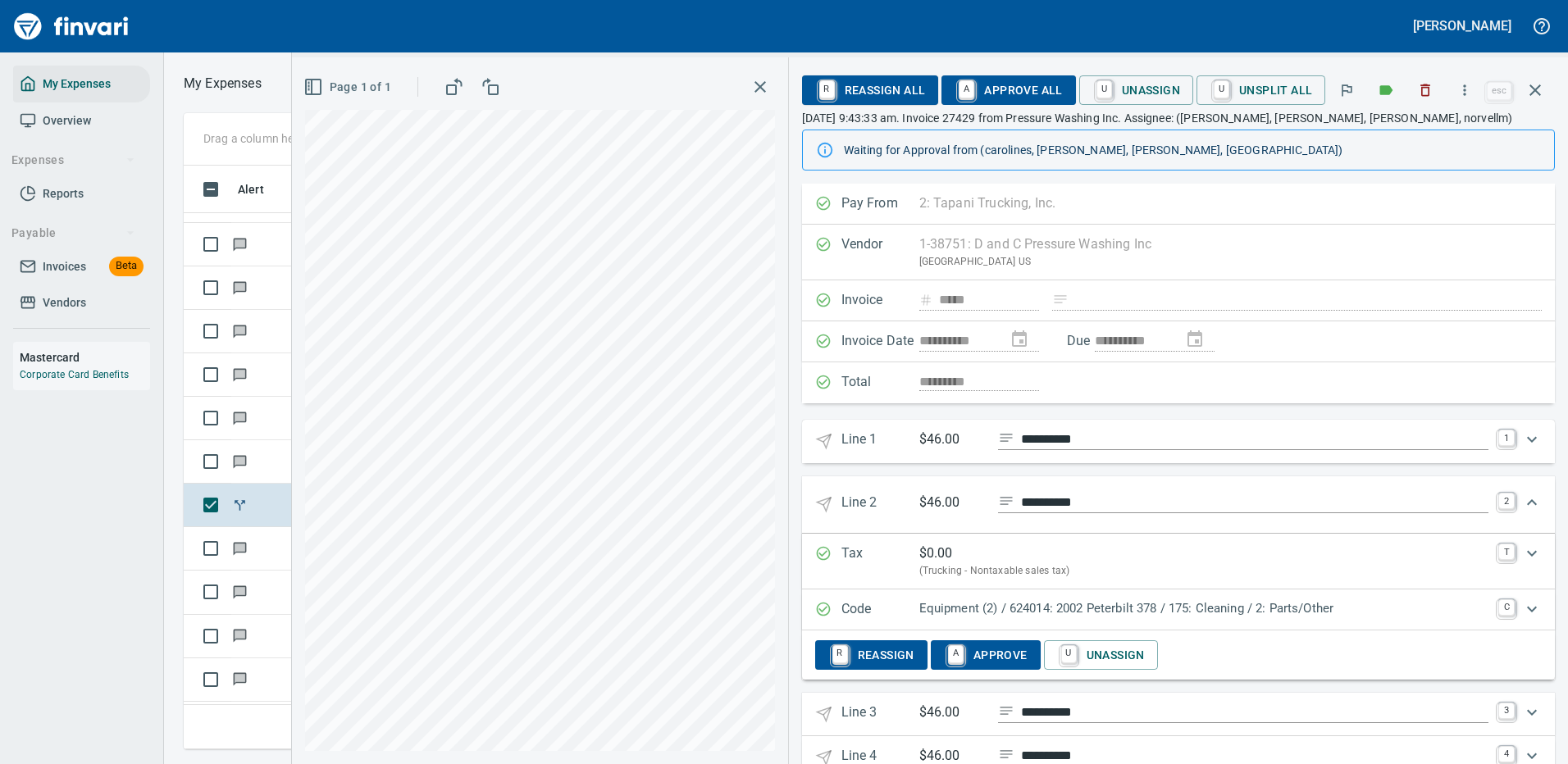
click at [1033, 91] on span "A Approve All" at bounding box center [1008, 90] width 108 height 28
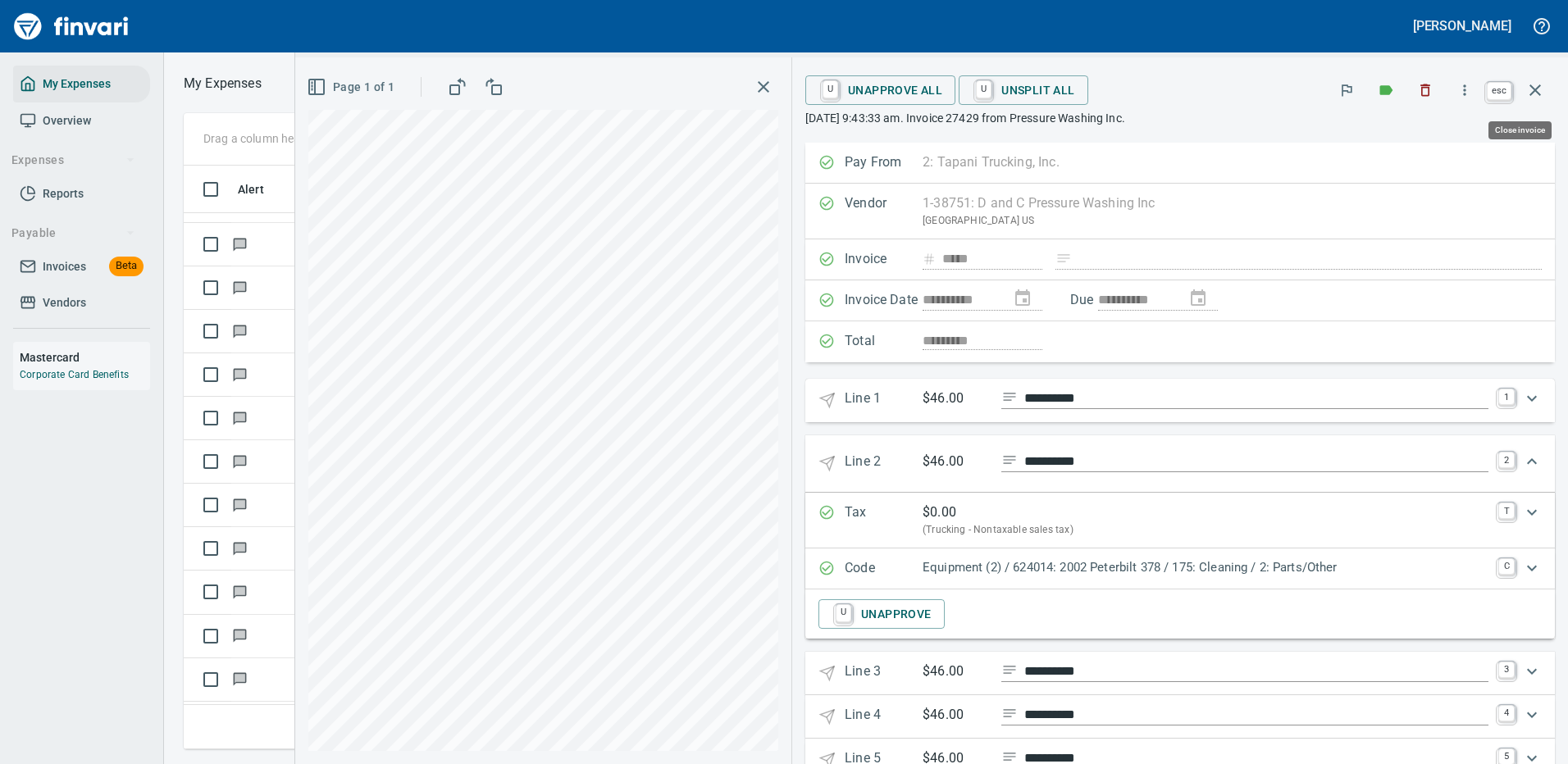
click at [1534, 91] on icon "button" at bounding box center [1535, 89] width 11 height 11
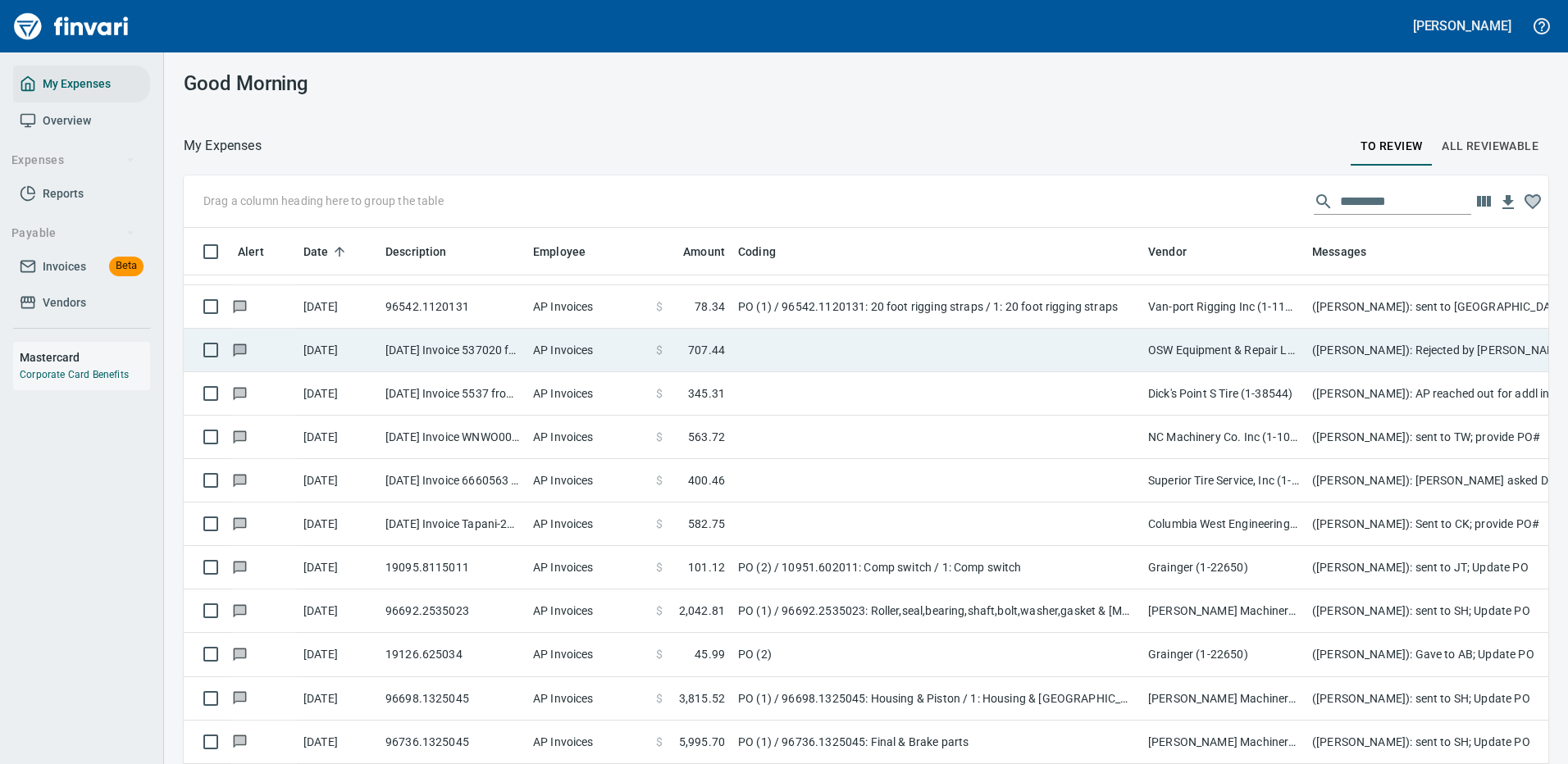
scroll to position [559, 1328]
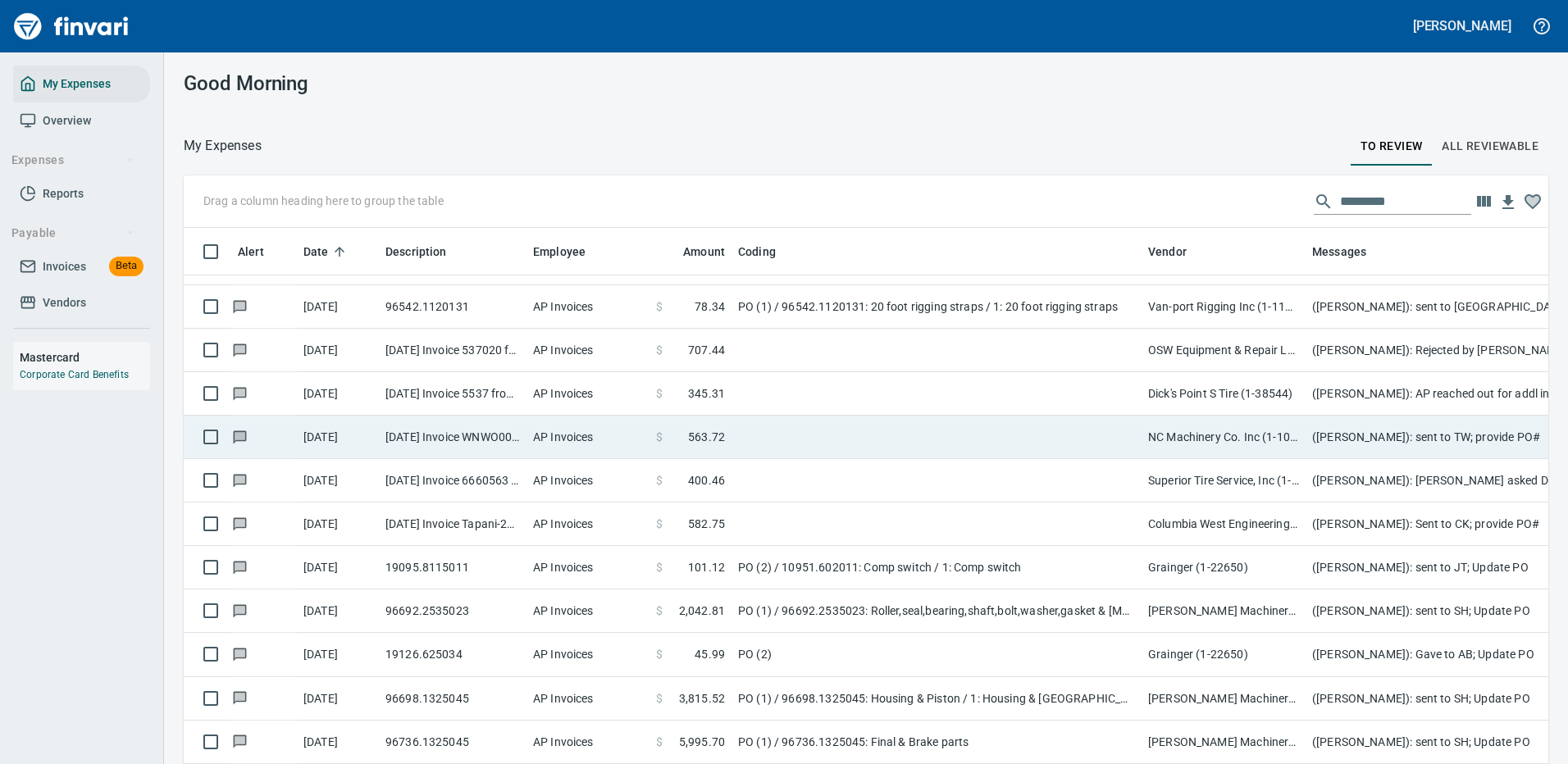
click at [812, 425] on td at bounding box center [937, 437] width 410 height 44
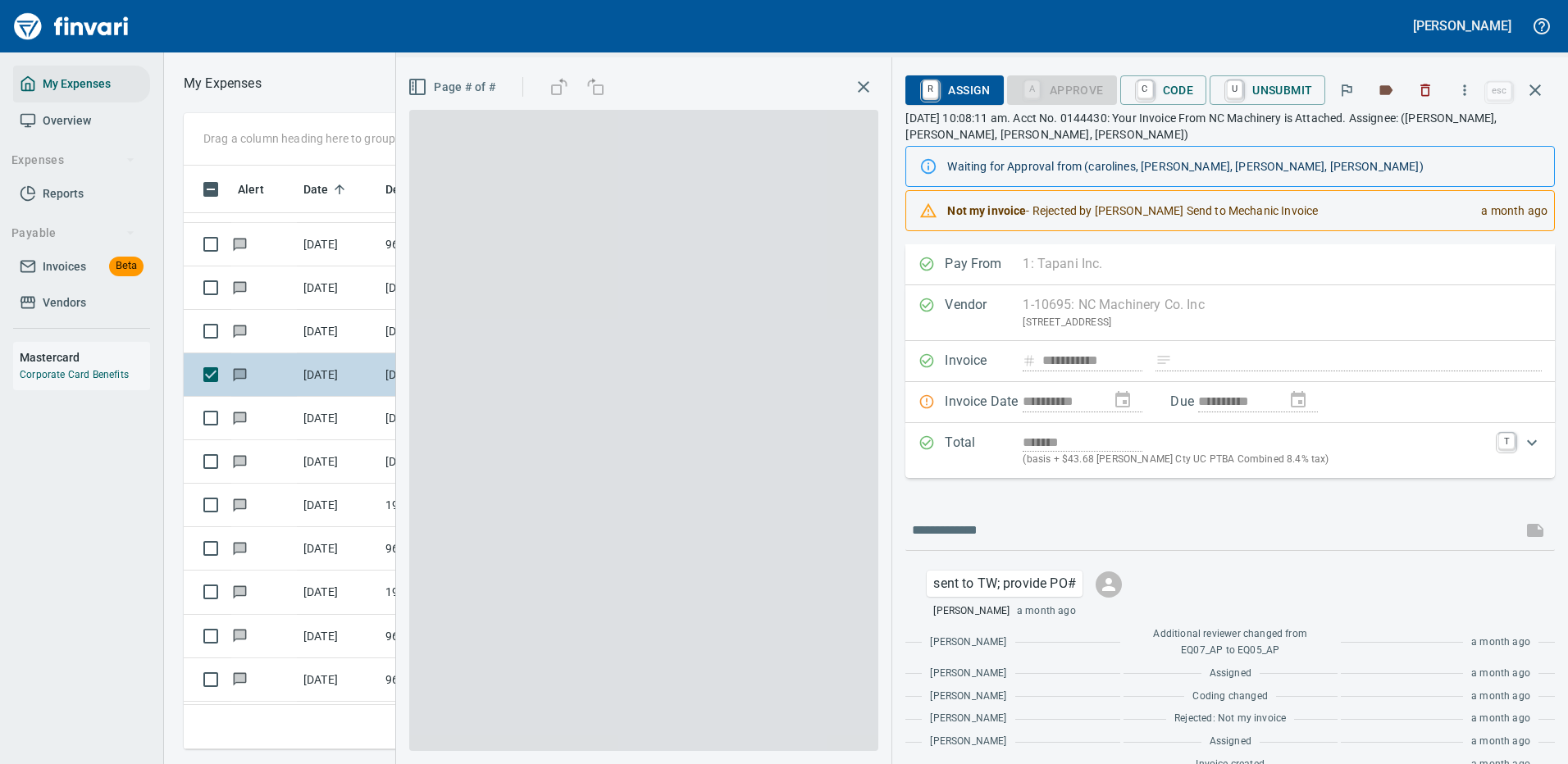
scroll to position [559, 930]
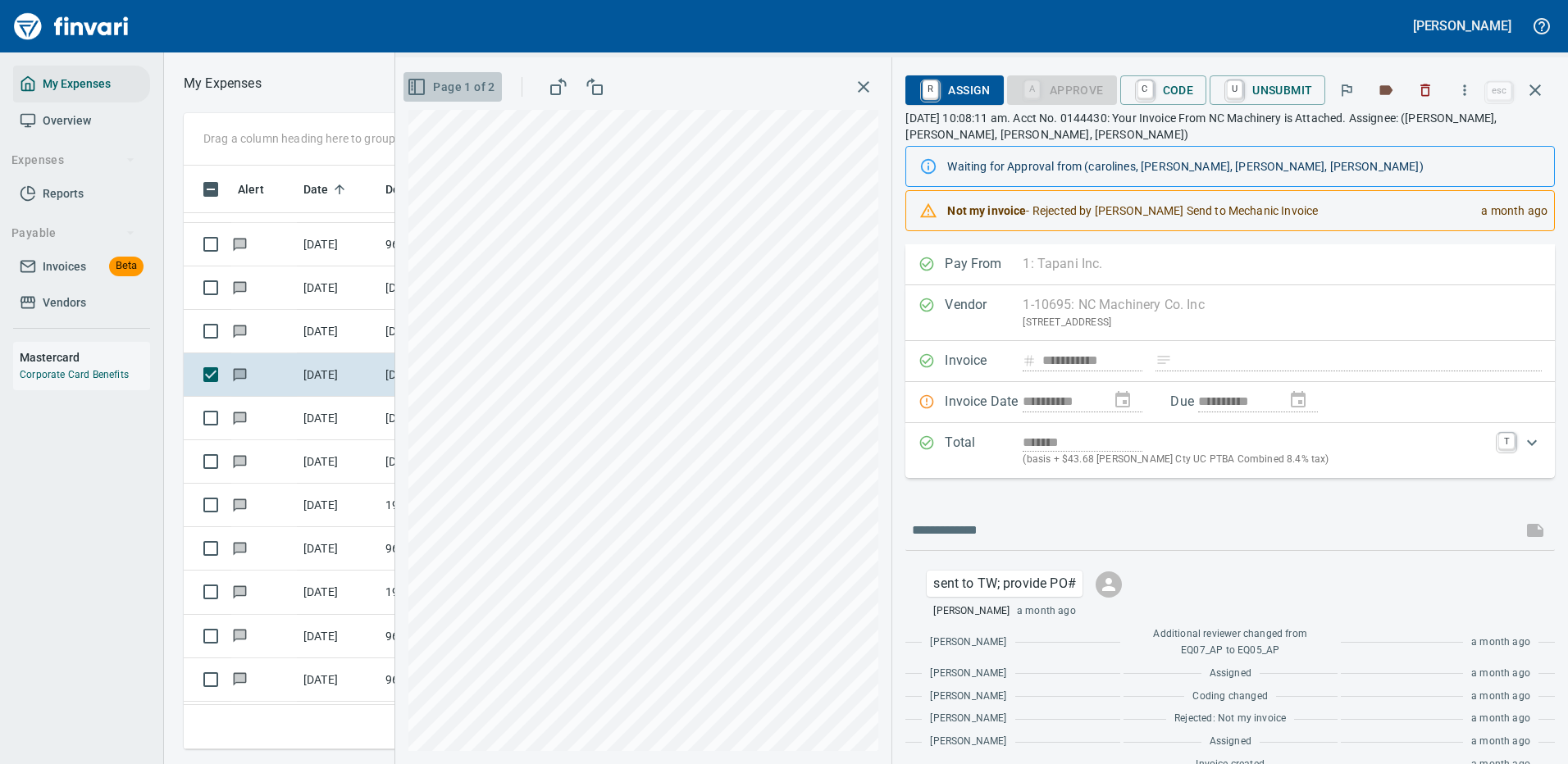
click at [422, 87] on icon "button" at bounding box center [416, 87] width 19 height 19
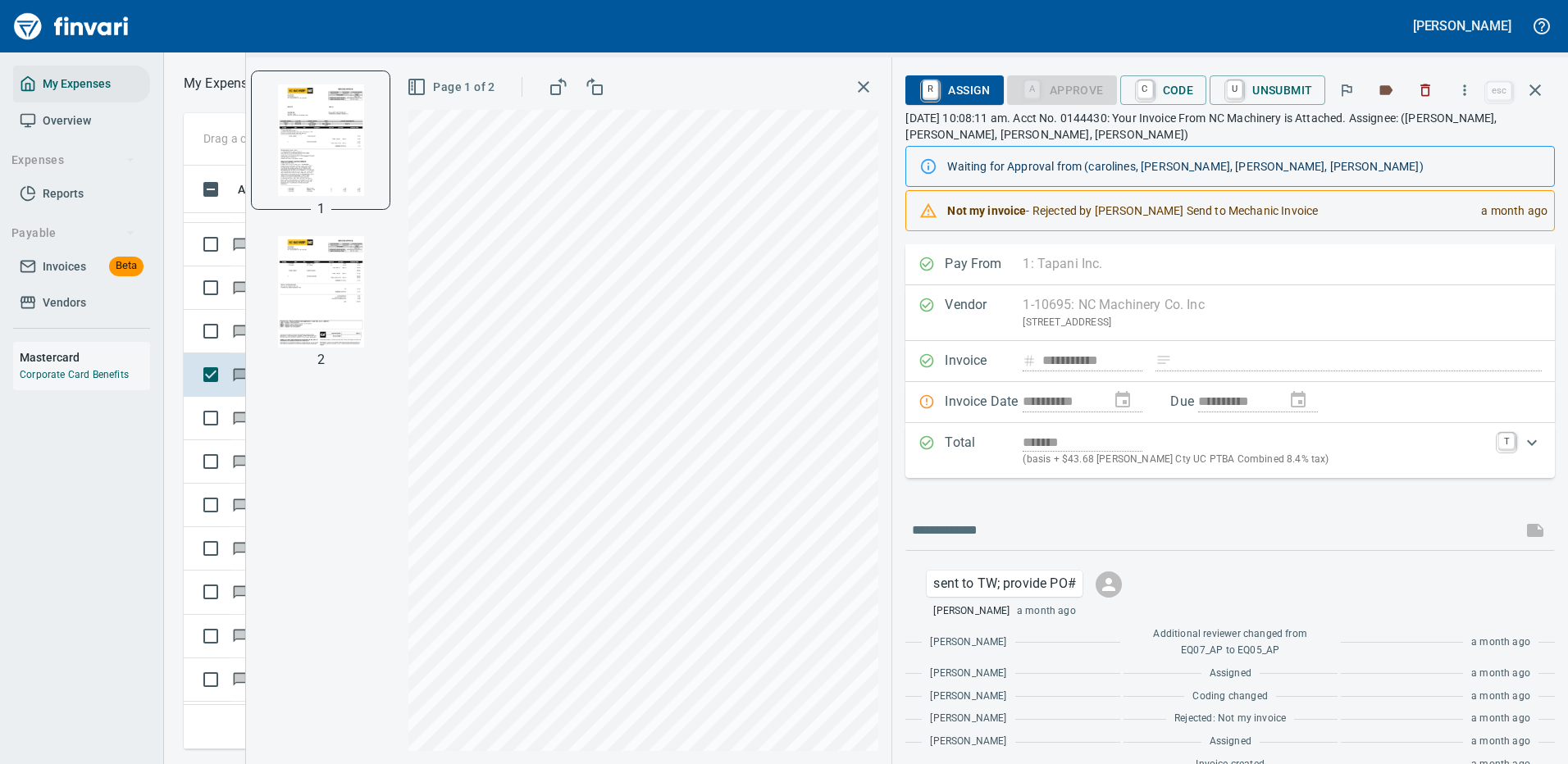
click at [317, 291] on img "button" at bounding box center [320, 291] width 111 height 111
click at [314, 152] on img "button" at bounding box center [320, 138] width 111 height 111
